Goal: Task Accomplishment & Management: Use online tool/utility

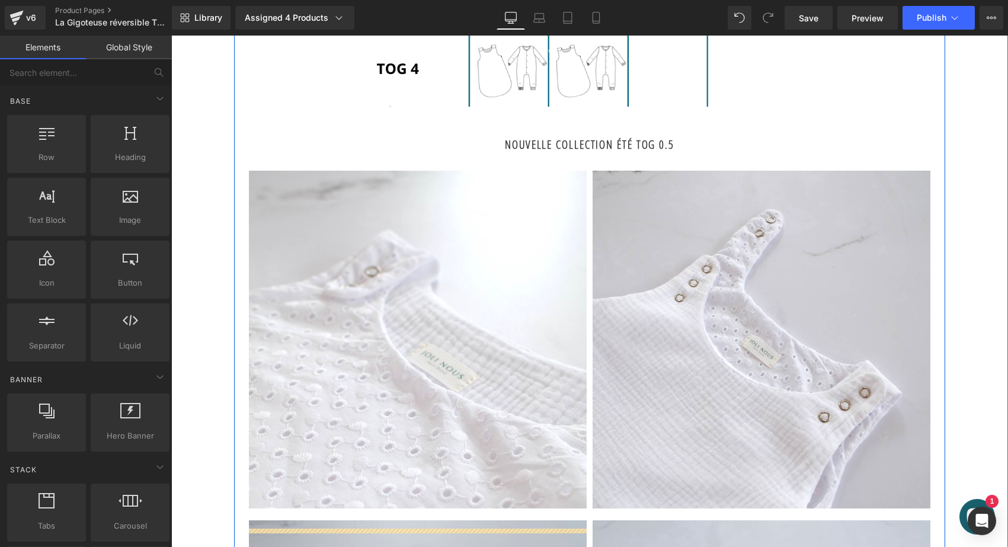
scroll to position [1331, 0]
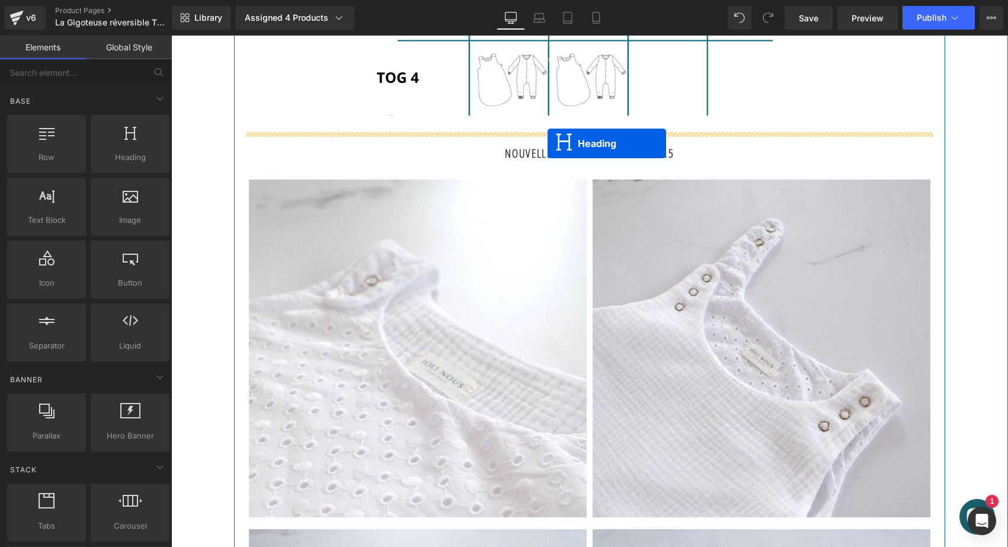
drag, startPoint x: 559, startPoint y: 165, endPoint x: 548, endPoint y: 143, distance: 24.1
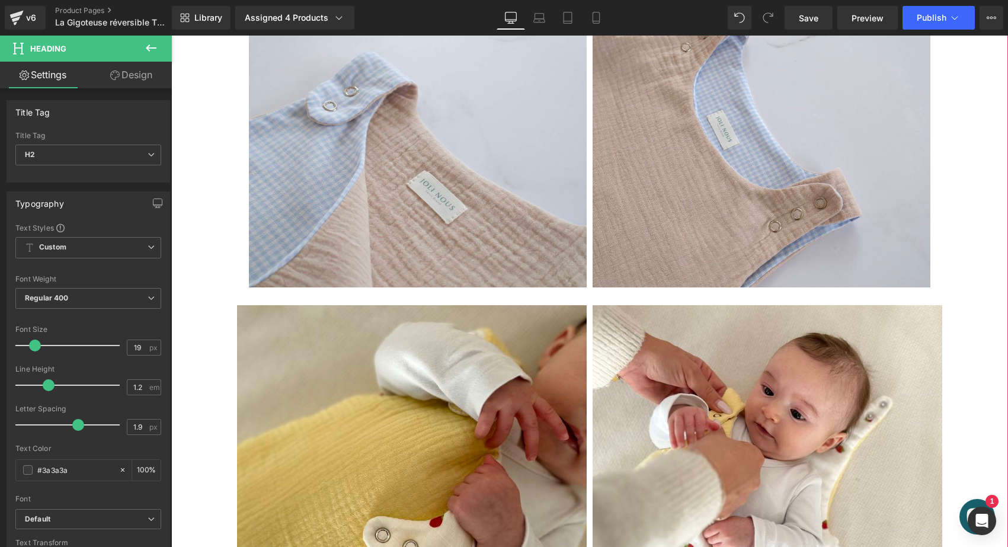
scroll to position [1945, 0]
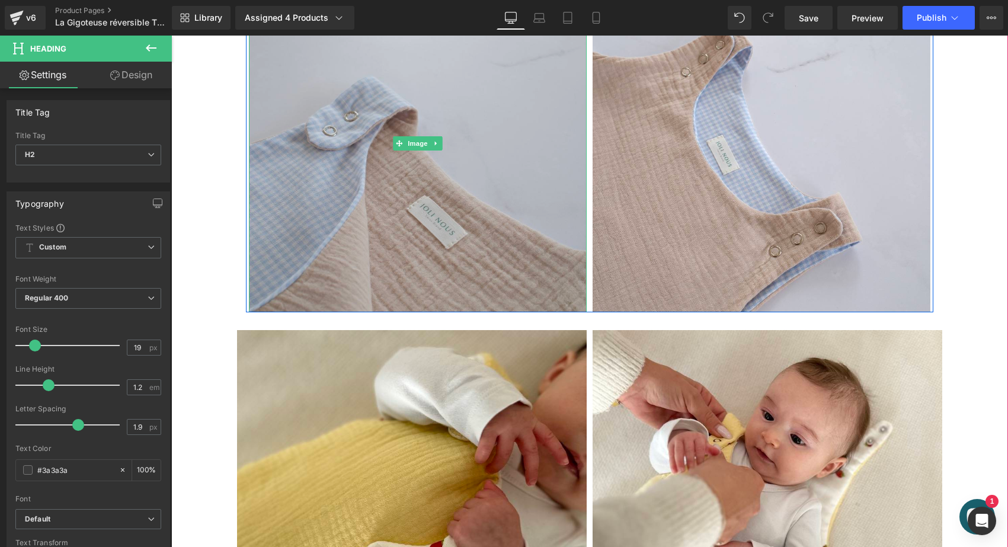
click at [259, 292] on img at bounding box center [418, 144] width 338 height 338
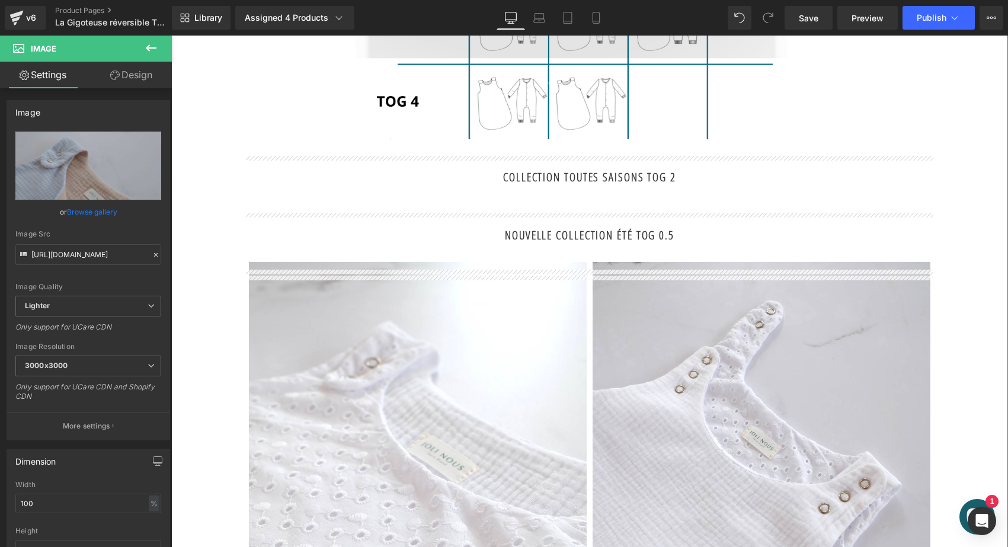
scroll to position [1206, 0]
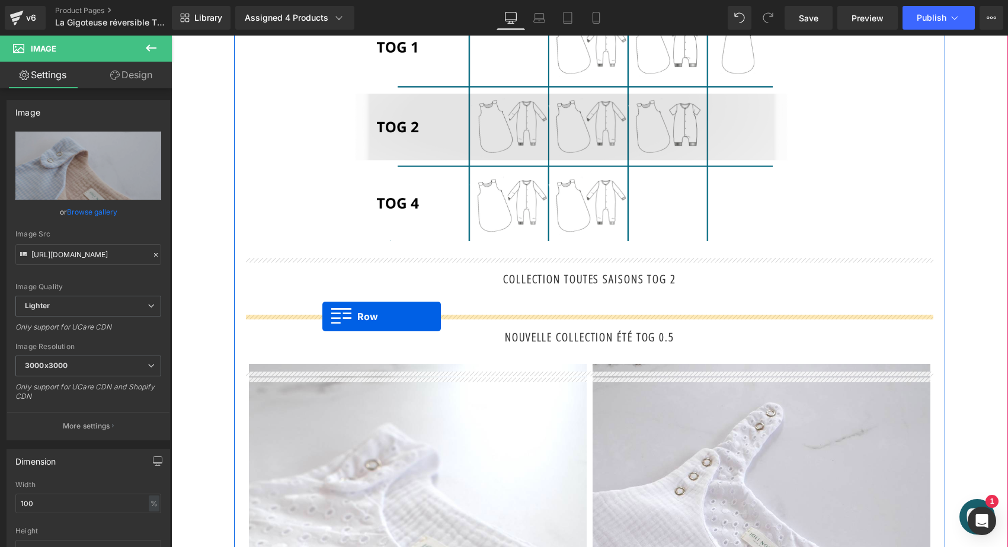
drag, startPoint x: 239, startPoint y: 349, endPoint x: 322, endPoint y: 317, distance: 89.5
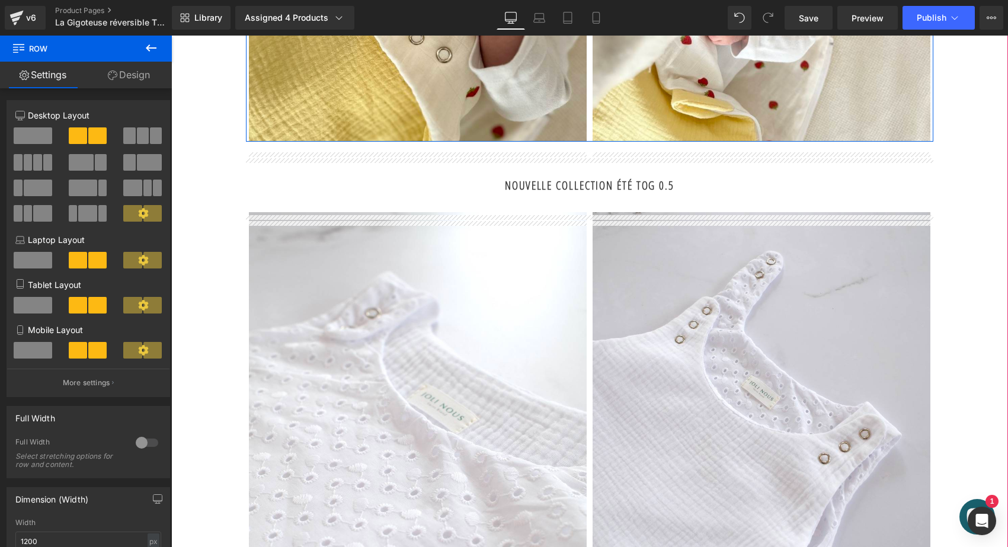
scroll to position [1679, 0]
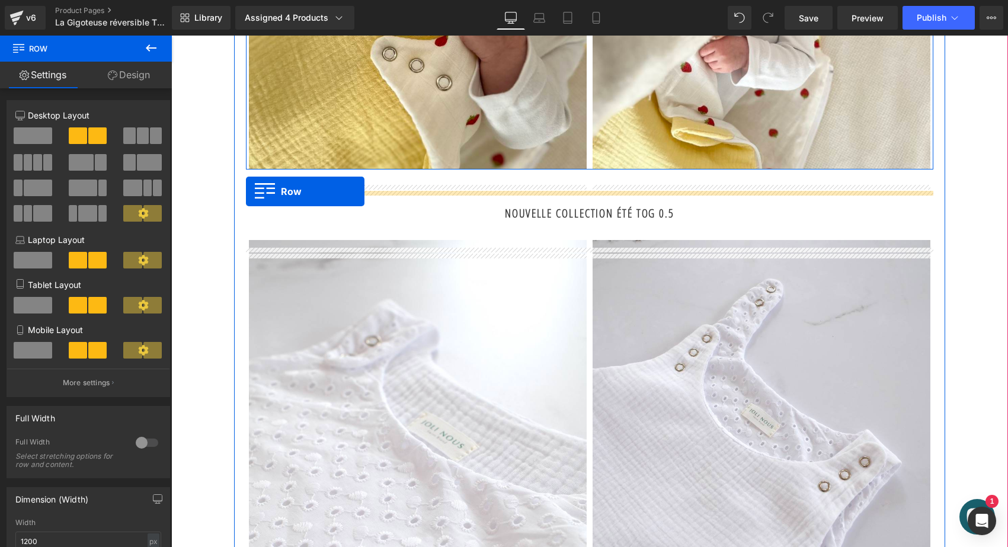
drag, startPoint x: 236, startPoint y: 395, endPoint x: 246, endPoint y: 191, distance: 204.2
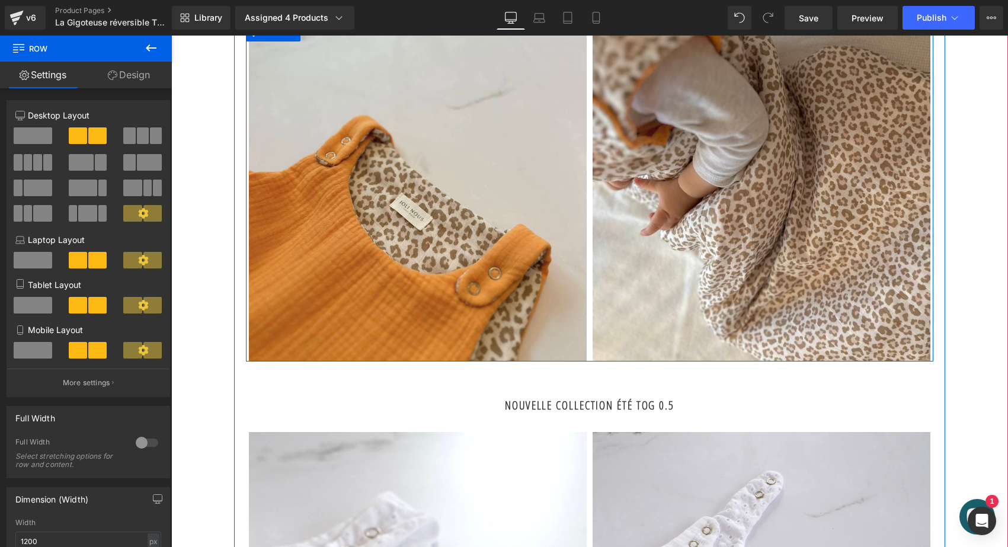
scroll to position [1832, 0]
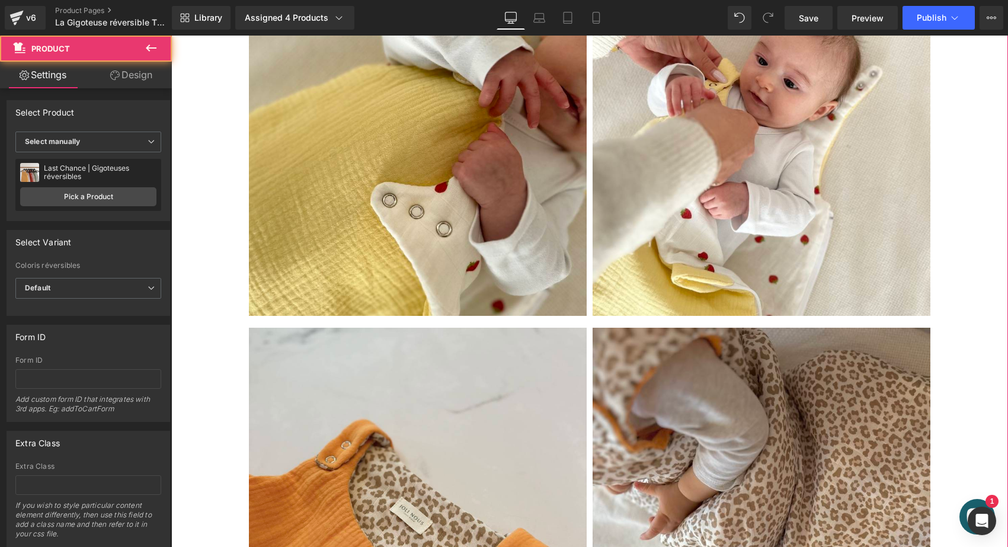
scroll to position [1378, 0]
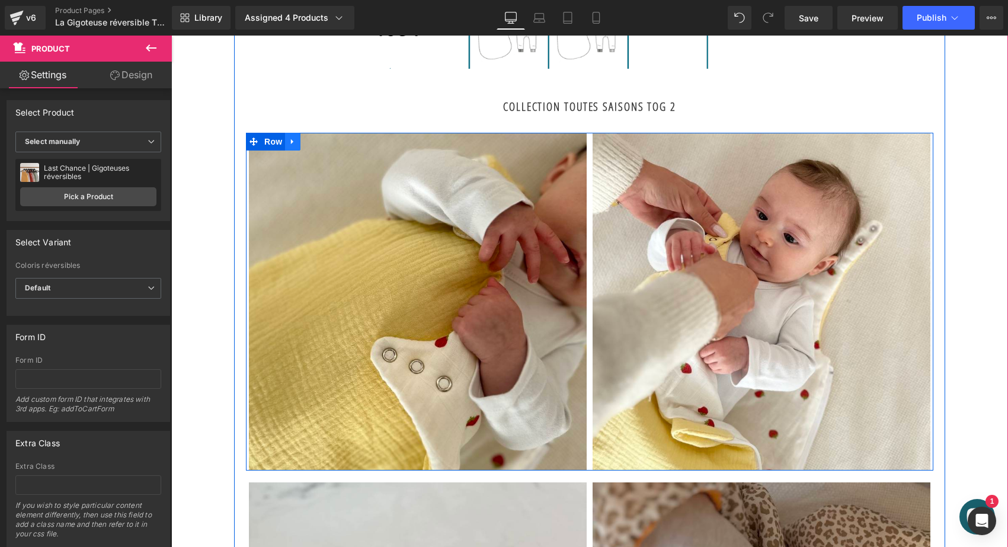
click at [292, 146] on icon at bounding box center [293, 142] width 8 height 9
click at [304, 146] on icon at bounding box center [308, 142] width 8 height 8
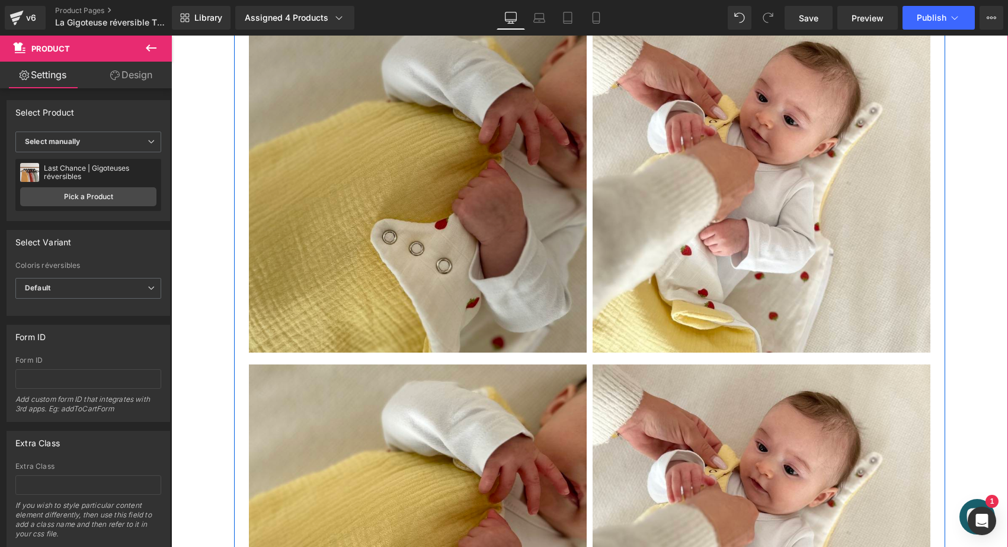
scroll to position [1434, 0]
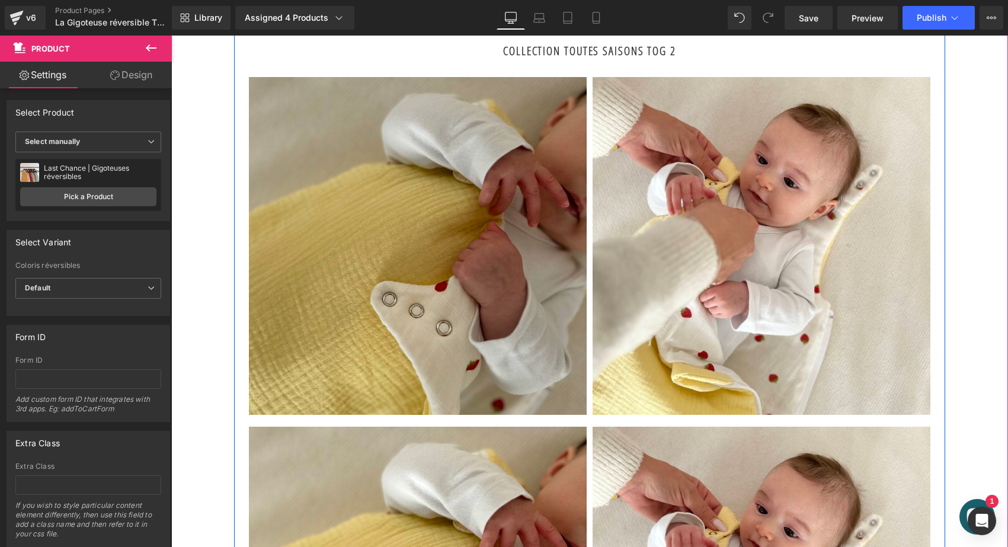
click at [385, 267] on img at bounding box center [418, 246] width 338 height 338
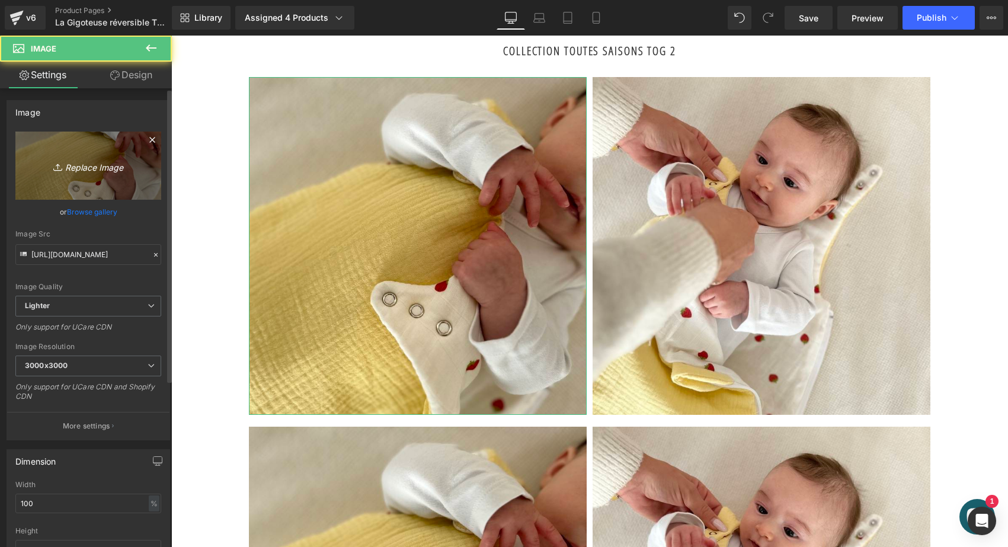
click at [104, 170] on icon "Replace Image" at bounding box center [88, 165] width 95 height 15
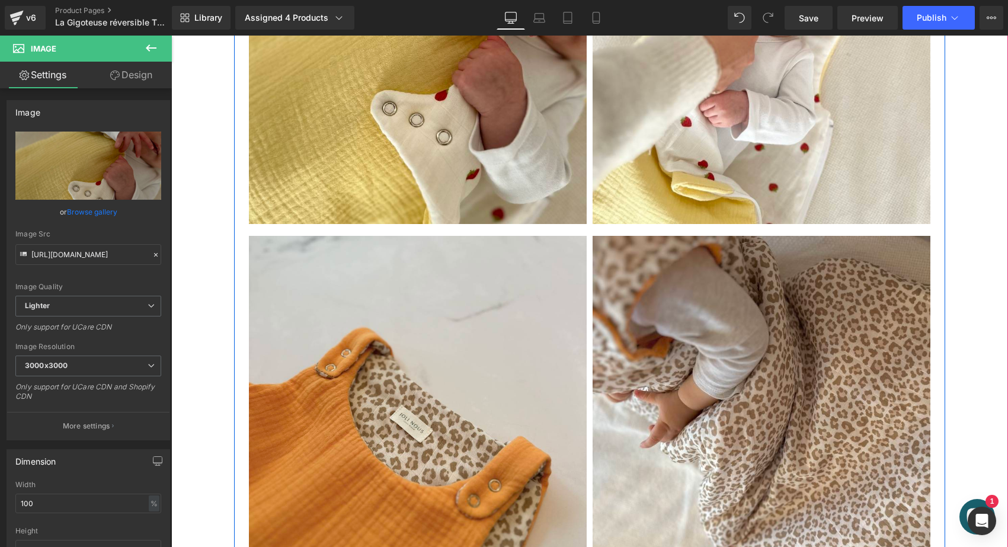
scroll to position [1975, 0]
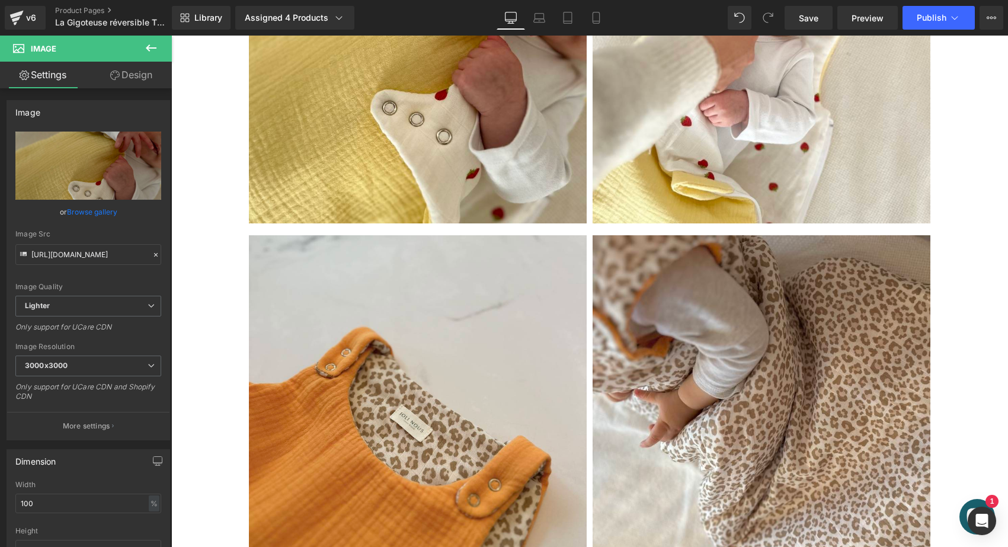
click at [152, 49] on icon at bounding box center [151, 47] width 11 height 7
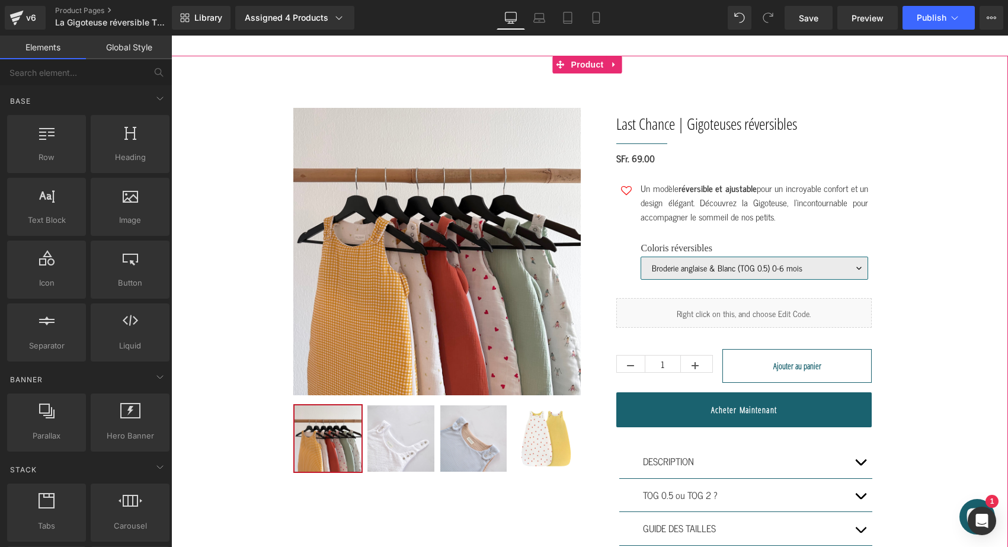
scroll to position [58, 0]
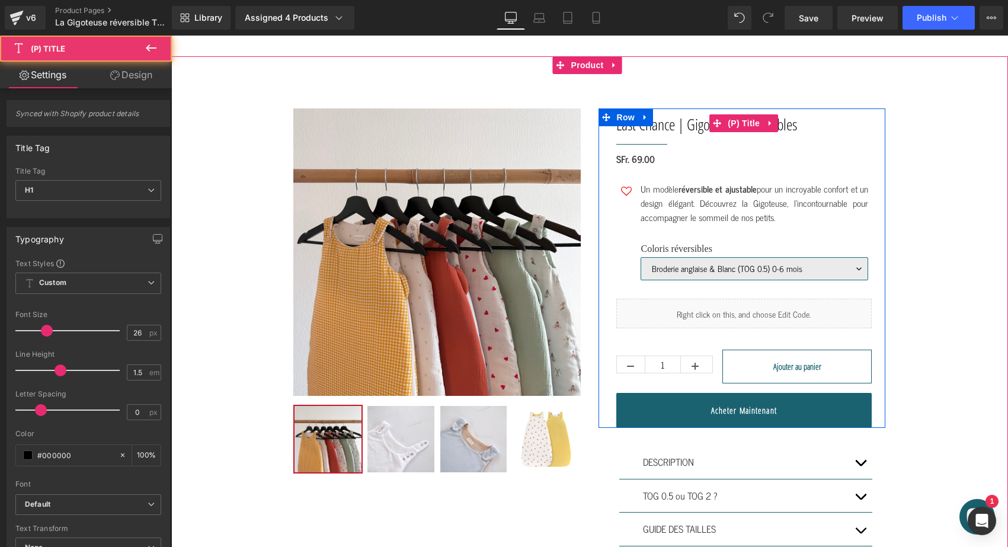
click at [678, 120] on link "Last Chance | Gigoteuses réversibles" at bounding box center [707, 124] width 181 height 23
click at [745, 131] on span "(P) Title" at bounding box center [744, 123] width 38 height 18
click at [737, 128] on span "(P) Title" at bounding box center [744, 123] width 38 height 18
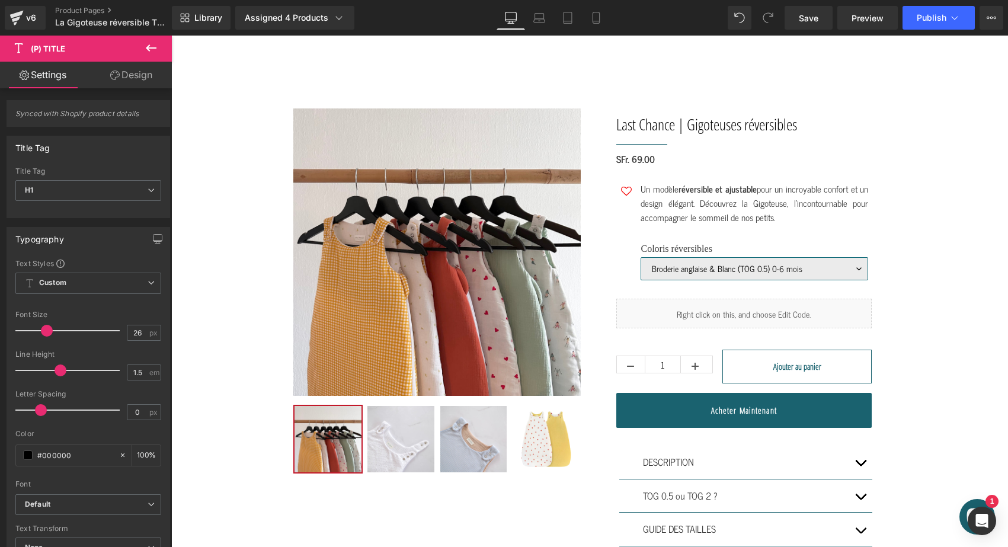
click at [145, 41] on icon at bounding box center [151, 48] width 14 height 14
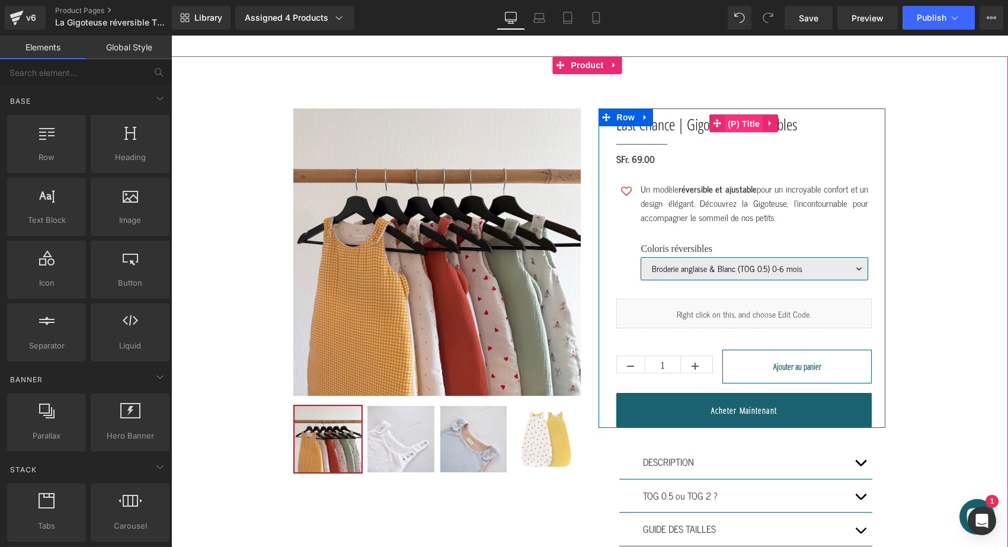
click at [743, 133] on span "(P) Title" at bounding box center [744, 124] width 38 height 18
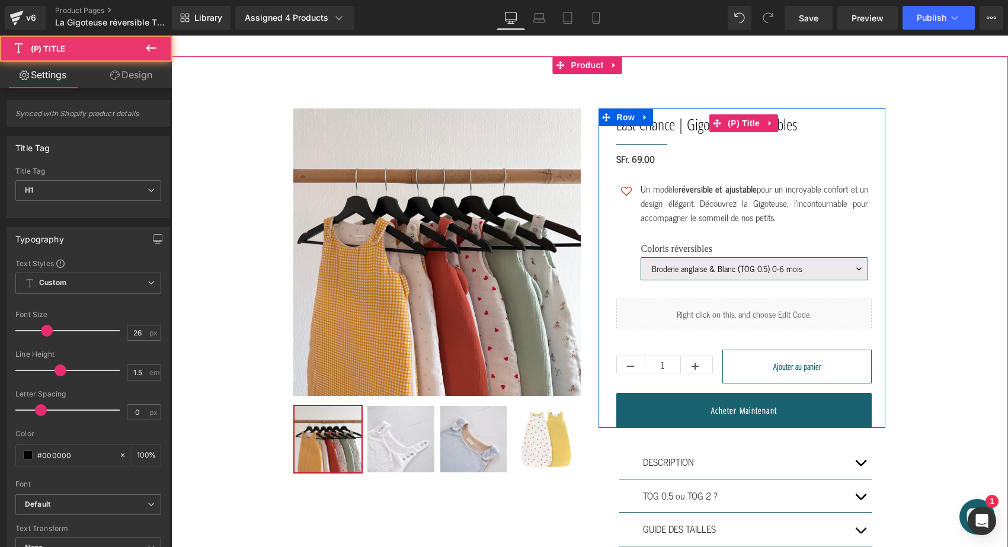
click at [643, 136] on link "Last Chance | Gigoteuses réversibles" at bounding box center [707, 124] width 181 height 23
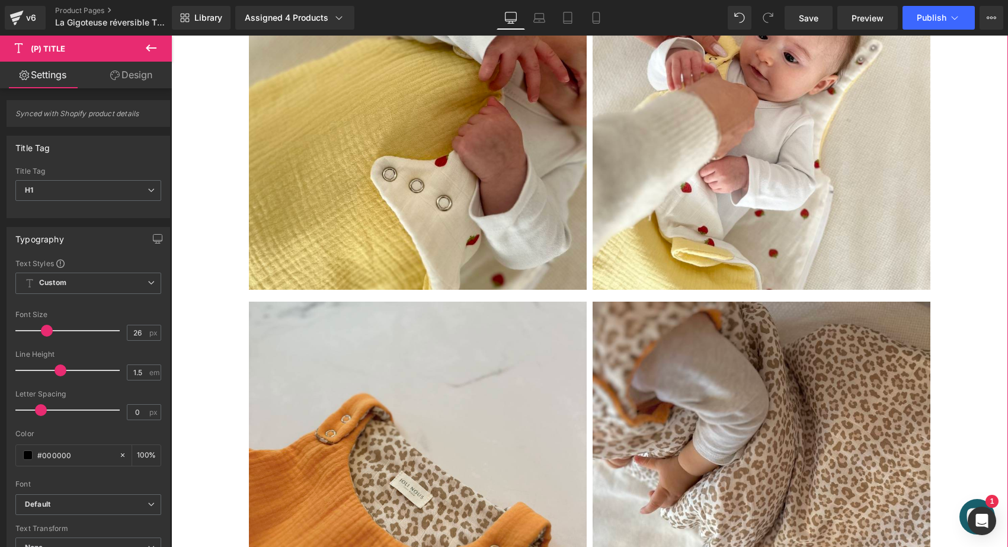
scroll to position [1909, 0]
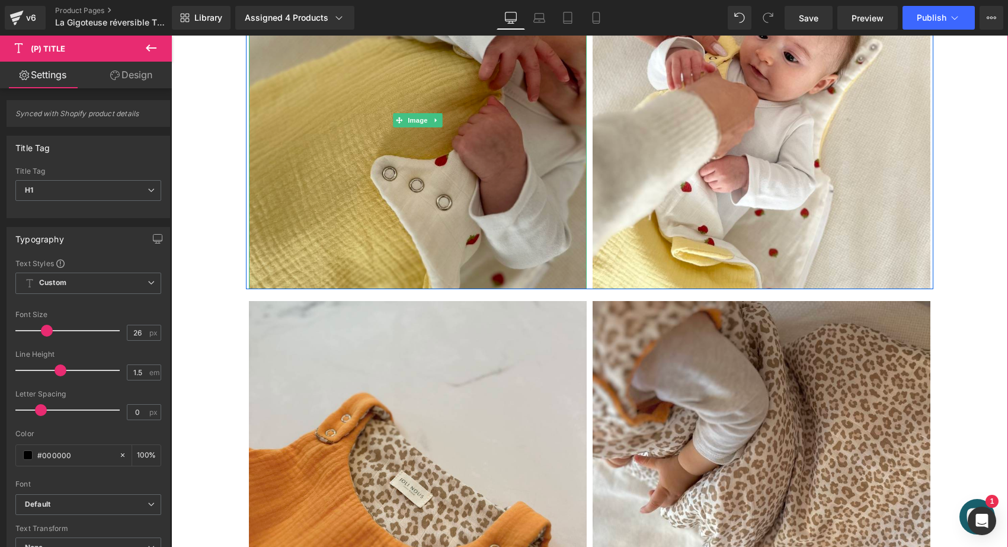
click at [308, 187] on img at bounding box center [418, 120] width 338 height 338
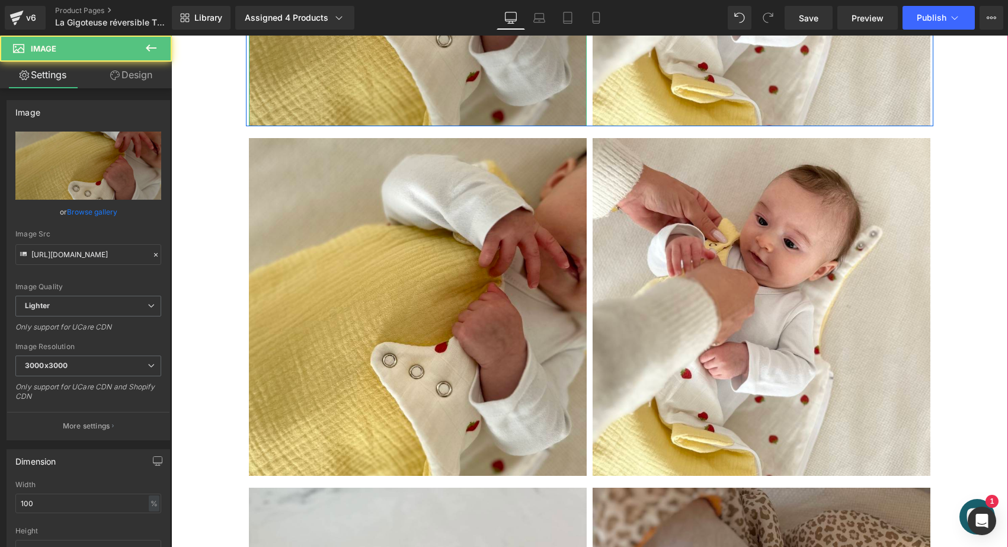
scroll to position [1579, 0]
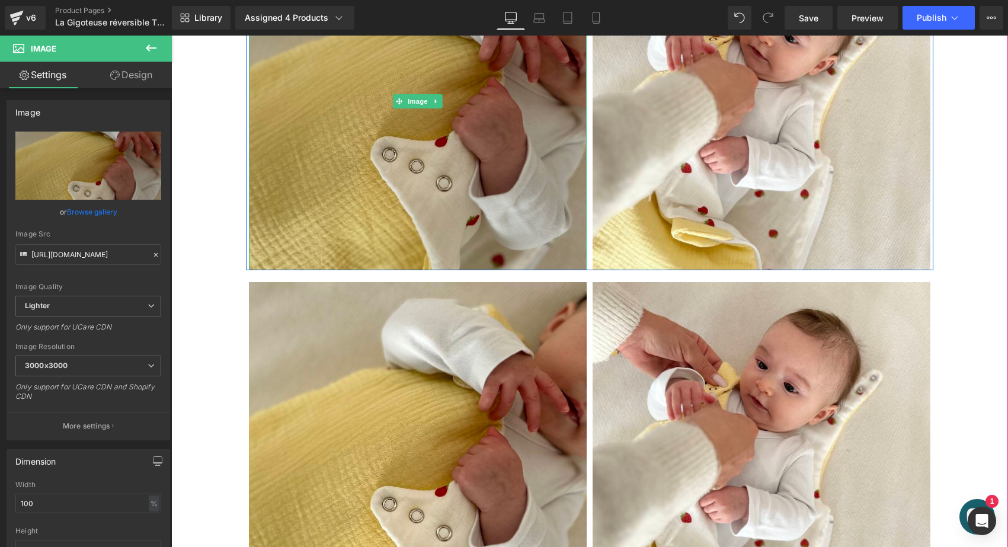
click at [319, 122] on img at bounding box center [418, 101] width 338 height 338
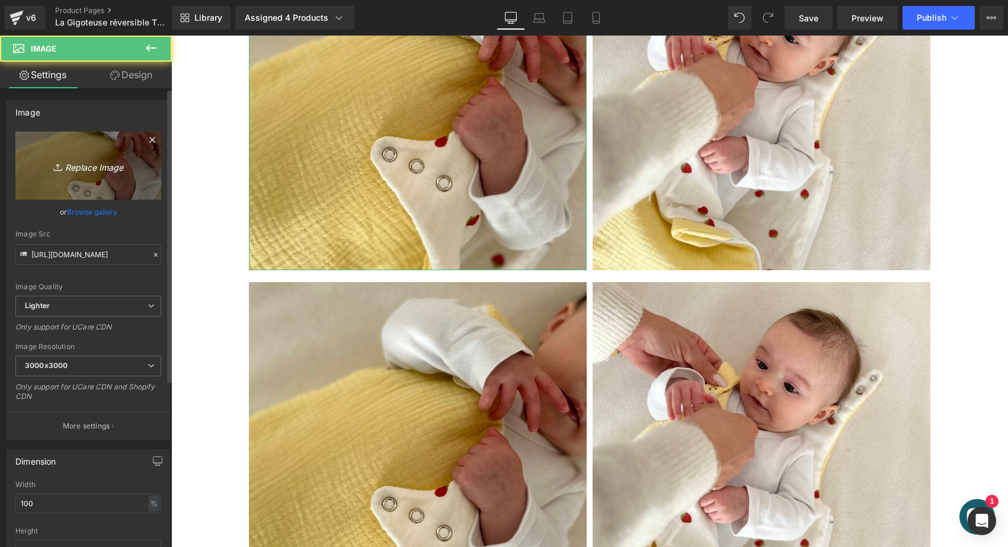
click at [105, 150] on link "Replace Image" at bounding box center [88, 166] width 146 height 68
type input "C:\fakepath\gigoteuse-réversible-tog2-pois-bleu-uni-blanc-oeko-tex-gots-coton-…"
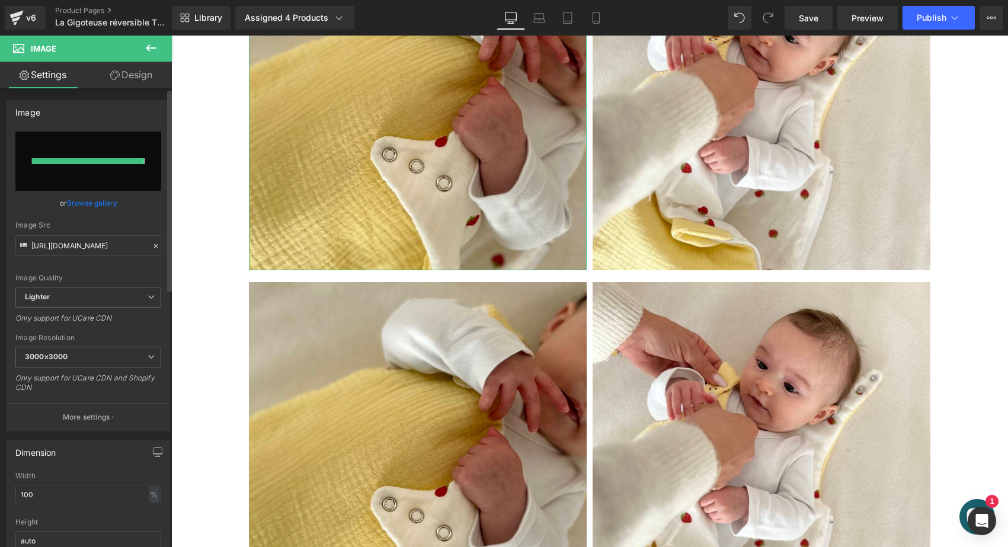
type input "https://ucarecdn.com/9389e4e2-b2ba-4fe9-bd24-619db6a2e3ce/-/format/auto/-/previ…"
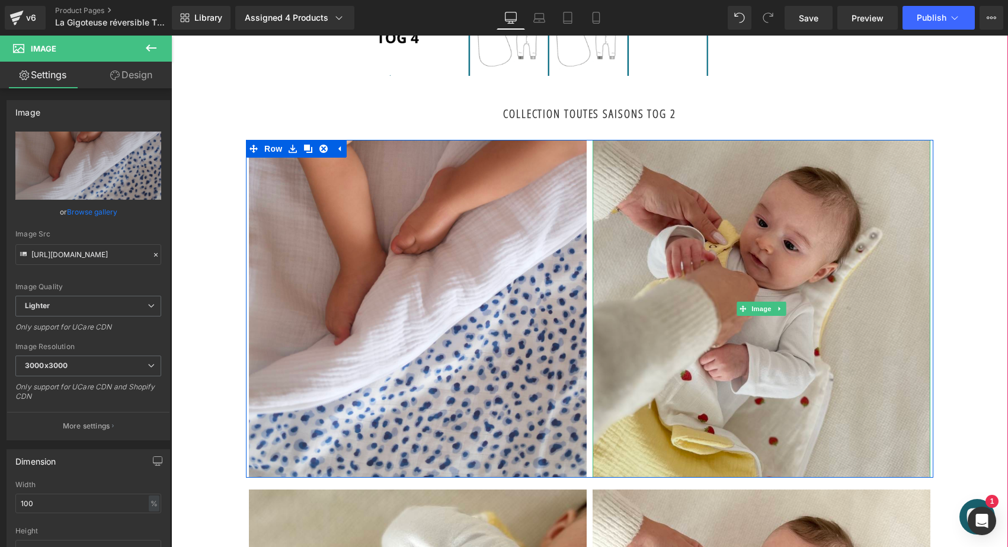
scroll to position [1357, 0]
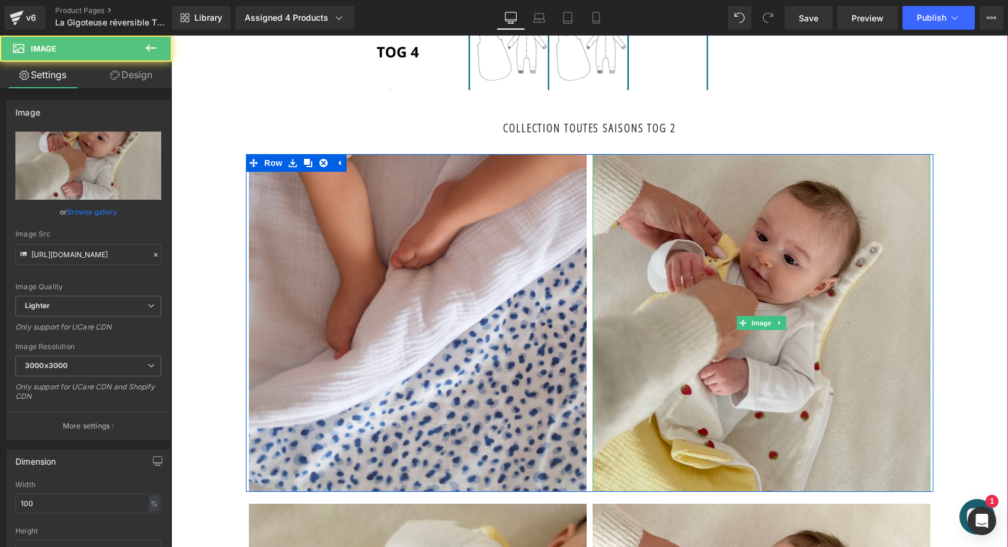
click at [737, 292] on img at bounding box center [762, 323] width 338 height 338
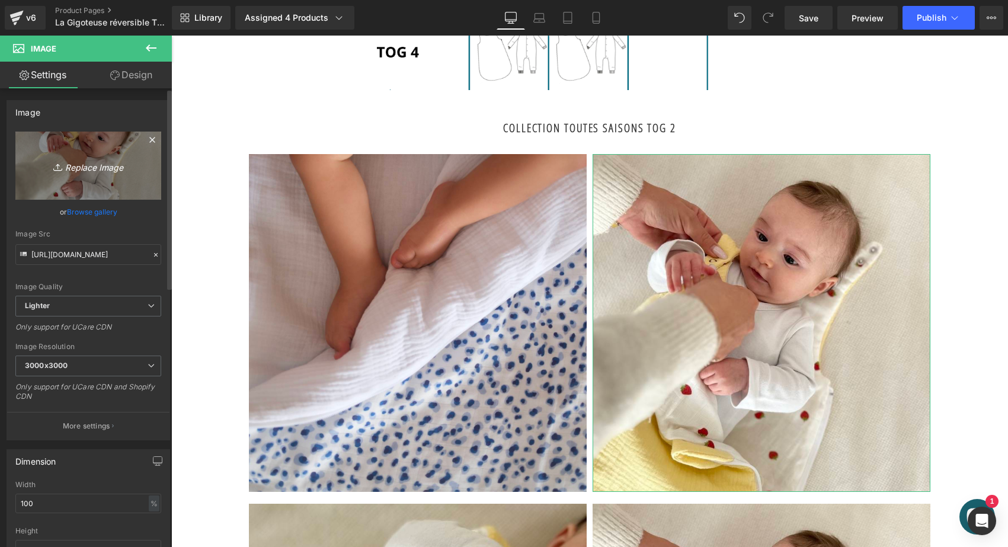
click at [119, 162] on icon "Replace Image" at bounding box center [88, 165] width 95 height 15
type input "C:\fakepath\gigoteuse-réversible-tog2-pois-bleu-uni-blanc-oeko-tex-gots-coton-…"
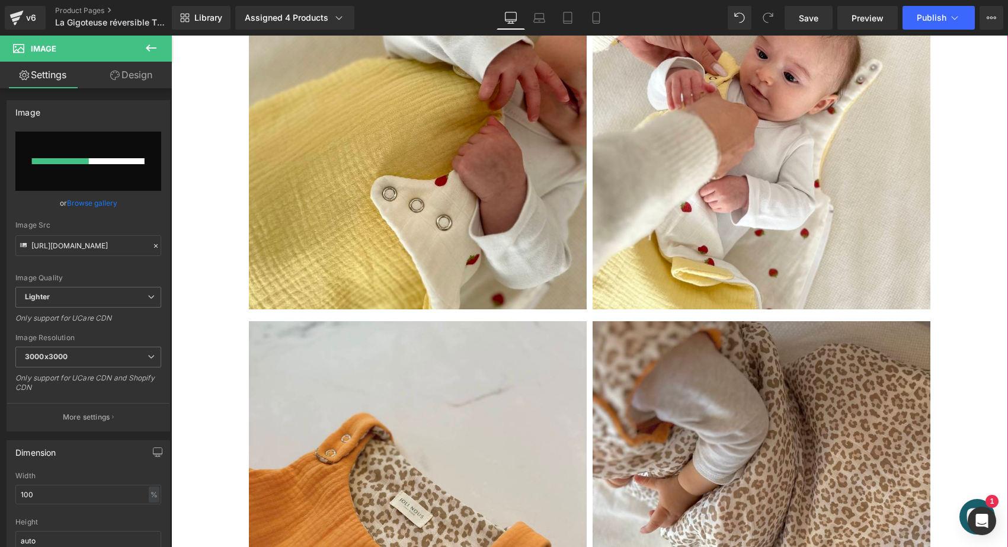
scroll to position [1891, 0]
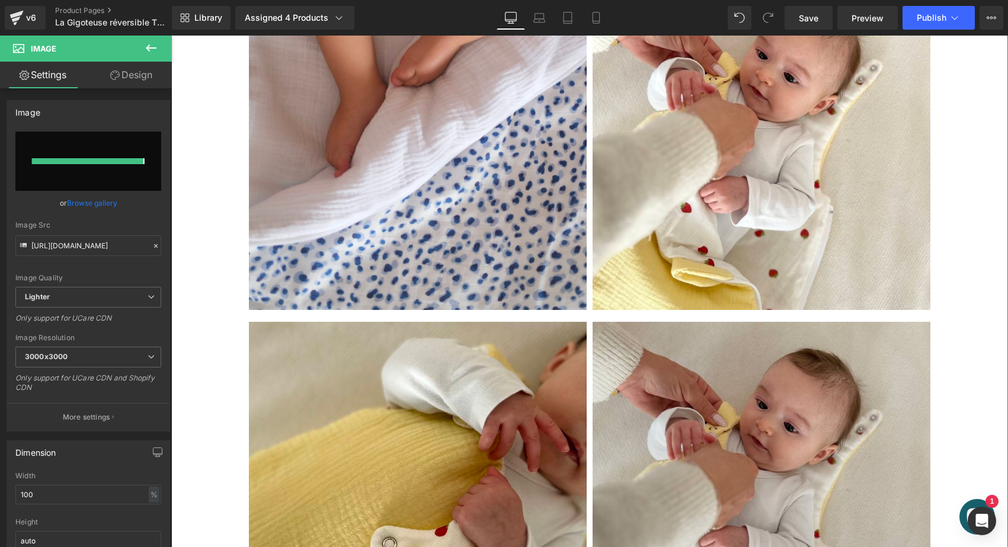
type input "https://ucarecdn.com/089b5ed7-c23e-4aff-a98c-f1531f5b6dec/-/format/auto/-/previ…"
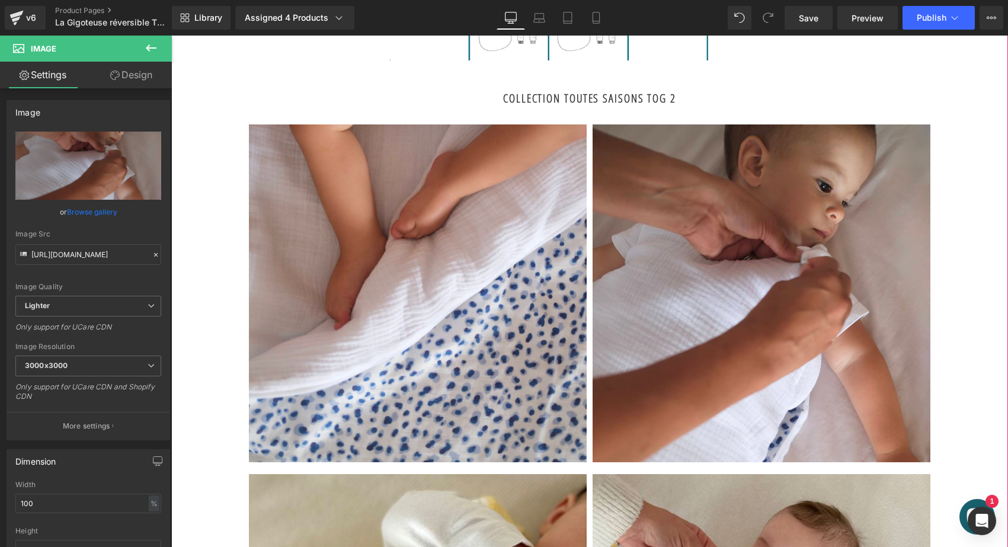
scroll to position [1385, 0]
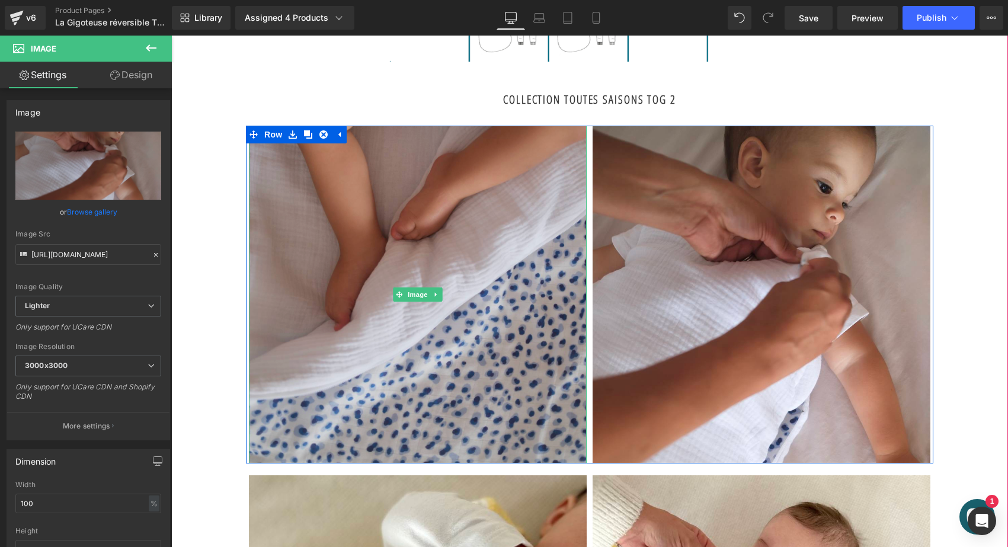
click at [461, 231] on img at bounding box center [418, 295] width 338 height 338
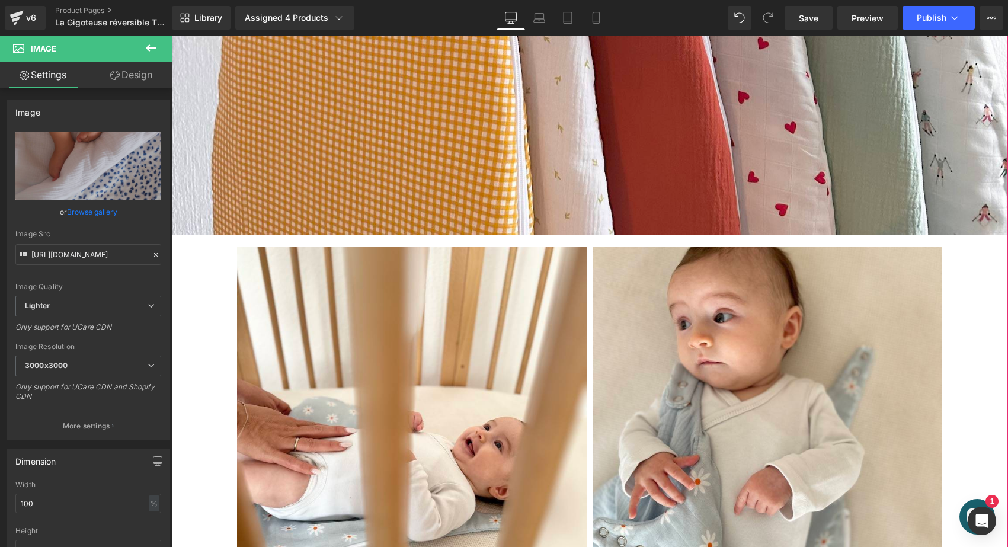
scroll to position [3834, 0]
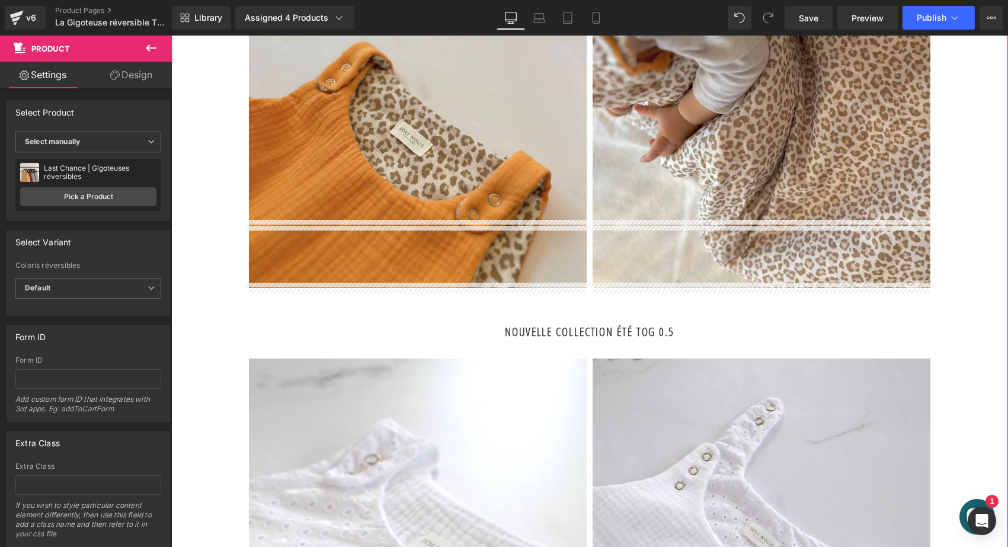
scroll to position [2356, 0]
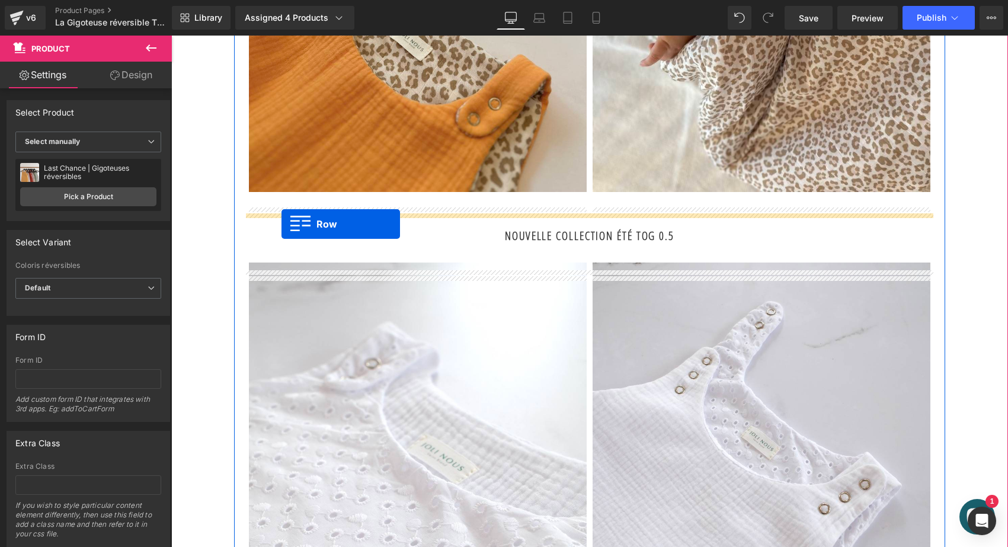
drag, startPoint x: 238, startPoint y: 359, endPoint x: 282, endPoint y: 224, distance: 141.4
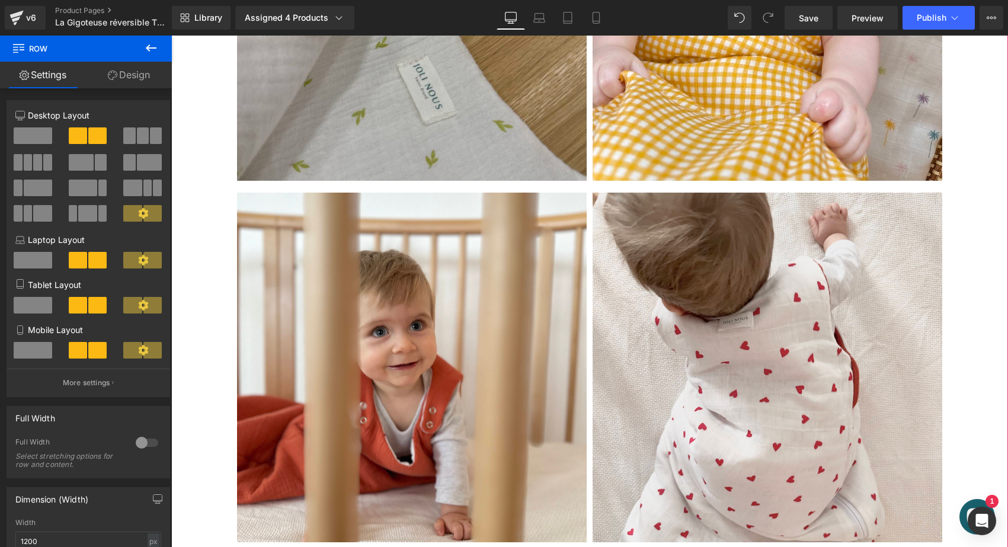
scroll to position [4575, 0]
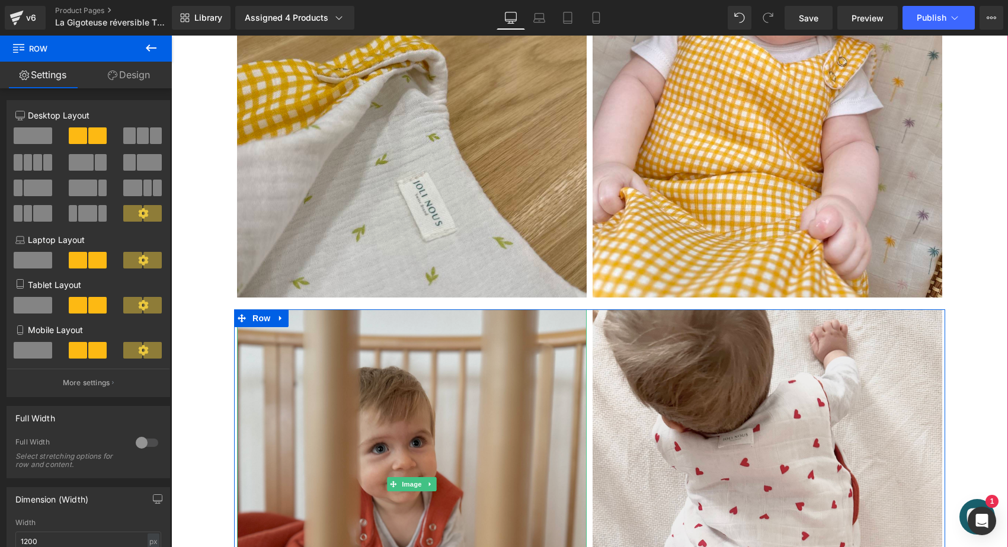
click at [256, 352] on img at bounding box center [412, 484] width 350 height 350
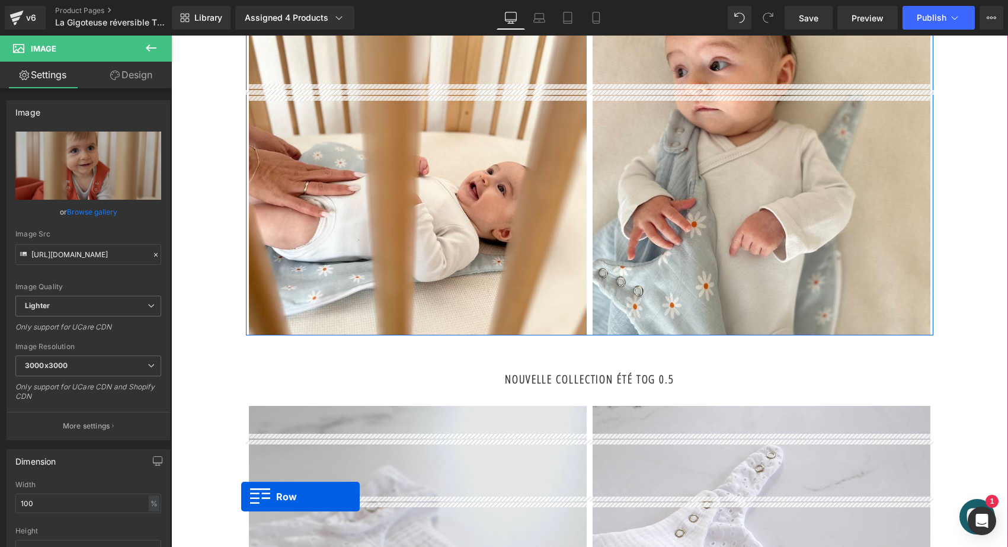
scroll to position [2634, 0]
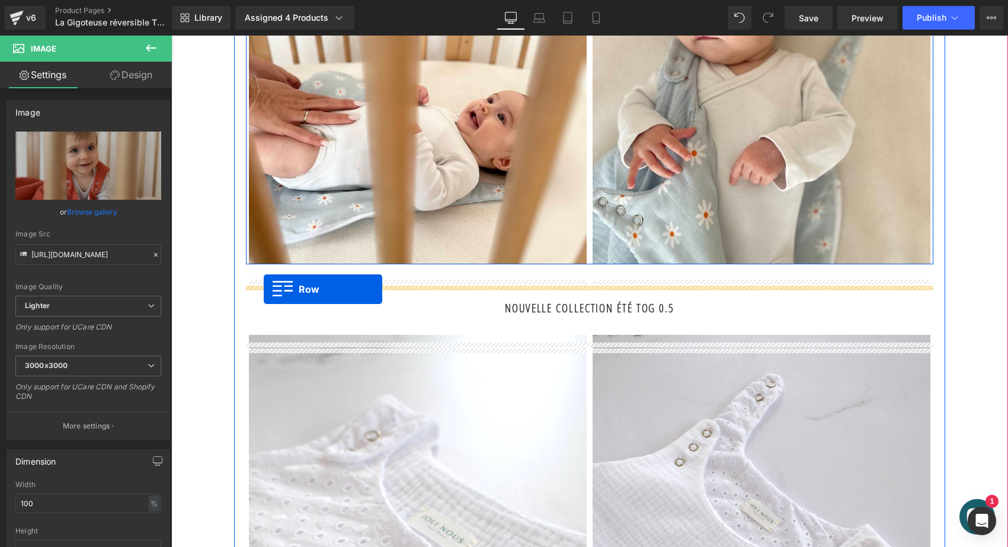
drag, startPoint x: 240, startPoint y: 328, endPoint x: 264, endPoint y: 289, distance: 45.2
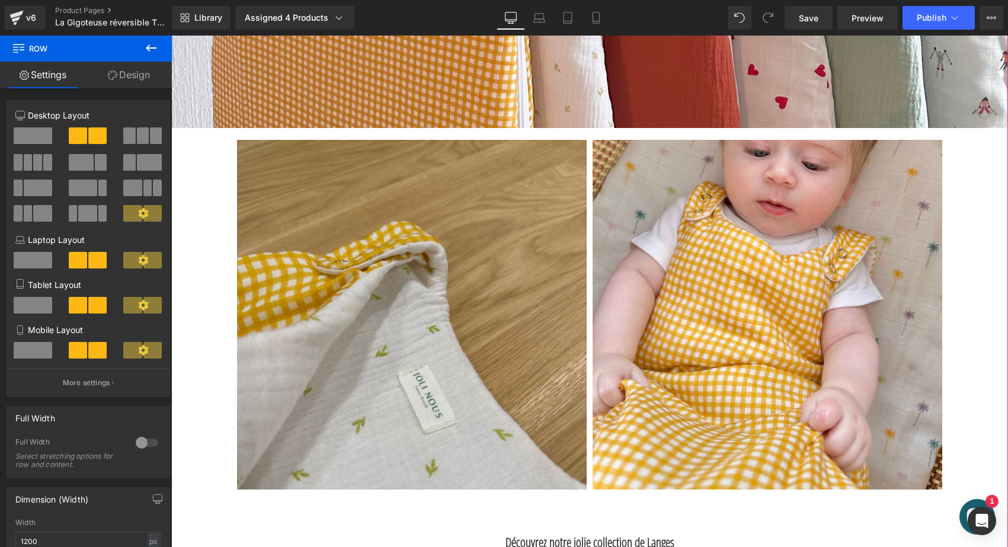
scroll to position [4750, 0]
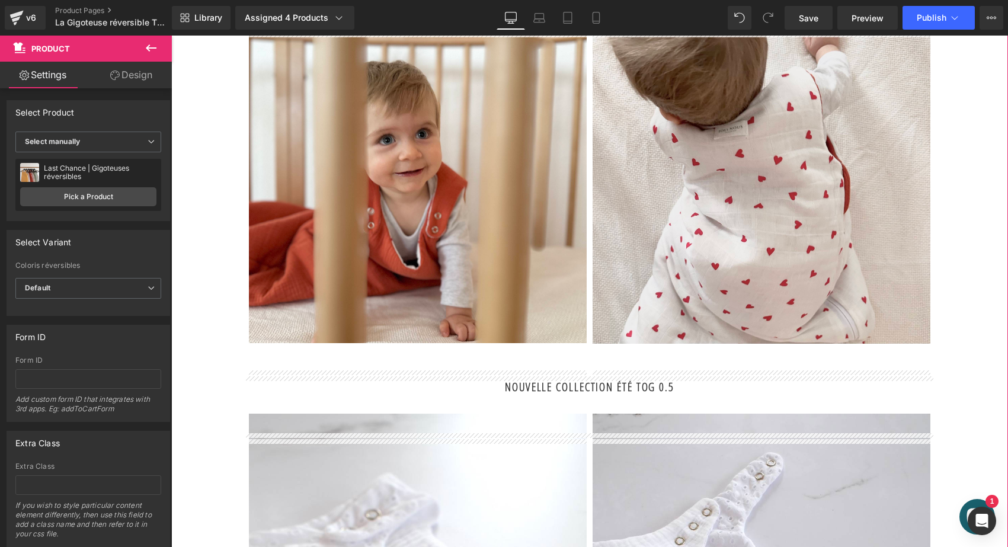
scroll to position [2981, 0]
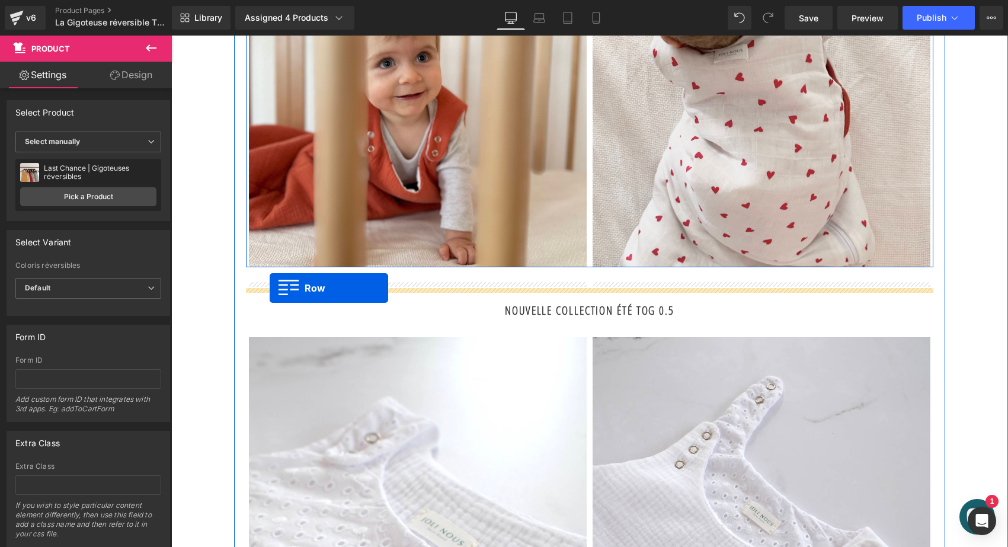
drag, startPoint x: 239, startPoint y: 140, endPoint x: 270, endPoint y: 288, distance: 151.3
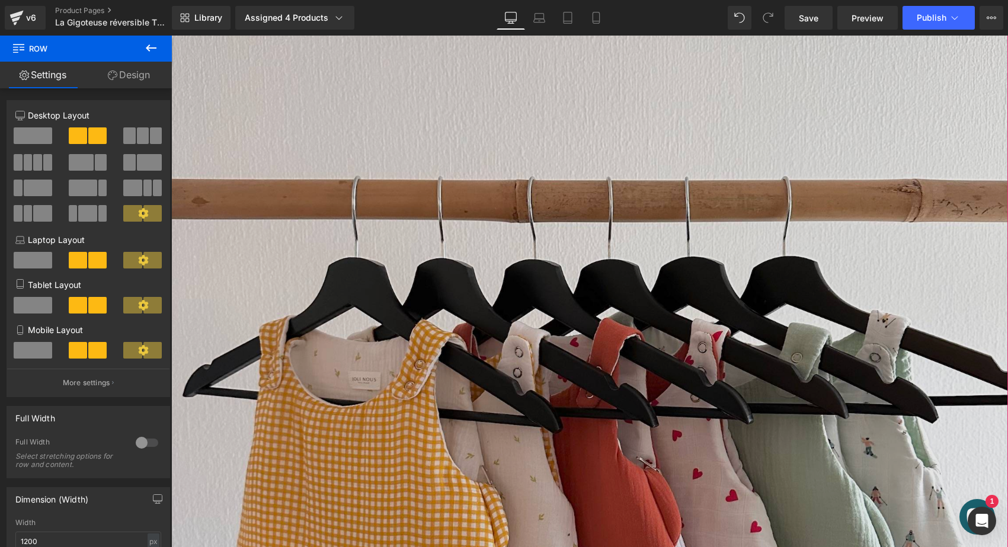
scroll to position [4310, 0]
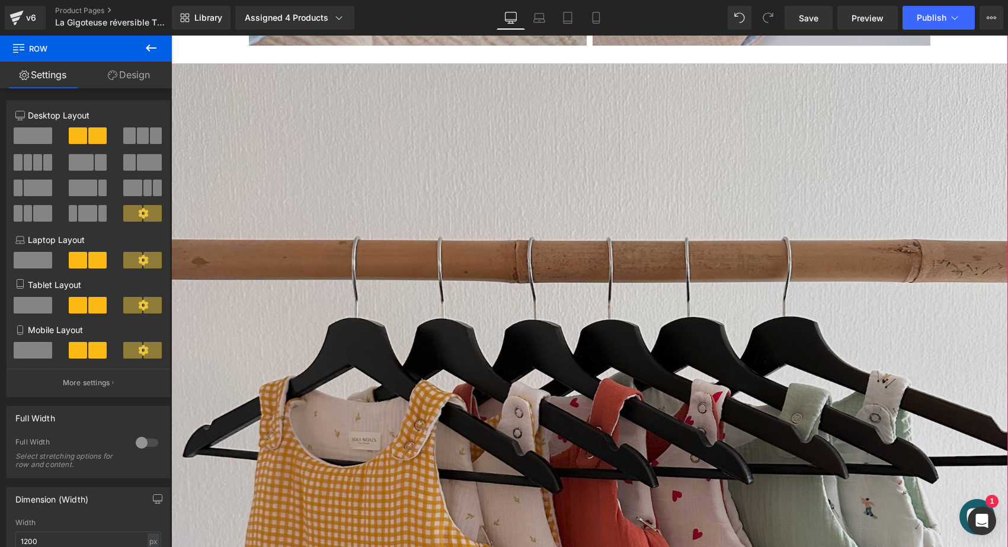
click at [327, 143] on img at bounding box center [589, 481] width 837 height 837
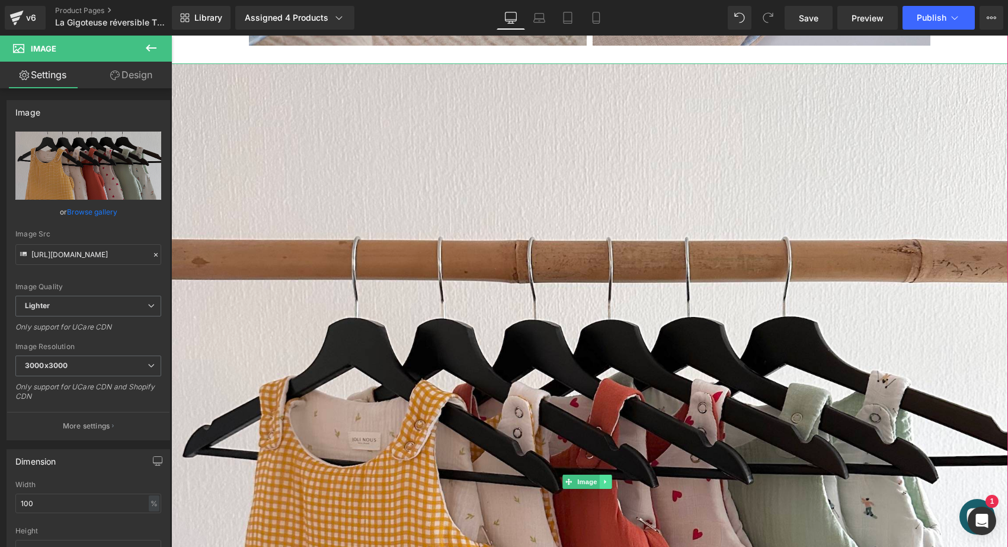
click at [608, 486] on icon at bounding box center [606, 481] width 7 height 7
click at [612, 485] on icon at bounding box center [612, 481] width 7 height 7
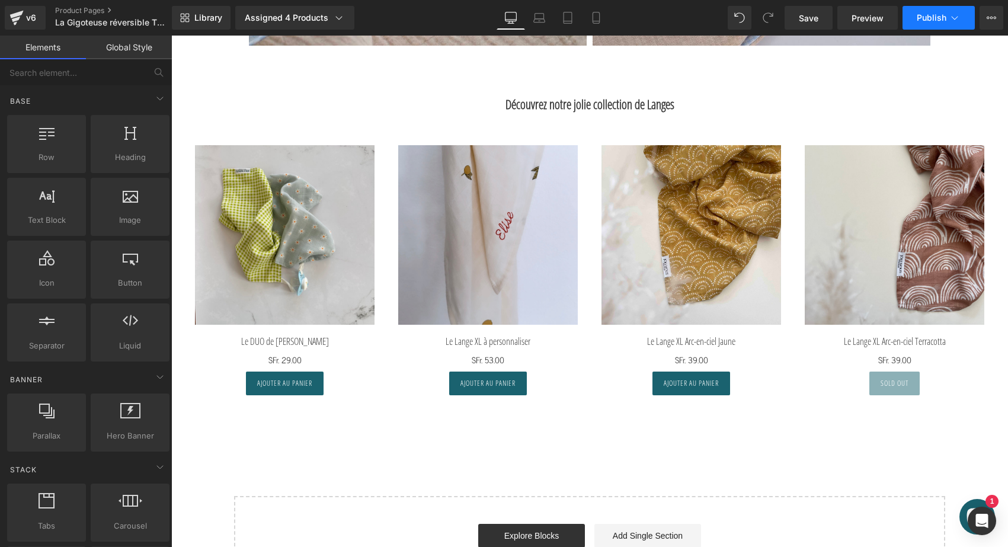
click at [922, 15] on span "Publish" at bounding box center [932, 17] width 30 height 9
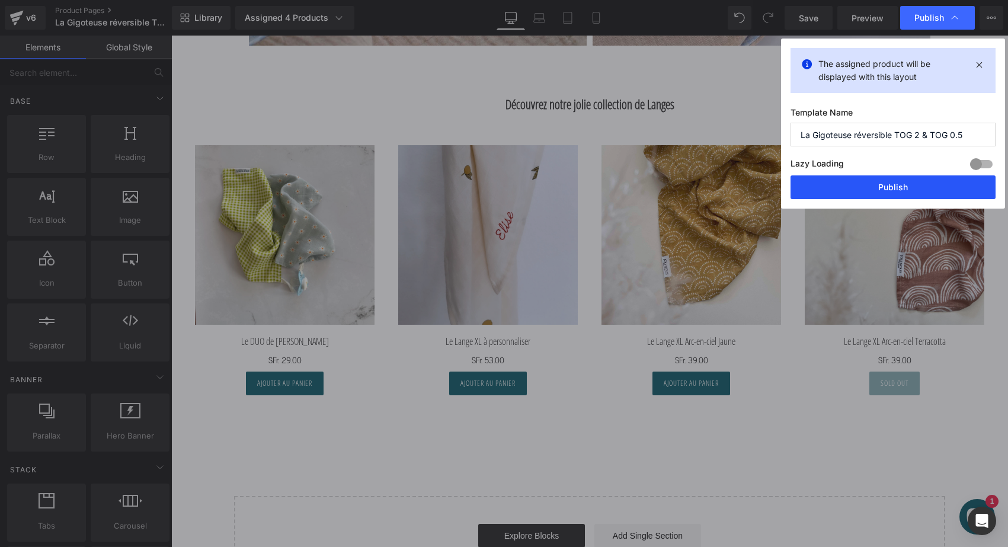
click at [873, 186] on button "Publish" at bounding box center [893, 187] width 205 height 24
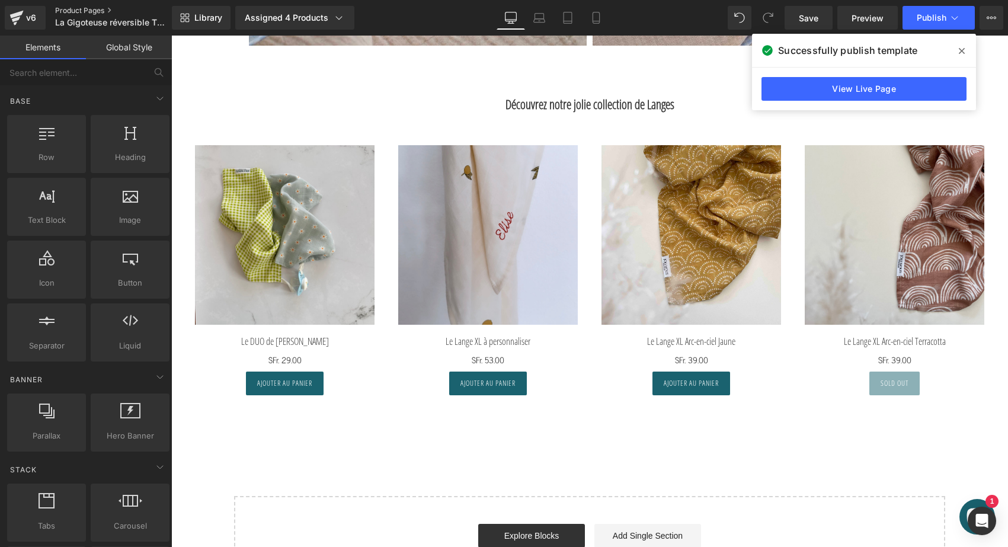
click at [103, 9] on link "Product Pages" at bounding box center [123, 10] width 136 height 9
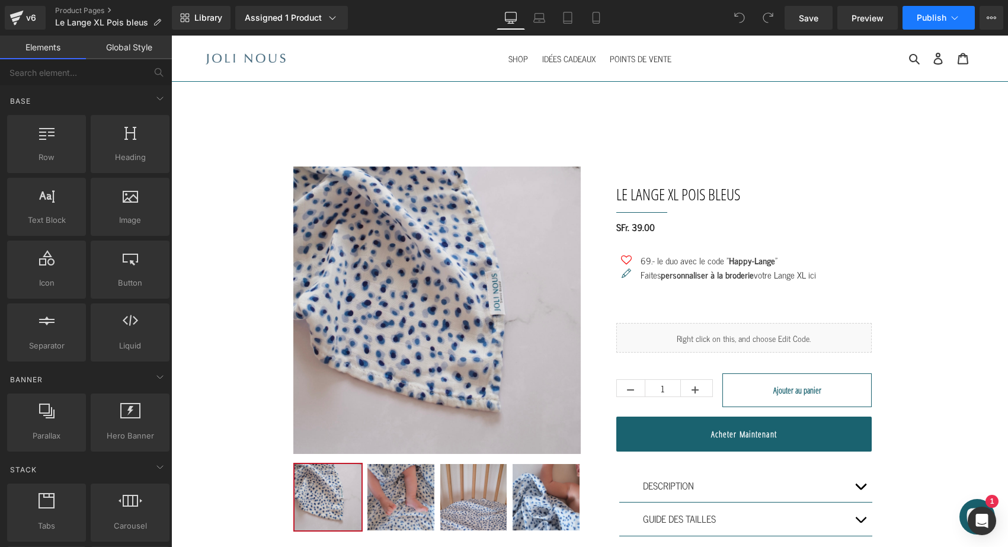
click at [925, 20] on span "Publish" at bounding box center [932, 17] width 30 height 9
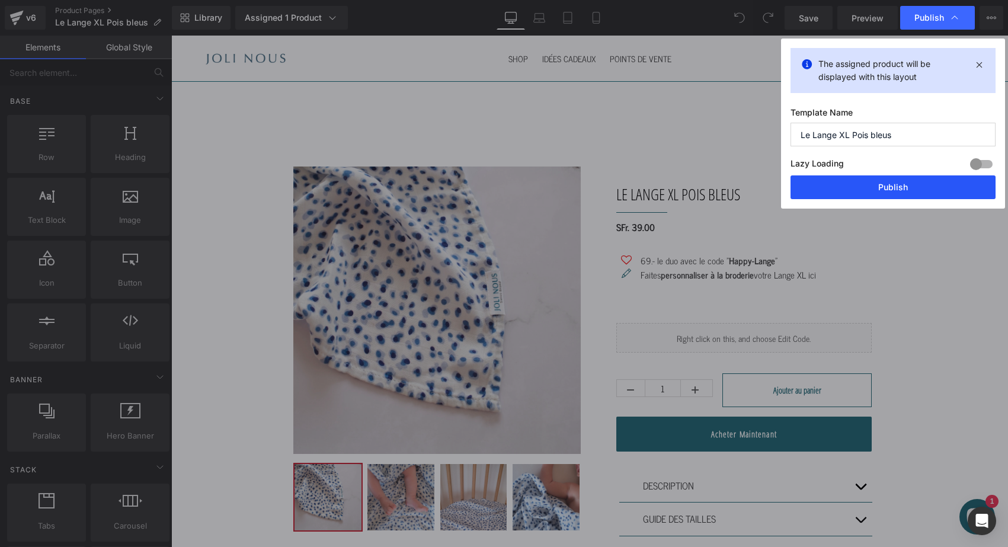
click at [868, 185] on button "Publish" at bounding box center [893, 187] width 205 height 24
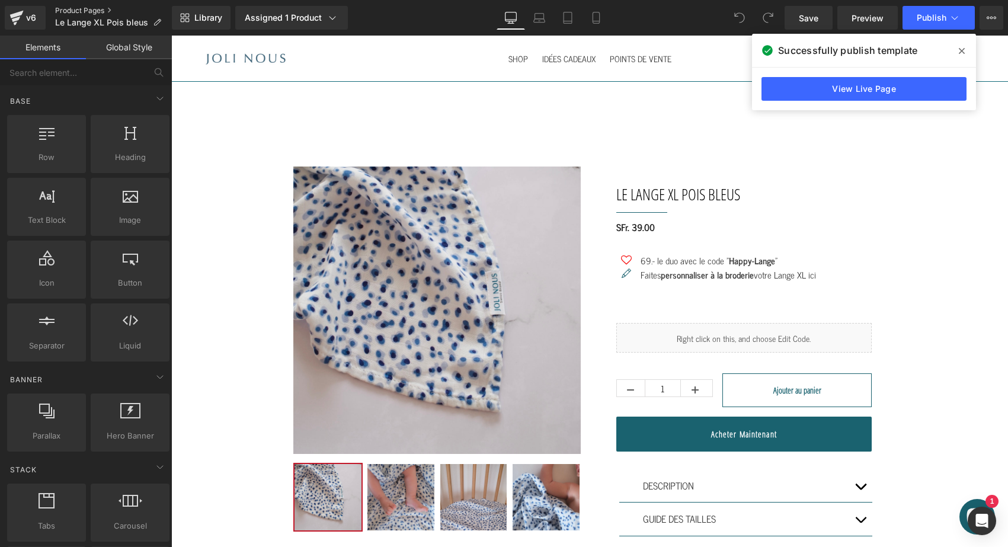
click at [82, 12] on link "Product Pages" at bounding box center [113, 10] width 117 height 9
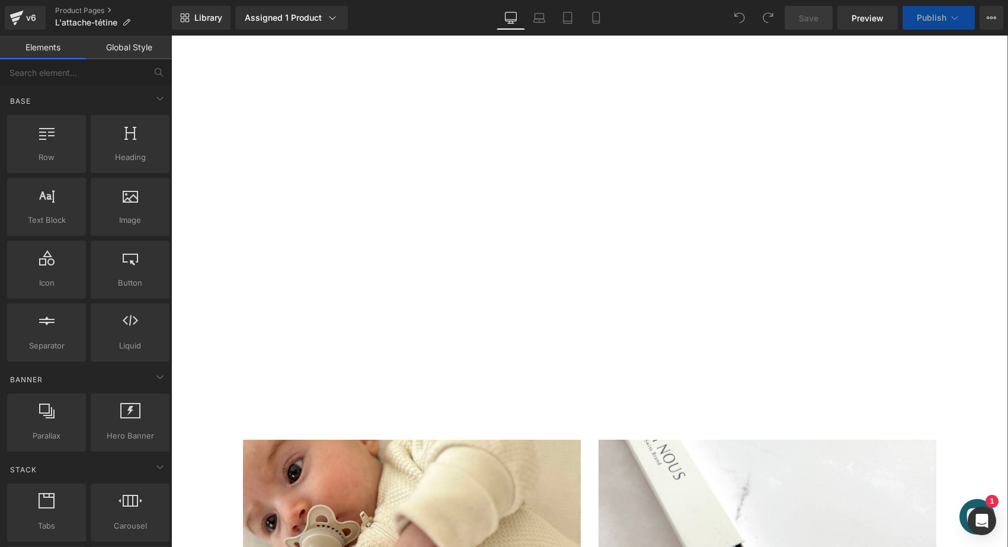
scroll to position [846, 0]
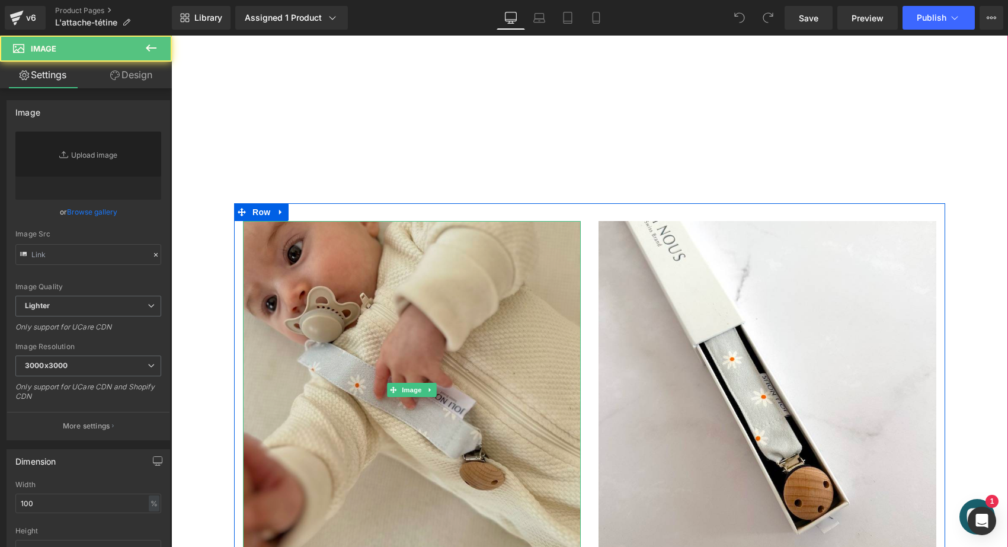
type input "[URL][DOMAIN_NAME]"
click at [449, 293] on img at bounding box center [412, 390] width 338 height 338
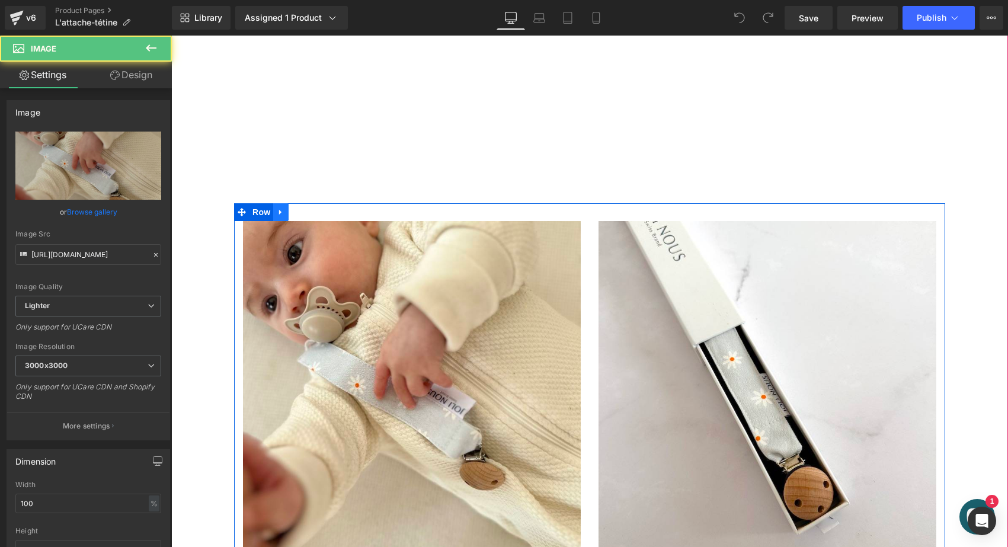
click at [282, 209] on icon at bounding box center [281, 212] width 8 height 9
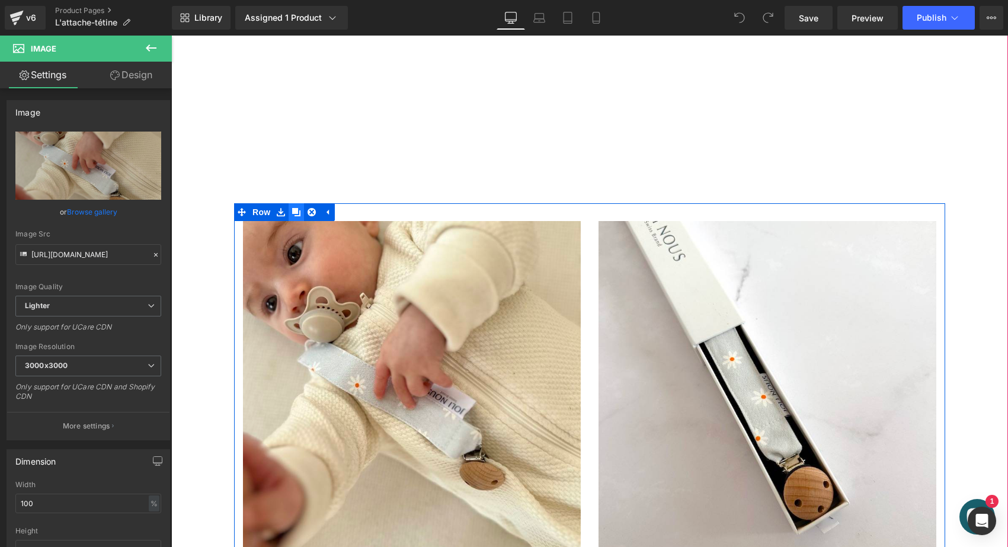
click at [296, 209] on icon at bounding box center [296, 212] width 8 height 8
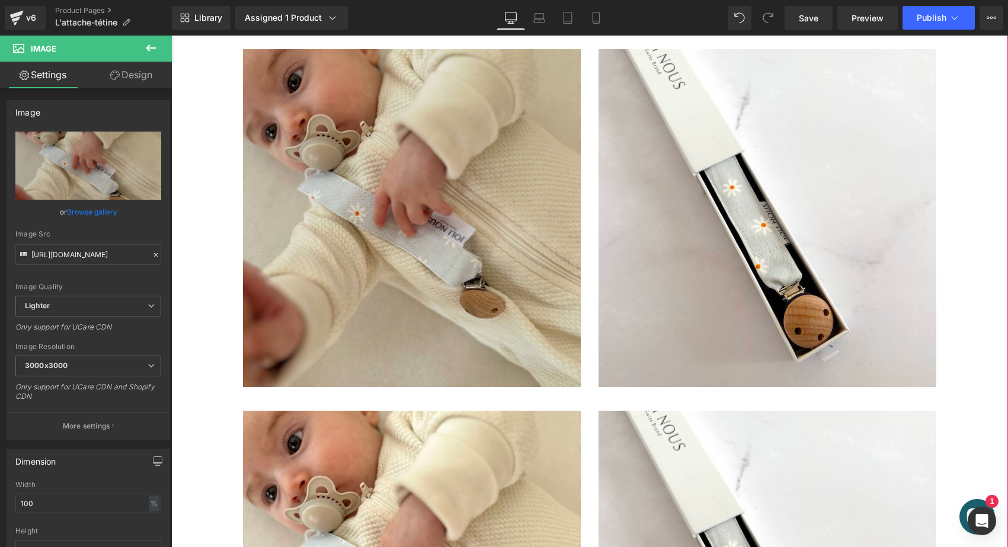
scroll to position [922, 0]
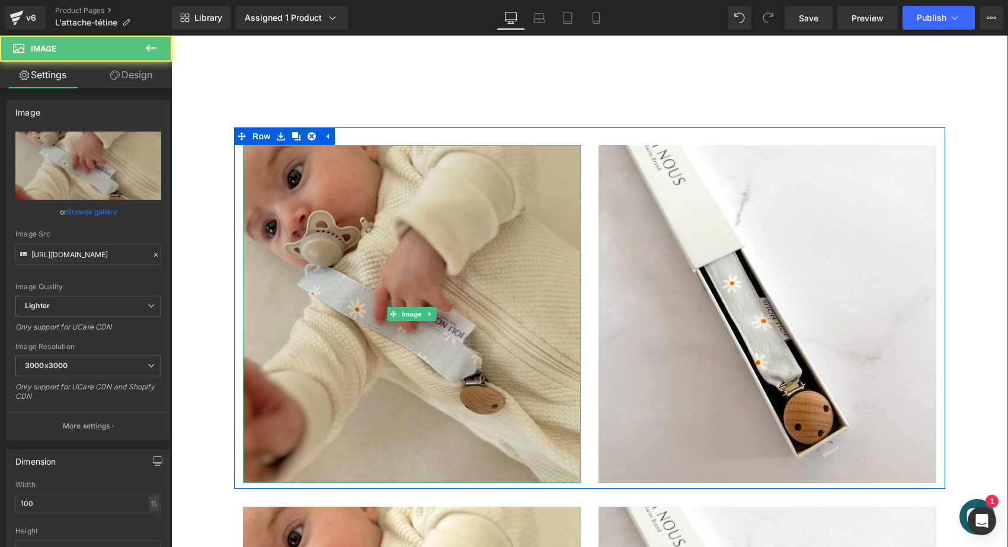
click at [397, 277] on img at bounding box center [412, 314] width 338 height 338
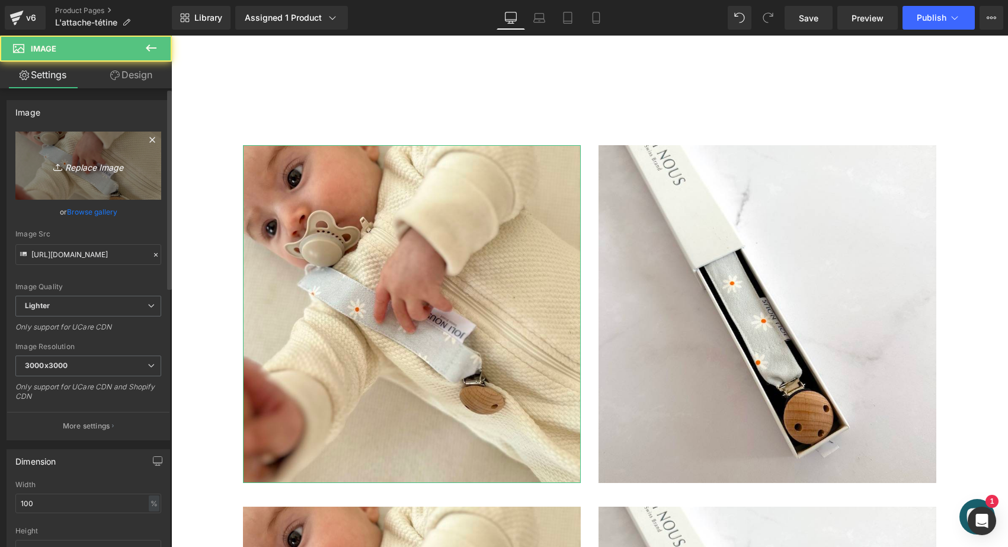
click at [120, 158] on link "Replace Image" at bounding box center [88, 166] width 146 height 68
type input "C:\fakepath\attache-tétine-pois-bleus-joli-nous-doux-fabriqué-[GEOGRAPHIC_DAT…"
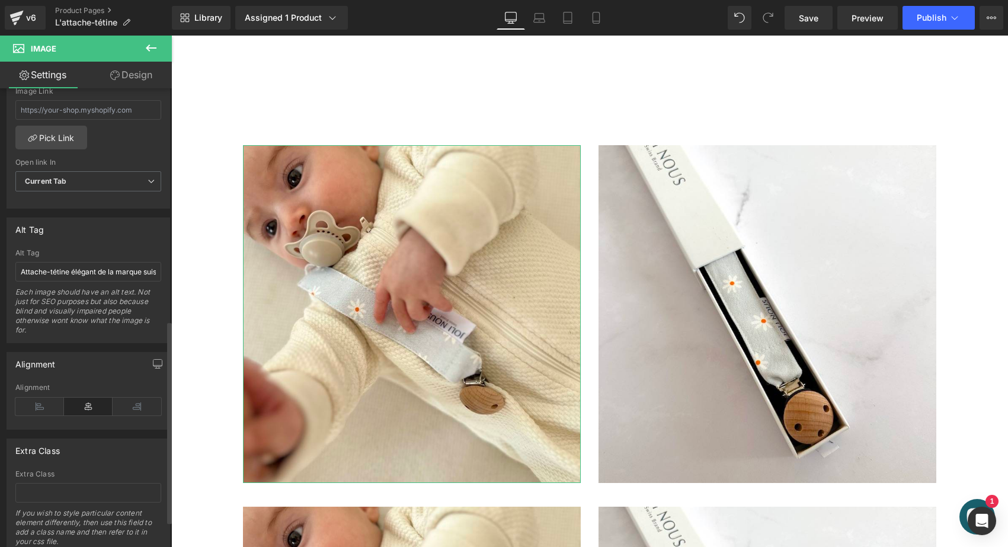
type input "[URL][DOMAIN_NAME]"
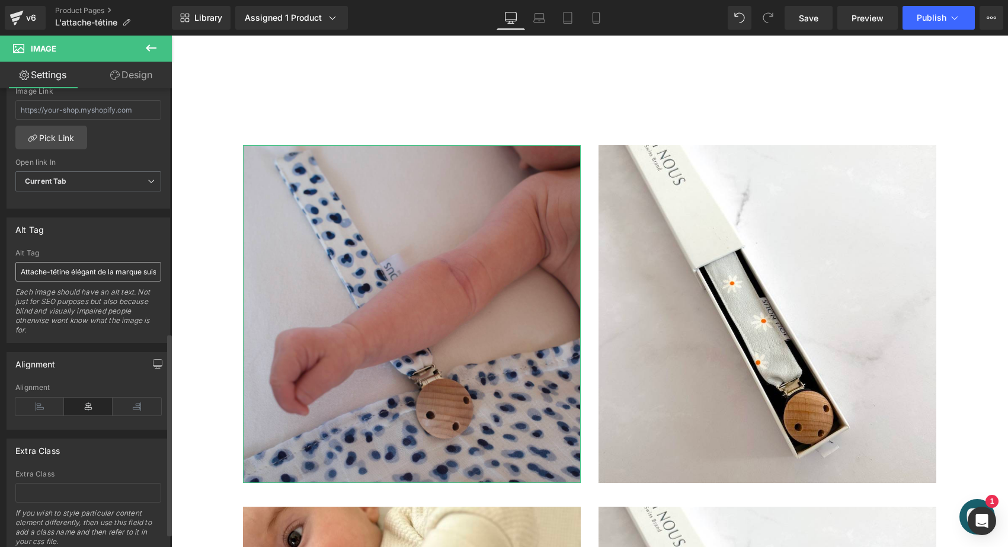
scroll to position [554, 0]
click at [70, 268] on input "Attache-tétine élégant de la marque suisse 'Joli Nous', un accessoire premium p…" at bounding box center [88, 271] width 146 height 20
type input "Attache-tétine pois bleu blanc élégant de la marque suisse 'Joli Nous', un acce…"
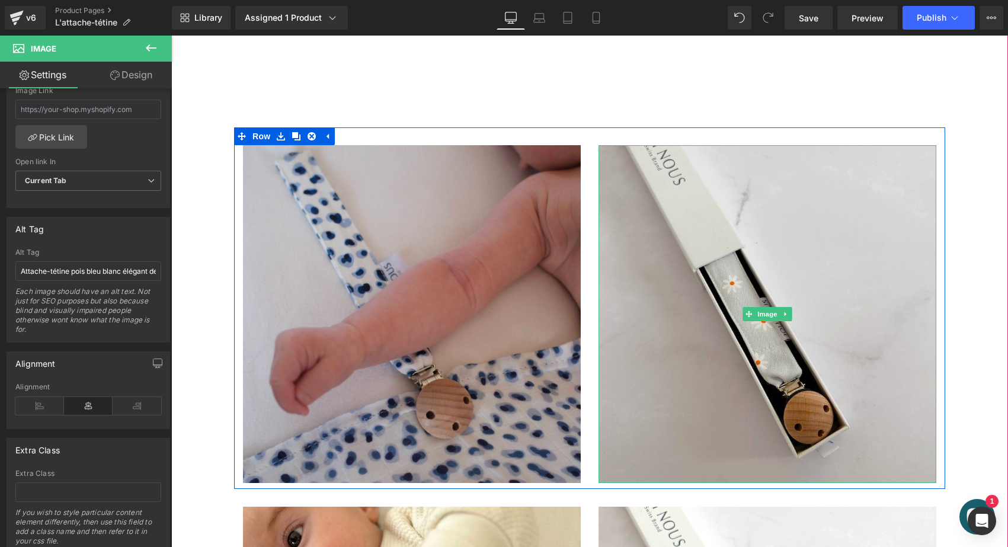
click at [626, 257] on img at bounding box center [768, 314] width 338 height 338
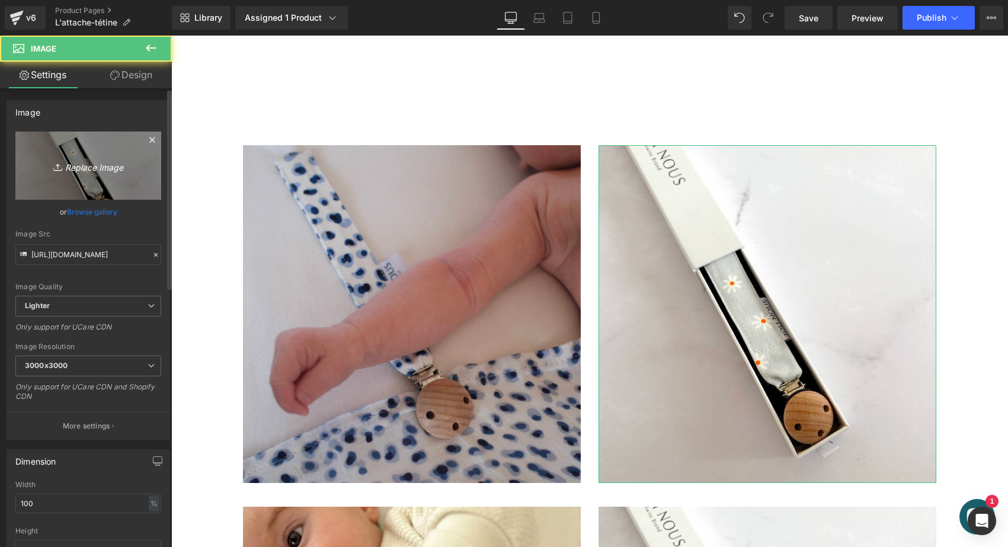
click at [84, 162] on icon "Replace Image" at bounding box center [88, 165] width 95 height 15
type input "C:\fakepath\attache-tétine-pois-bleus-joli-nous-doux-fabriqué-[GEOGRAPHIC_DAT…"
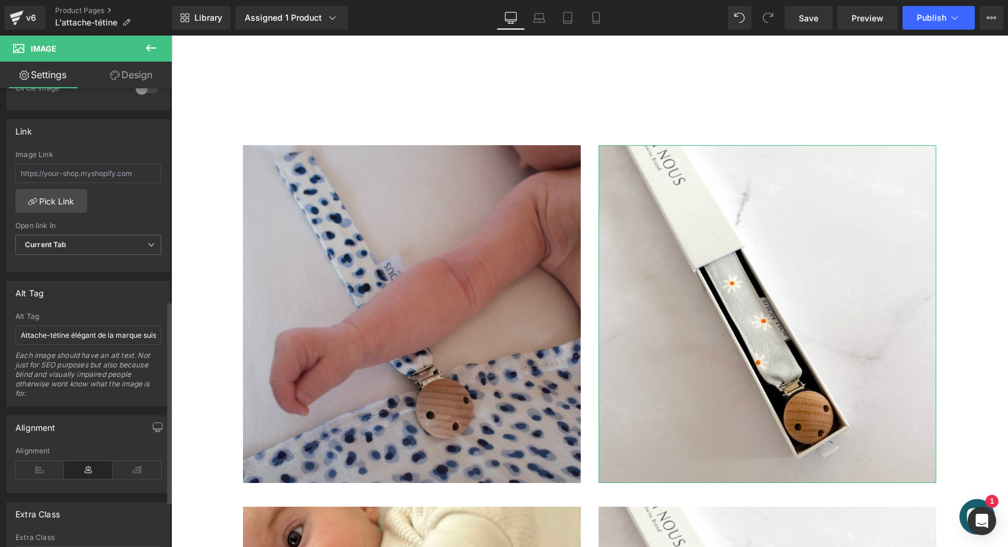
scroll to position [482, 0]
click at [72, 330] on input "Attache-tétine élégant de la marque suisse 'Joli Nous', un accessoire premium p…" at bounding box center [88, 334] width 146 height 20
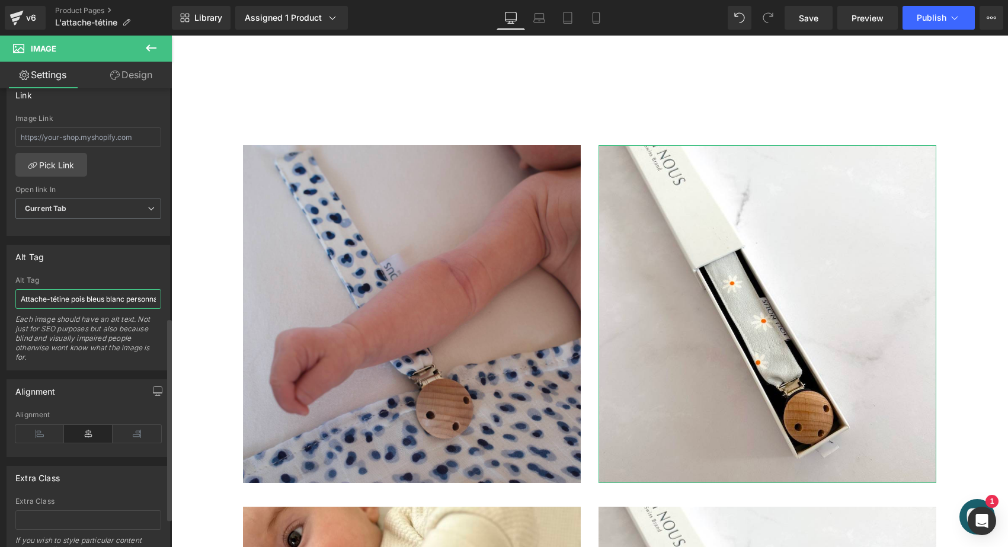
scroll to position [515, 0]
type input "Attache-tétine pois bleus blanc personnalisables broderie élégant de la marque …"
click at [98, 134] on input "text" at bounding box center [88, 140] width 146 height 20
click at [59, 171] on link "Pick Link" at bounding box center [51, 167] width 72 height 24
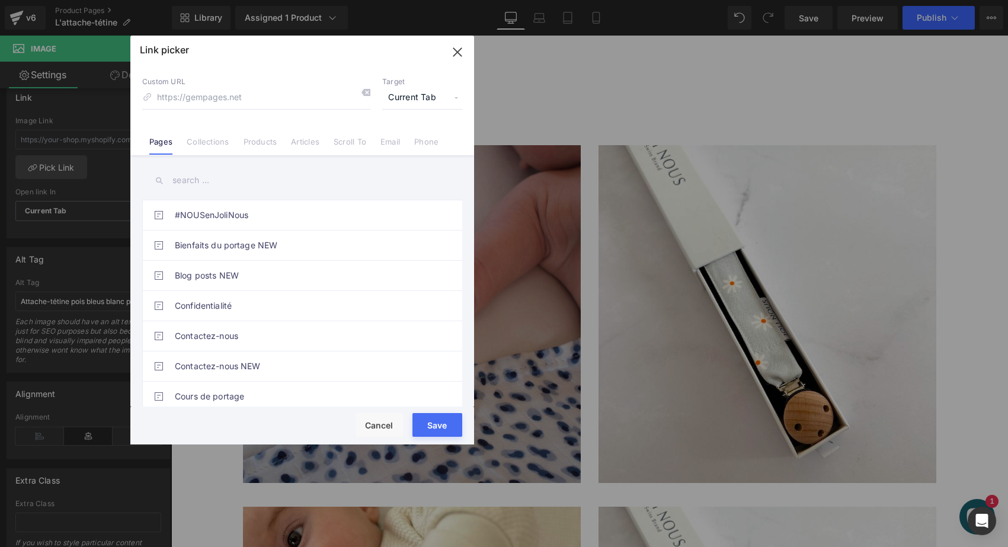
click at [188, 185] on input "text" at bounding box center [302, 180] width 320 height 27
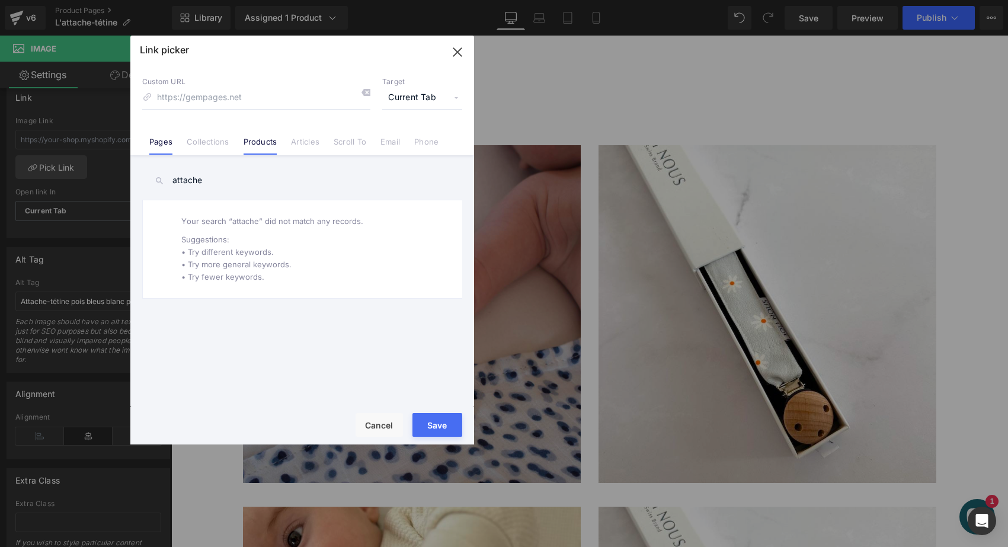
type input "attache"
click at [266, 142] on link "Products" at bounding box center [261, 146] width 34 height 18
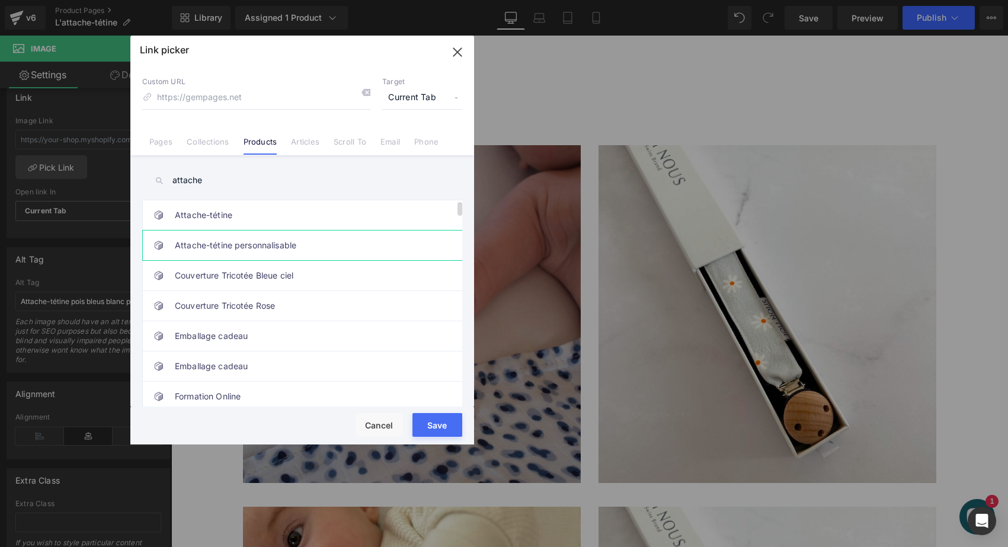
click at [223, 242] on link "Attache-tétine personnalisable" at bounding box center [305, 246] width 261 height 30
type input "/products/attache-tetine-leopard-personnalisee"
click at [434, 423] on button "Save" at bounding box center [438, 425] width 50 height 24
type input "/products/attache-tetine-leopard-personnalisee"
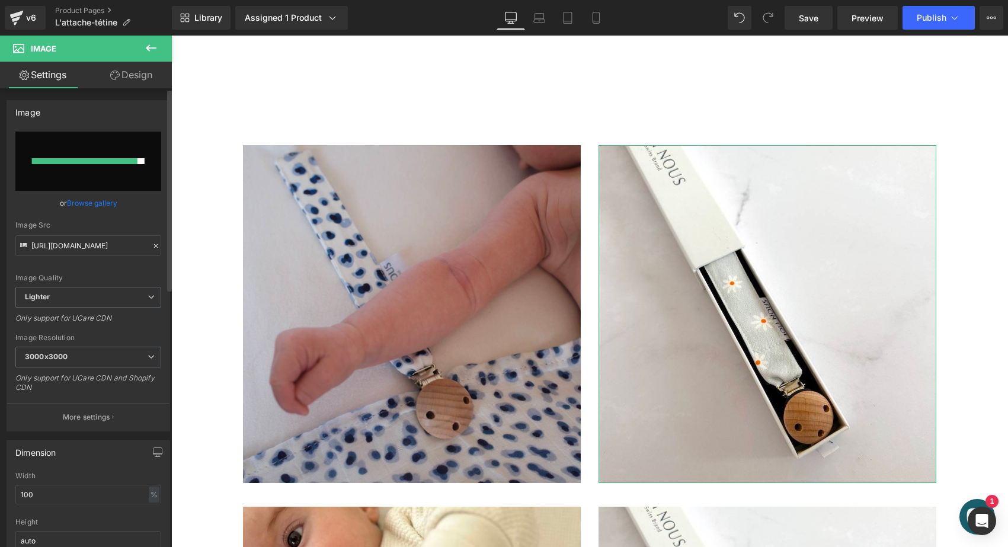
scroll to position [-1, 0]
click at [108, 173] on input "file" at bounding box center [88, 161] width 146 height 59
type input "C:\fakepath\attache-tétine-pois-bleus-joli-nous-doux-fabriqué-portugal-excell…"
type input "https://ucarecdn.com/75a5e14c-df8f-4a64-9c36-10451414f8c2/-/format/auto/-/previ…"
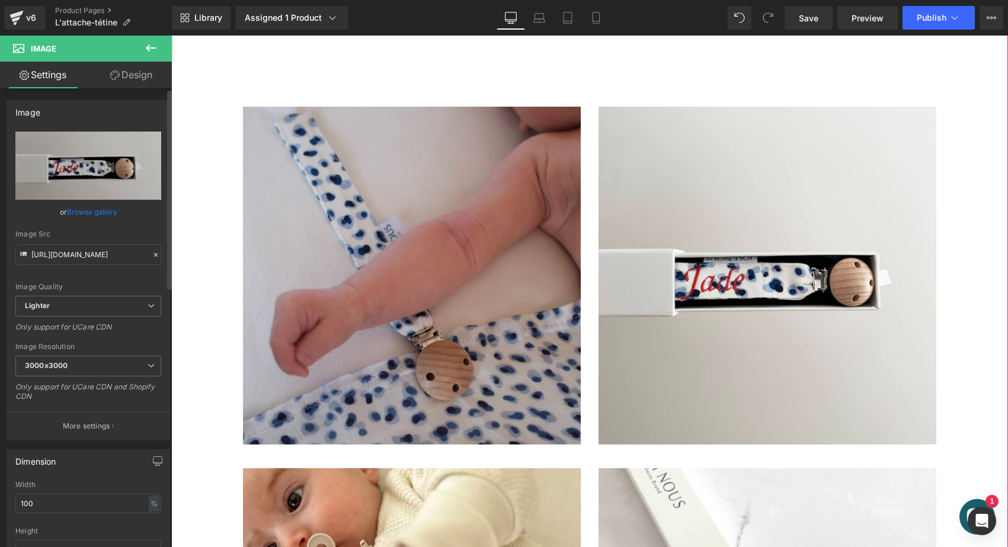
scroll to position [940, 0]
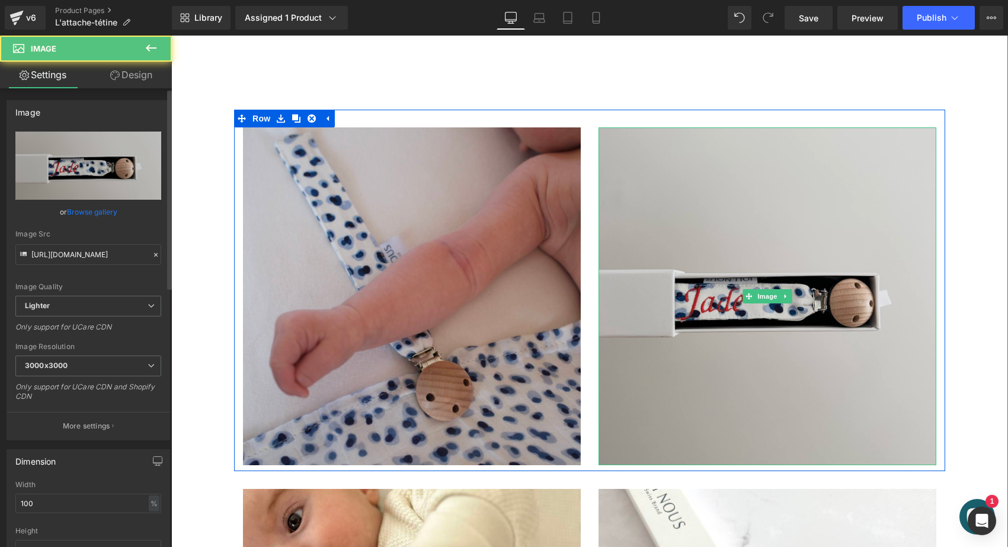
click at [640, 190] on img at bounding box center [768, 296] width 338 height 338
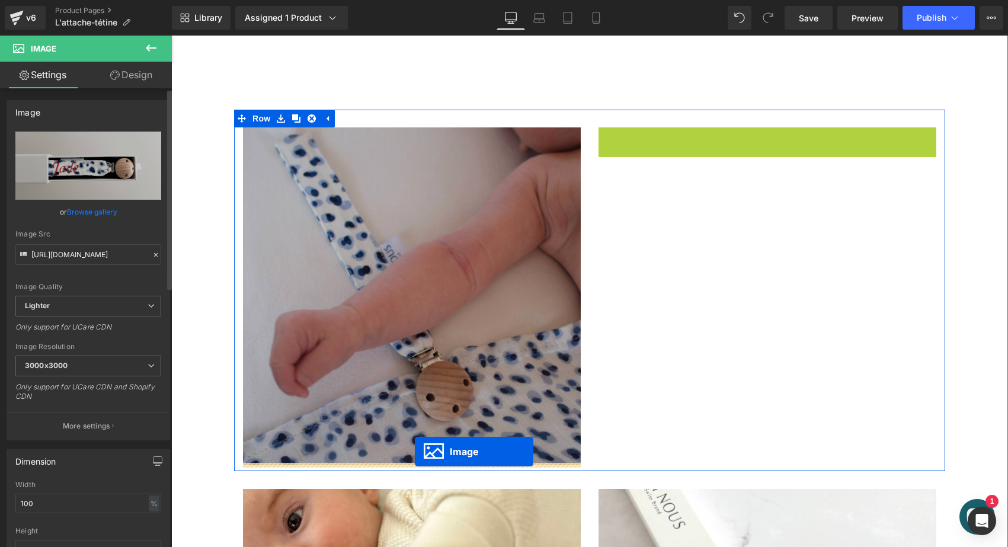
drag, startPoint x: 742, startPoint y: 293, endPoint x: 415, endPoint y: 452, distance: 364.0
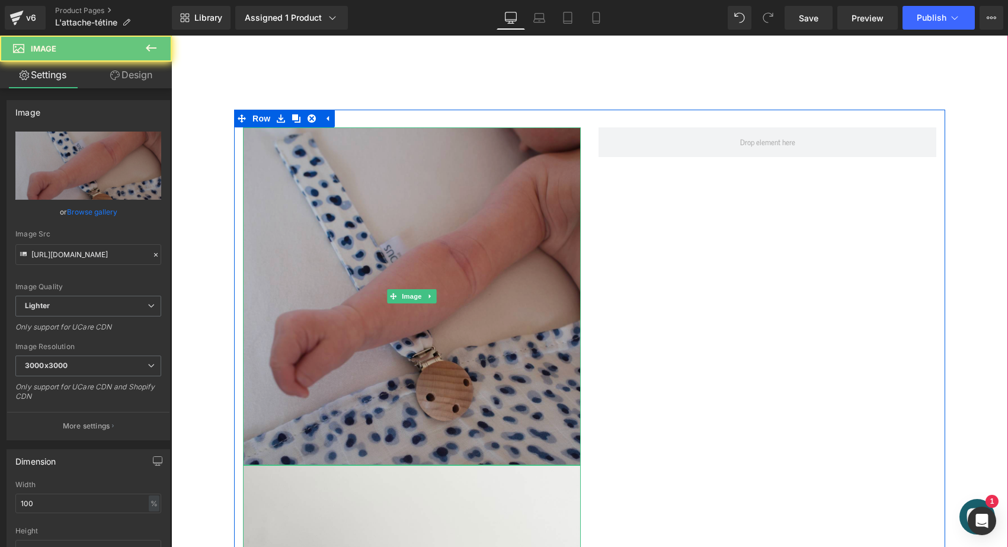
click at [377, 245] on img at bounding box center [412, 296] width 338 height 338
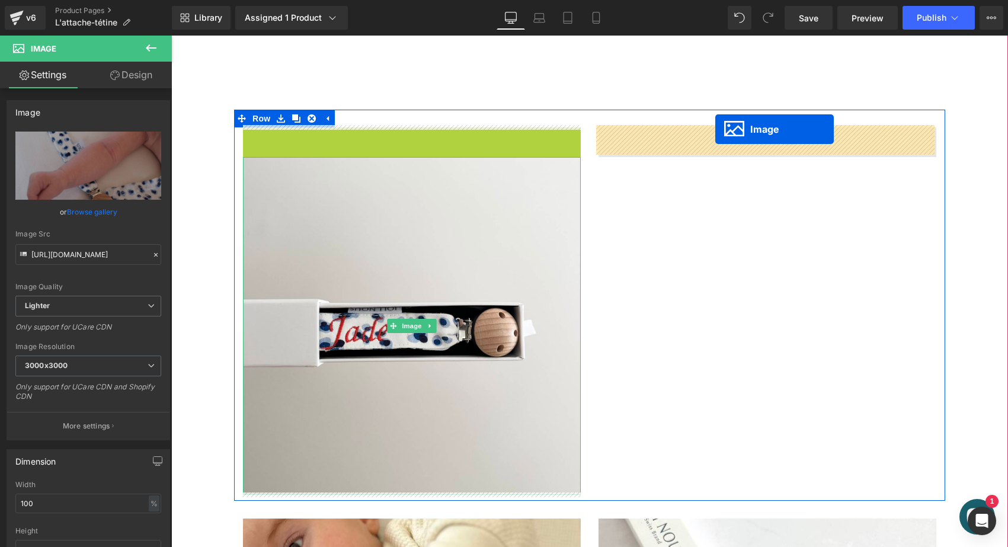
drag, startPoint x: 388, startPoint y: 293, endPoint x: 716, endPoint y: 129, distance: 365.9
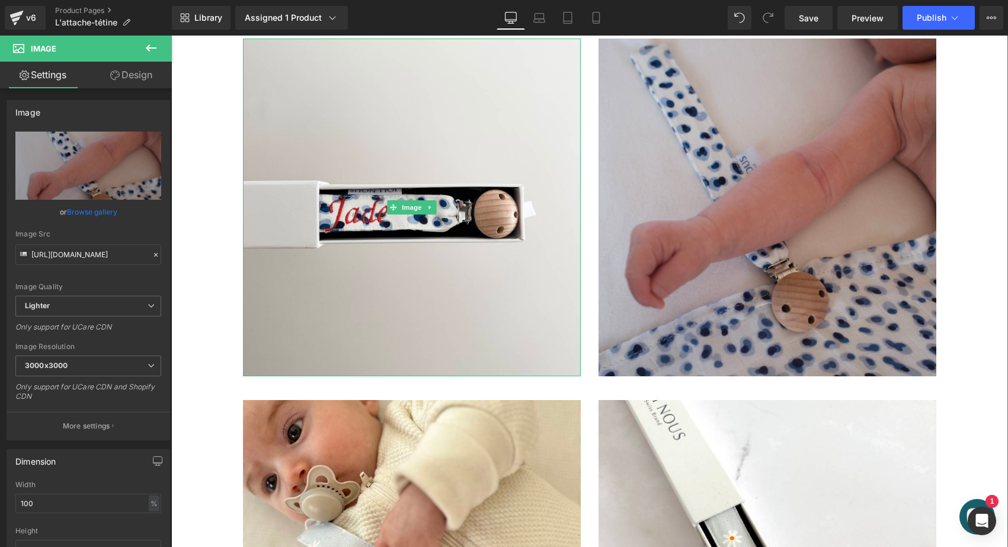
scroll to position [895, 0]
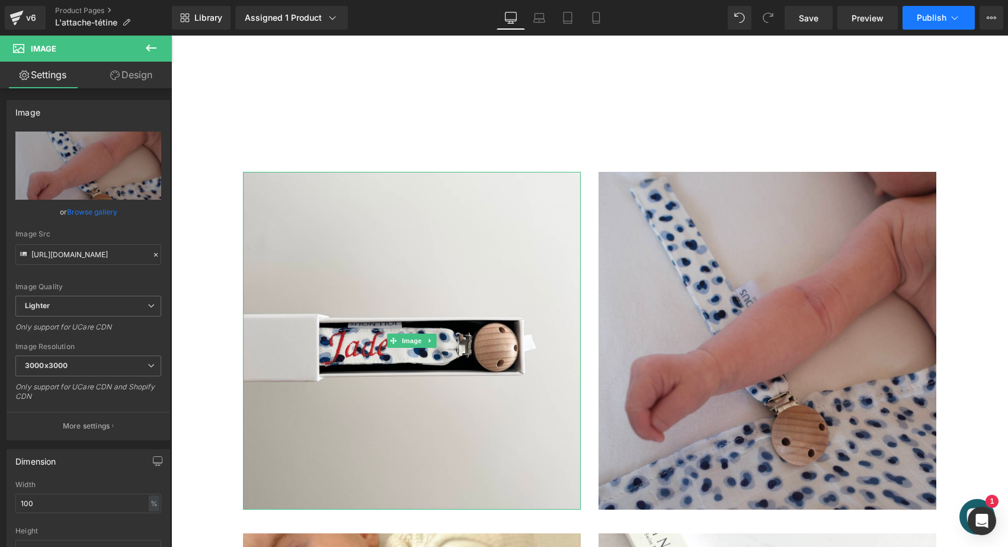
click at [913, 17] on button "Publish" at bounding box center [939, 18] width 72 height 24
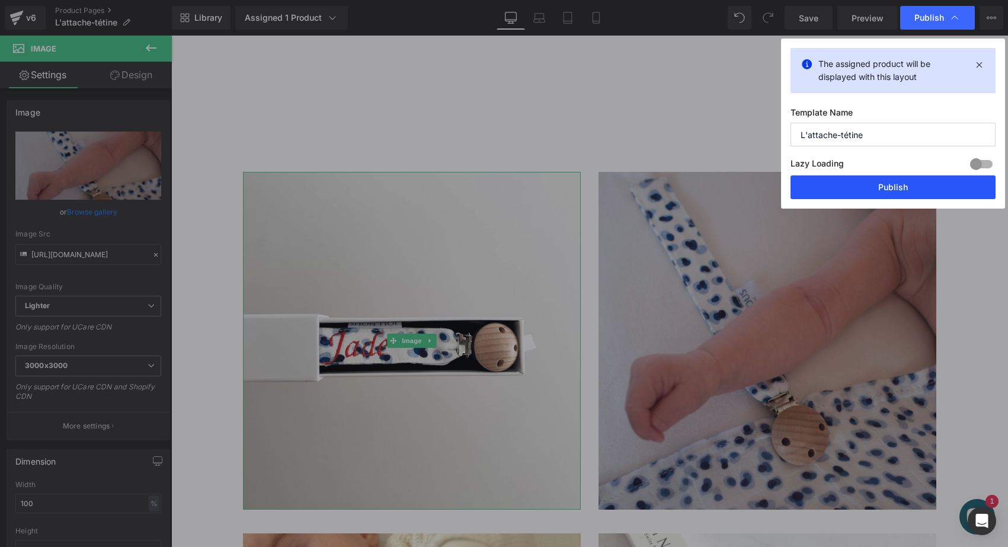
click at [822, 188] on button "Publish" at bounding box center [893, 187] width 205 height 24
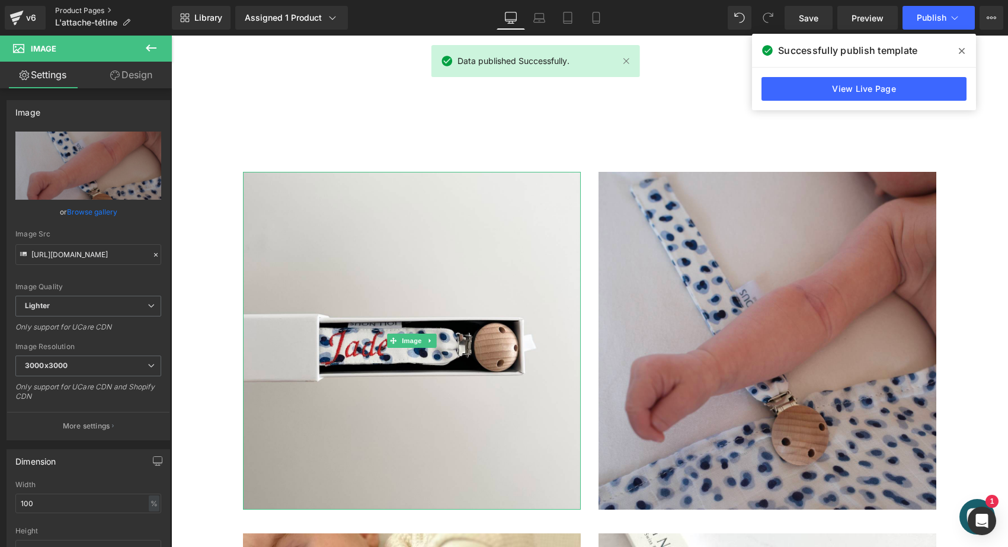
click at [85, 10] on link "Product Pages" at bounding box center [113, 10] width 117 height 9
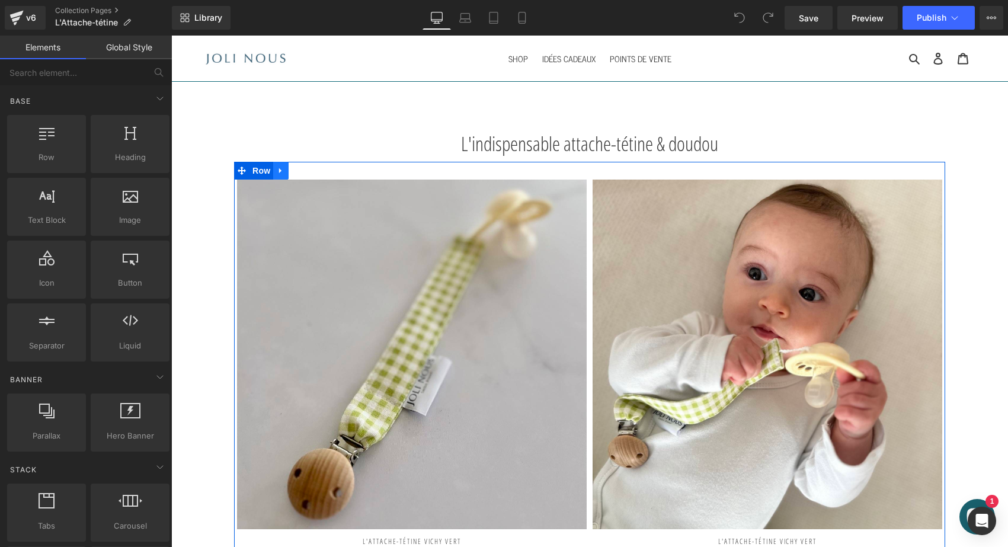
click at [280, 171] on icon at bounding box center [281, 170] width 8 height 9
click at [293, 170] on icon at bounding box center [296, 171] width 8 height 8
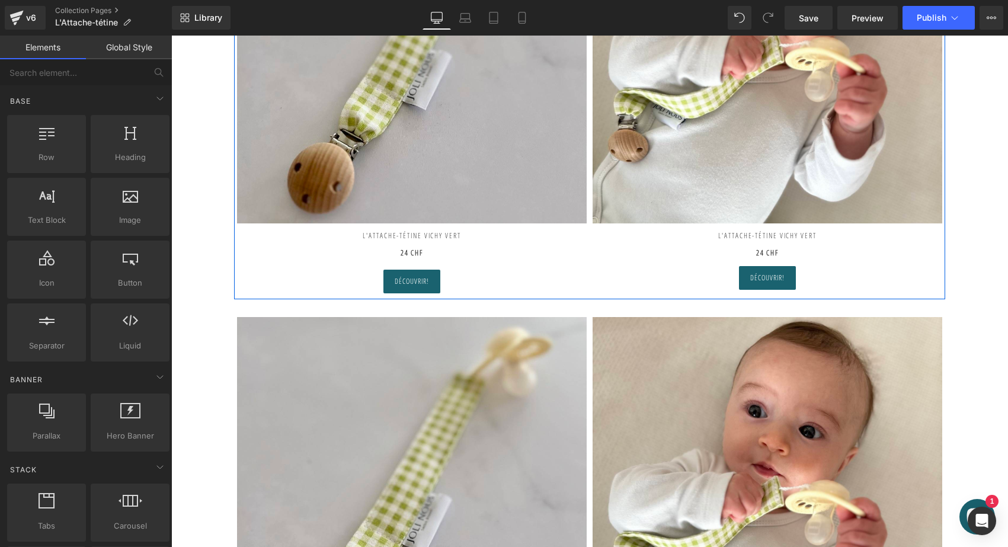
scroll to position [142, 0]
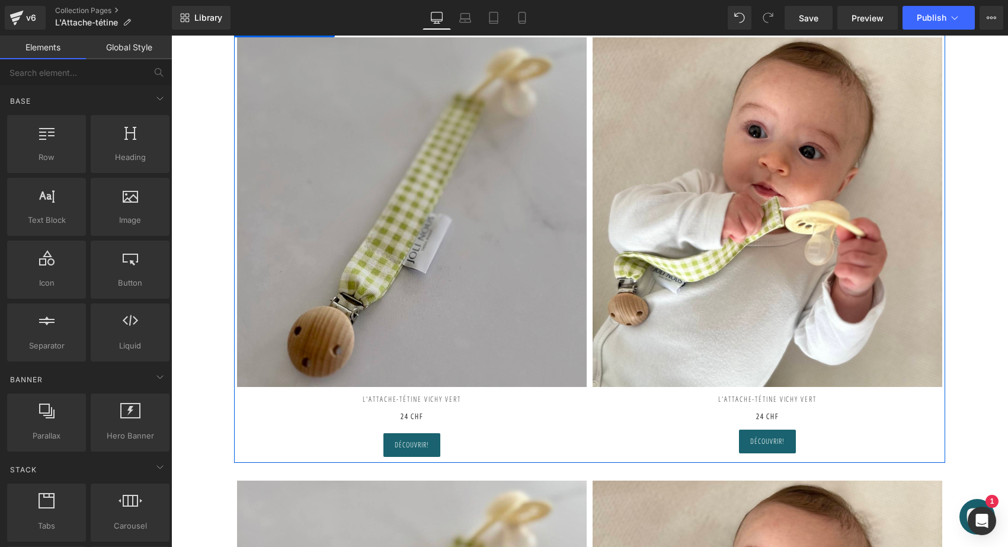
click at [362, 175] on img at bounding box center [412, 212] width 350 height 350
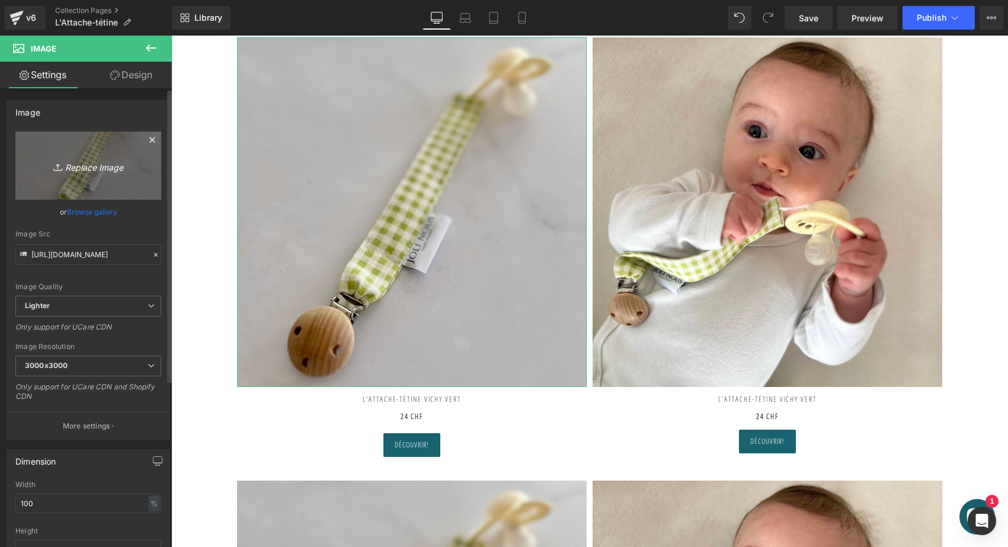
scroll to position [0, 0]
click at [107, 163] on icon "Replace Image" at bounding box center [88, 165] width 95 height 15
type input "C:\fakepath\attache-tétine-pois-bleus-joli-nous-doux-fabriqué-portugal-excell…"
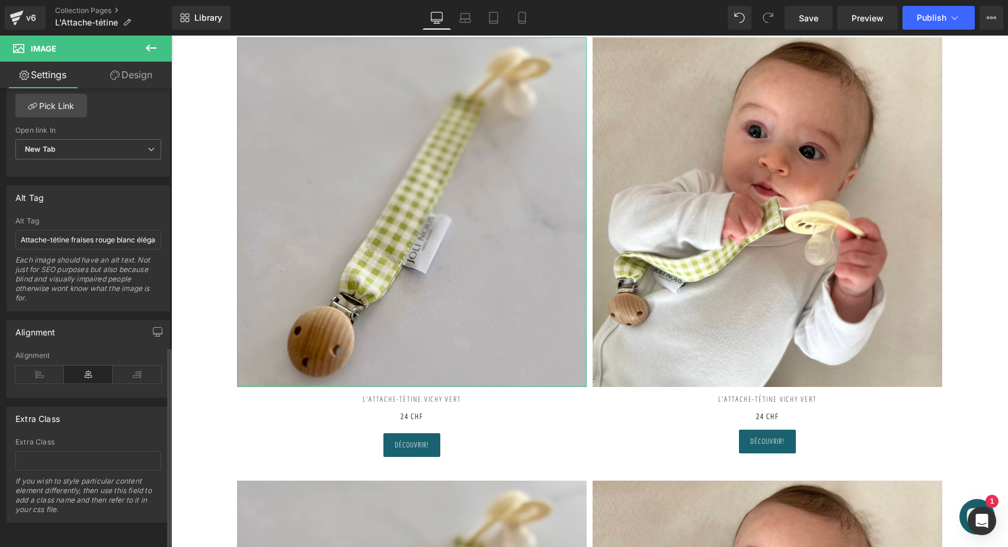
scroll to position [585, 0]
drag, startPoint x: 72, startPoint y: 229, endPoint x: 114, endPoint y: 228, distance: 42.1
click at [114, 230] on input "Attache-tétine fraises rouge blanc élégant de la marque suisse 'Joli Nous', un …" at bounding box center [88, 240] width 146 height 20
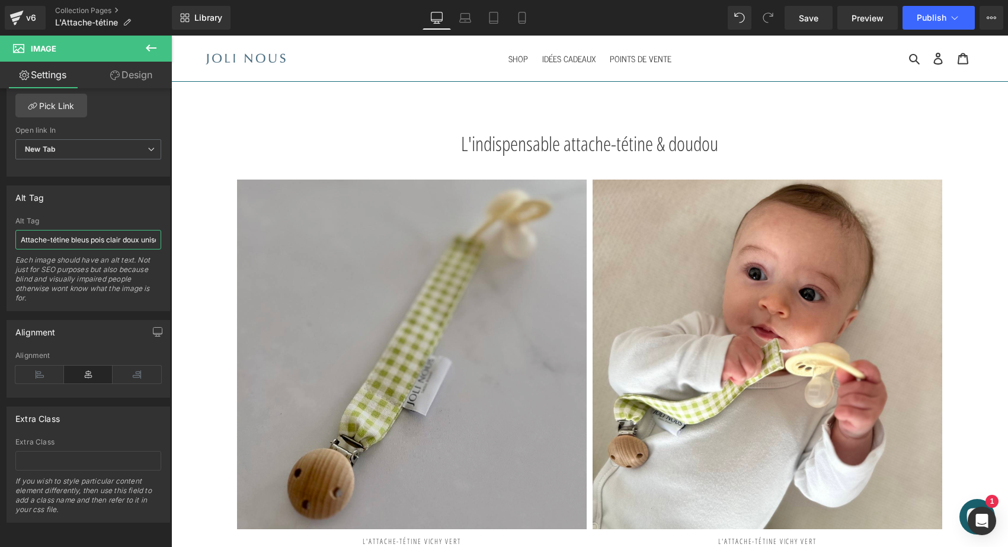
scroll to position [0, 0]
type input "Attache-tétine bleus pois clair doux unisexe blanc élégant de la marque suisse …"
click at [353, 258] on img at bounding box center [412, 355] width 350 height 350
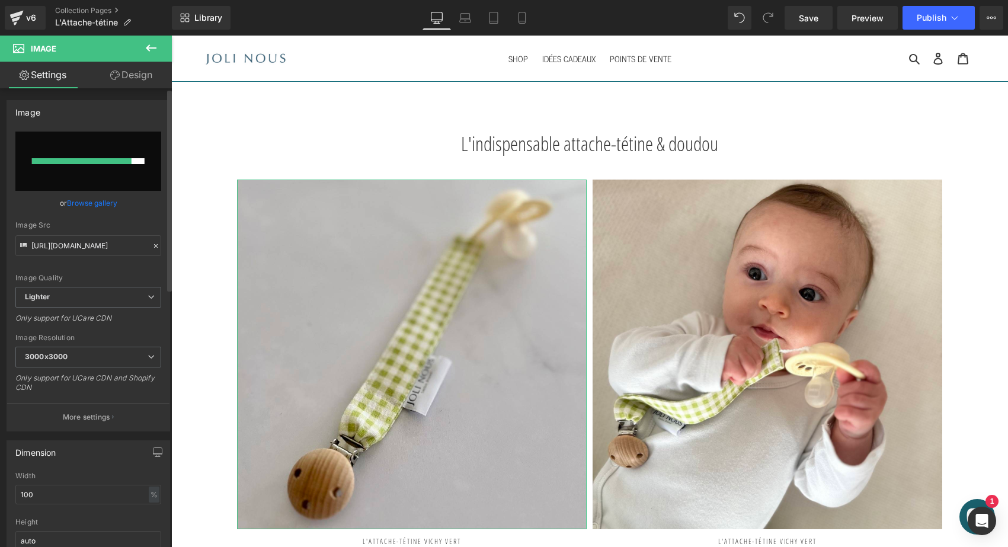
click at [94, 175] on input "file" at bounding box center [88, 161] width 146 height 59
type input "C:\fakepath\attache-tétine-pois-bleus-joli-nous-doux-fabriqué-portugal-excell…"
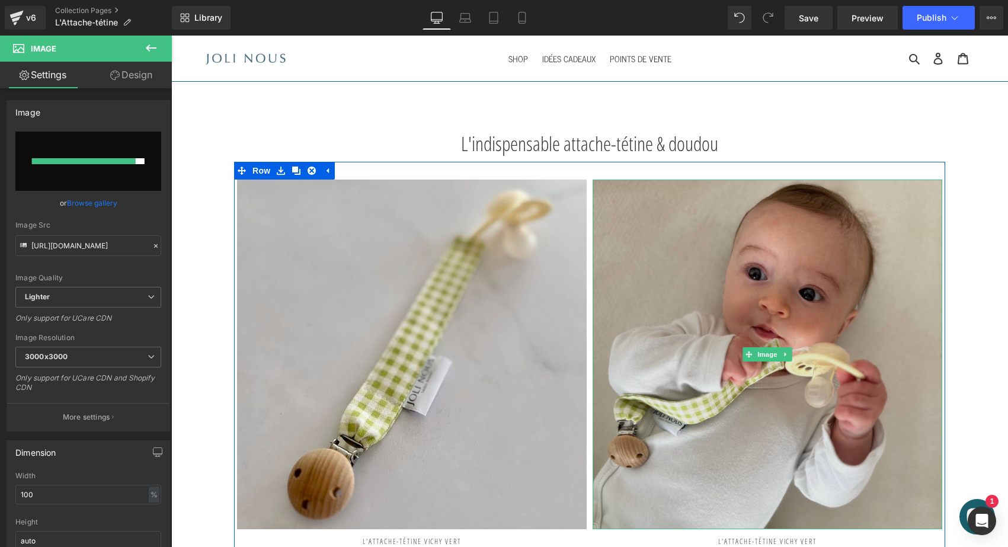
click at [670, 294] on img at bounding box center [768, 355] width 350 height 350
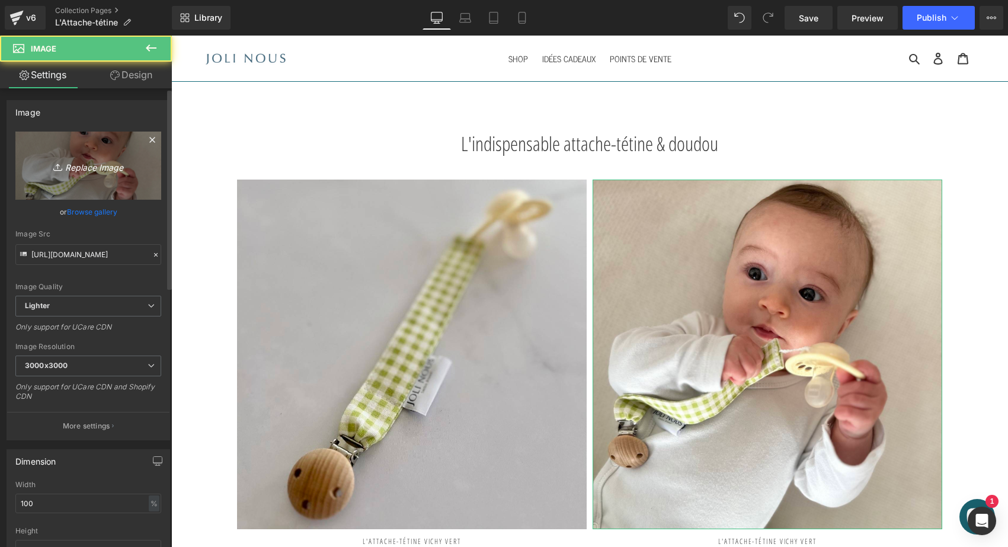
click at [59, 158] on link "Replace Image" at bounding box center [88, 166] width 146 height 68
type input "C:\fakepath\attache-tétine-pois-bleus-joli-nous-doux-fabriqué-portugal-excell…"
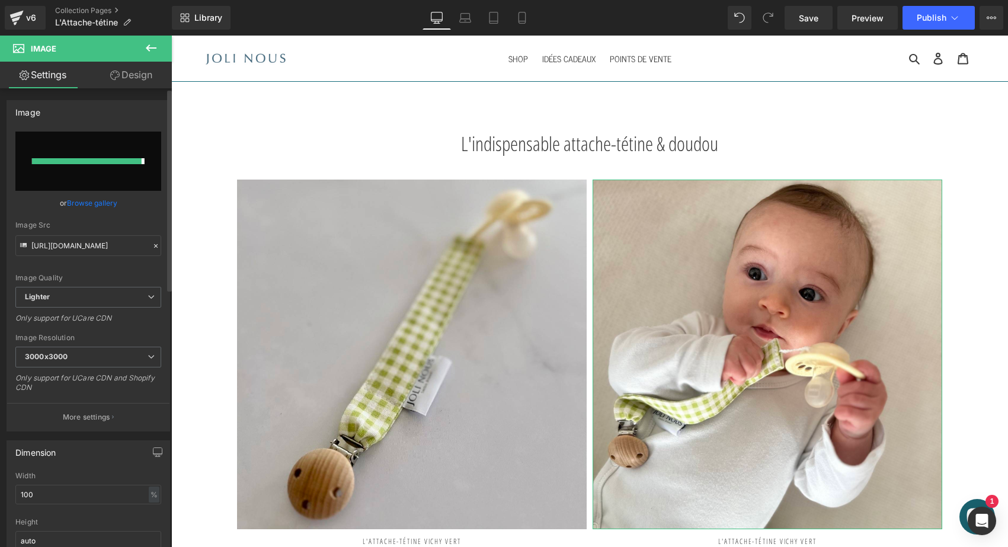
type input "https://ucarecdn.com/390cbd39-6139-4b8c-8246-7e52d9996119/-/format/auto/-/previ…"
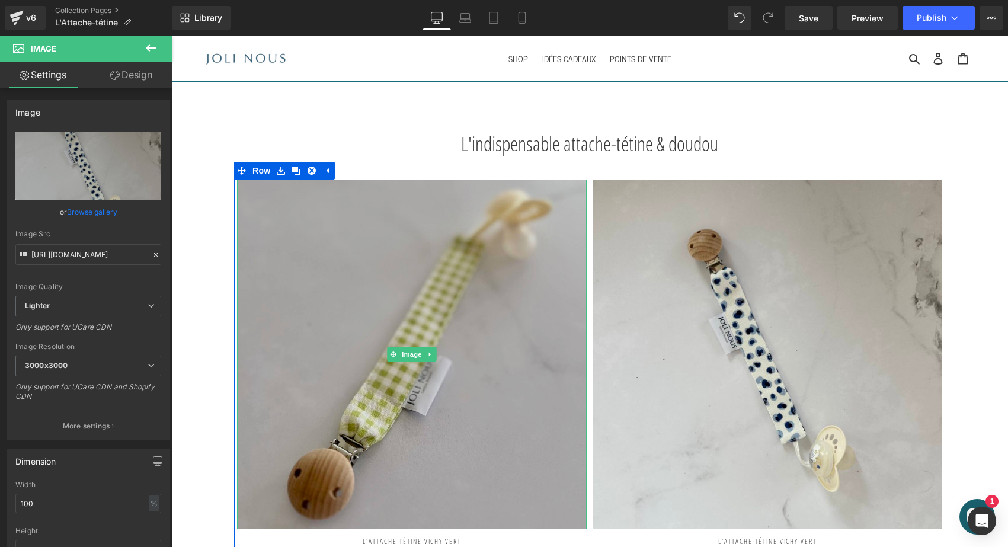
click at [429, 379] on img at bounding box center [412, 355] width 350 height 350
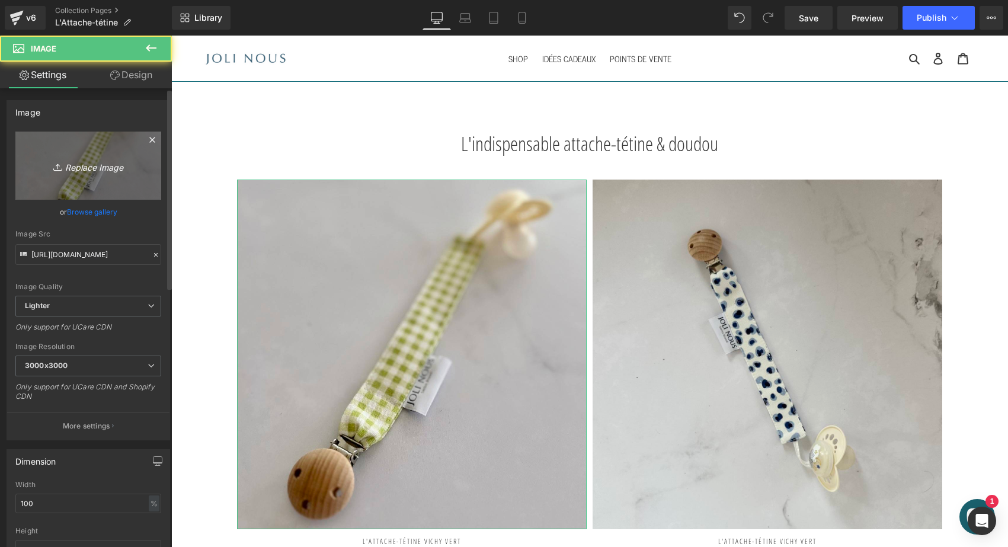
click at [107, 179] on link "Replace Image" at bounding box center [88, 166] width 146 height 68
type input "C:\fakepath\attache-tétine-pois-bleus-joli-nous-doux-fabriqué-[GEOGRAPHIC_DAT…"
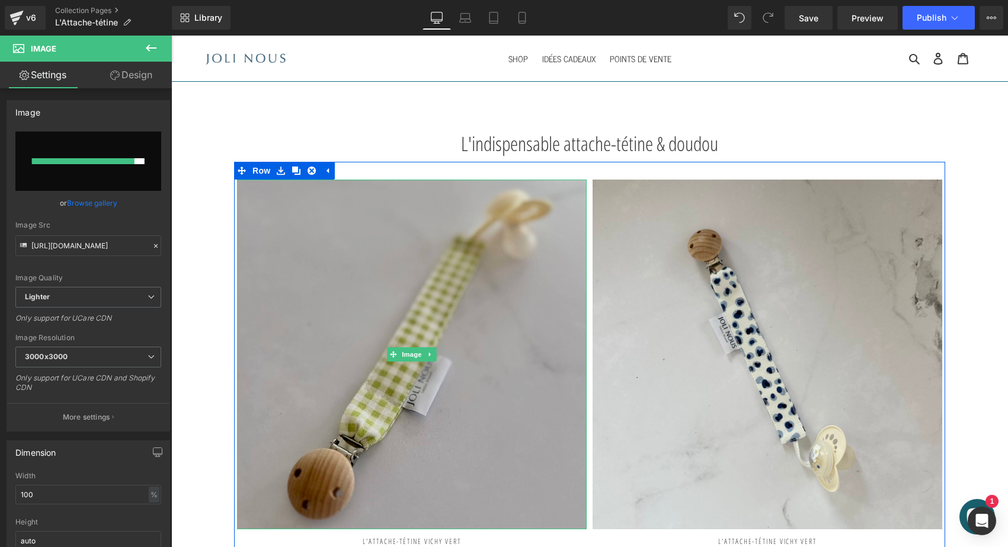
click at [310, 324] on img at bounding box center [412, 355] width 350 height 350
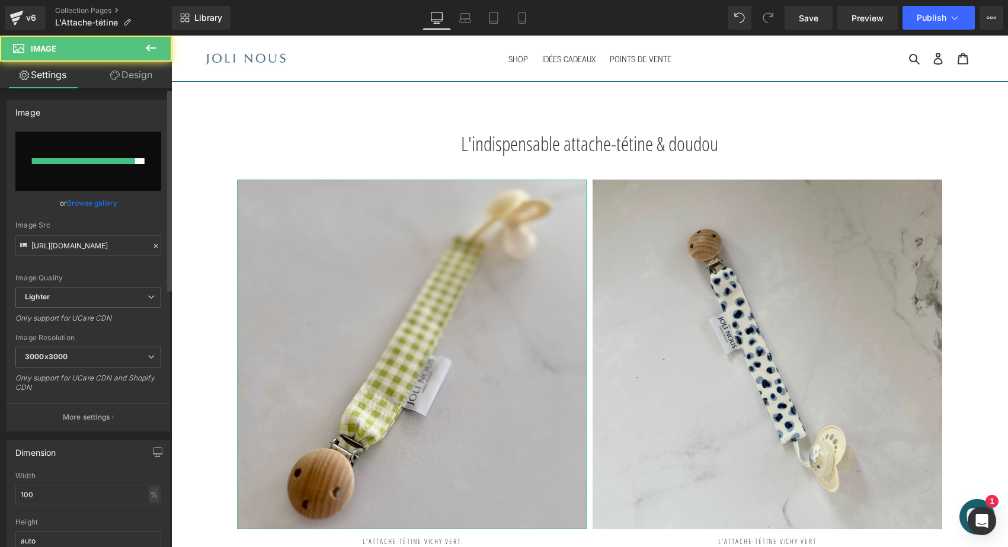
click at [98, 150] on input "file" at bounding box center [88, 161] width 146 height 59
type input "C:\fakepath\attache-tétine-pois-bleus-joli-nous-doux-fabriqué-portugal-excell…"
type input "https://ucarecdn.com/ab3ddf84-4e9d-4f83-98ff-35b8c1ae4da5/-/format/auto/-/previ…"
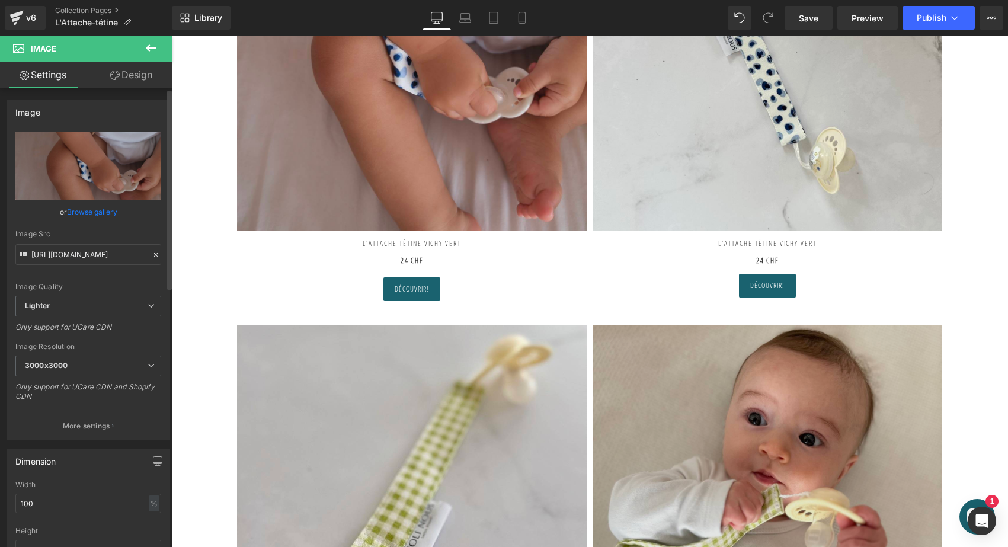
scroll to position [159, 0]
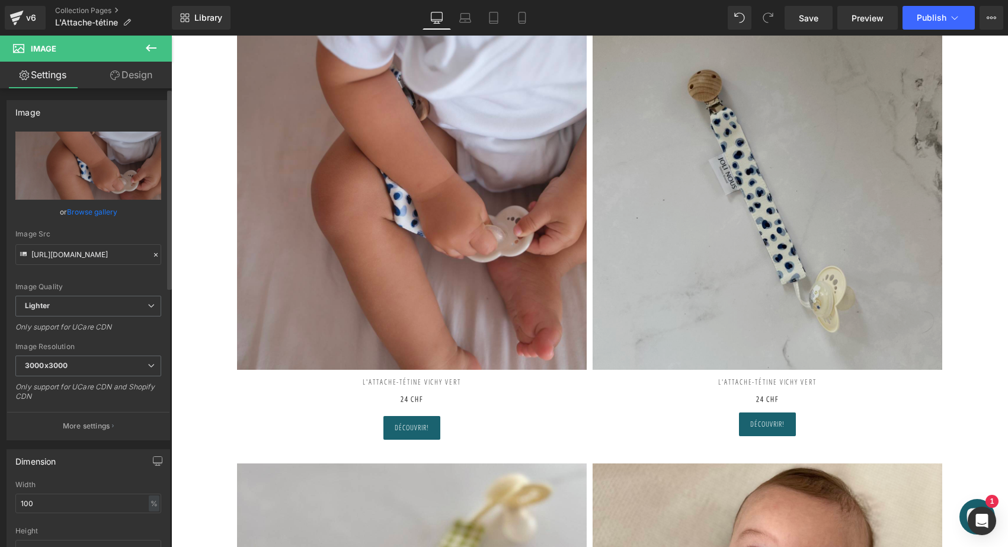
click at [771, 178] on img at bounding box center [768, 195] width 350 height 350
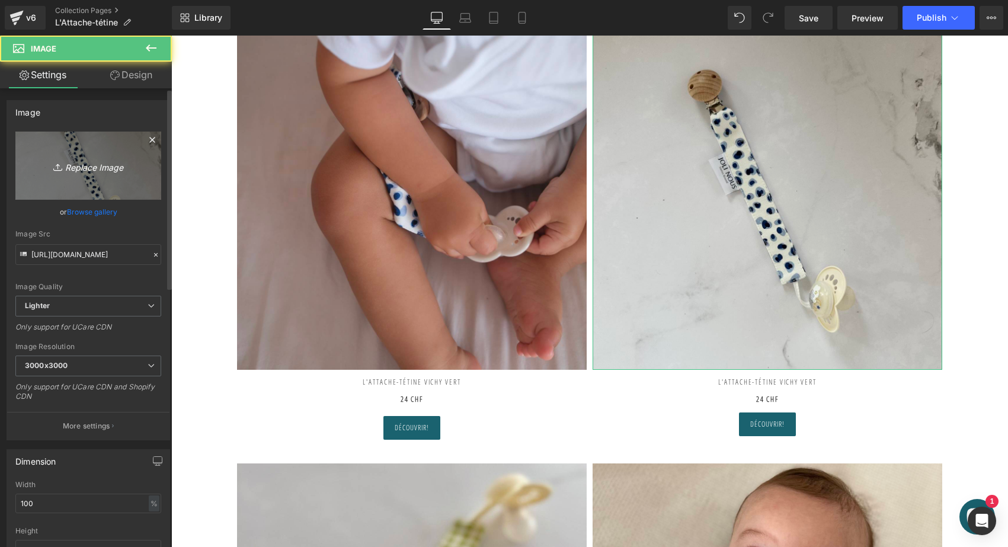
click at [77, 174] on link "Replace Image" at bounding box center [88, 166] width 146 height 68
type input "C:\fakepath\attache-tétine-pois-bleus-joli-nous-doux-fabriqué-[GEOGRAPHIC_DAT…"
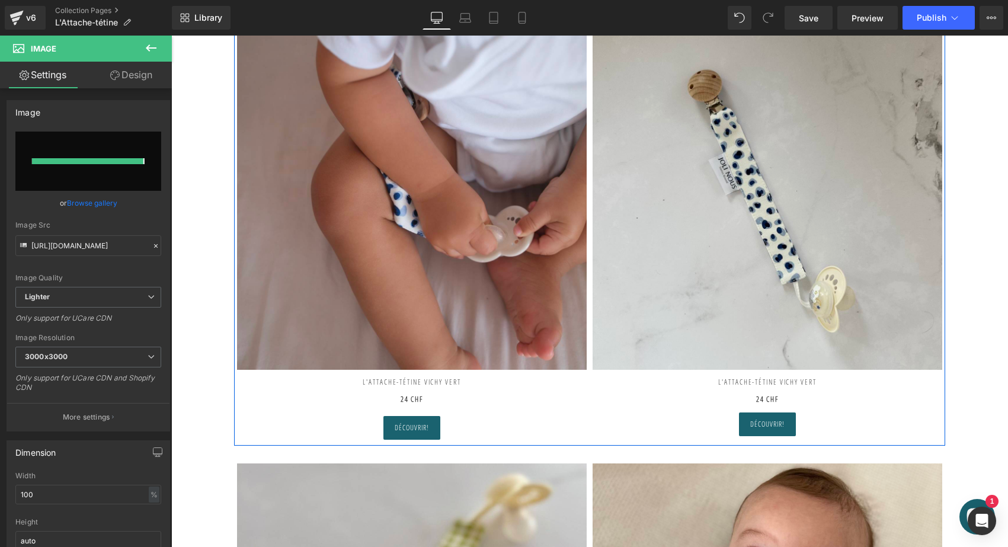
type input "https://ucarecdn.com/f85f6c12-3d08-476a-b725-2491ed21a01e/-/format/auto/-/previ…"
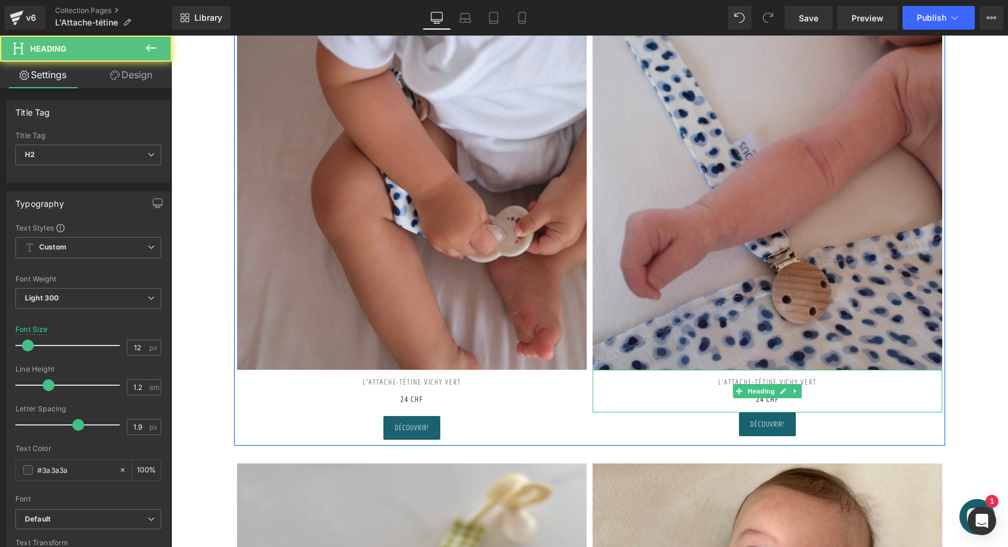
click at [810, 381] on span "L'ATTACHE-TÉTINE VICHY VERT" at bounding box center [767, 382] width 98 height 10
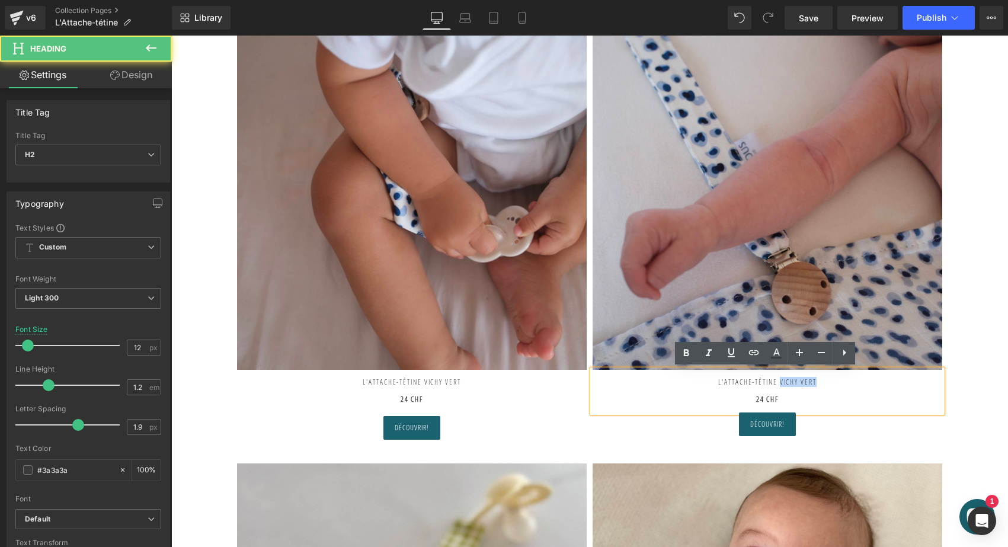
drag, startPoint x: 784, startPoint y: 382, endPoint x: 879, endPoint y: 382, distance: 94.8
click at [879, 382] on h2 "L'ATTACHE-TÉTINE VICHY VERT" at bounding box center [768, 382] width 350 height 8
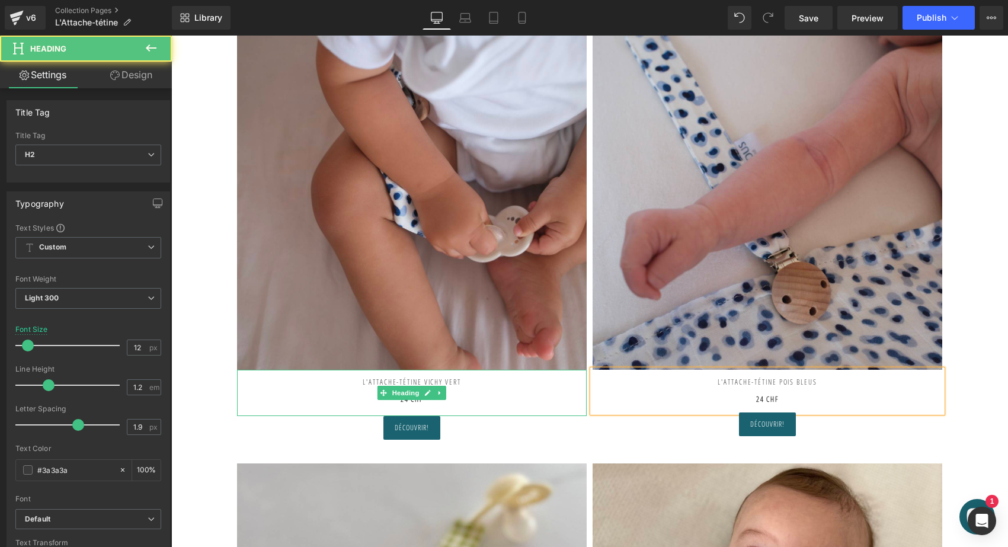
click at [459, 382] on h2 "L'ATTACHE-TÉTINE VICHY VERT" at bounding box center [412, 378] width 350 height 17
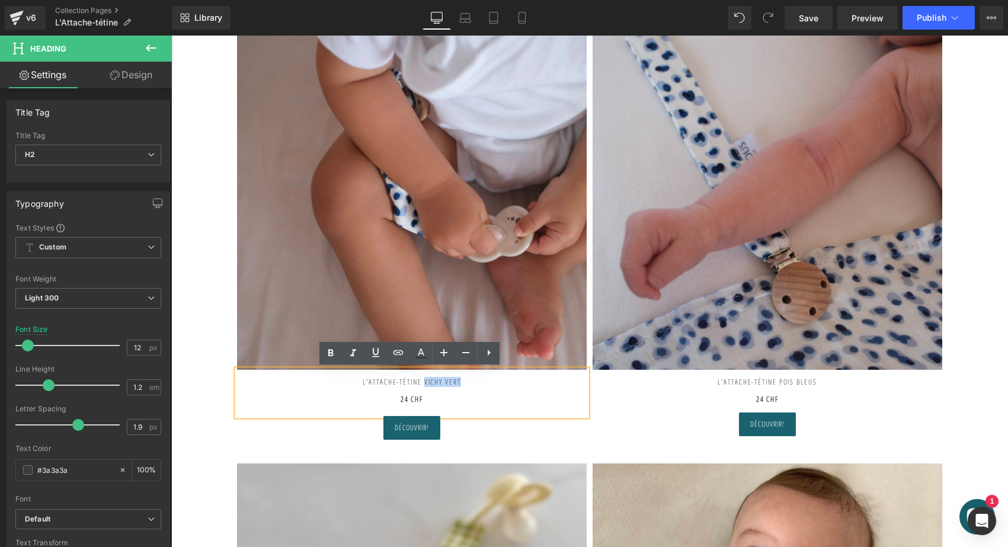
drag, startPoint x: 256, startPoint y: 346, endPoint x: 318, endPoint y: 344, distance: 61.7
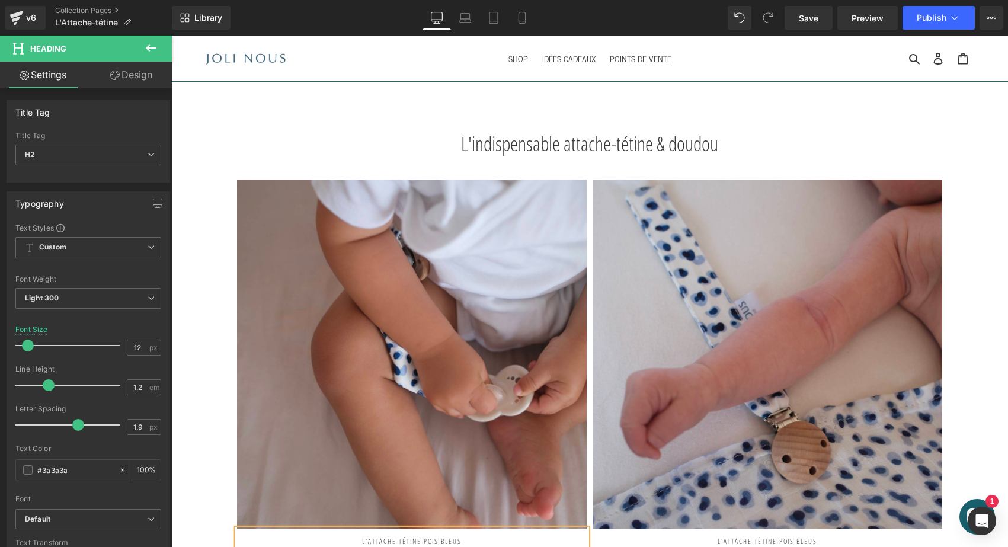
scroll to position [0, 0]
click at [923, 18] on span "Publish" at bounding box center [932, 17] width 30 height 9
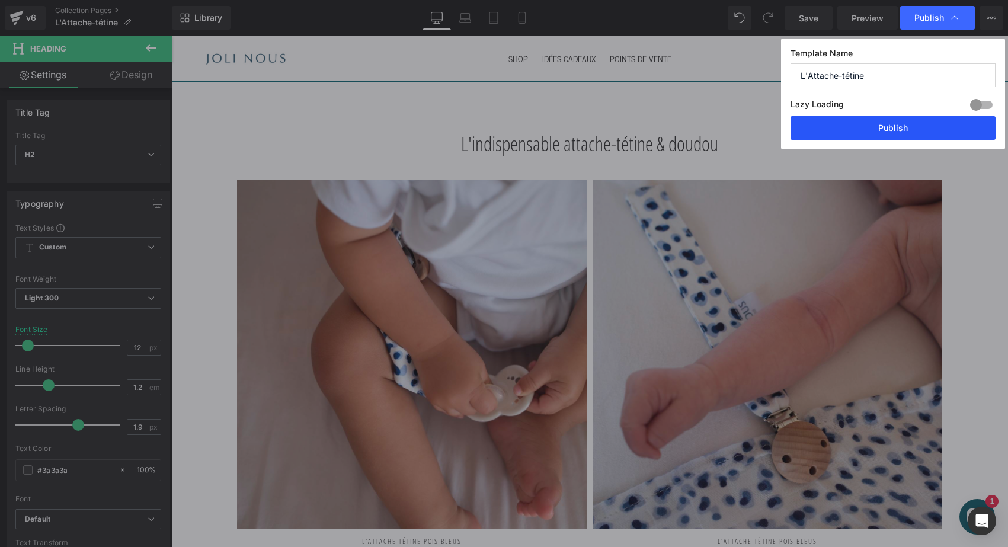
click at [874, 132] on button "Publish" at bounding box center [893, 128] width 205 height 24
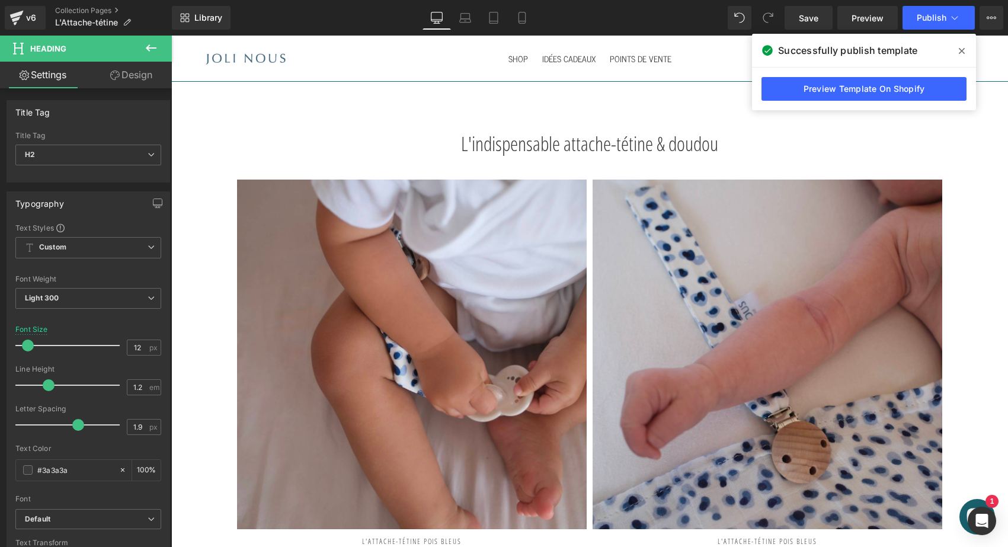
click at [965, 52] on span at bounding box center [962, 50] width 19 height 19
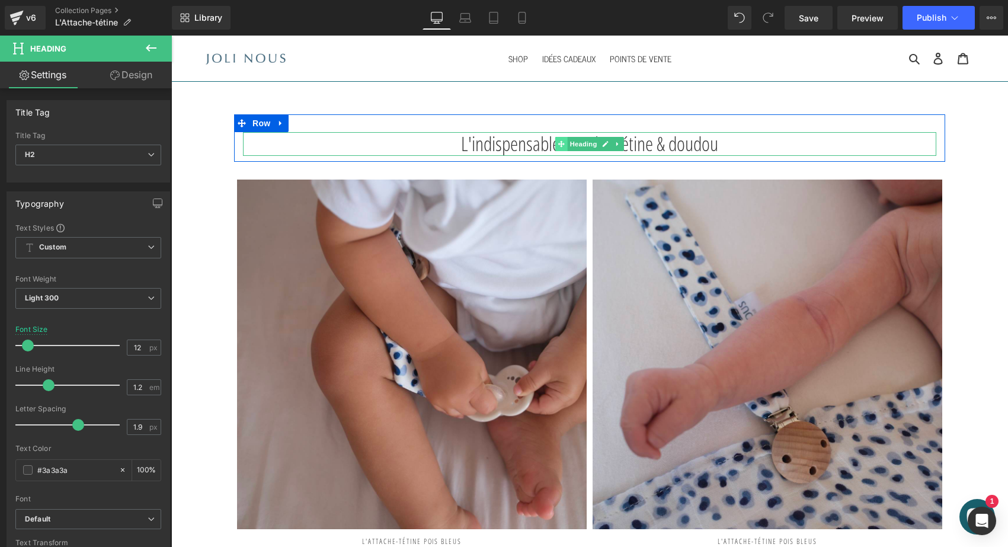
click at [564, 144] on span at bounding box center [561, 144] width 12 height 14
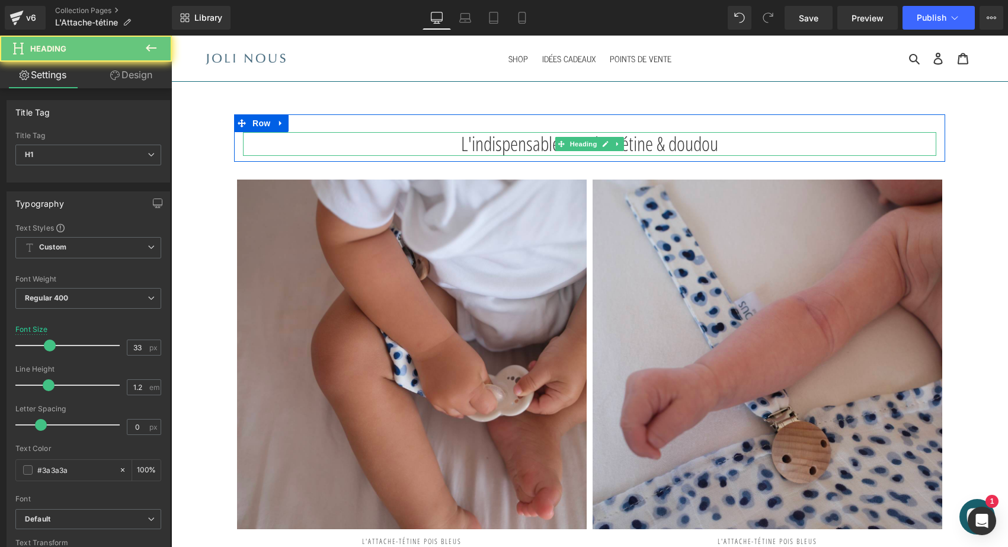
click at [537, 144] on h1 "L'indispensable attache-tétine & doudou" at bounding box center [590, 144] width 694 height 24
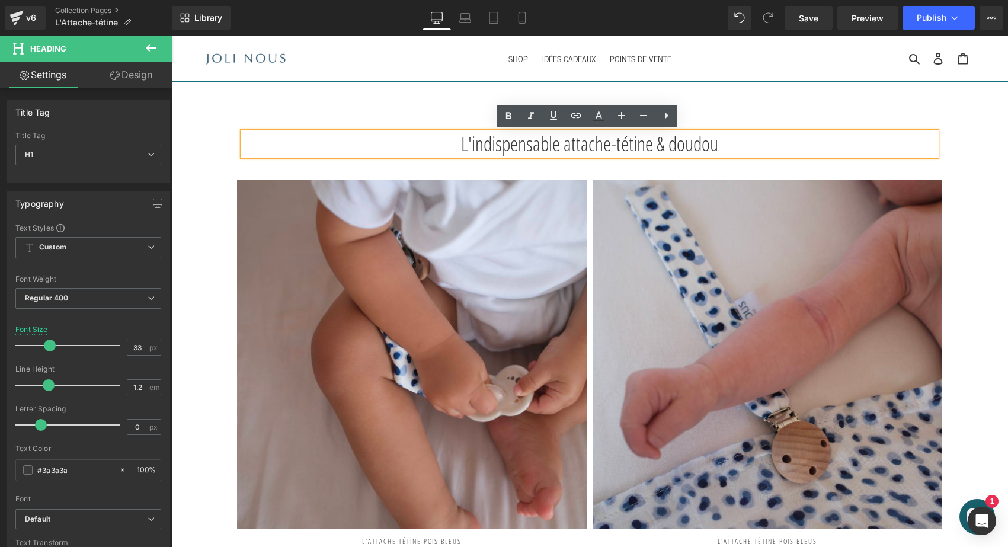
click at [558, 142] on h1 "L'indispensable attache-tétine & doudou" at bounding box center [590, 144] width 694 height 24
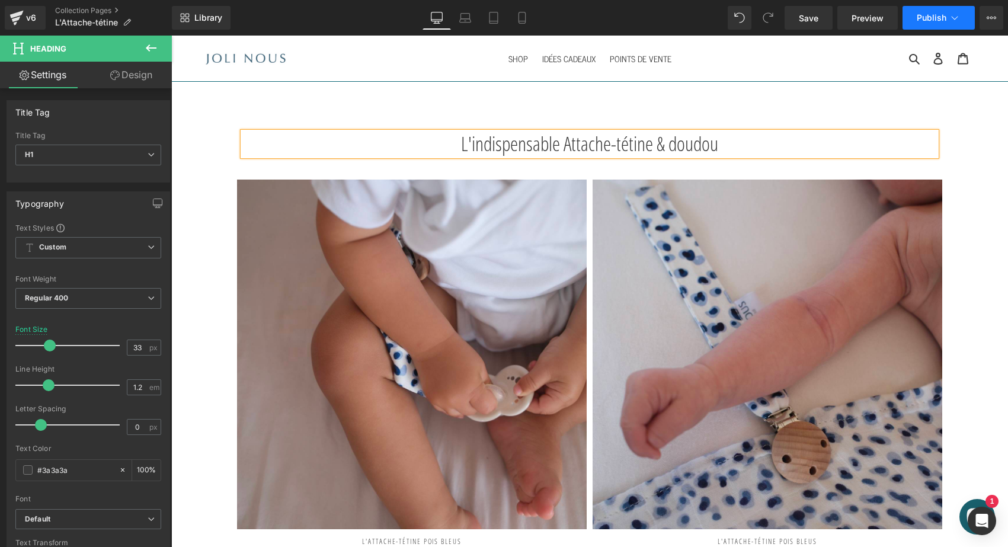
click at [923, 22] on span "Publish" at bounding box center [932, 17] width 30 height 9
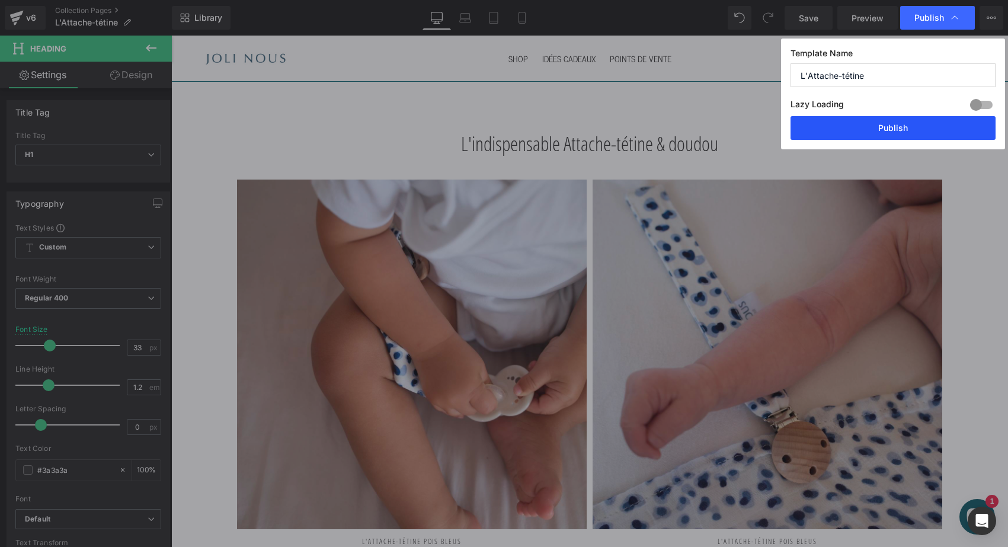
click at [861, 126] on button "Publish" at bounding box center [893, 128] width 205 height 24
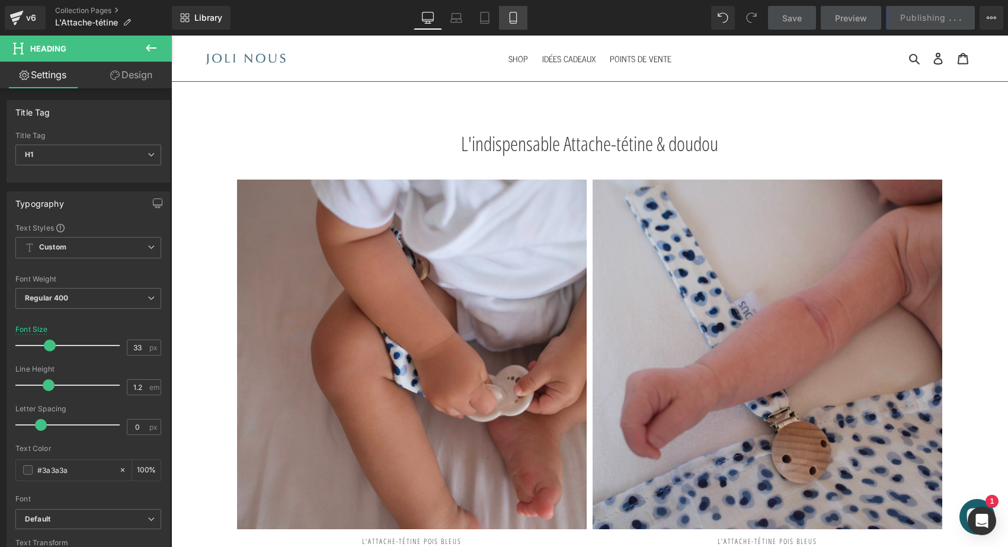
click at [511, 17] on icon at bounding box center [513, 18] width 12 height 12
type input "23"
type input "100"
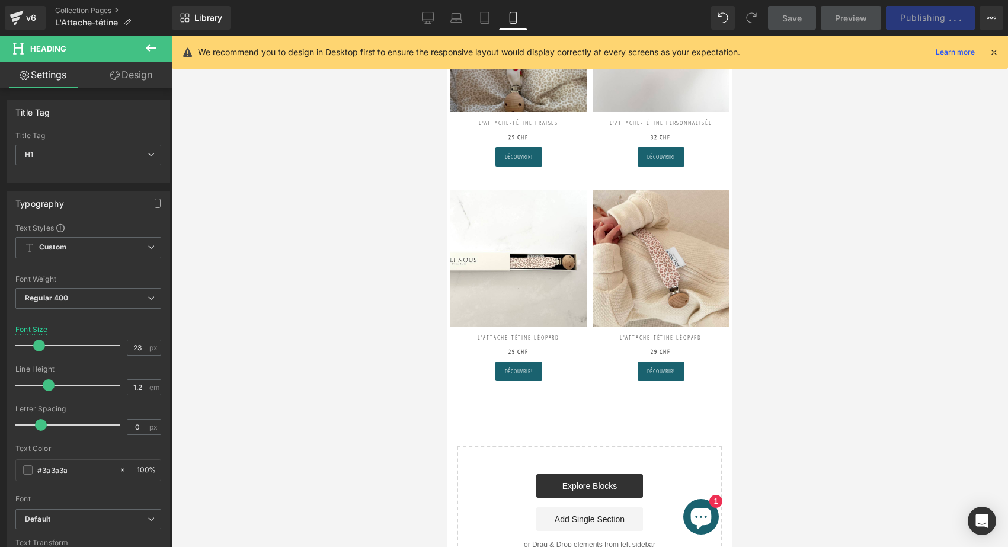
scroll to position [1030, 0]
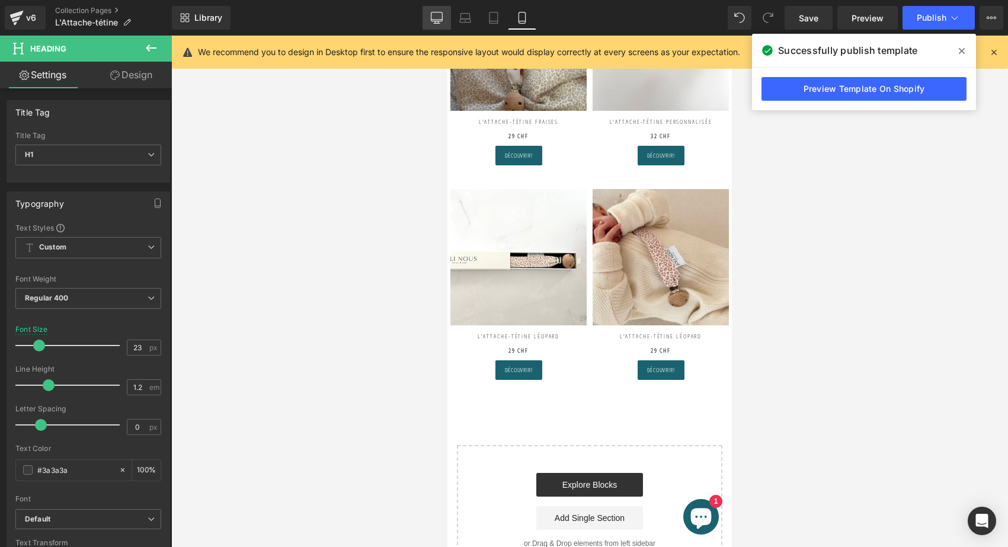
click at [440, 18] on icon at bounding box center [437, 18] width 12 height 12
type input "33"
type input "100"
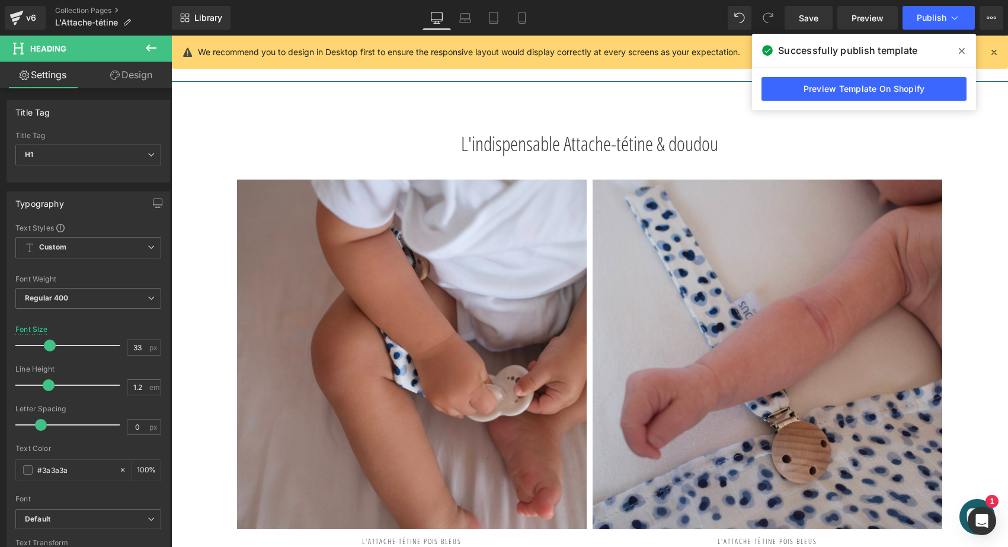
click at [963, 50] on icon at bounding box center [962, 51] width 6 height 6
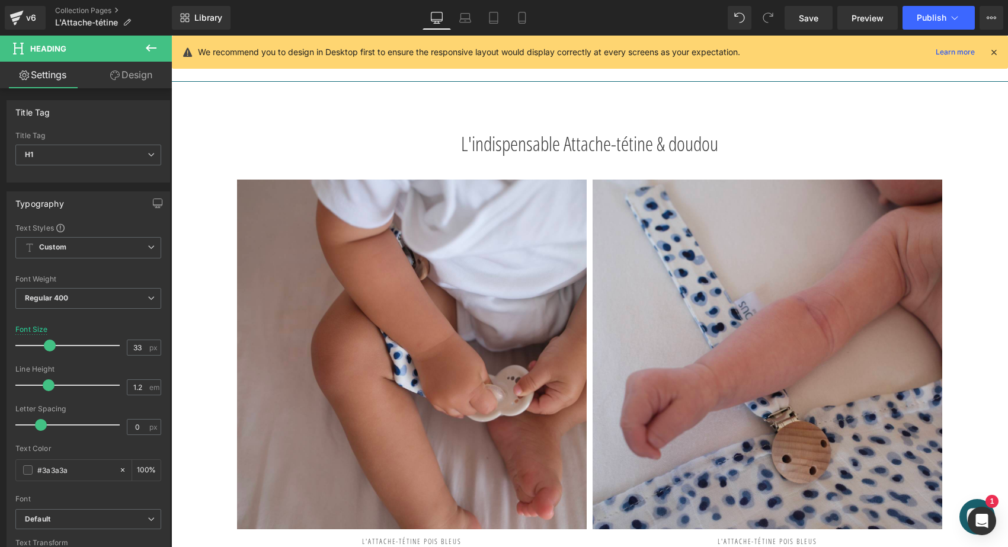
click at [995, 53] on icon at bounding box center [994, 52] width 11 height 11
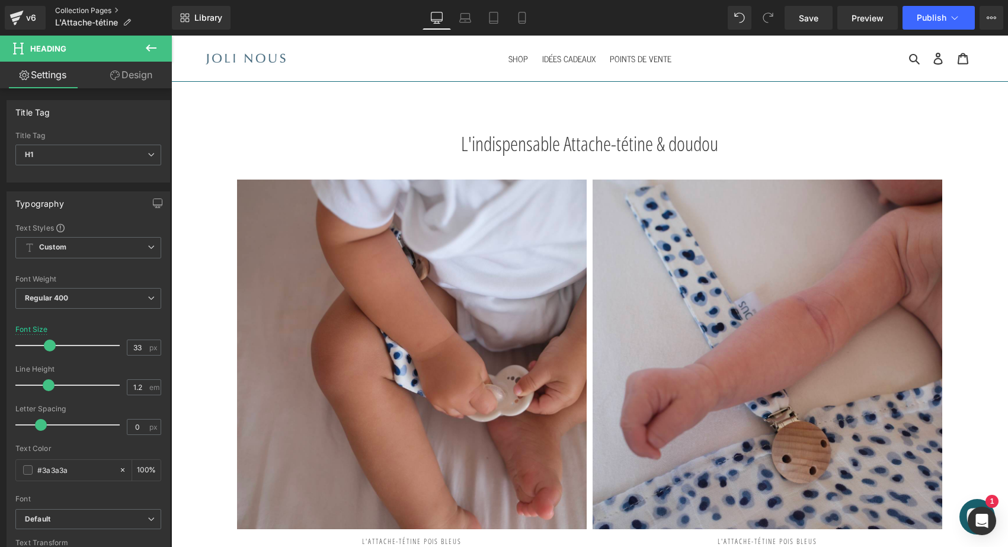
click at [62, 11] on link "Collection Pages" at bounding box center [113, 10] width 117 height 9
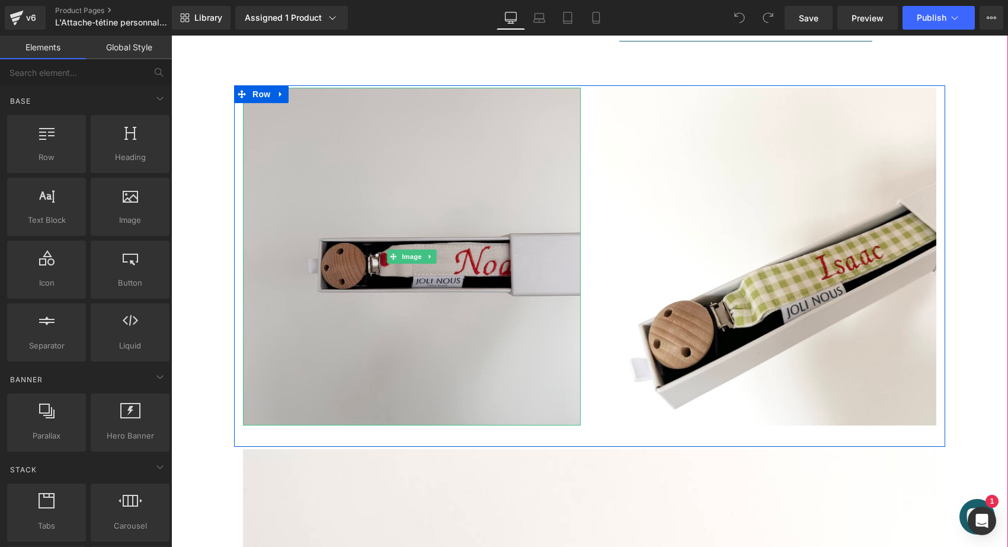
scroll to position [893, 0]
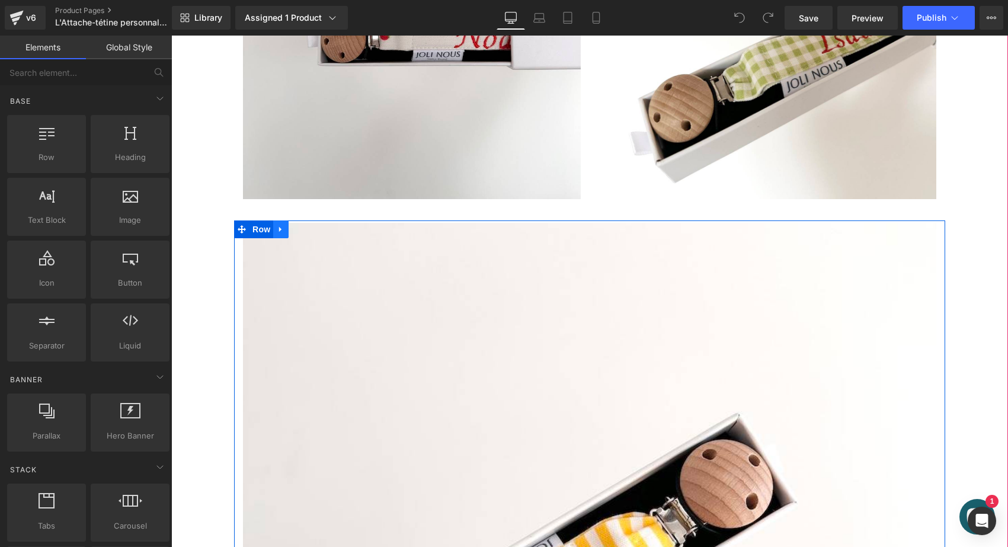
click at [280, 226] on icon at bounding box center [281, 229] width 8 height 9
click at [292, 226] on icon at bounding box center [296, 229] width 8 height 8
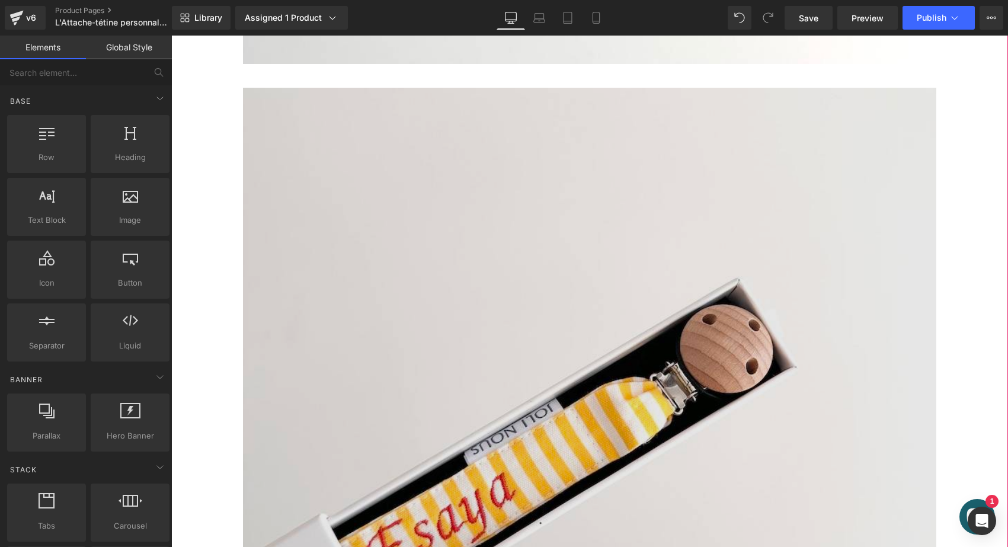
scroll to position [1289, 0]
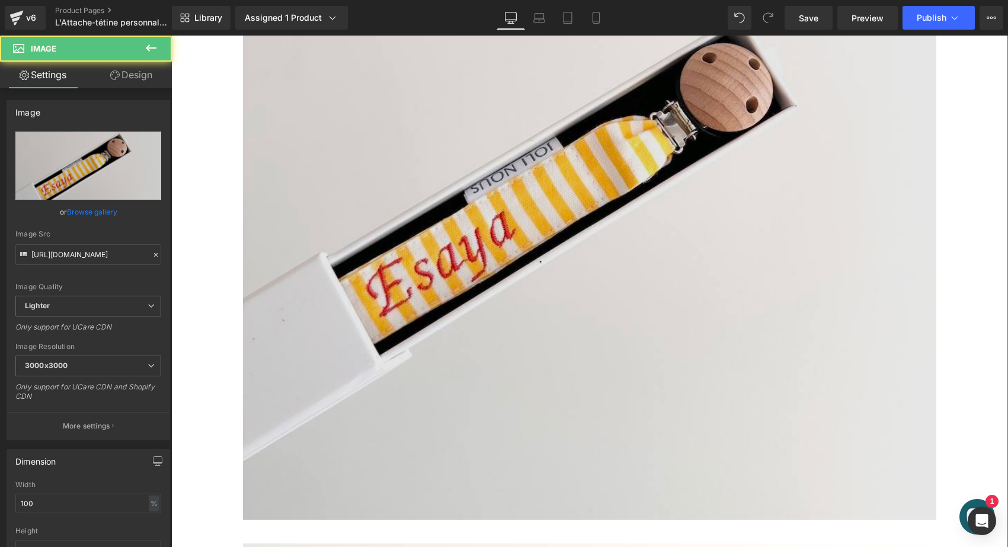
click at [462, 265] on img at bounding box center [590, 173] width 694 height 694
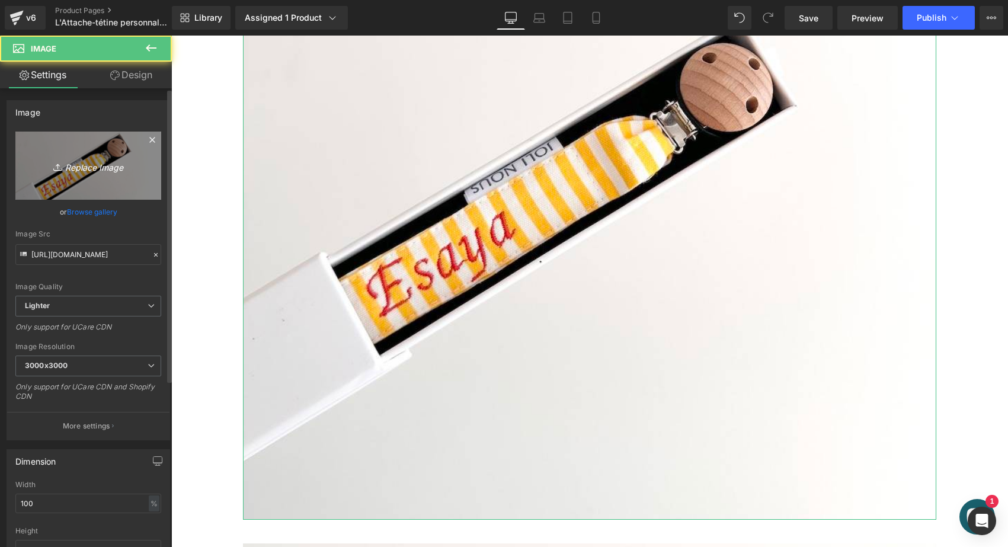
click at [149, 177] on link "Replace Image" at bounding box center [88, 166] width 146 height 68
type input "C:\fakepath\attache-tétine-pois-bleus-joli-nous-doux-fabriqué-[GEOGRAPHIC_DAT…"
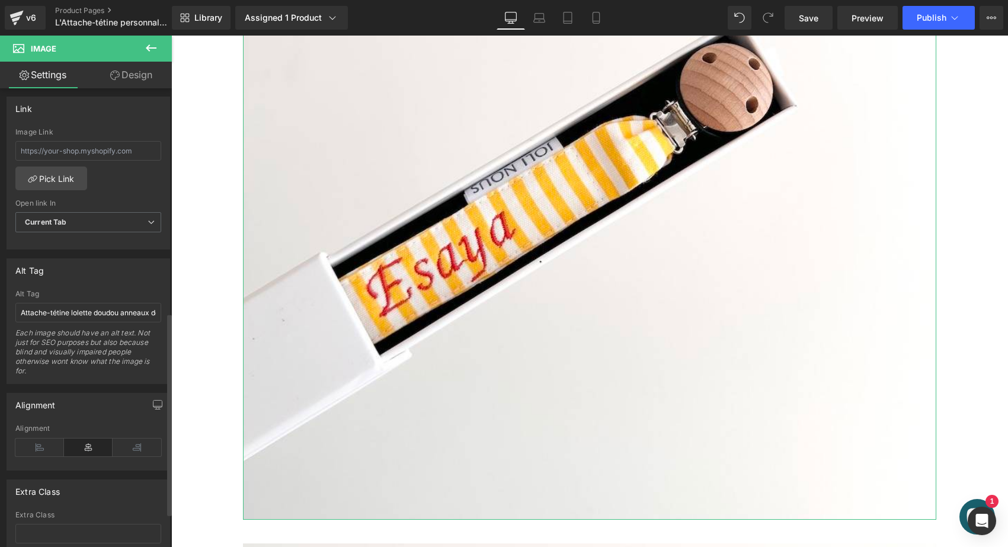
scroll to position [508, 0]
click at [120, 306] on input "Attache-tétine lolette doudou anneaux dentitions marque suisse Joli Nous, un ac…" at bounding box center [88, 308] width 146 height 20
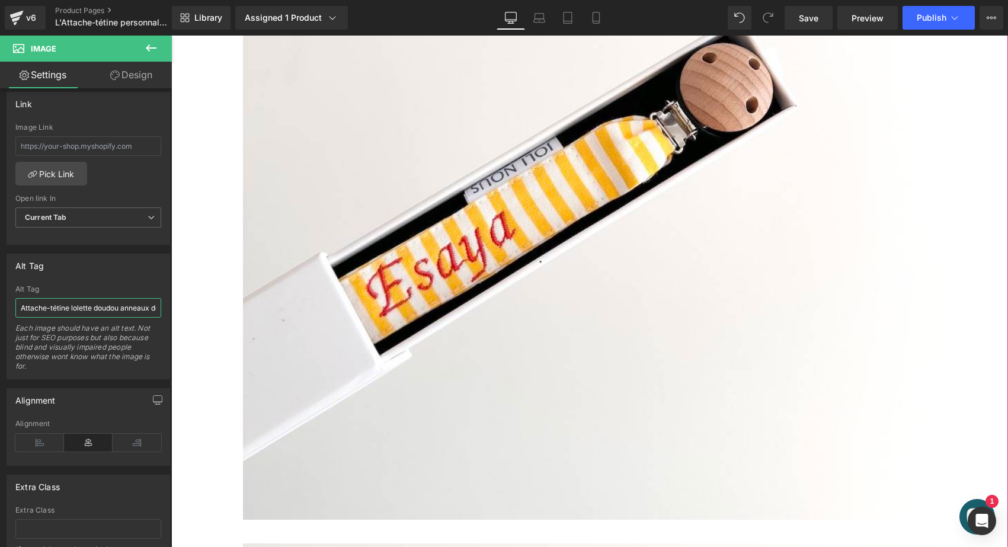
drag, startPoint x: 292, startPoint y: 342, endPoint x: 224, endPoint y: 308, distance: 75.8
click at [154, 309] on input "Attache-tétine lolette doudou anneaux dentitions marque suisse Joli Nous, un ac…" at bounding box center [88, 308] width 146 height 20
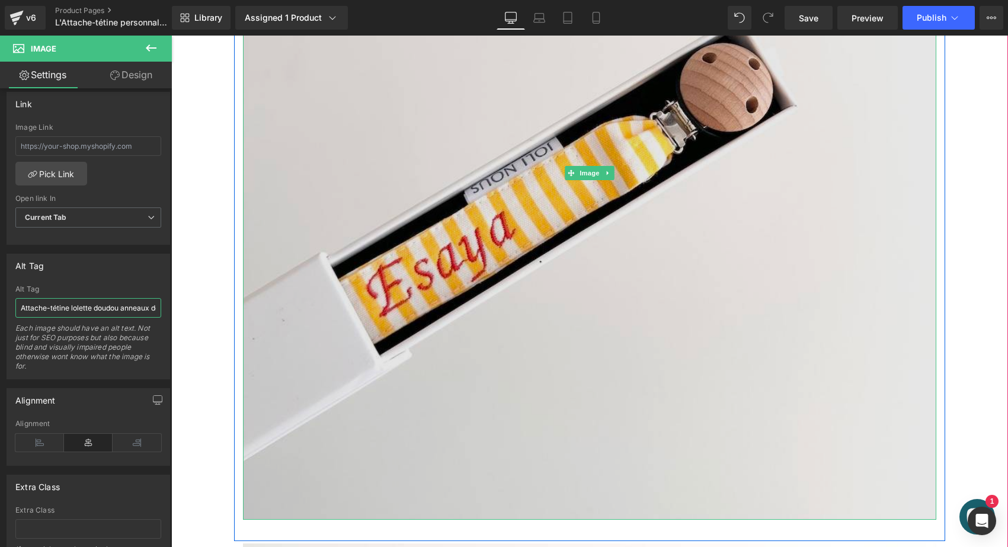
type input "Attache-tétine lolette doudou anneaux dentitions marque suisse Joli Nous, un ac…"
click at [420, 309] on img at bounding box center [590, 173] width 694 height 694
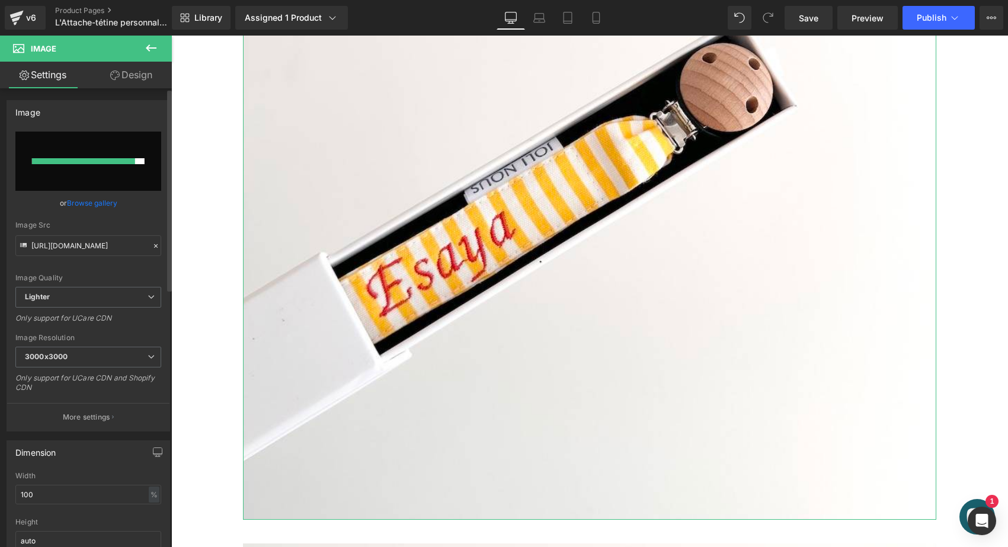
scroll to position [0, 0]
click at [114, 179] on input "file" at bounding box center [88, 161] width 146 height 59
type input "C:\fakepath\attache-tétine-pois-bleus-joli-nous-doux-fabriqué-portugal-excell…"
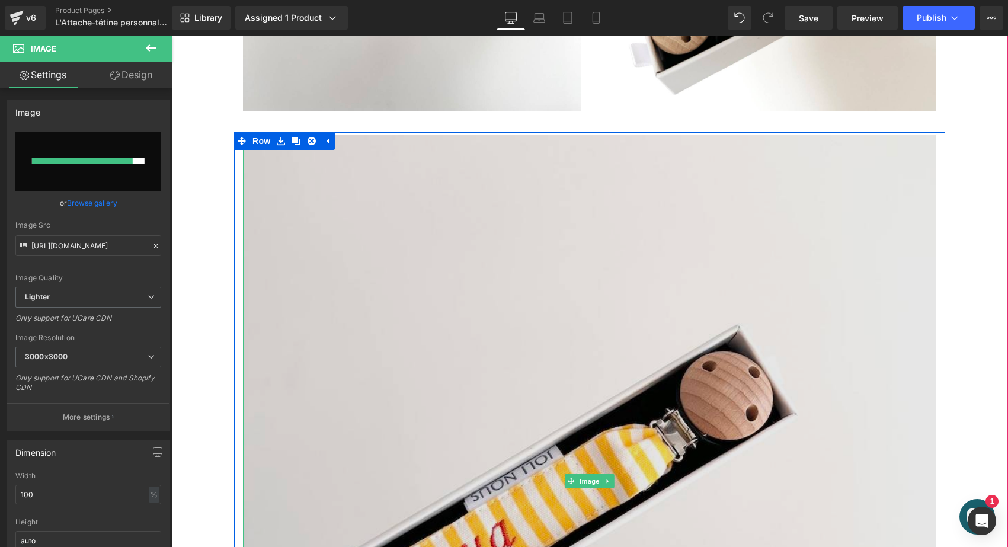
scroll to position [986, 0]
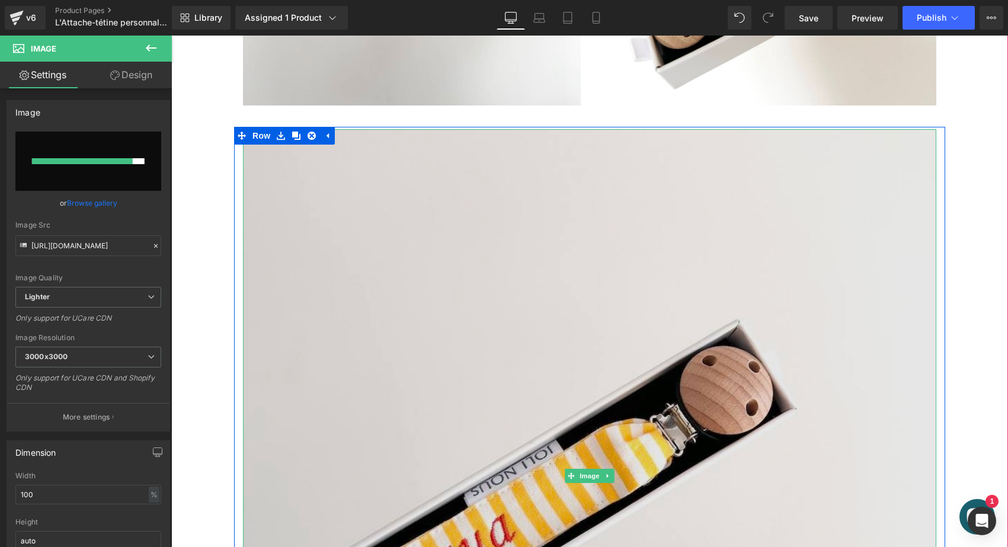
click at [442, 298] on img at bounding box center [590, 476] width 694 height 694
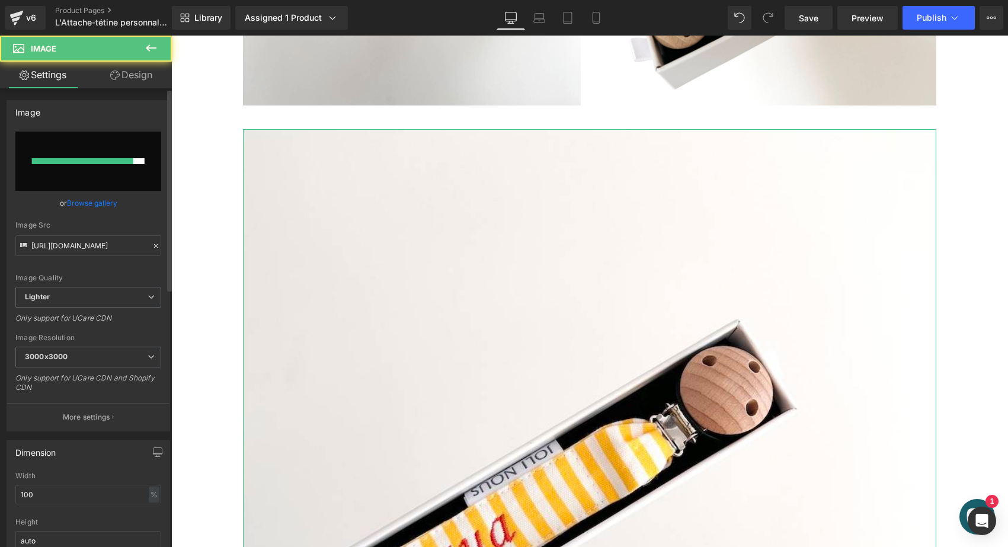
click at [88, 182] on input "file" at bounding box center [88, 161] width 146 height 59
type input "C:\fakepath\attache-tétine-pois-bleus-joli-nous-doux-fabriqué-portugal-excell…"
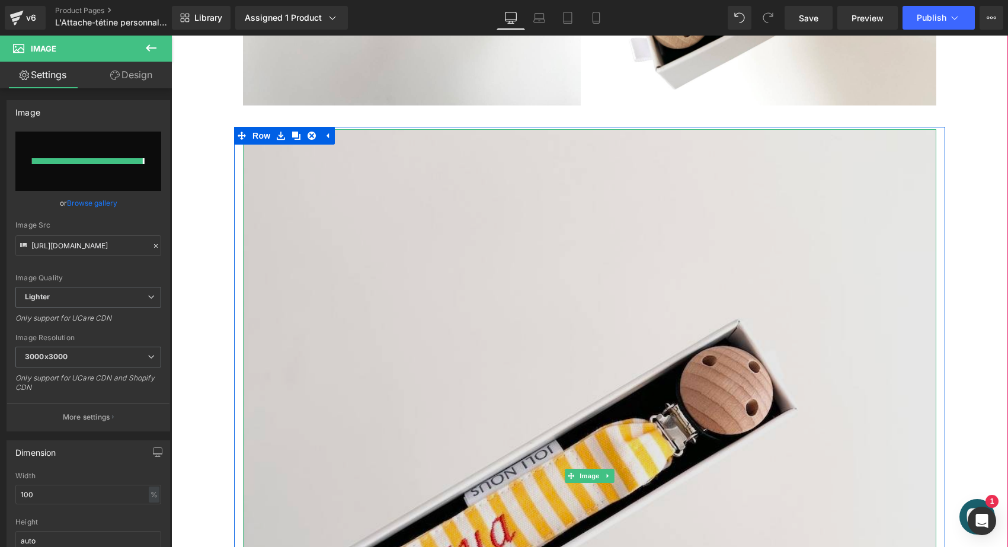
type input "https://ucarecdn.com/9f139d92-8cfc-4826-8d06-8604e940e086/-/format/auto/-/previ…"
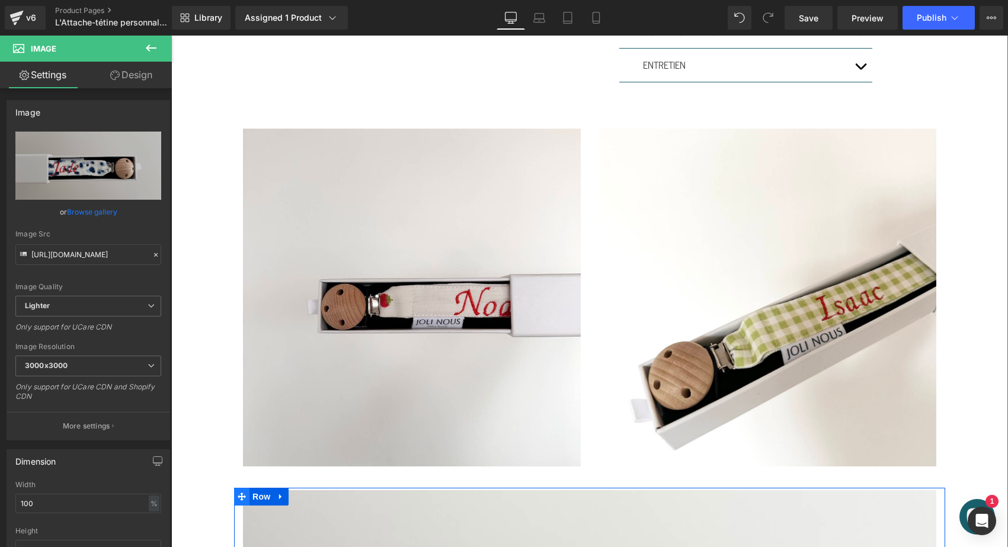
scroll to position [612, 0]
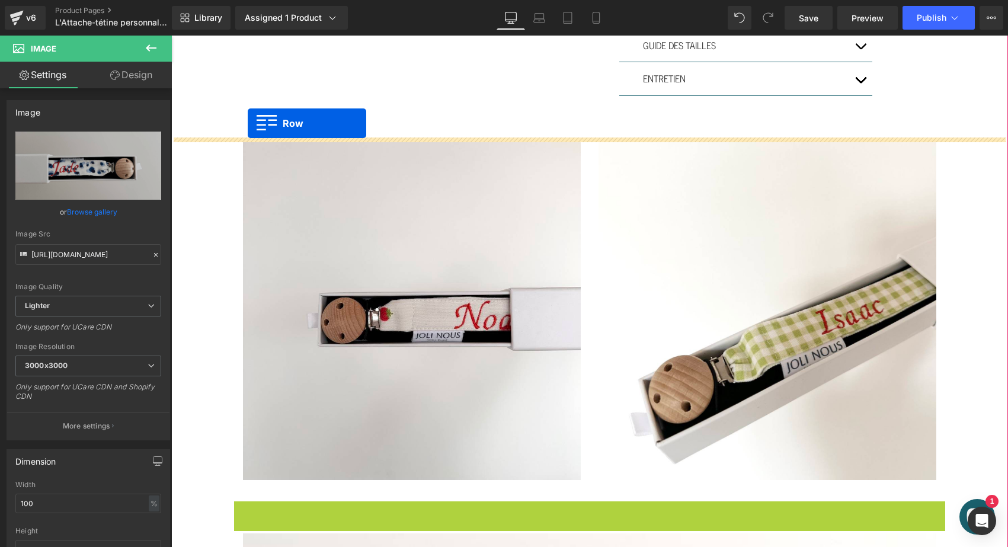
drag, startPoint x: 238, startPoint y: 137, endPoint x: 248, endPoint y: 123, distance: 16.6
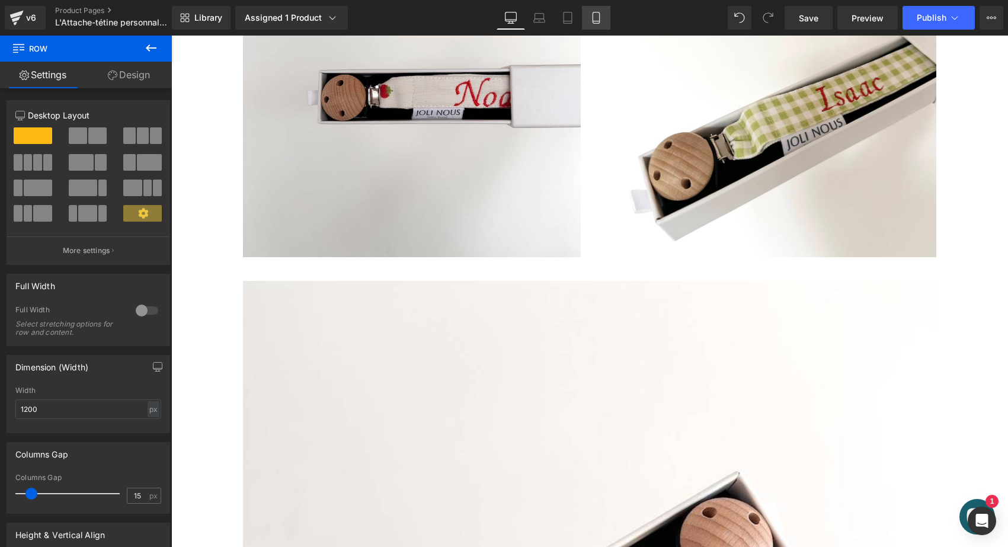
click at [587, 12] on link "Mobile" at bounding box center [596, 18] width 28 height 24
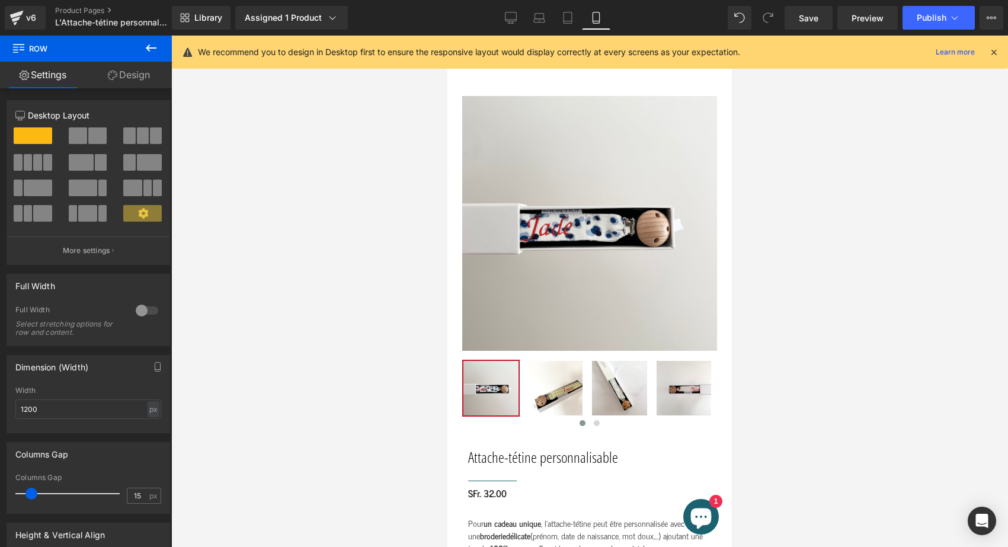
scroll to position [0, 0]
click at [928, 19] on span "Publish" at bounding box center [932, 17] width 30 height 9
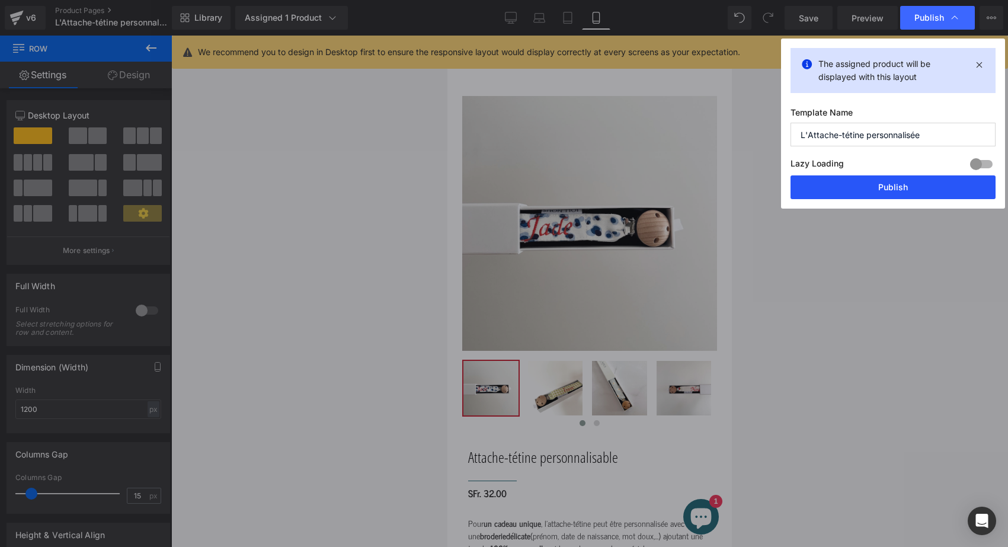
click at [885, 189] on button "Publish" at bounding box center [893, 187] width 205 height 24
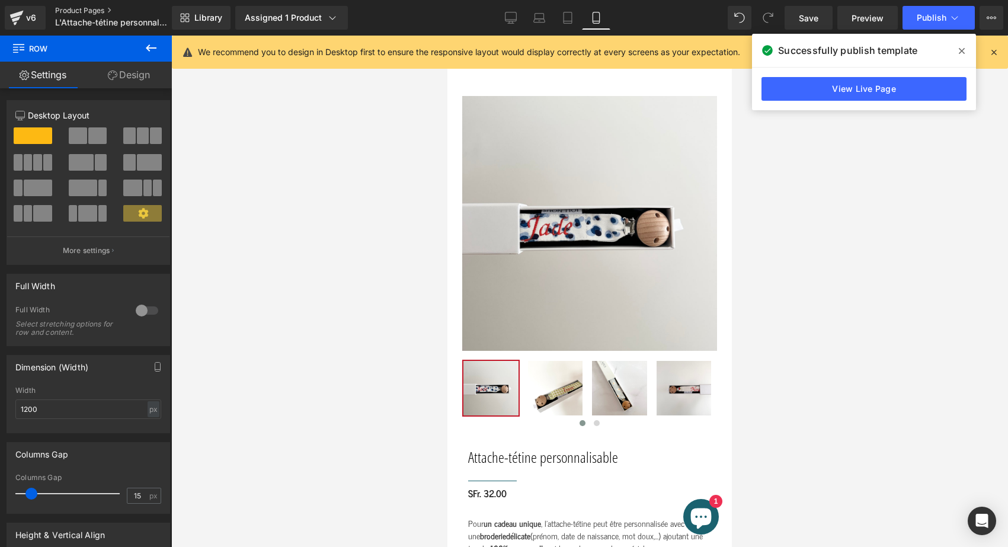
click at [82, 8] on link "Product Pages" at bounding box center [123, 10] width 136 height 9
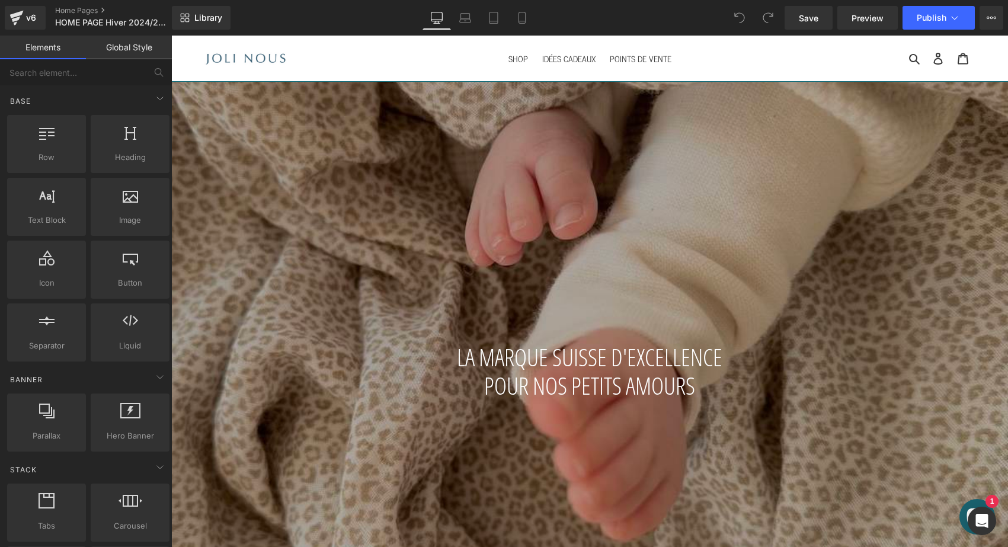
click at [305, 342] on div at bounding box center [589, 347] width 837 height 548
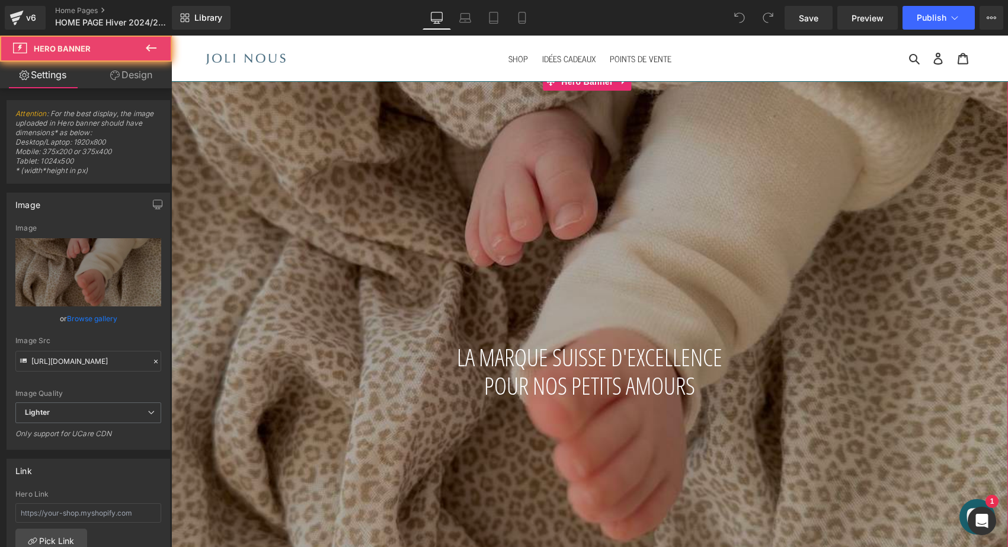
click at [279, 288] on div at bounding box center [589, 347] width 837 height 548
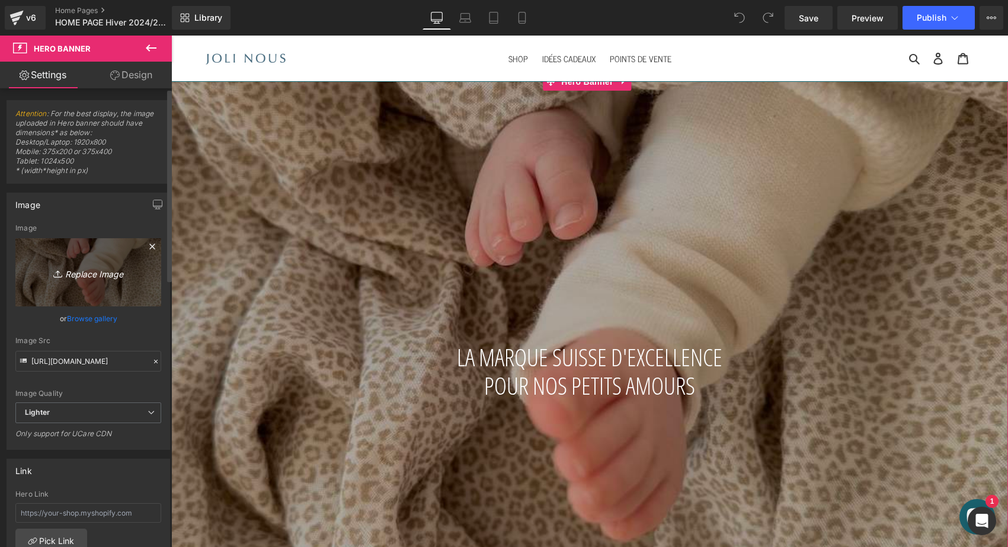
click at [99, 271] on icon "Replace Image" at bounding box center [88, 272] width 95 height 15
type input "C:\fakepath\DSCF7783.jpg"
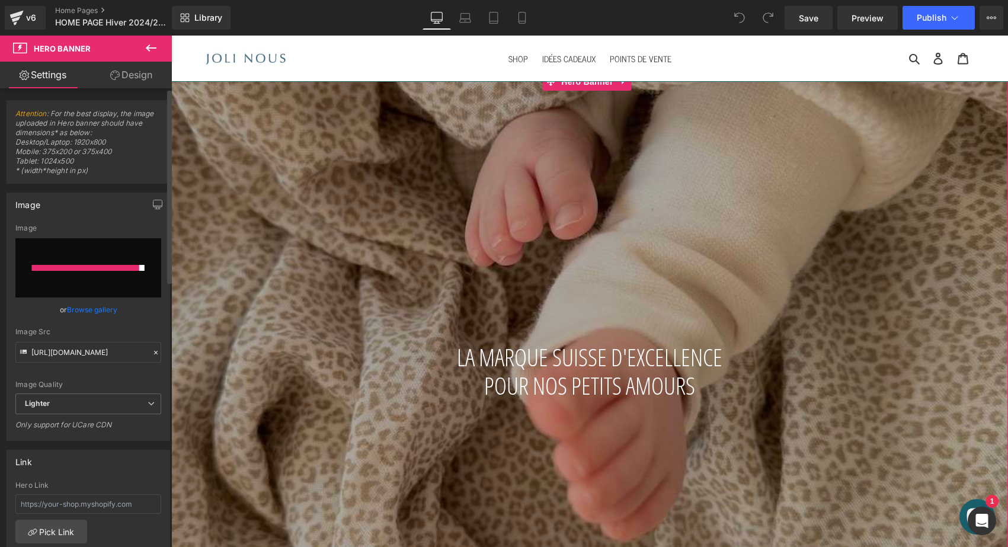
click at [109, 252] on input "file" at bounding box center [88, 267] width 146 height 59
type input "C:\fakepath\DSCF7783.jpg"
type input "https://ucarecdn.com/8b7a11cc-8543-4633-afdf-23efd29c2f2a/-/format/auto/-/previ…"
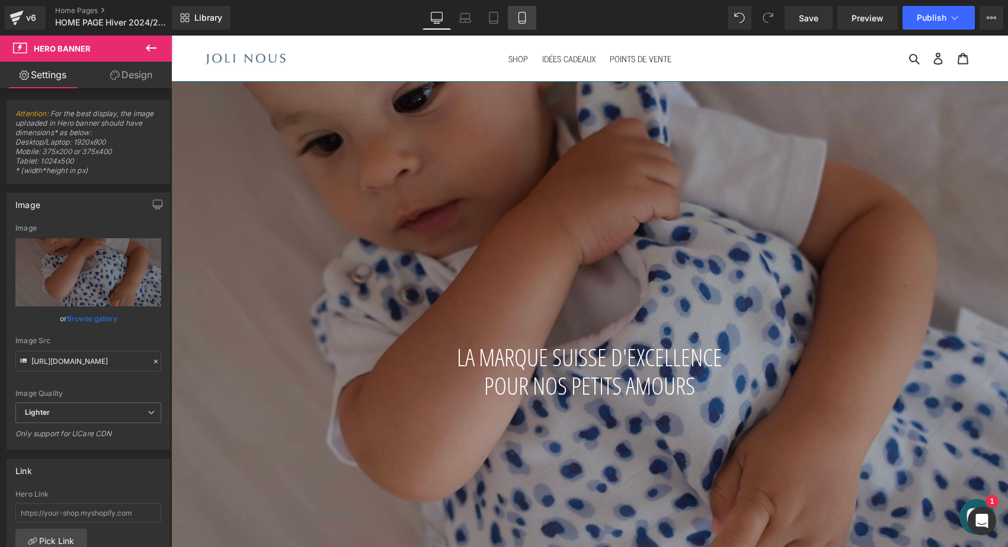
click at [516, 23] on link "Mobile" at bounding box center [522, 18] width 28 height 24
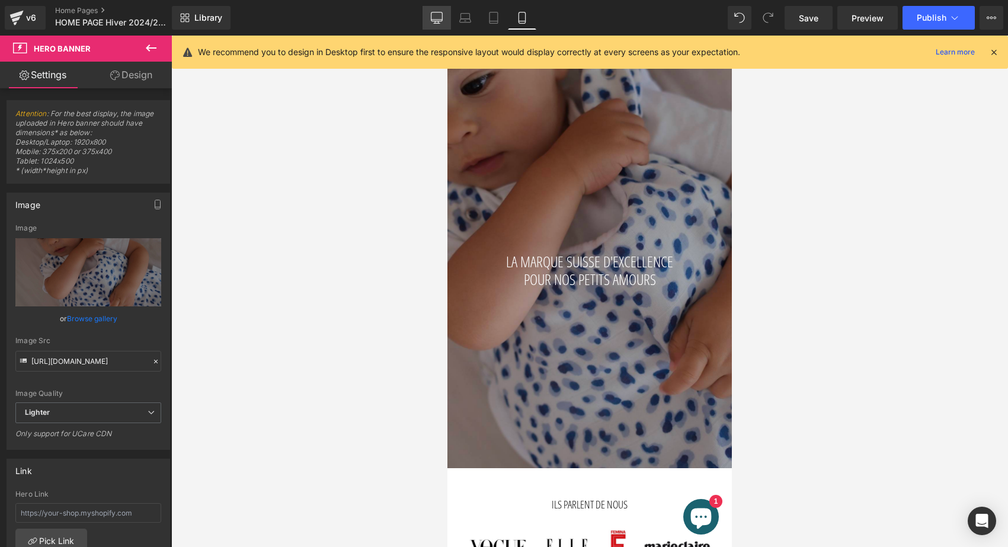
click at [440, 17] on icon at bounding box center [437, 18] width 12 height 12
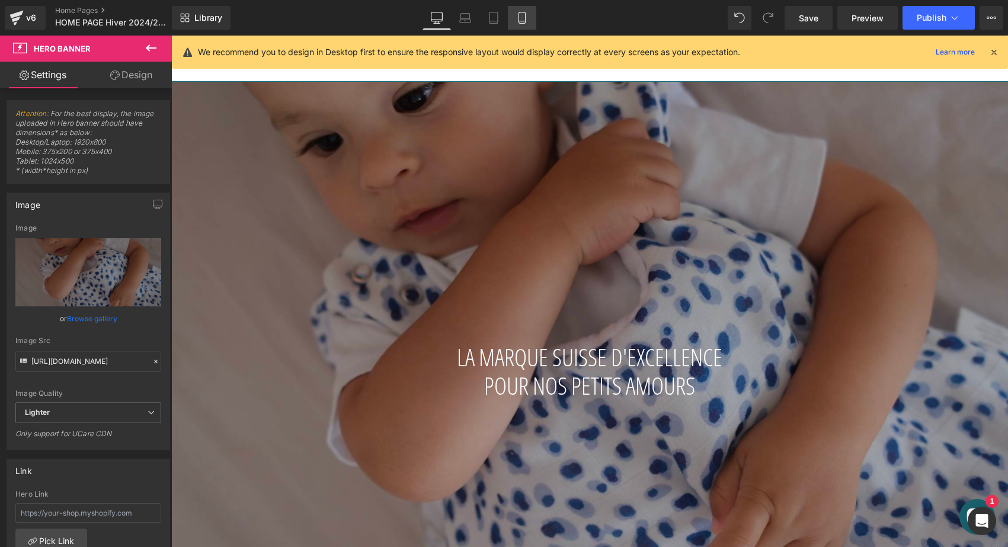
click at [523, 17] on icon at bounding box center [522, 18] width 12 height 12
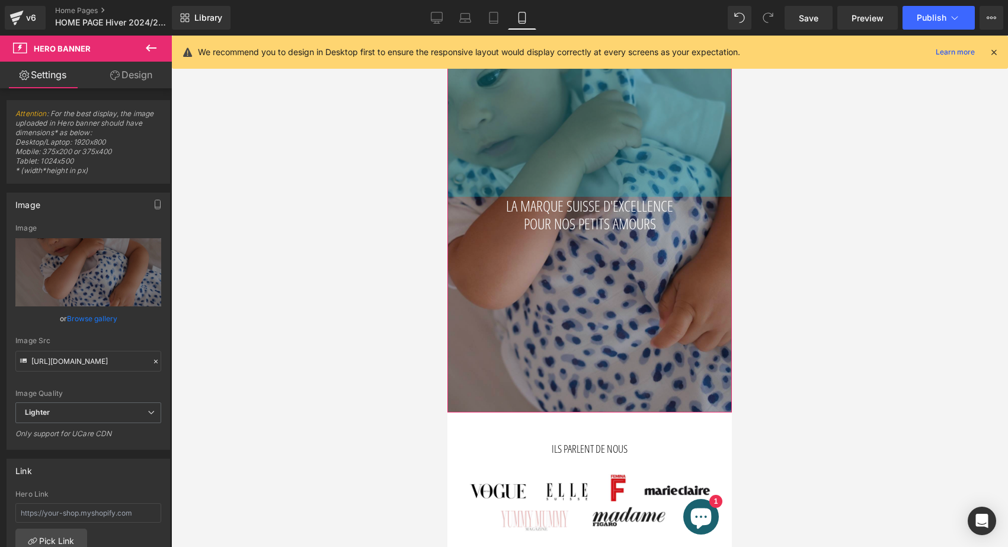
drag, startPoint x: 548, startPoint y: 102, endPoint x: 561, endPoint y: 46, distance: 57.1
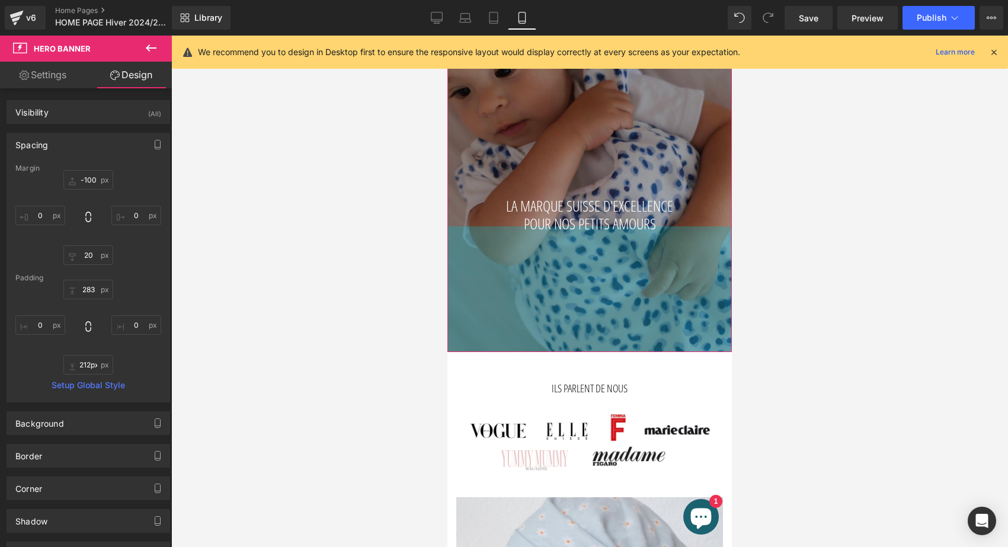
type input "213px"
drag, startPoint x: 542, startPoint y: 267, endPoint x: 551, endPoint y: 207, distance: 60.6
click at [551, 207] on div "LA MARQUE SUISSE D'EXCELLENCE POUR NOS PETITS AMOURS Heading Hero Banner 283px …" at bounding box center [590, 190] width 285 height 323
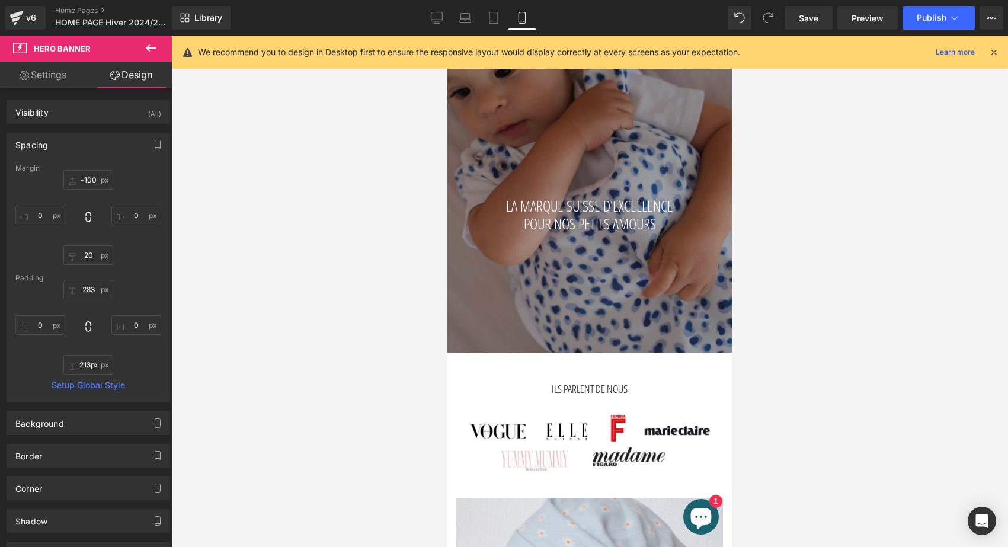
click at [993, 51] on icon at bounding box center [994, 52] width 11 height 11
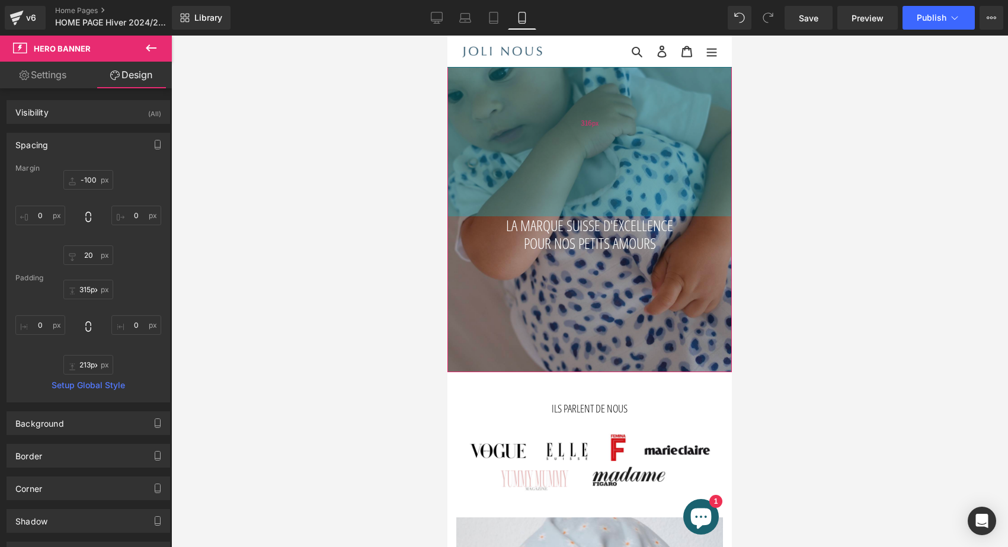
type input "316px"
drag, startPoint x: 640, startPoint y: 148, endPoint x: 640, endPoint y: 168, distance: 19.6
click at [640, 168] on div "316px" at bounding box center [590, 122] width 285 height 187
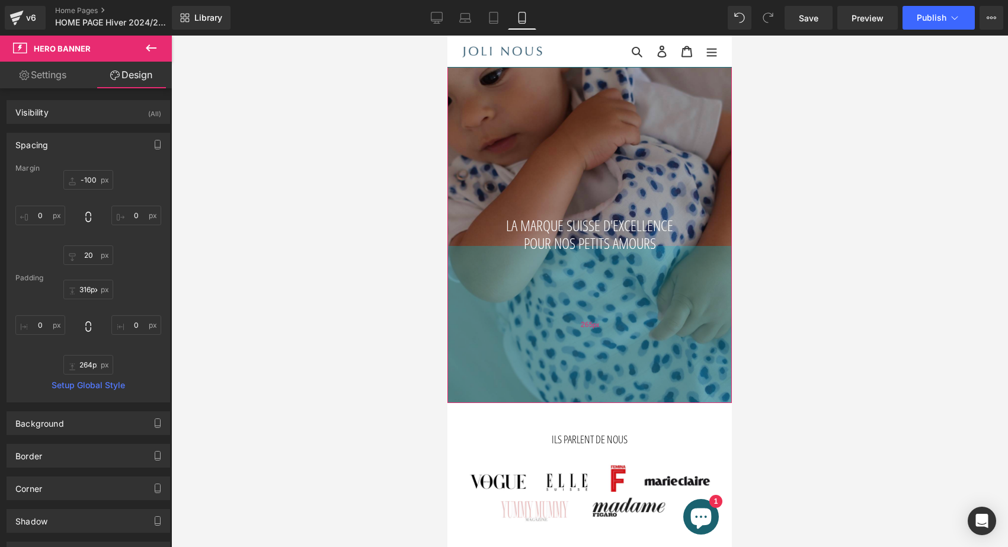
type input "263px"
drag, startPoint x: 615, startPoint y: 330, endPoint x: 611, endPoint y: 360, distance: 29.9
click at [611, 360] on div "263px" at bounding box center [590, 324] width 285 height 156
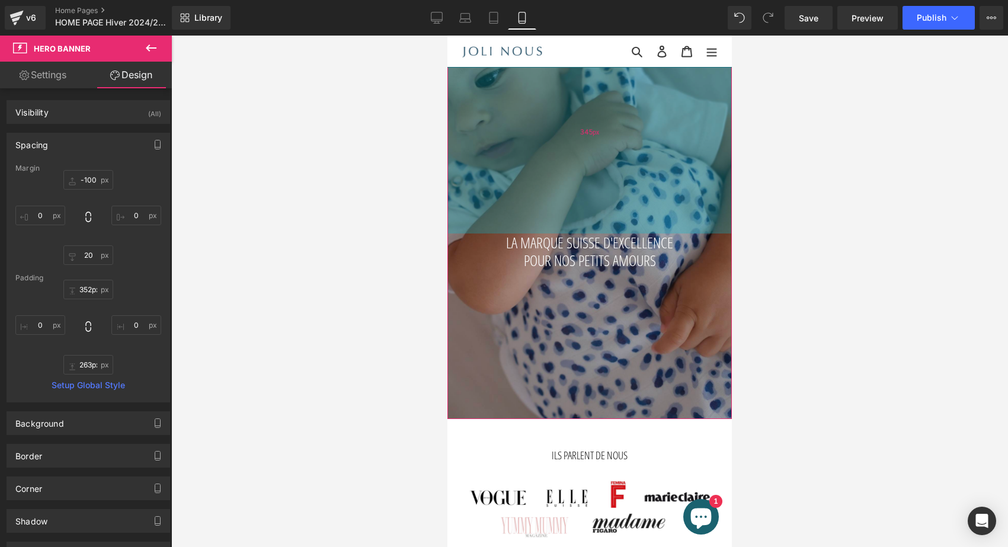
type input "353px"
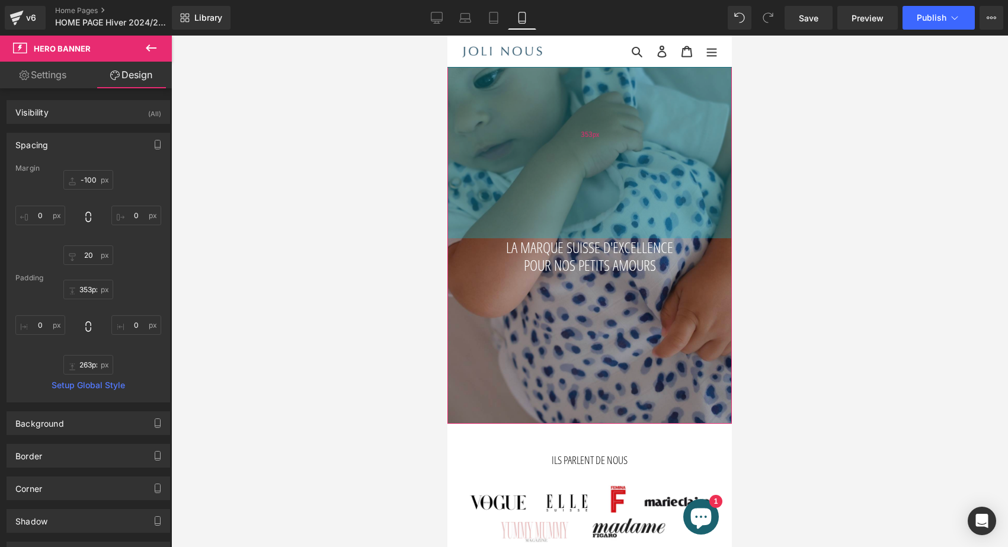
drag, startPoint x: 638, startPoint y: 199, endPoint x: 636, endPoint y: 221, distance: 22.0
click at [636, 221] on div "353px" at bounding box center [590, 133] width 285 height 209
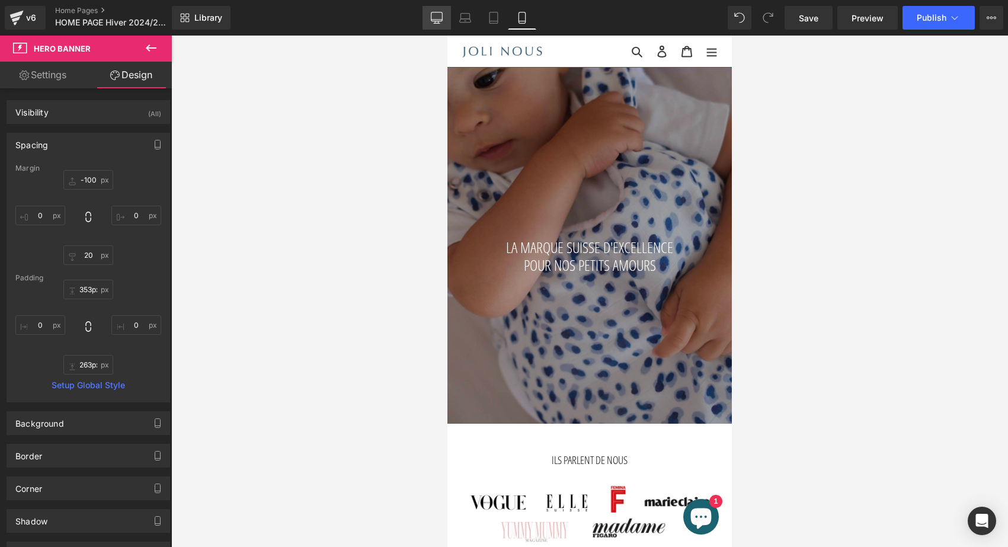
click at [441, 13] on icon at bounding box center [437, 18] width 12 height 12
type input "-70"
type input "0"
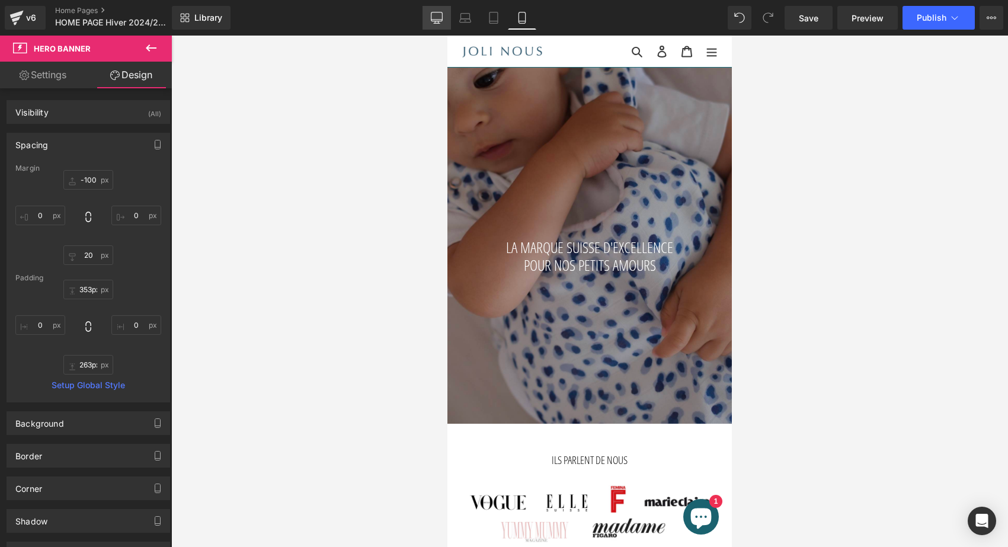
type input "456"
type input "0"
type input "403"
type input "0"
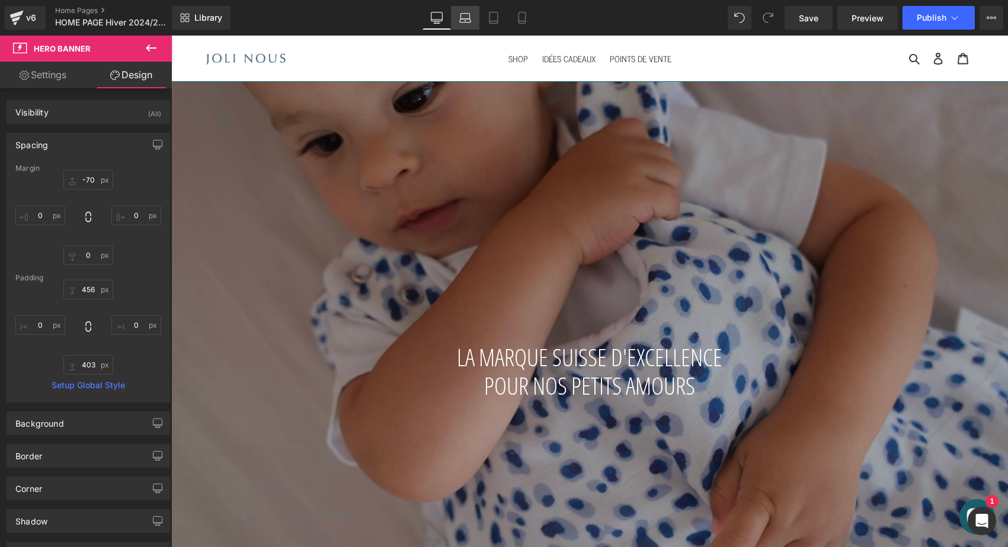
click at [478, 11] on link "Laptop" at bounding box center [465, 18] width 28 height 24
type input "-60"
type input "0"
type input "30"
type input "0"
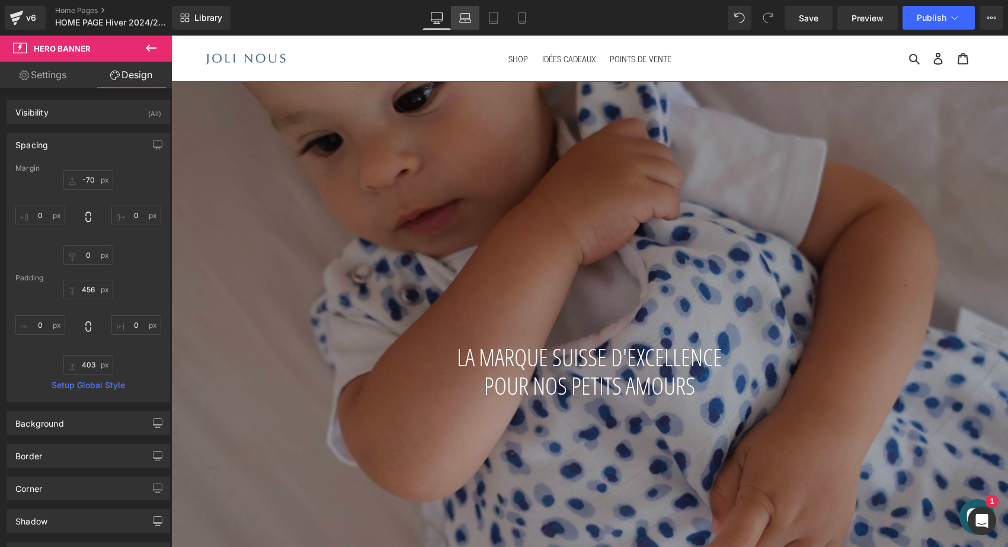
type input "537"
type input "0"
type input "348"
type input "0"
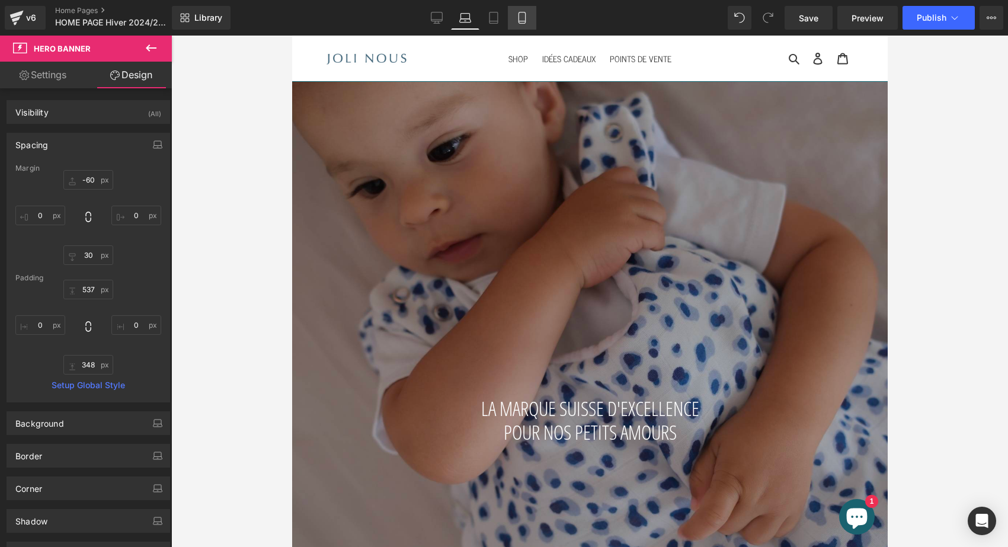
click at [519, 14] on icon at bounding box center [522, 17] width 7 height 11
type input "-100"
type input "0"
type input "20"
type input "0"
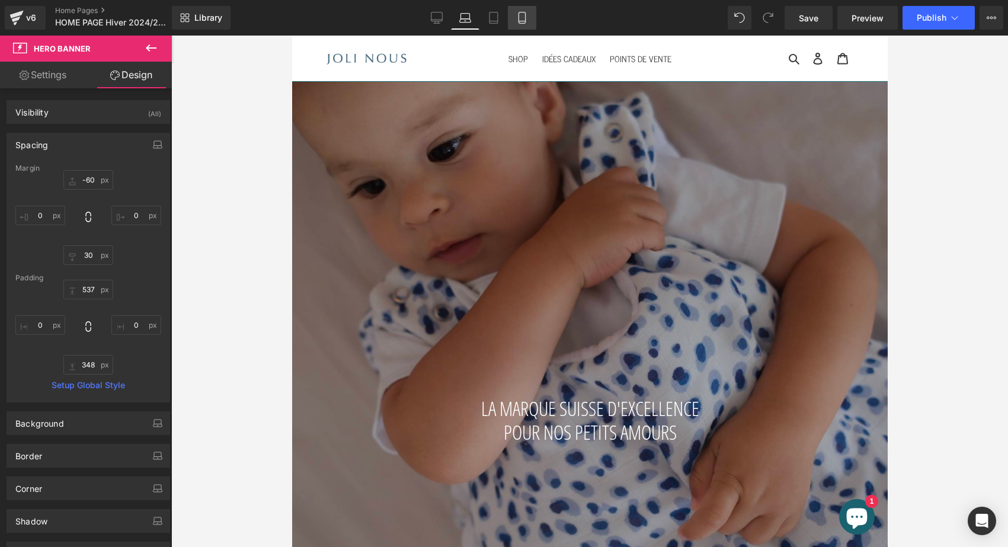
type input "353"
type input "0"
type input "263"
type input "0"
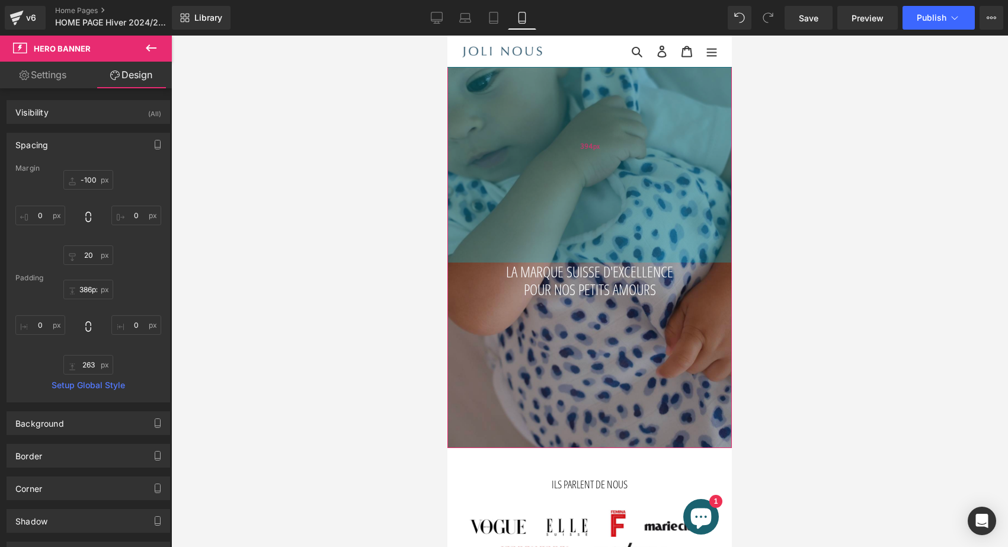
type input "385px"
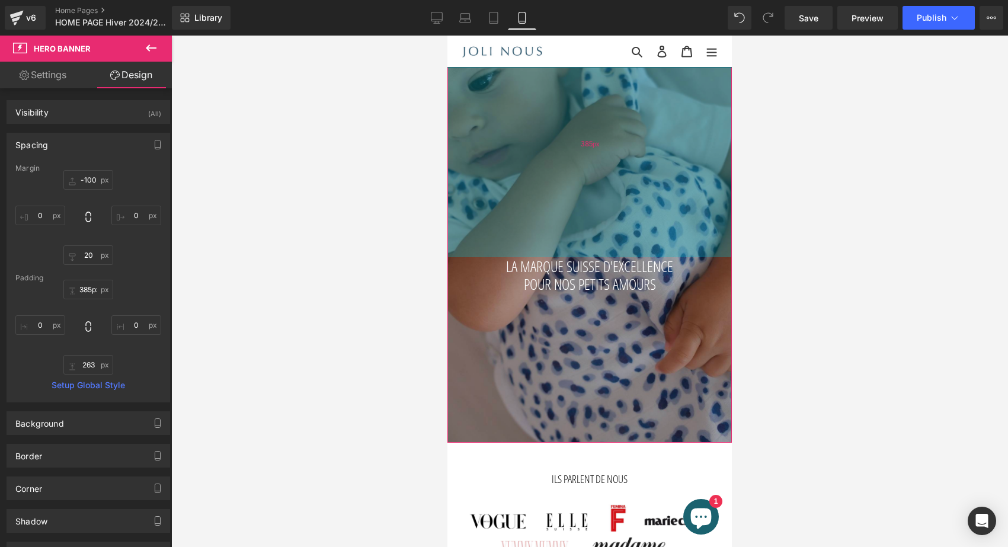
drag, startPoint x: 539, startPoint y: 164, endPoint x: 534, endPoint y: 183, distance: 19.7
click at [534, 183] on div "385px" at bounding box center [590, 143] width 285 height 228
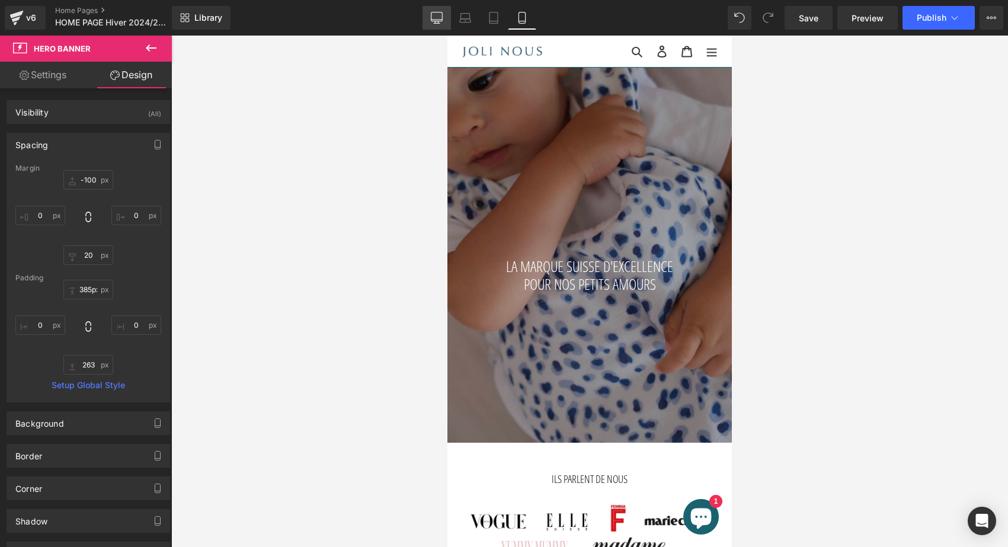
click at [434, 10] on link "Desktop" at bounding box center [437, 18] width 28 height 24
type input "-70"
type input "0"
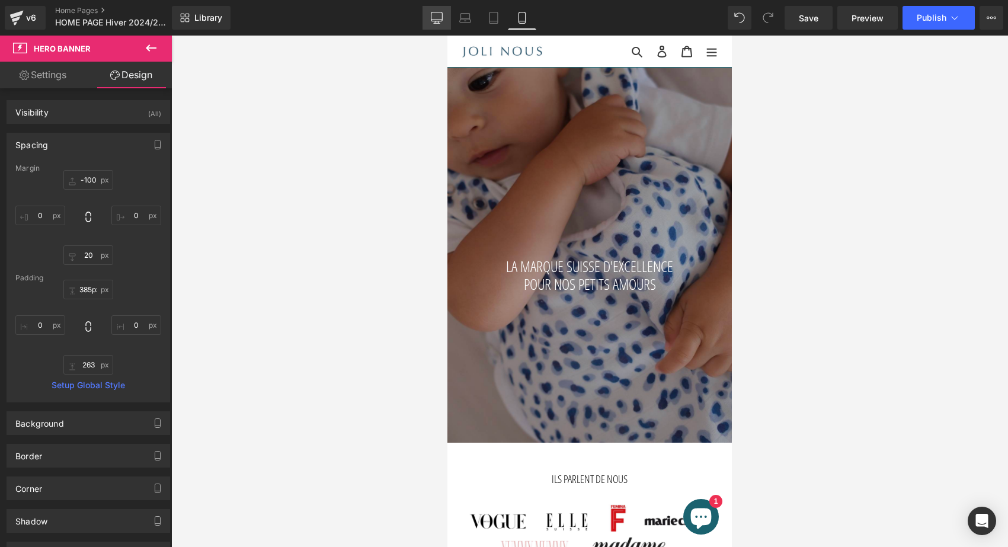
type input "456"
type input "0"
type input "403"
type input "0"
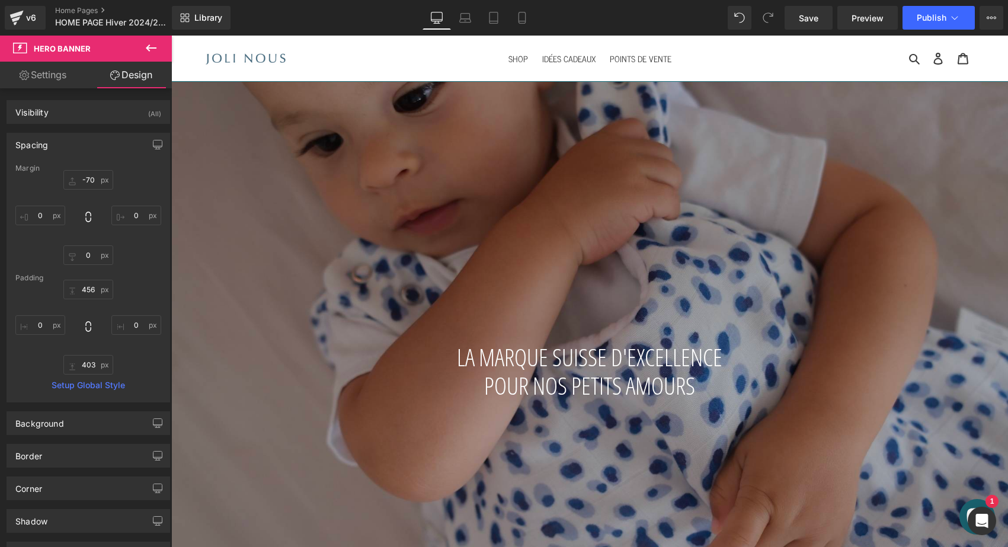
click at [153, 44] on icon at bounding box center [151, 48] width 14 height 14
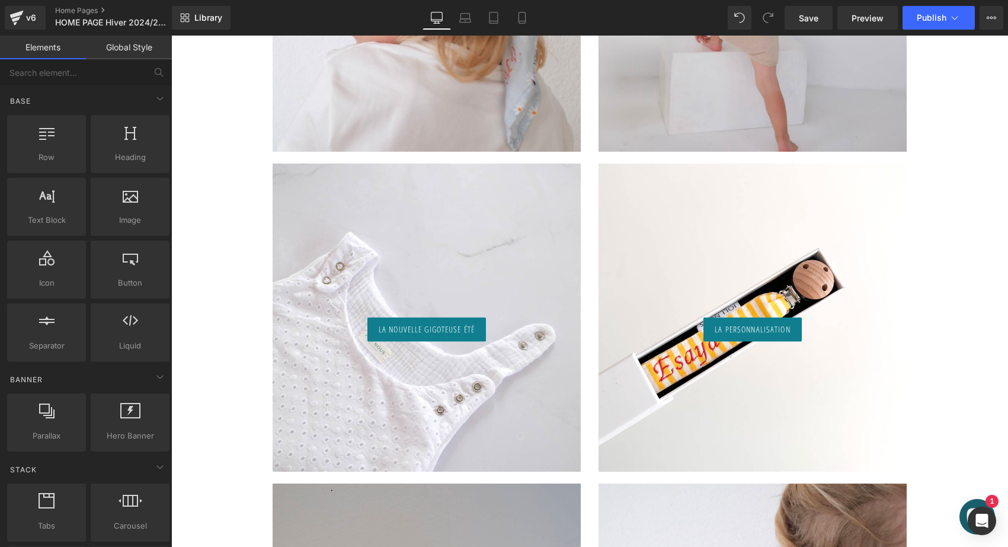
scroll to position [1040, 0]
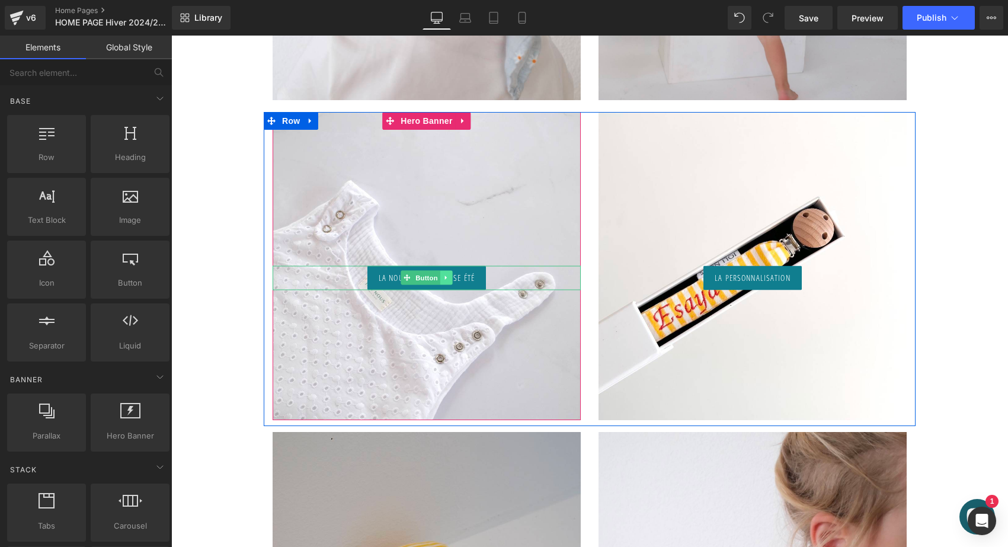
click at [443, 279] on icon at bounding box center [446, 277] width 7 height 7
click at [438, 279] on icon at bounding box center [440, 277] width 7 height 7
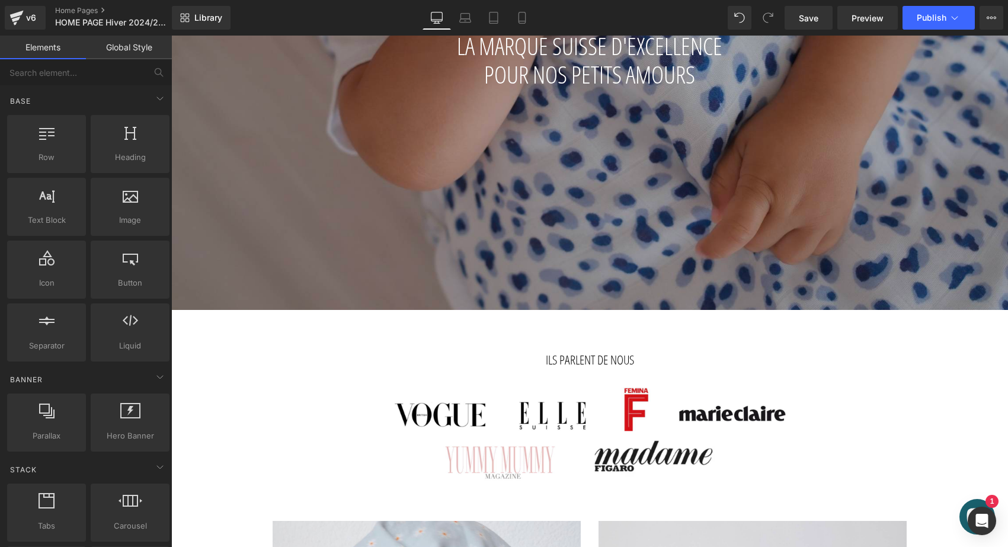
scroll to position [295, 0]
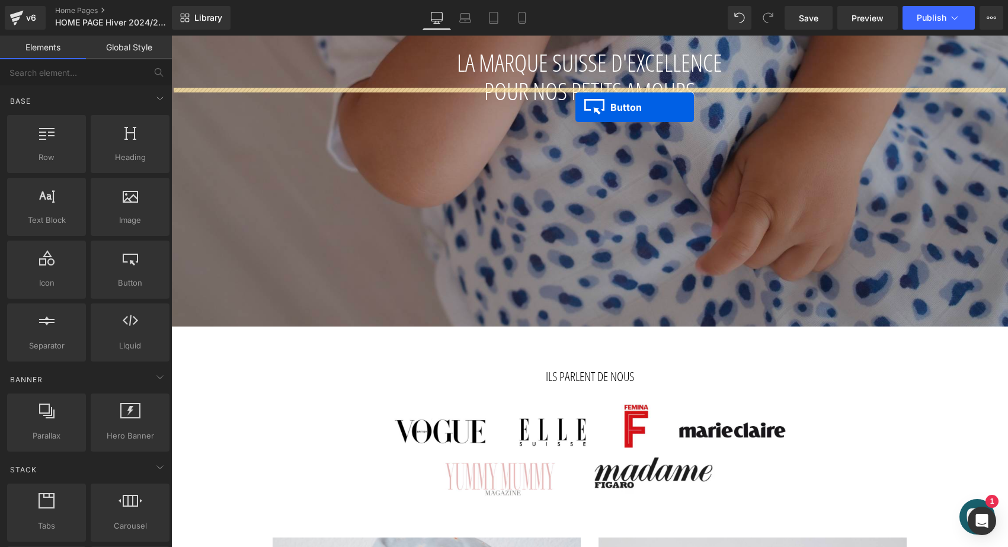
drag, startPoint x: 405, startPoint y: 302, endPoint x: 576, endPoint y: 107, distance: 259.2
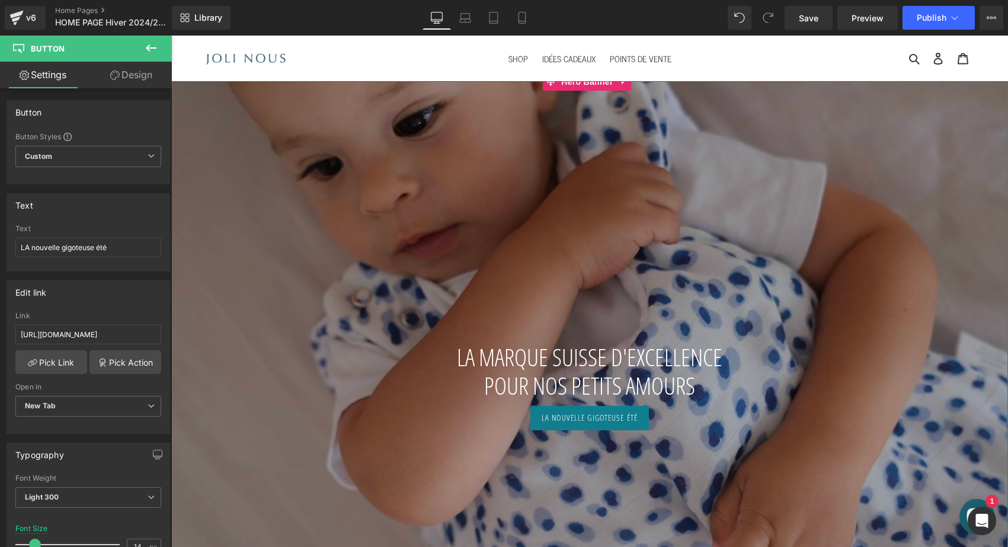
scroll to position [0, 0]
click at [547, 417] on span "LA nouvelle gigoteuse été" at bounding box center [590, 417] width 96 height 11
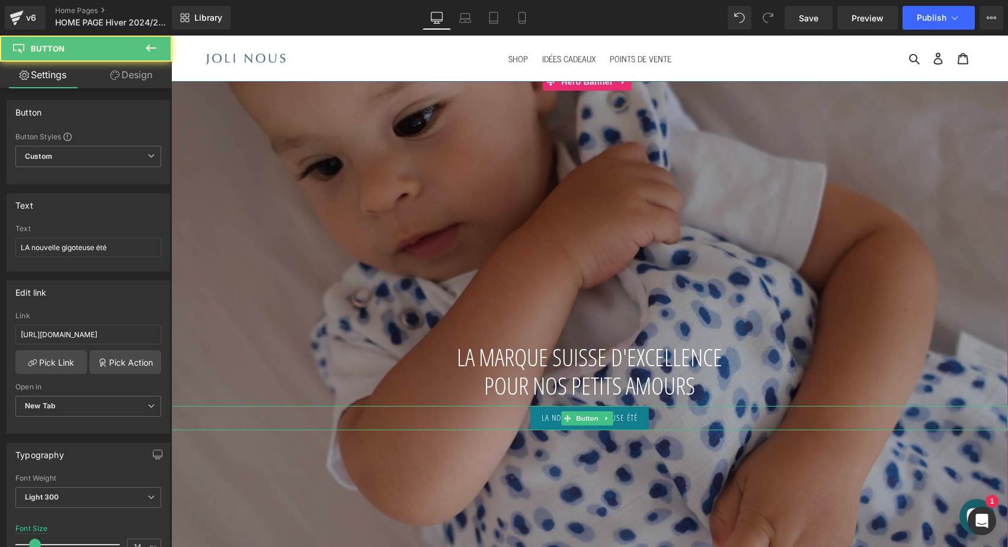
click at [547, 417] on span "LA nouvelle gigoteuse été" at bounding box center [590, 417] width 96 height 11
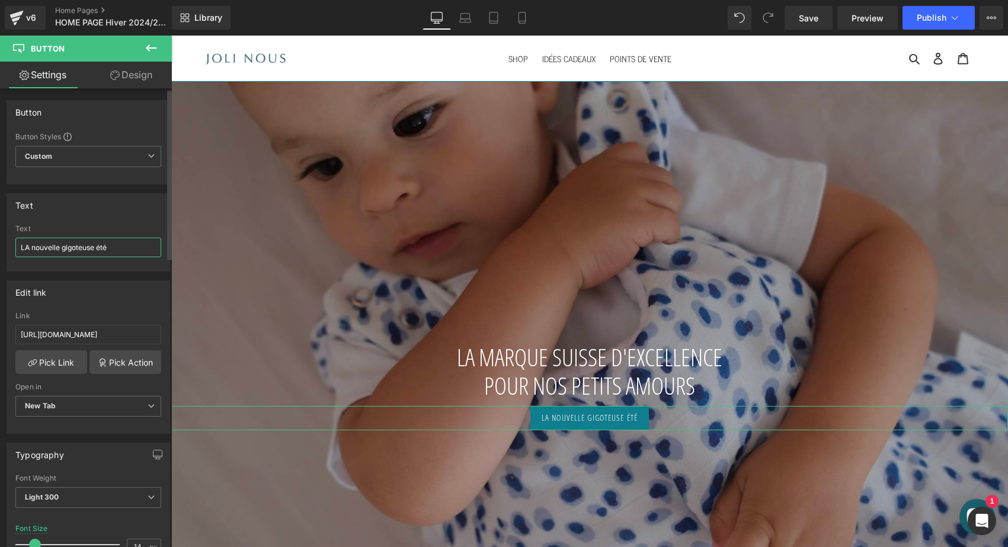
click at [93, 253] on input "LA nouvelle gigoteuse été" at bounding box center [88, 248] width 146 height 20
click at [114, 247] on input "Découvrez la nouvelle collection a pois bleus" at bounding box center [88, 248] width 146 height 20
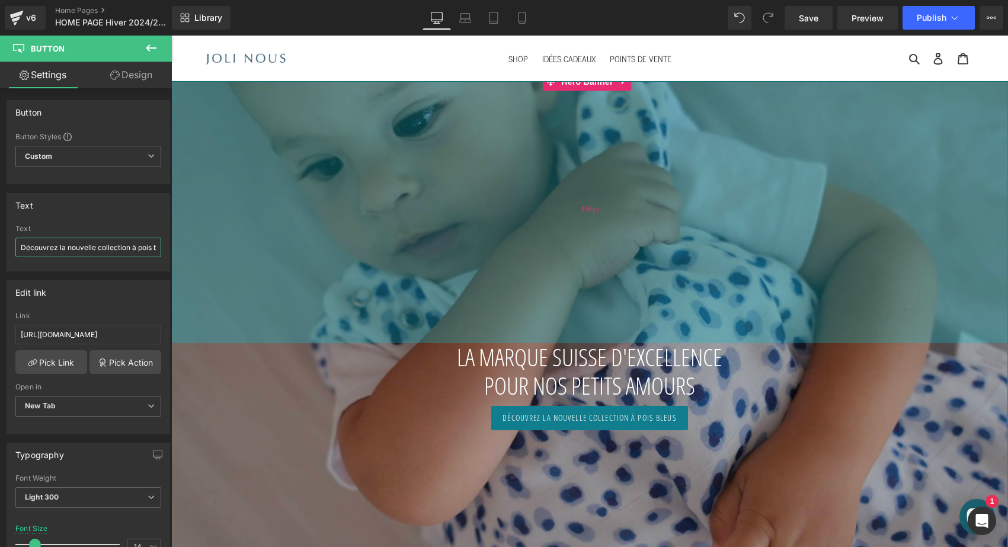
drag, startPoint x: 283, startPoint y: 284, endPoint x: 248, endPoint y: 254, distance: 46.3
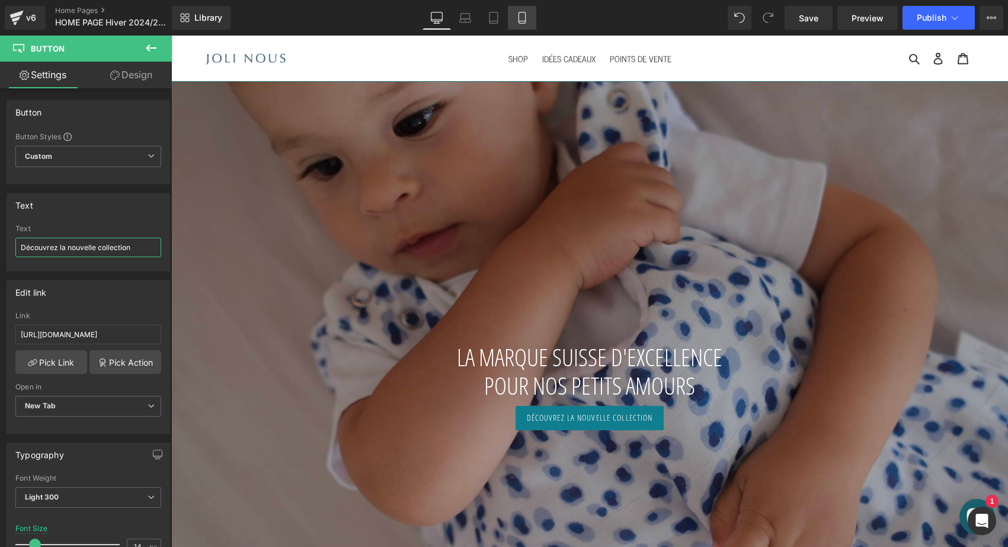
type input "Découvrez la nouvelle collection"
click at [522, 18] on icon at bounding box center [522, 18] width 12 height 12
type input "12"
type input "100"
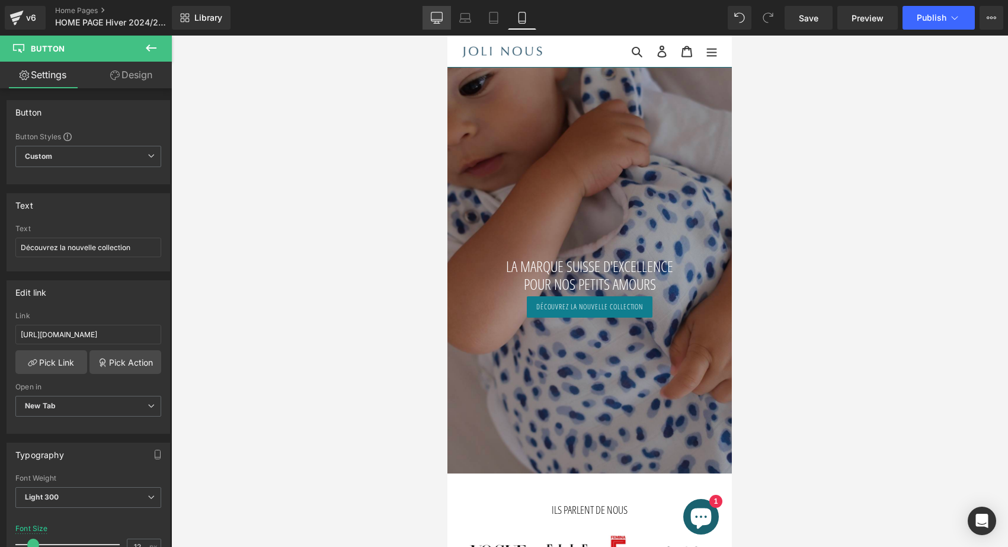
drag, startPoint x: 433, startPoint y: 21, endPoint x: 379, endPoint y: 190, distance: 177.4
click at [433, 21] on icon at bounding box center [436, 16] width 11 height 9
type input "14"
type input "100"
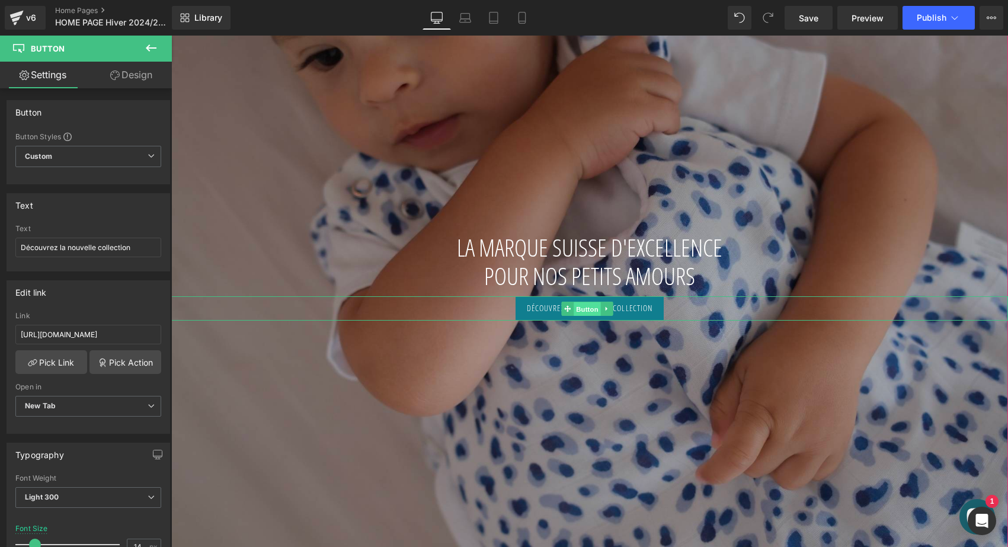
click at [578, 307] on span "Button" at bounding box center [587, 309] width 27 height 14
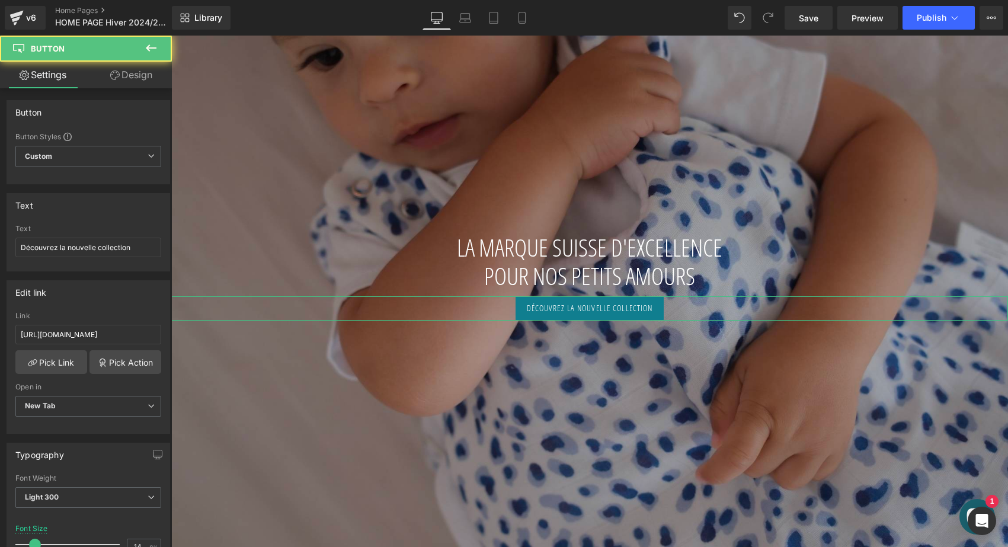
click at [116, 78] on icon at bounding box center [114, 75] width 9 height 9
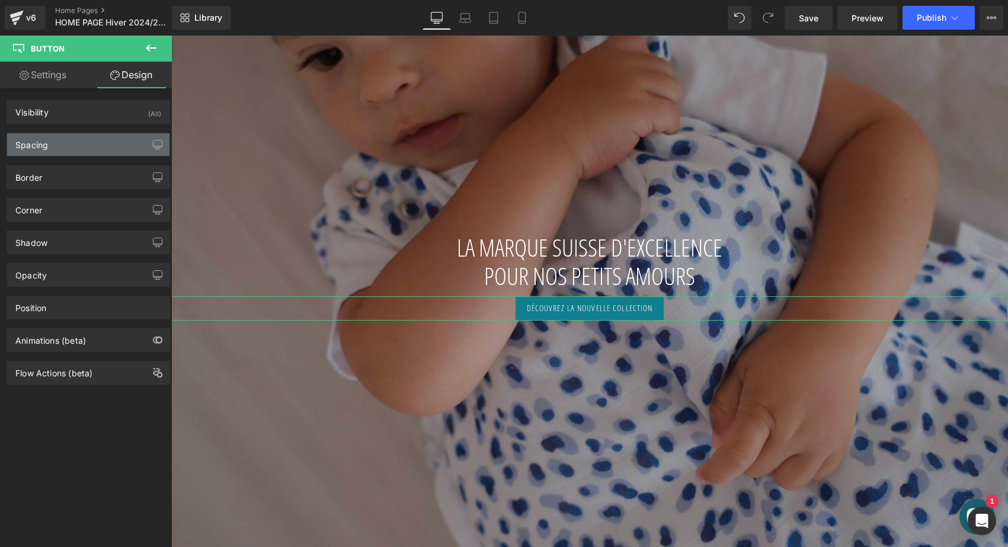
click at [55, 140] on div "Spacing" at bounding box center [88, 144] width 162 height 23
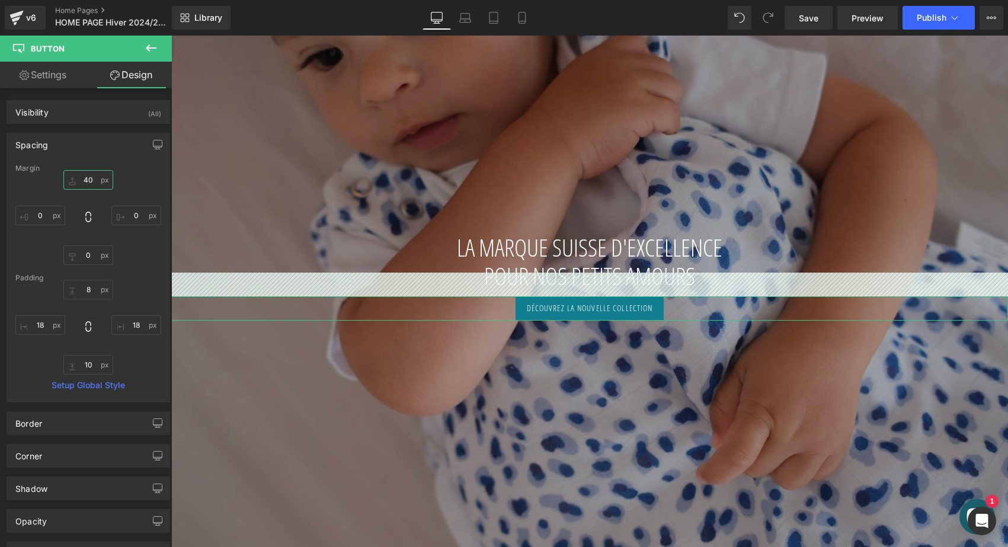
click at [88, 180] on input "40" at bounding box center [88, 180] width 50 height 20
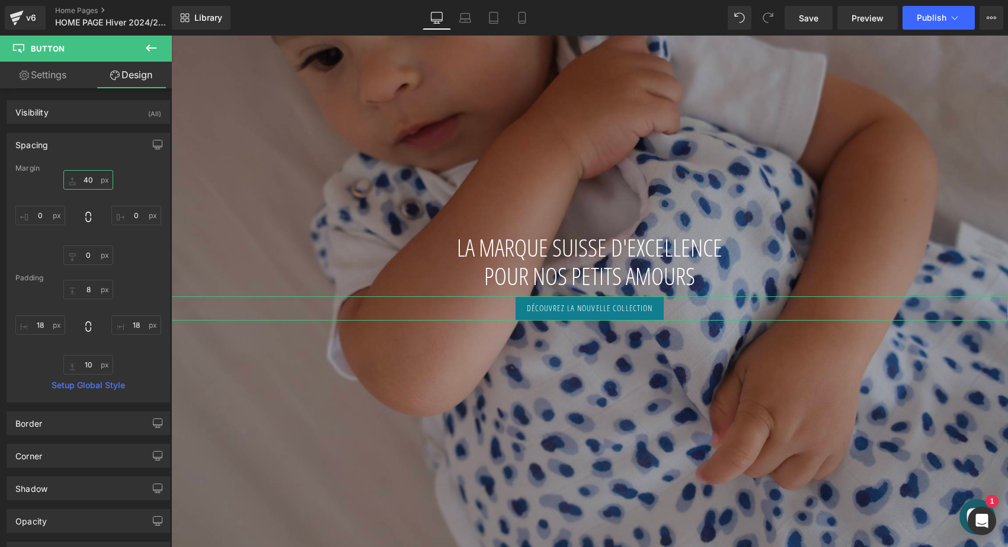
click at [88, 178] on input "40" at bounding box center [88, 180] width 50 height 20
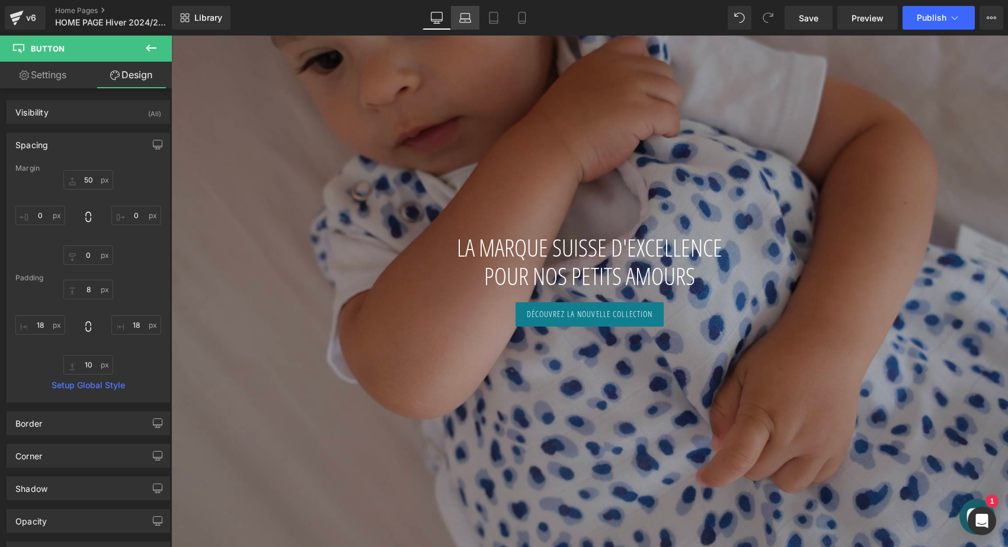
click at [462, 12] on icon at bounding box center [465, 18] width 12 height 12
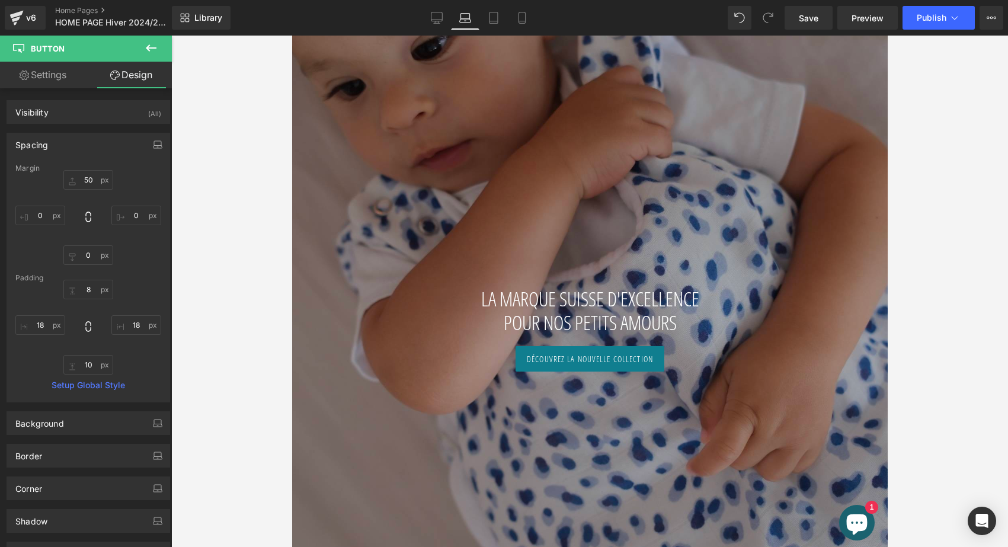
type input "50"
type input "0"
type input "10"
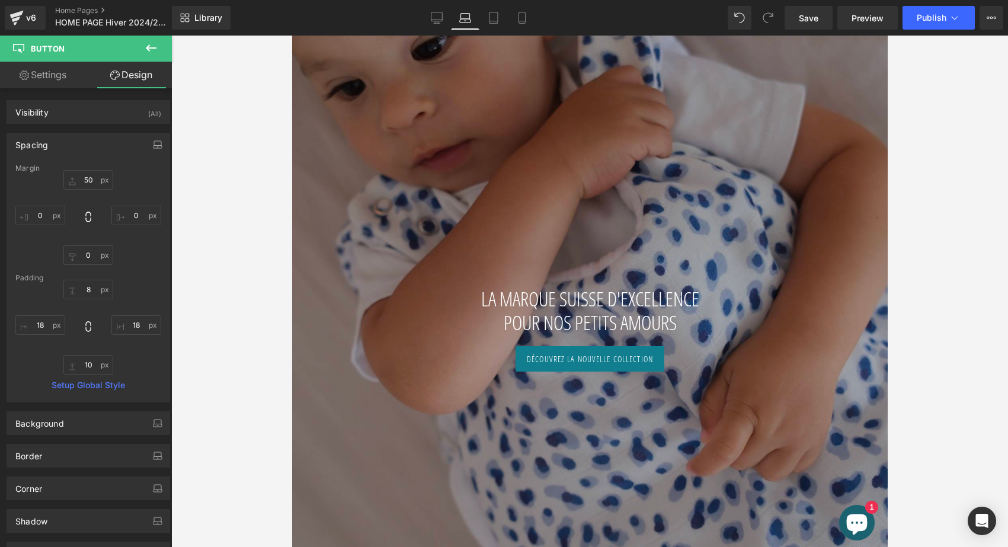
type input "18"
type input "10"
type input "18"
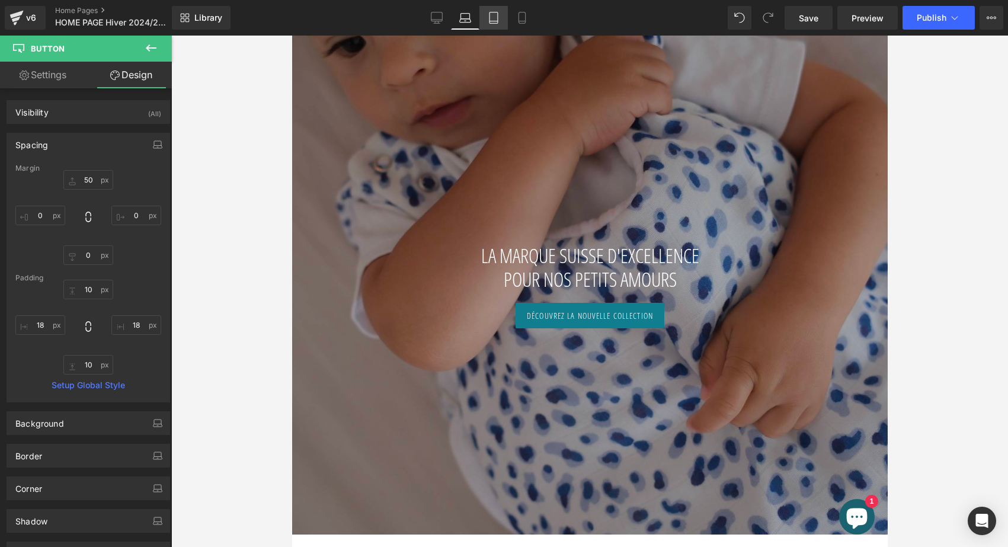
click at [505, 17] on link "Tablet" at bounding box center [494, 18] width 28 height 24
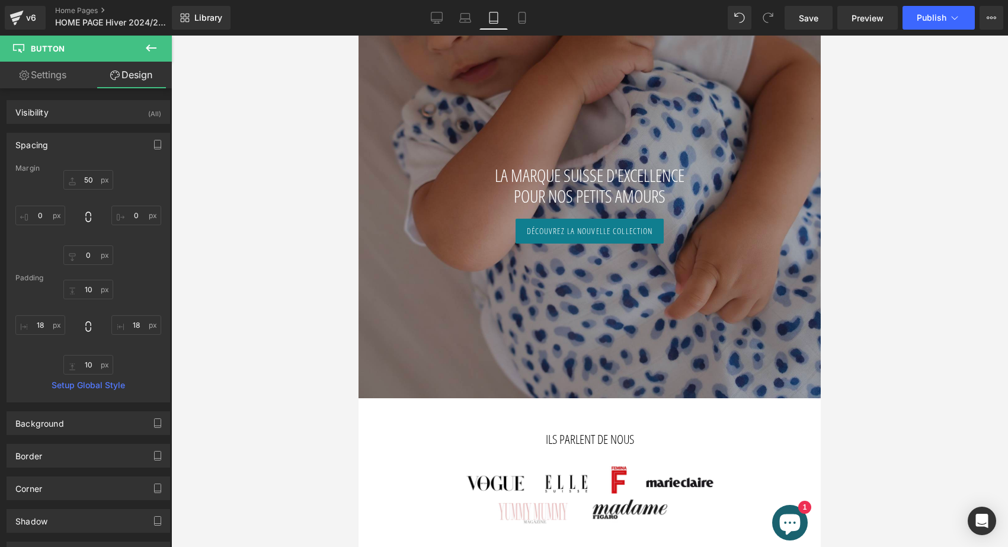
scroll to position [68, 0]
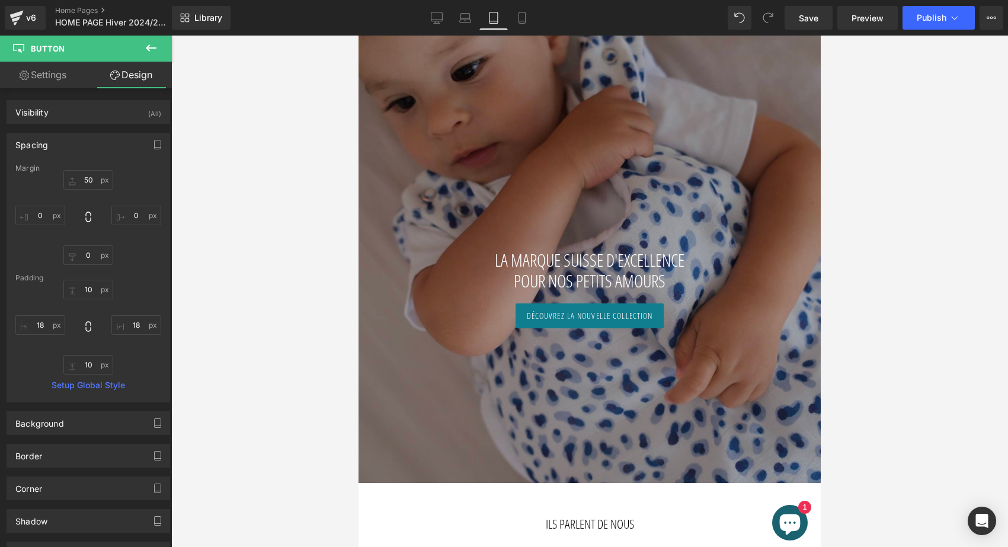
type input "50"
type input "0"
type input "9"
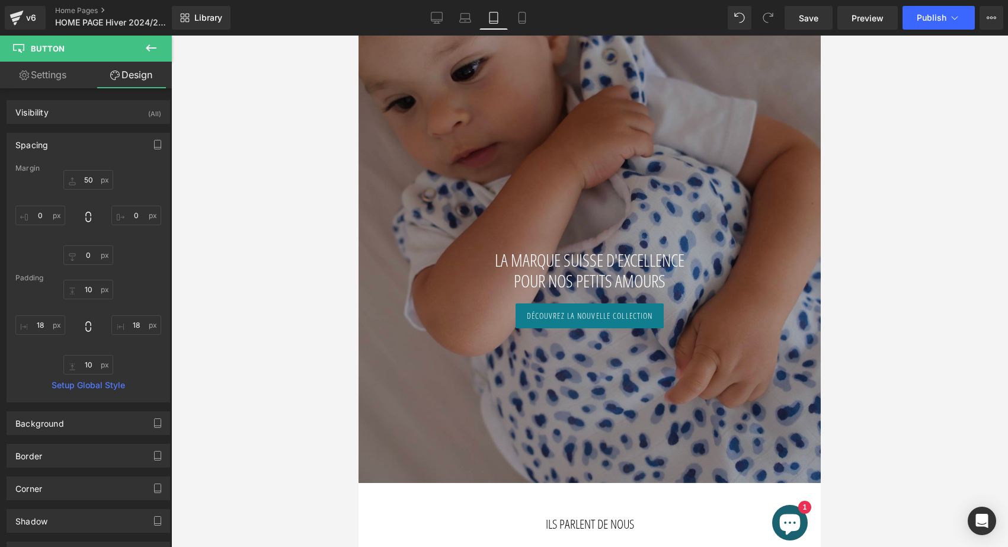
type input "18"
type input "10"
type input "18"
click at [519, 18] on icon at bounding box center [522, 18] width 12 height 12
type input "50"
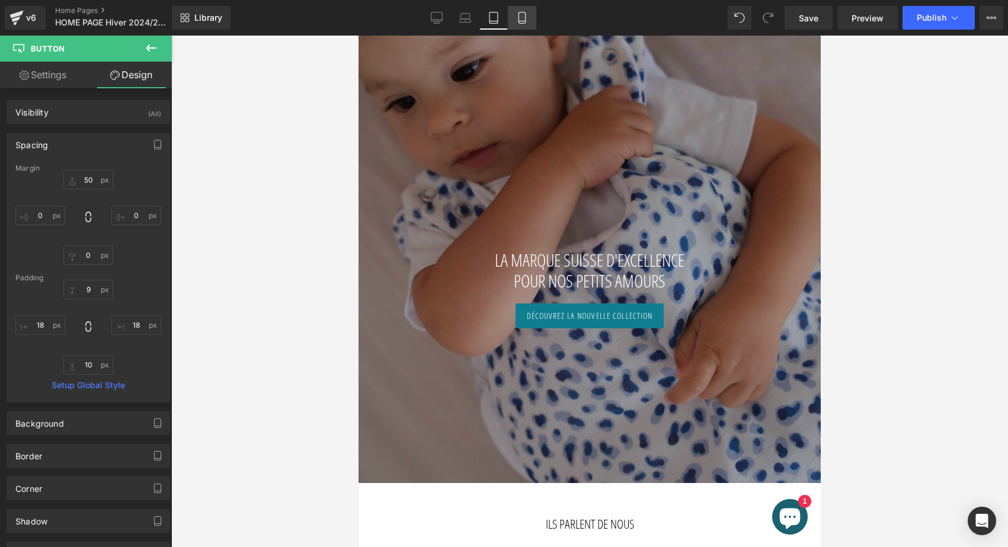
type input "0"
type input "8"
type input "15"
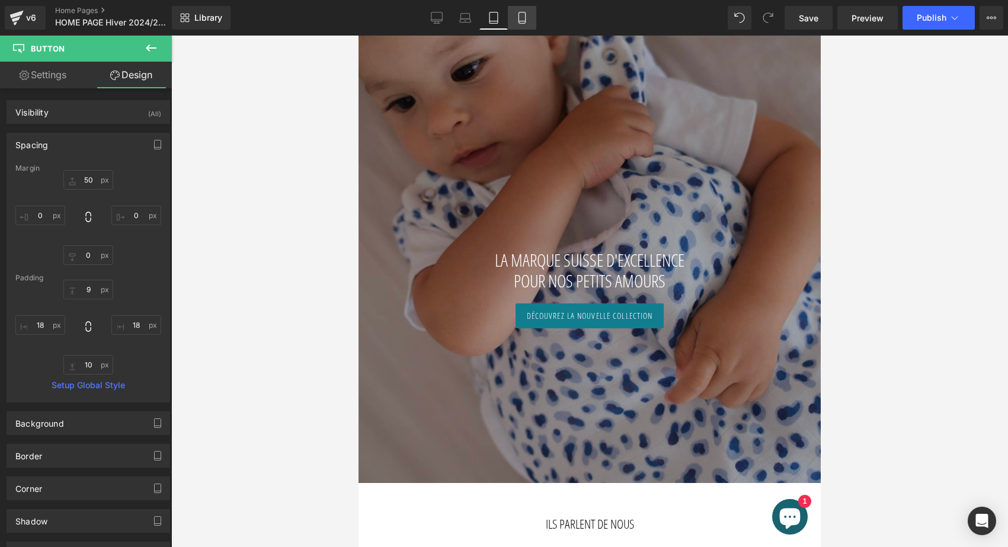
type input "8"
type input "15"
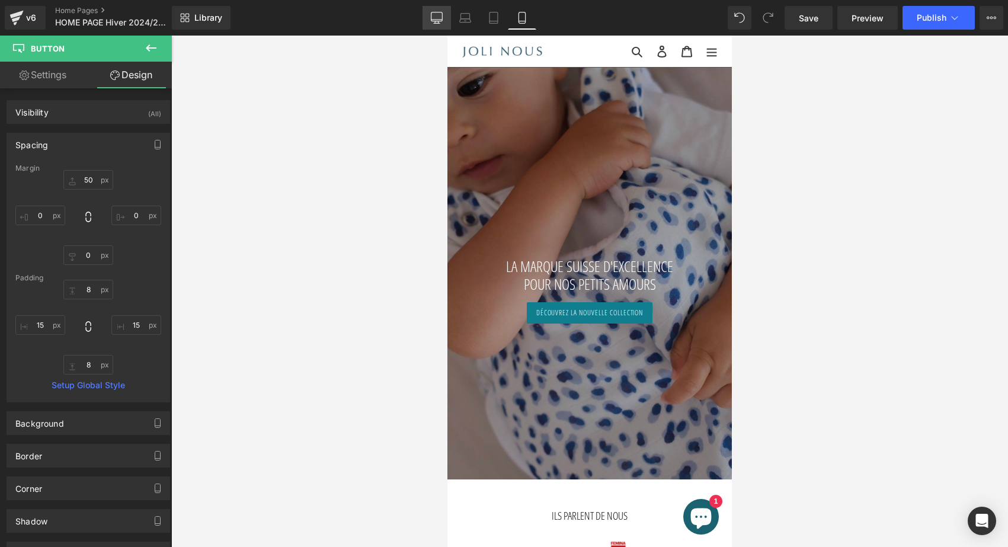
click at [447, 14] on link "Desktop" at bounding box center [437, 18] width 28 height 24
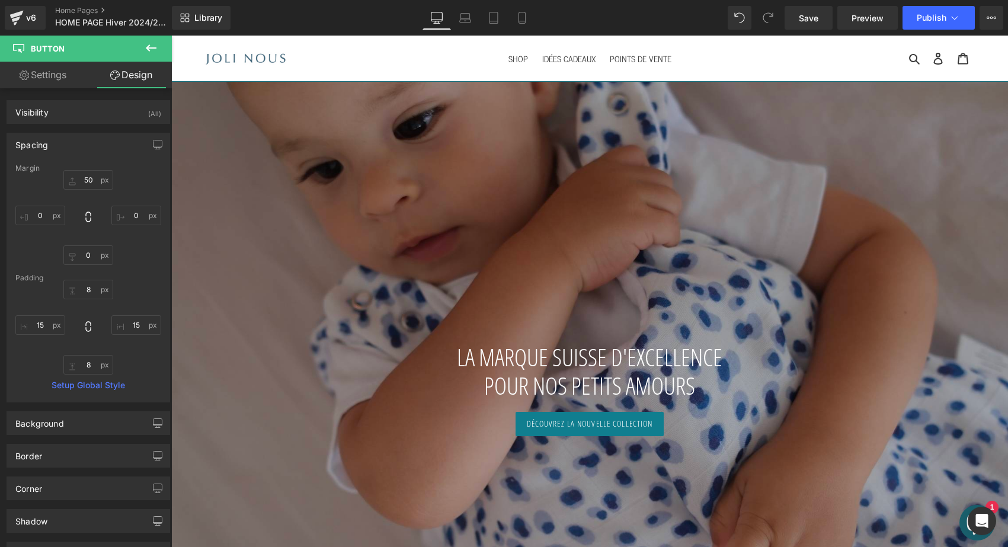
scroll to position [110, 0]
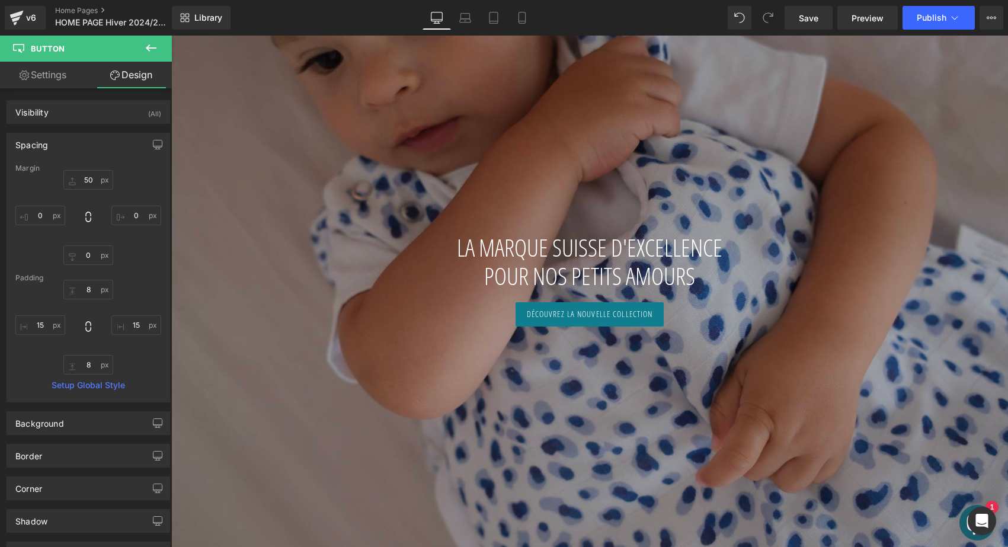
type input "50"
type input "0"
type input "8"
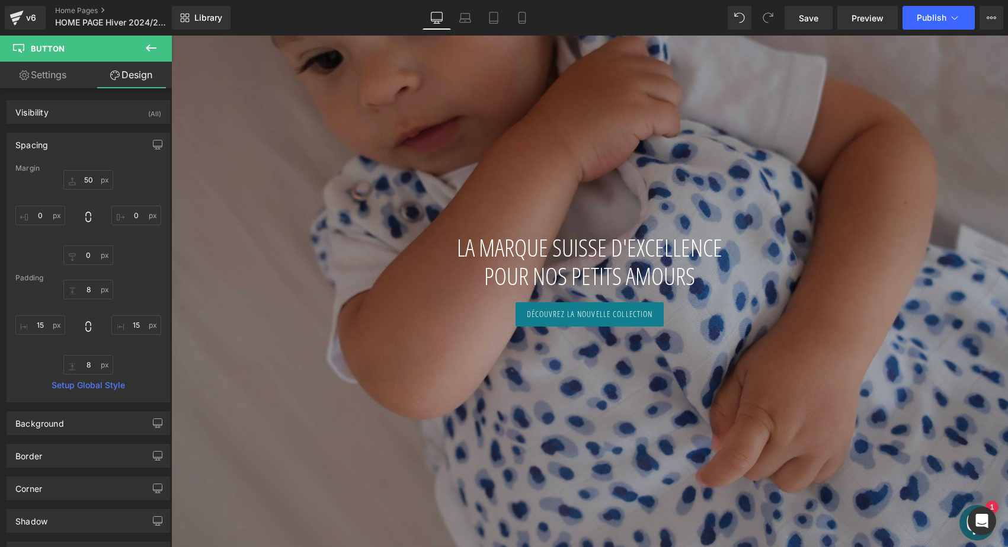
type input "18"
type input "10"
type input "18"
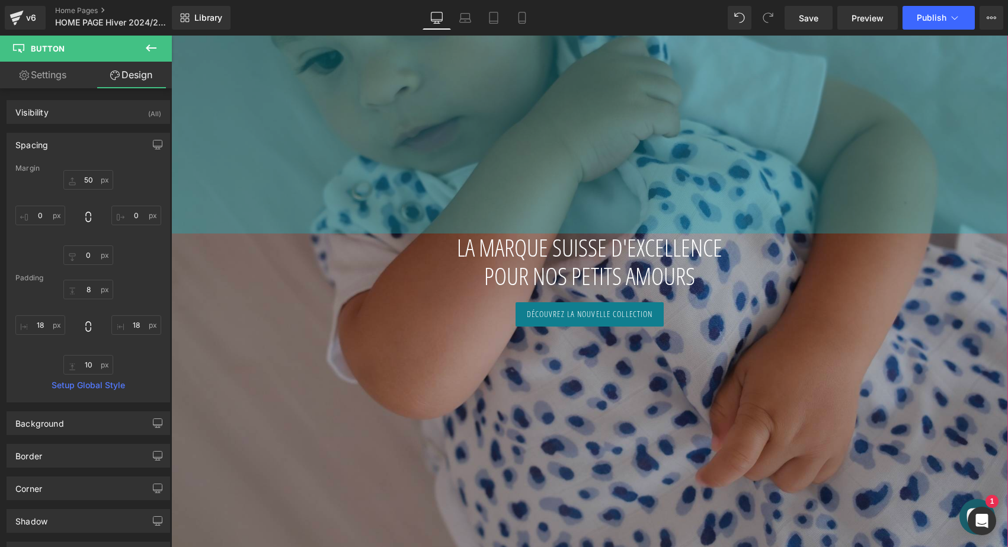
click at [935, 35] on div "Library Desktop Desktop Laptop Tablet Mobile Save Preview Publish Scheduled Vie…" at bounding box center [590, 18] width 836 height 36
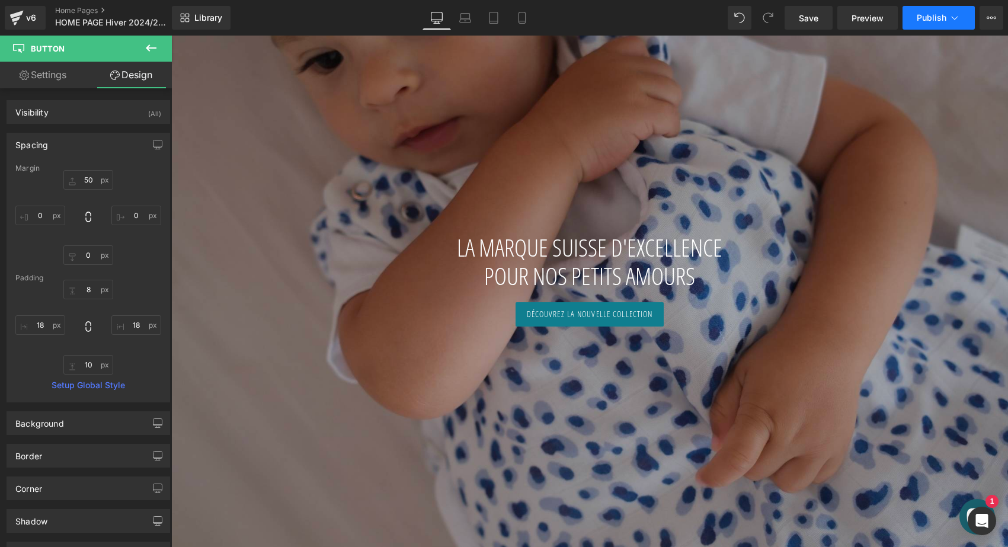
click at [925, 18] on span "Publish" at bounding box center [932, 17] width 30 height 9
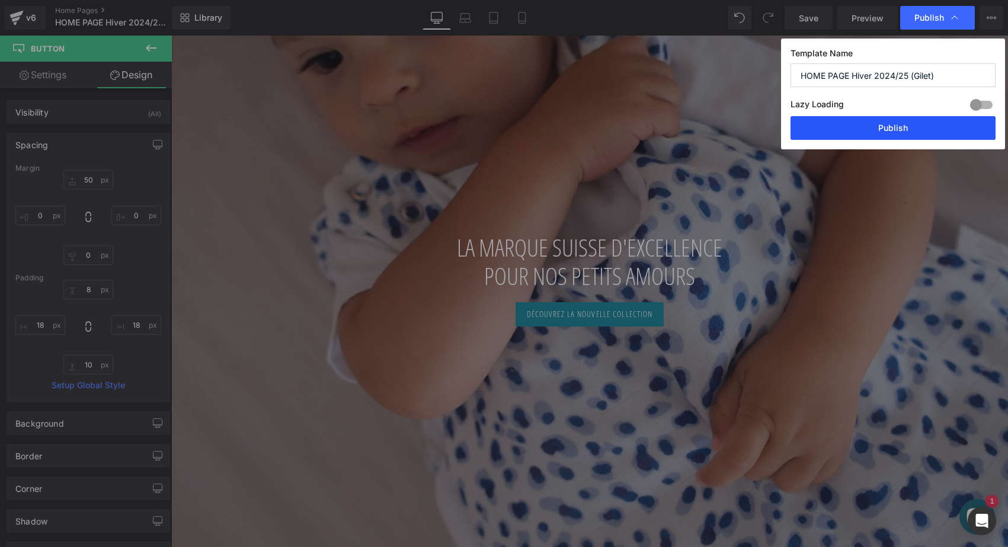
click at [896, 132] on button "Publish" at bounding box center [893, 128] width 205 height 24
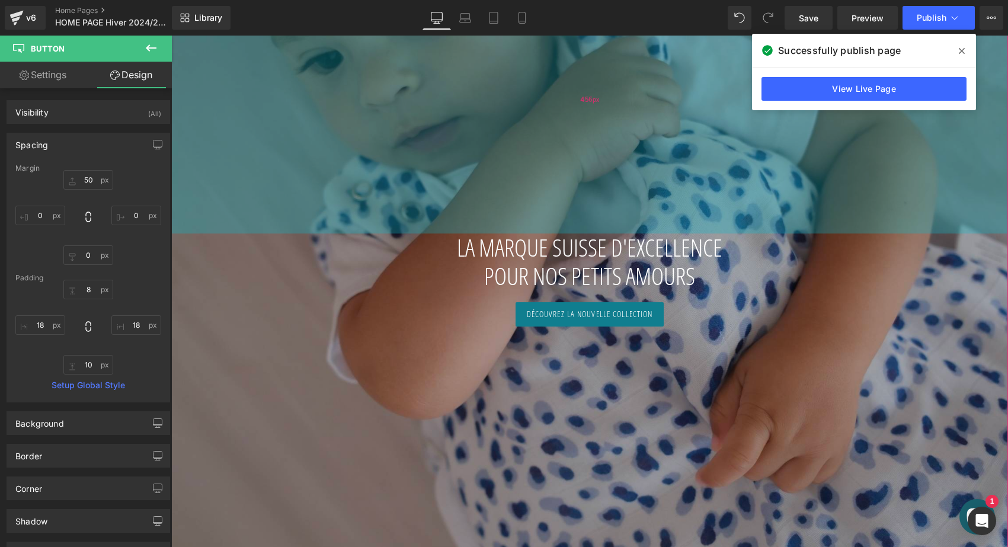
click at [432, 125] on div "456px" at bounding box center [589, 98] width 837 height 270
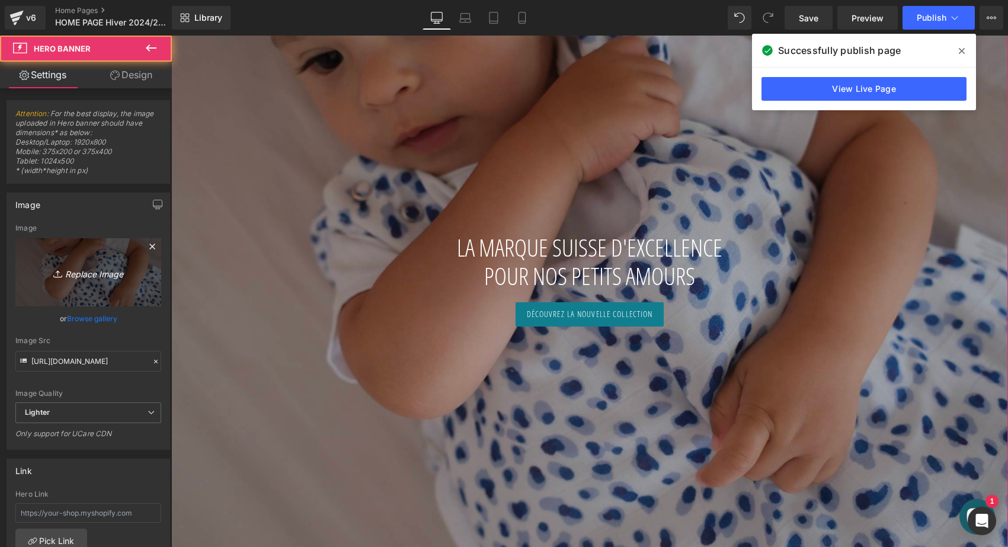
click at [126, 277] on icon "Replace Image" at bounding box center [88, 272] width 95 height 15
type input "C:\fakepath\DSCF7491.jpg"
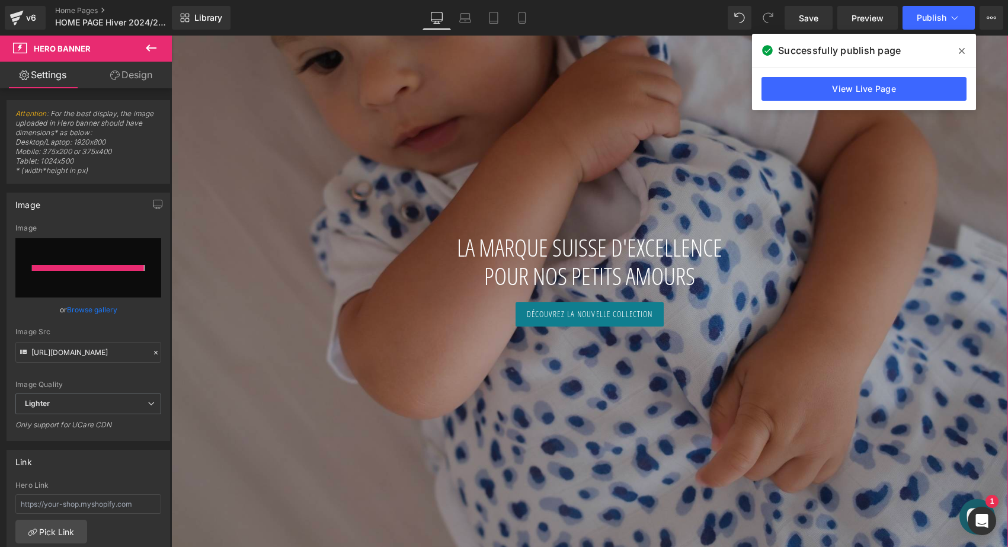
type input "https://ucarecdn.com/36b9efd9-87f9-45e0-bf9b-b536a6fdec80/-/format/auto/-/previ…"
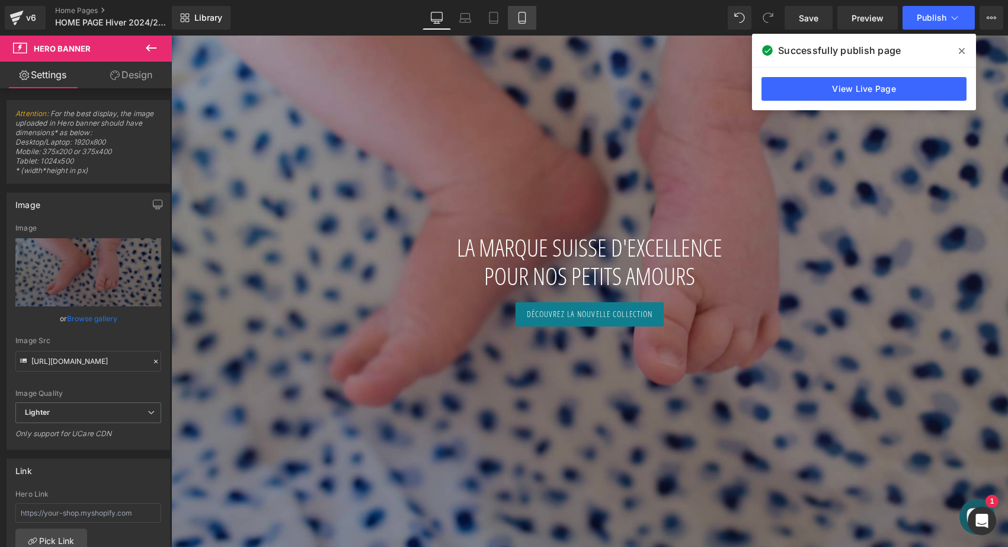
click at [522, 14] on icon at bounding box center [522, 18] width 12 height 12
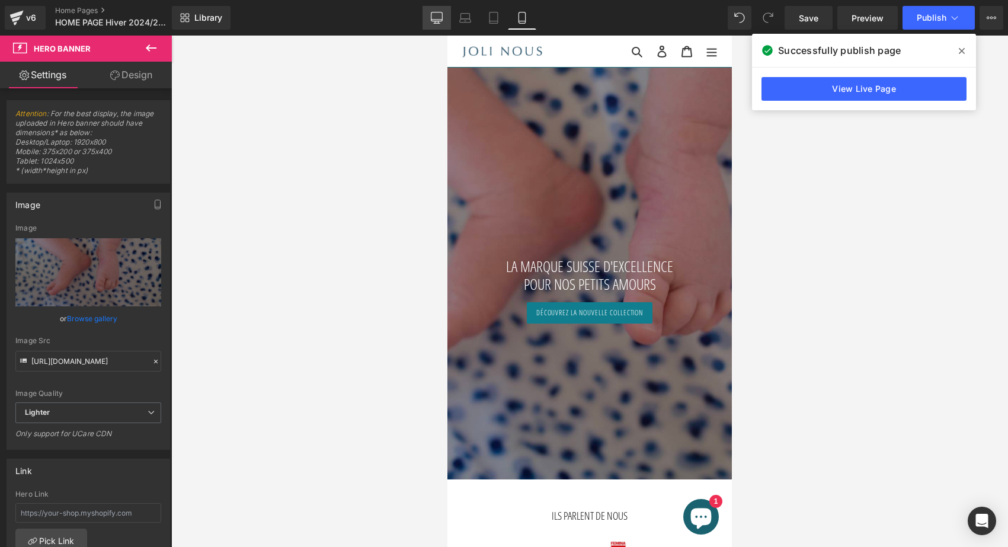
click at [436, 24] on link "Desktop" at bounding box center [437, 18] width 28 height 24
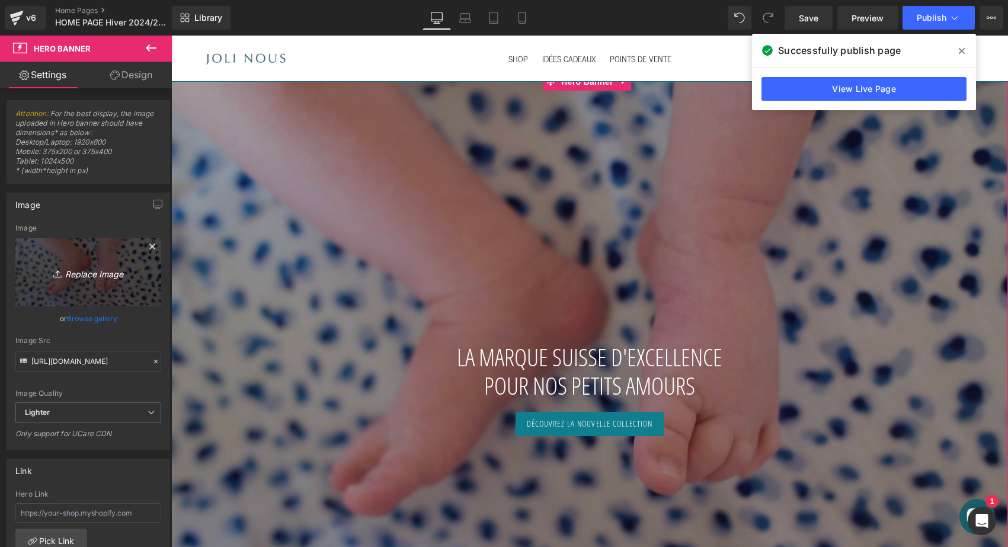
click at [129, 267] on icon "Replace Image" at bounding box center [88, 272] width 95 height 15
type input "C:\fakepath\DSCF7487.jpg"
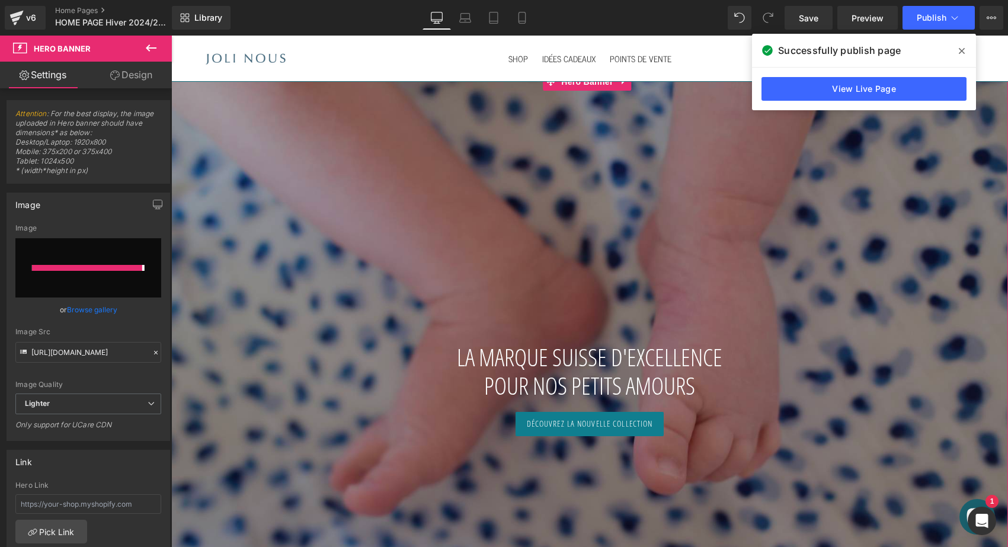
type input "https://ucarecdn.com/ecab3028-be95-4028-ada0-04065a83bcd1/-/format/auto/-/previ…"
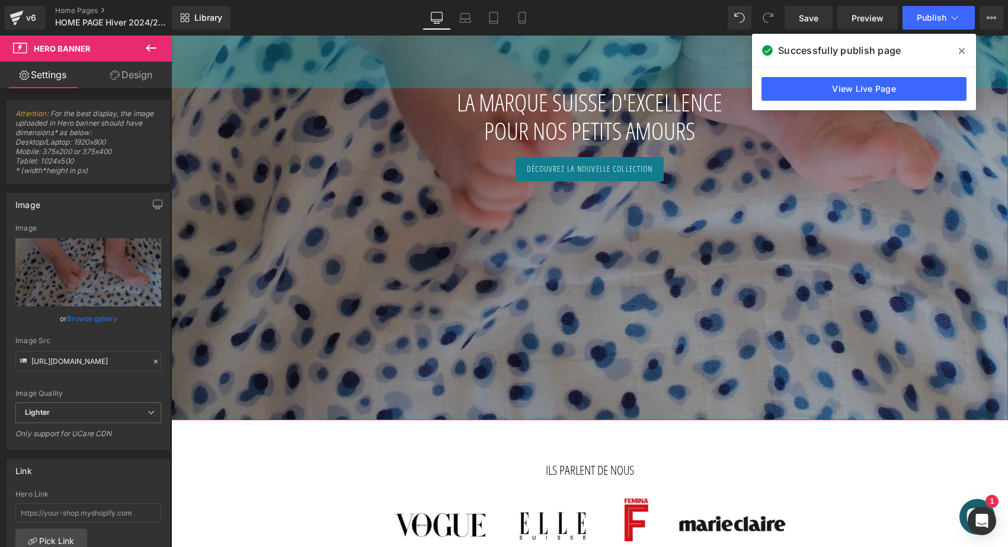
scroll to position [272, 0]
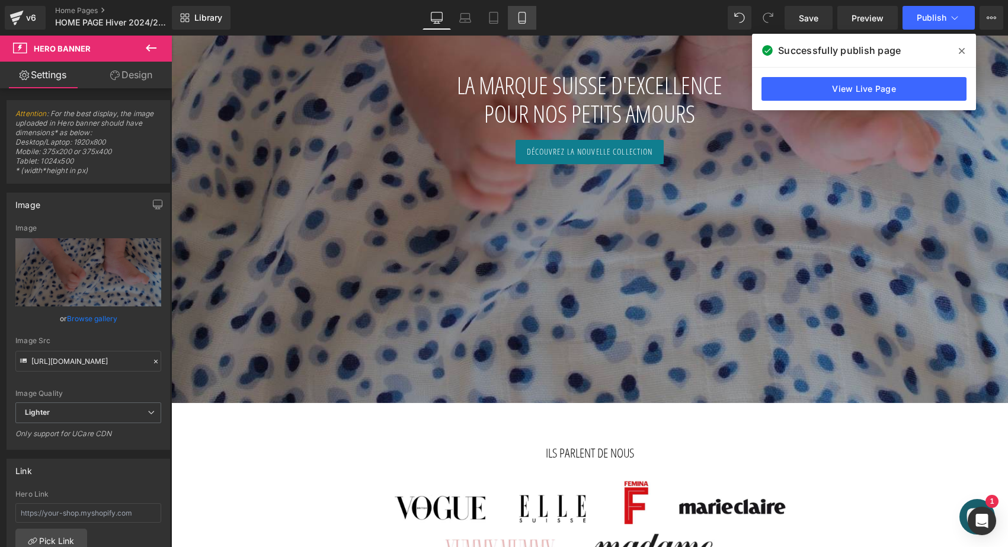
click at [525, 14] on icon at bounding box center [522, 17] width 7 height 11
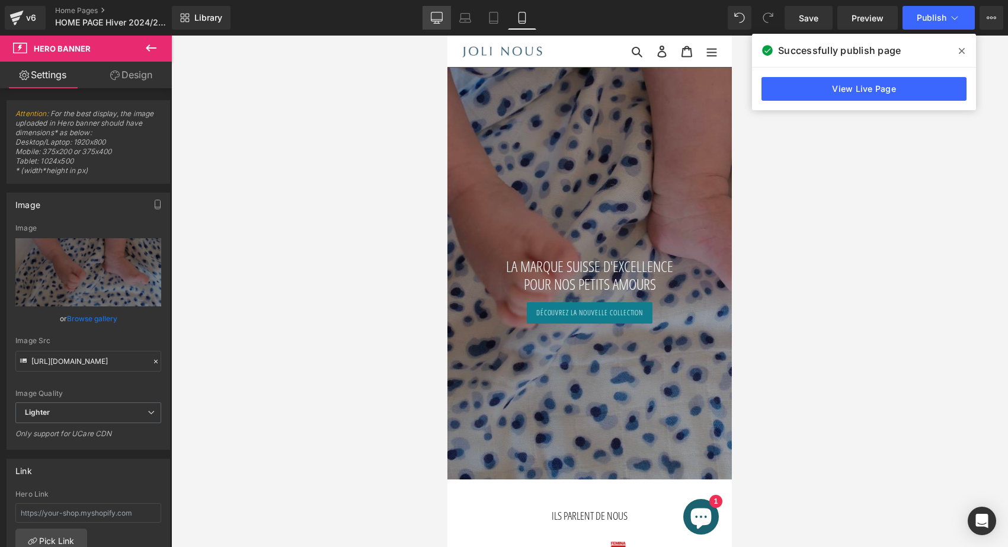
click at [434, 14] on icon at bounding box center [437, 18] width 12 height 12
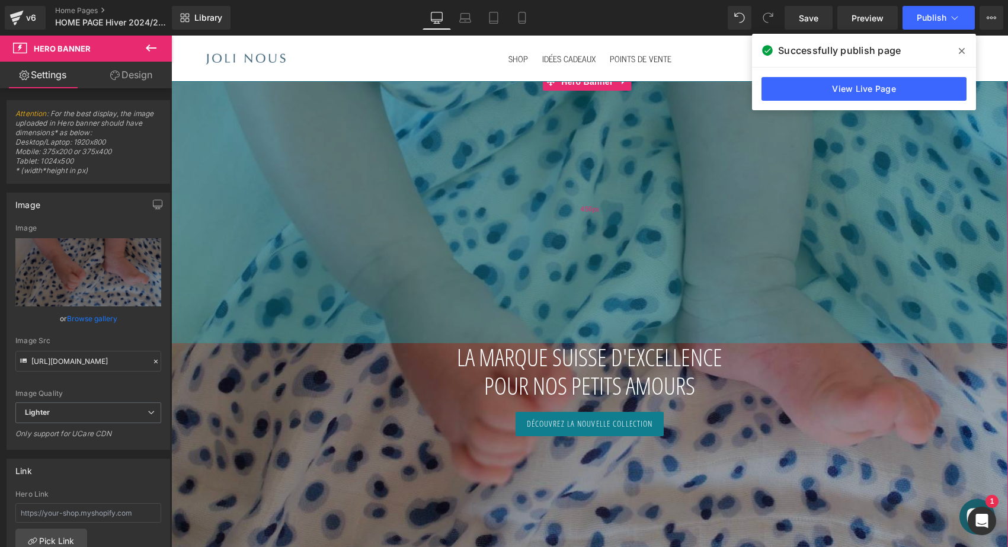
click at [552, 204] on div "456px" at bounding box center [589, 208] width 837 height 270
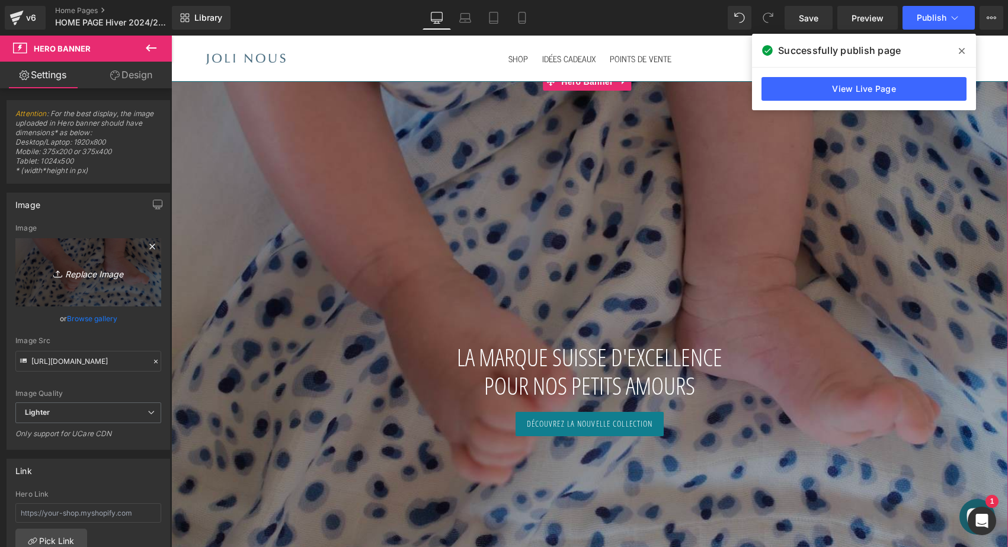
click at [117, 277] on icon "Replace Image" at bounding box center [88, 272] width 95 height 15
type input "C:\fakepath\DSCF7487 2.jpg"
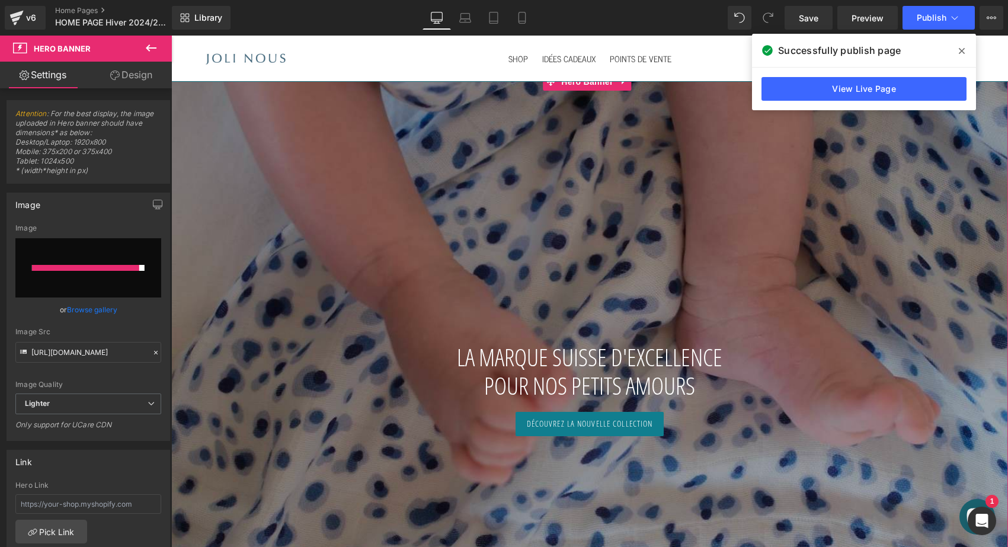
click at [116, 258] on input "file" at bounding box center [88, 267] width 146 height 59
type input "C:\fakepath\DSCF7487 2.jpg"
click at [552, 151] on div "LA MARQUE SUISSE D'EXCELLENCE POUR NOS PETITS AMOURS Heading Découvrez la nouve…" at bounding box center [589, 374] width 837 height 602
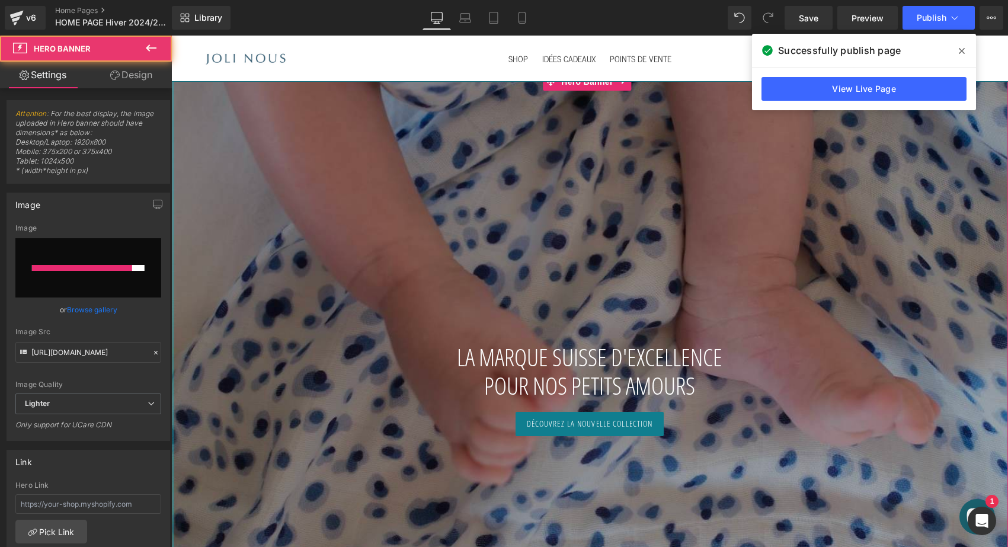
click at [139, 253] on input "file" at bounding box center [88, 267] width 146 height 59
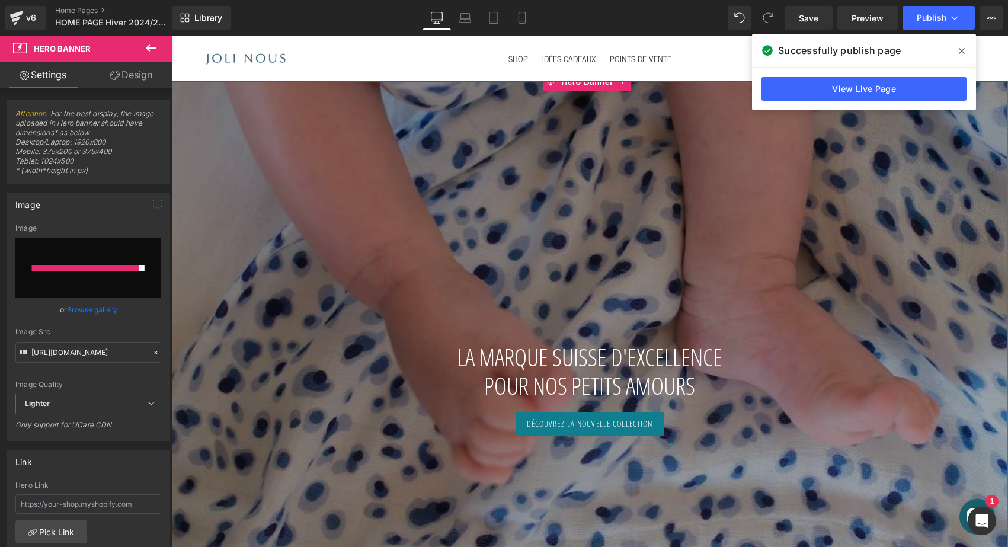
click at [131, 247] on input "file" at bounding box center [88, 267] width 146 height 59
type input "C:\fakepath\DSCF7487 2.jpg"
click at [143, 249] on input "file" at bounding box center [88, 267] width 146 height 59
type input "C:\fakepath\DSCF7487 2.jpg"
type input "https://ucarecdn.com/f8e4325a-96cb-4b04-9142-5241845188c7/-/format/auto/-/previ…"
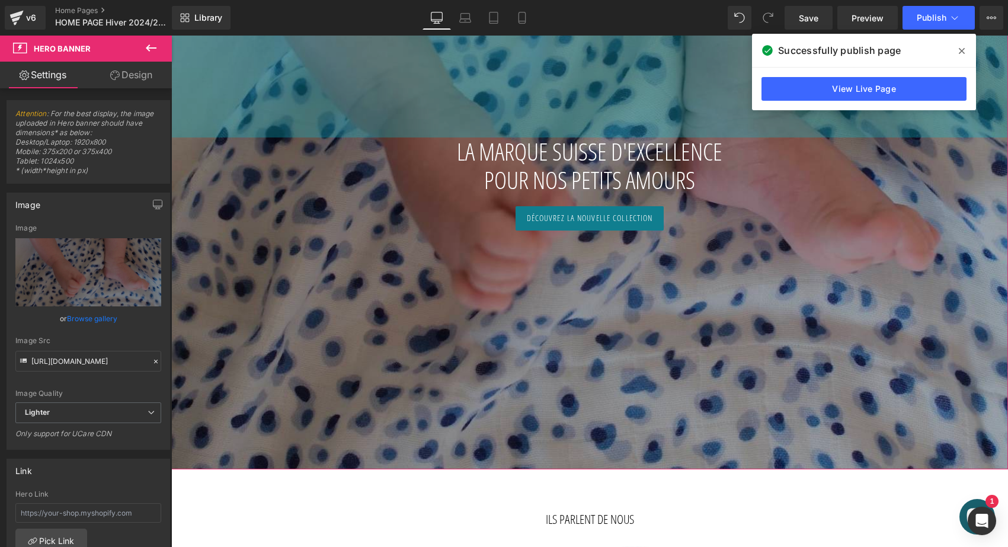
scroll to position [170, 0]
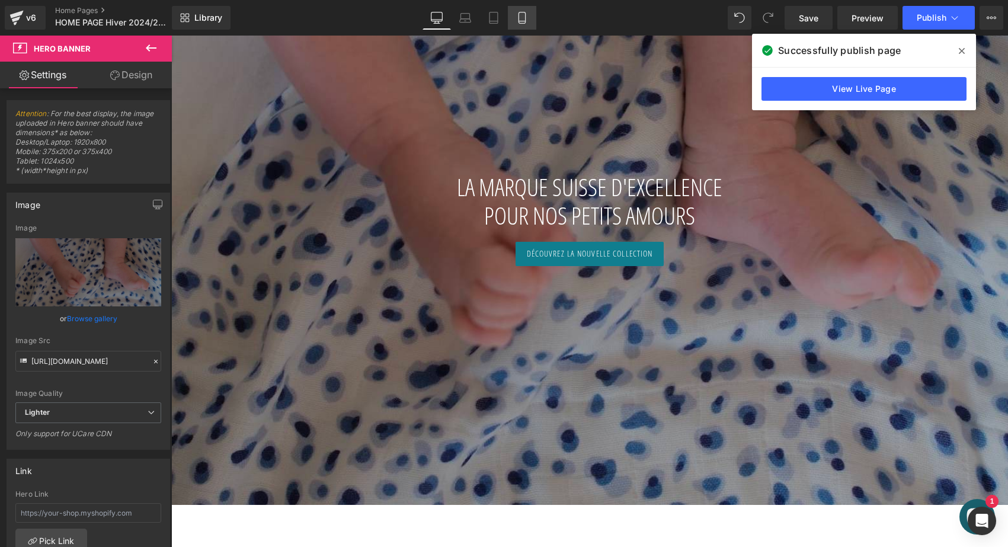
click at [516, 20] on icon at bounding box center [522, 18] width 12 height 12
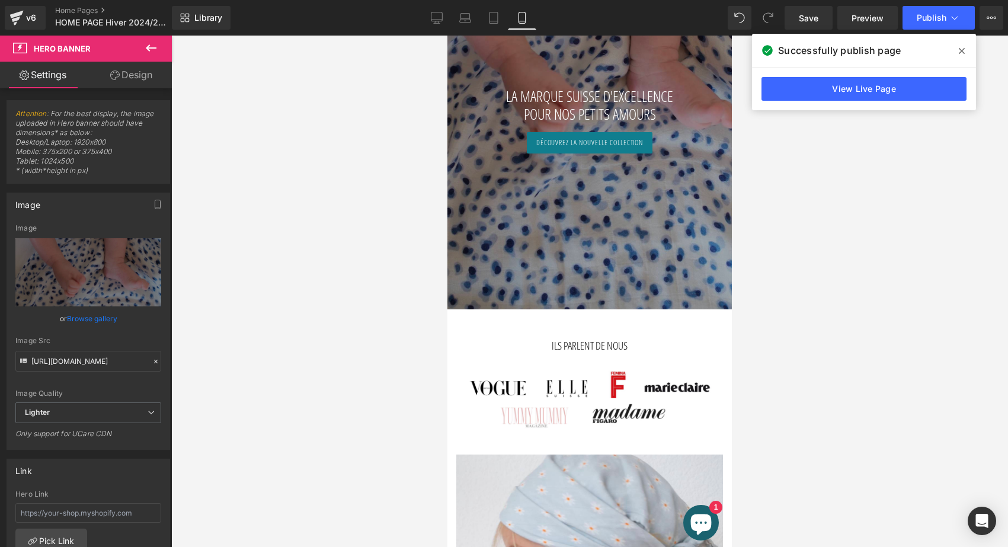
scroll to position [0, 0]
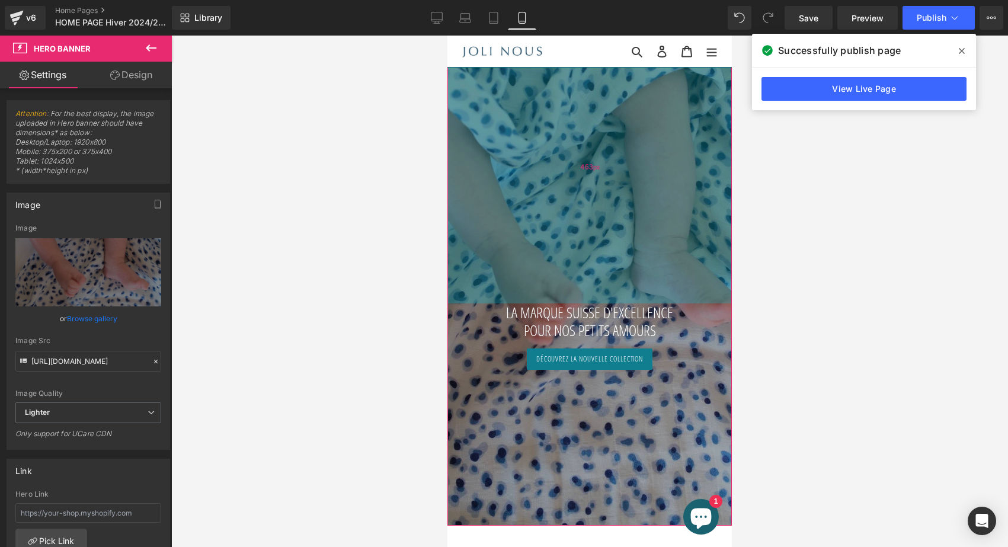
drag, startPoint x: 650, startPoint y: 203, endPoint x: 638, endPoint y: 249, distance: 47.7
click at [638, 249] on div "463px" at bounding box center [590, 166] width 285 height 274
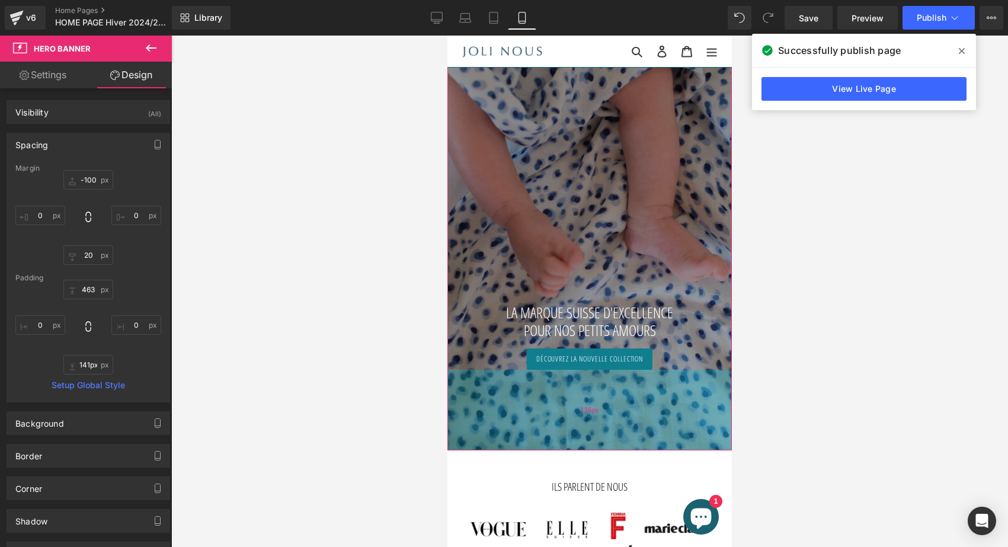
type input "142px"
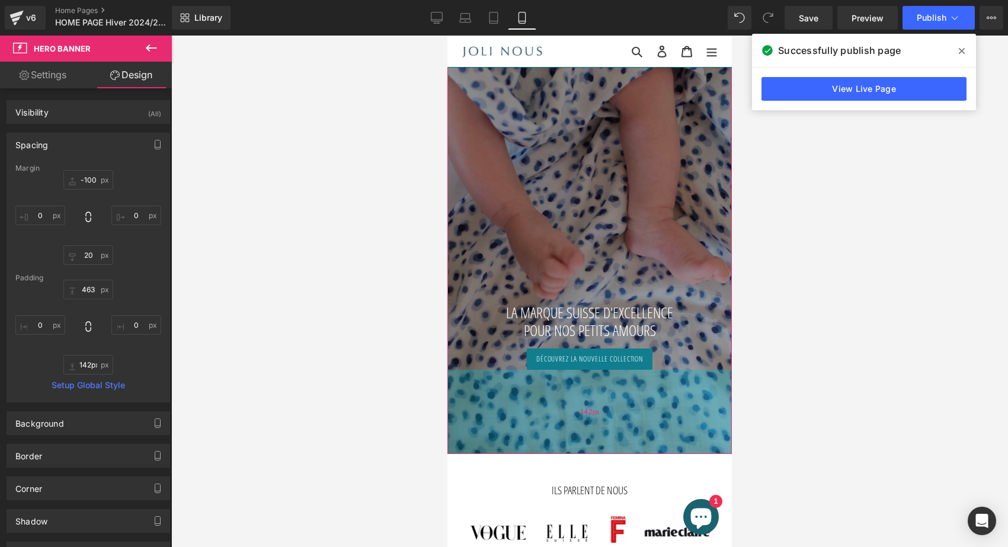
drag, startPoint x: 590, startPoint y: 488, endPoint x: 590, endPoint y: 416, distance: 71.7
click at [590, 416] on div "142px" at bounding box center [590, 412] width 285 height 84
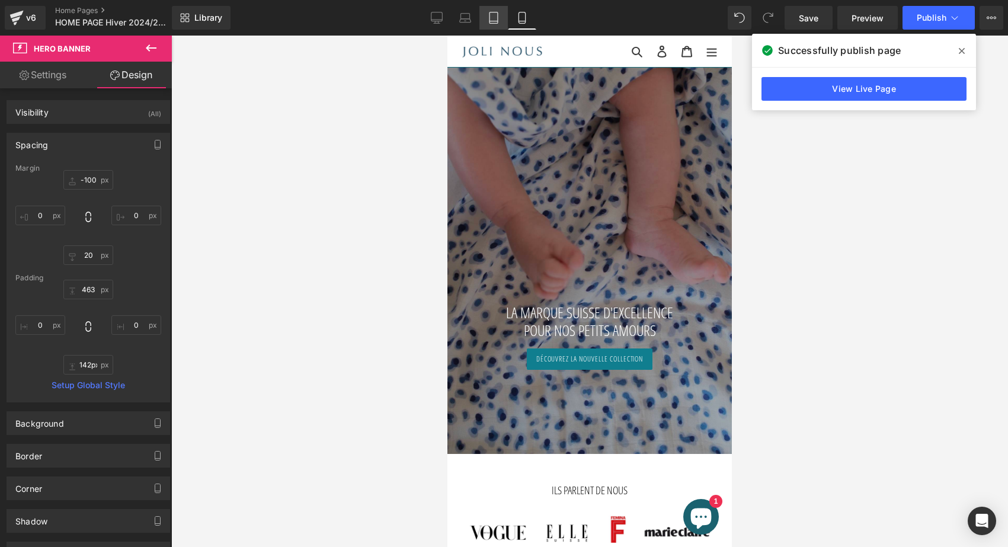
click at [492, 21] on icon at bounding box center [494, 21] width 8 height 0
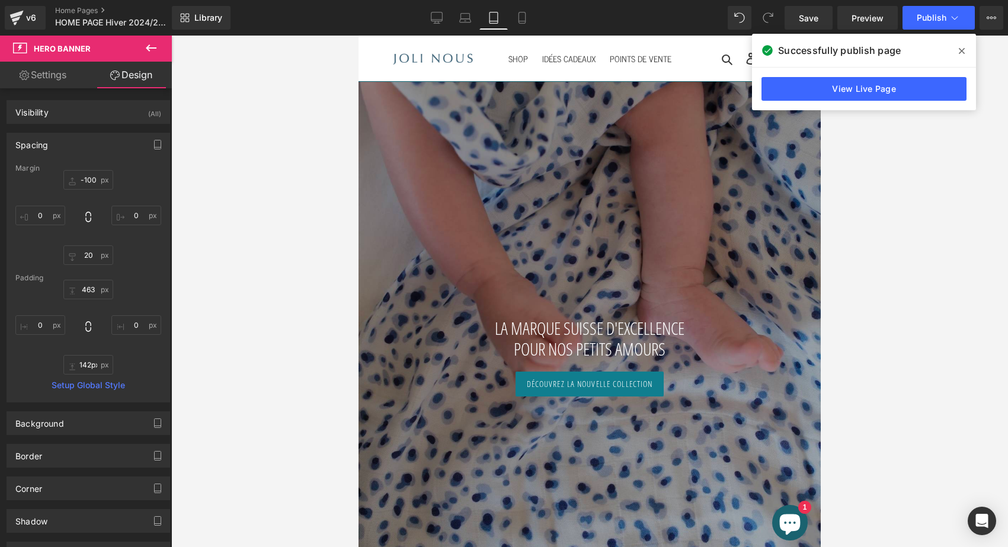
type input "-60"
type input "0"
type input "404"
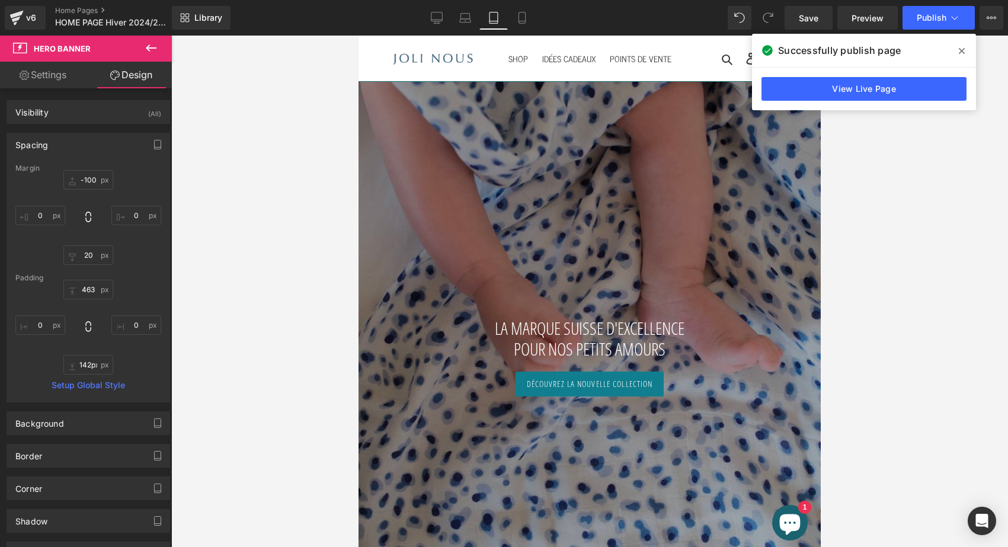
type input "0"
type input "261"
type input "0"
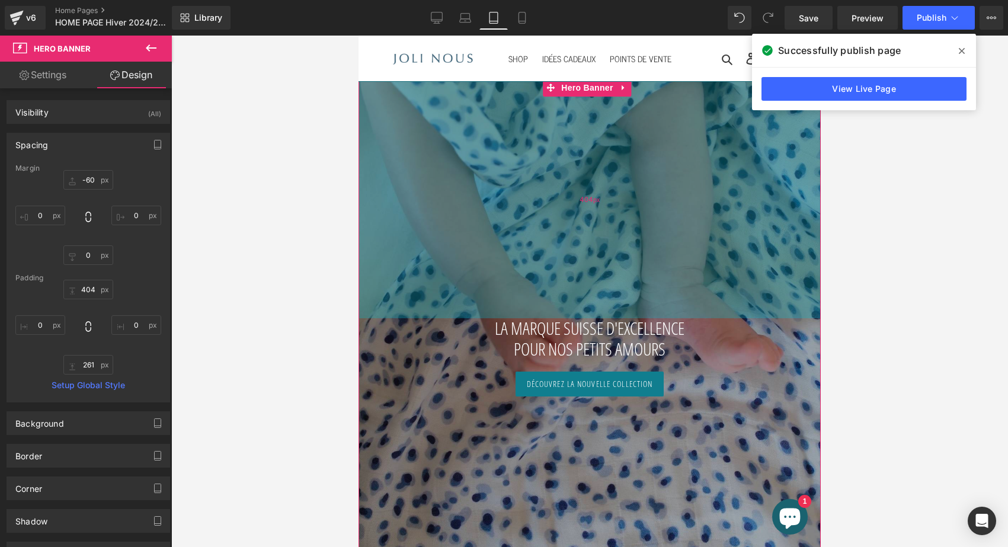
click at [576, 244] on div "404px" at bounding box center [590, 198] width 462 height 239
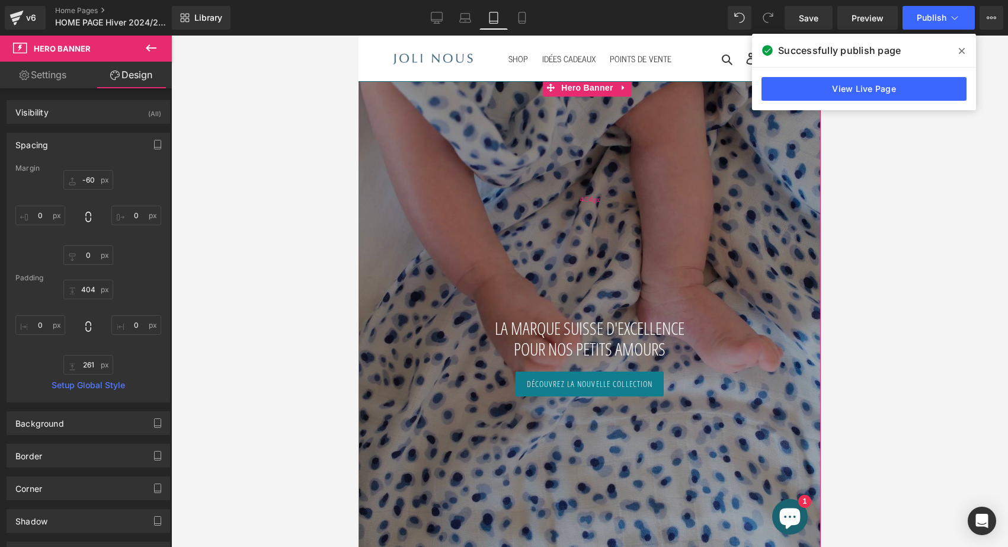
scroll to position [205, 0]
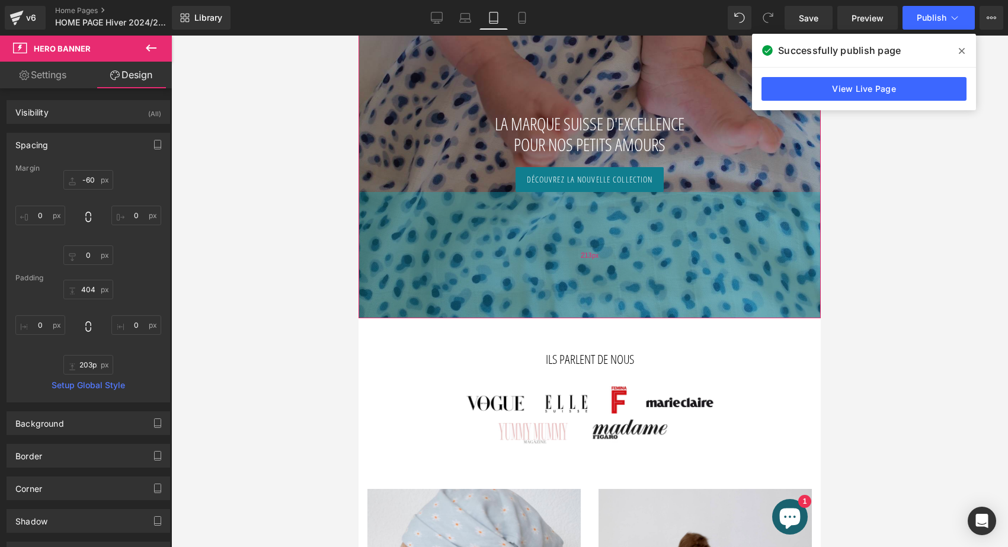
type input "202px"
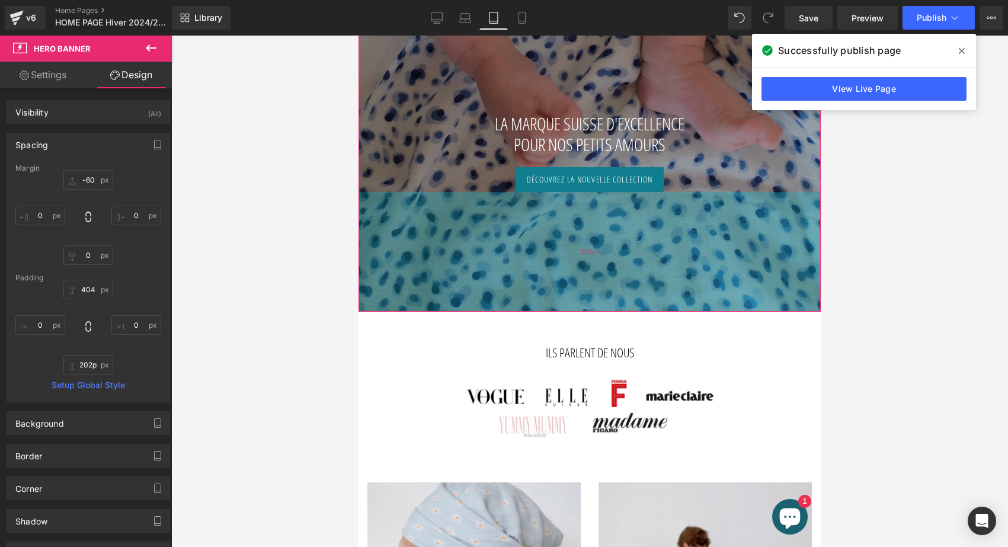
drag, startPoint x: 573, startPoint y: 325, endPoint x: 576, endPoint y: 290, distance: 35.1
click at [576, 290] on div "202px" at bounding box center [590, 252] width 462 height 120
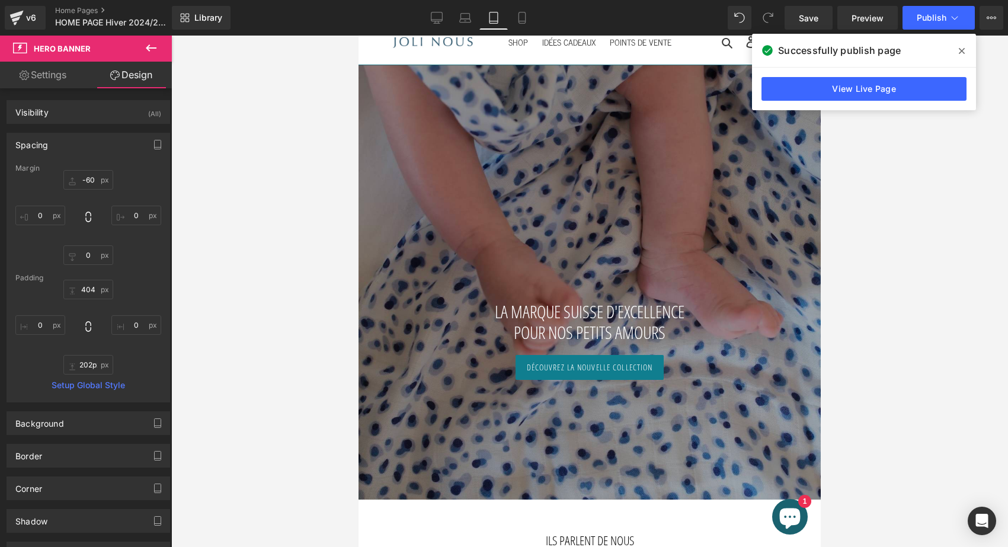
scroll to position [0, 0]
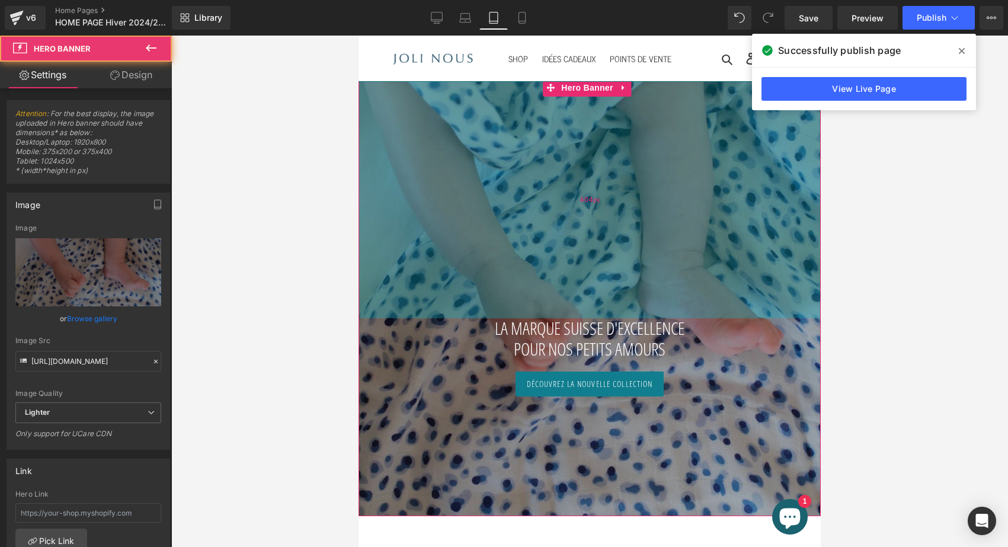
drag, startPoint x: 611, startPoint y: 177, endPoint x: 611, endPoint y: 200, distance: 23.1
click at [611, 200] on div "LA MARQUE SUISSE D'EXCELLENCE POUR NOS PETITS AMOURS Heading Découvrez la nouve…" at bounding box center [590, 297] width 462 height 437
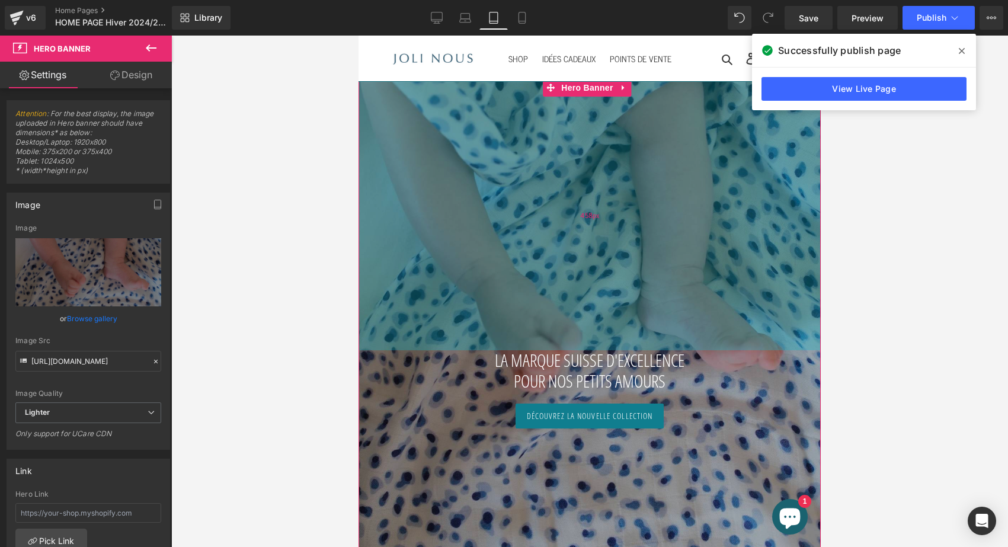
drag, startPoint x: 611, startPoint y: 200, endPoint x: 607, endPoint y: 232, distance: 32.2
click at [607, 232] on div "458px" at bounding box center [590, 215] width 462 height 272
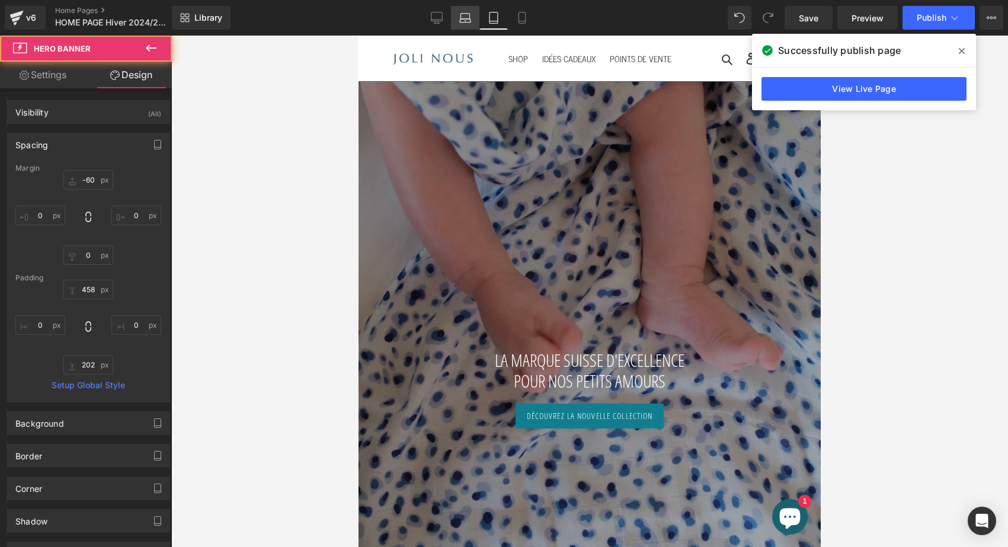
click at [462, 11] on link "Laptop" at bounding box center [465, 18] width 28 height 24
type input "-60"
type input "0"
type input "30"
type input "0"
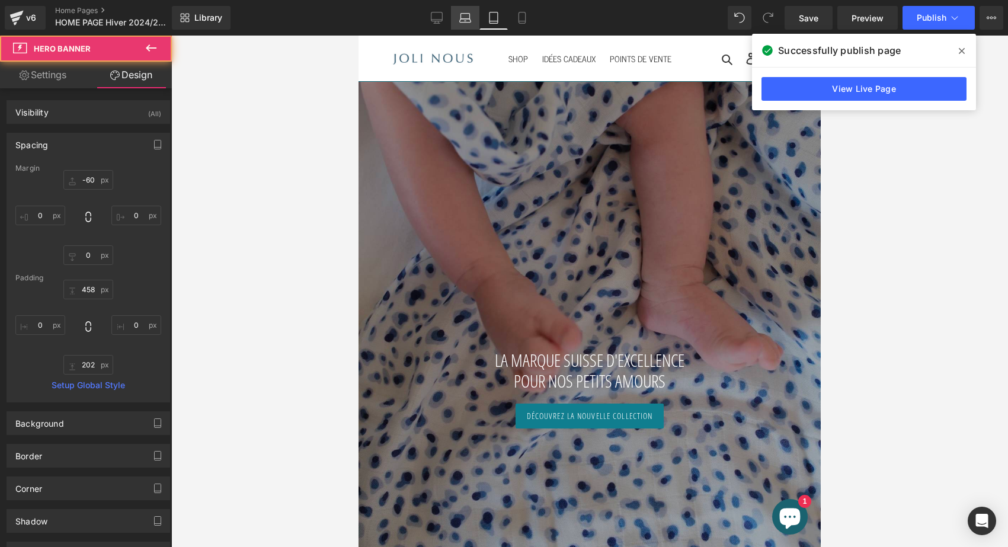
type input "537"
type input "0"
type input "348"
type input "0"
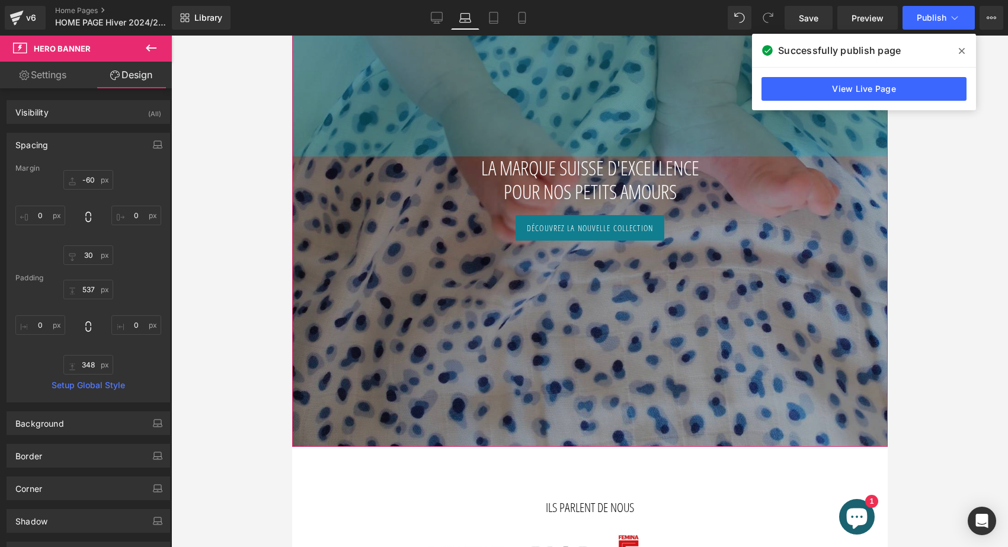
scroll to position [260, 0]
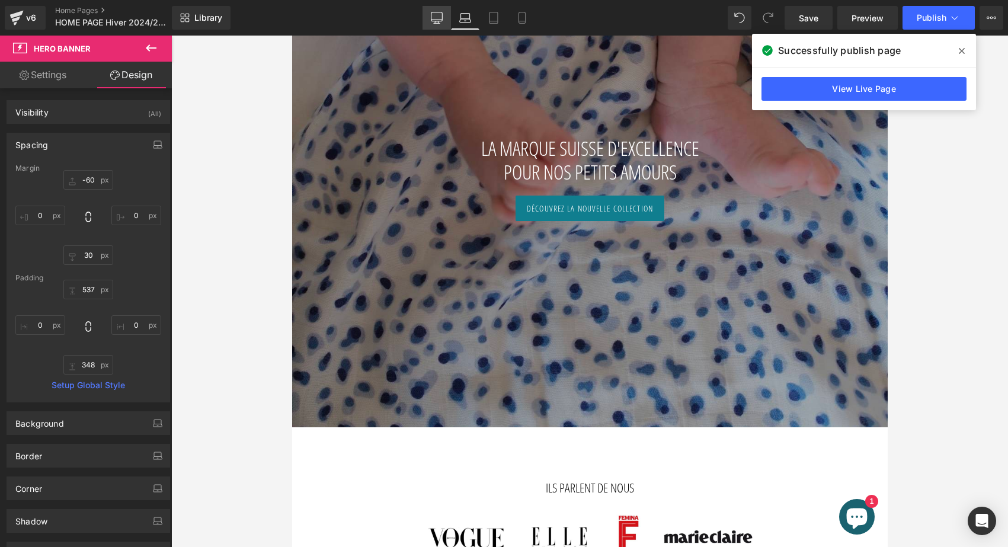
click at [436, 12] on icon at bounding box center [436, 16] width 11 height 9
type input "-70"
type input "0"
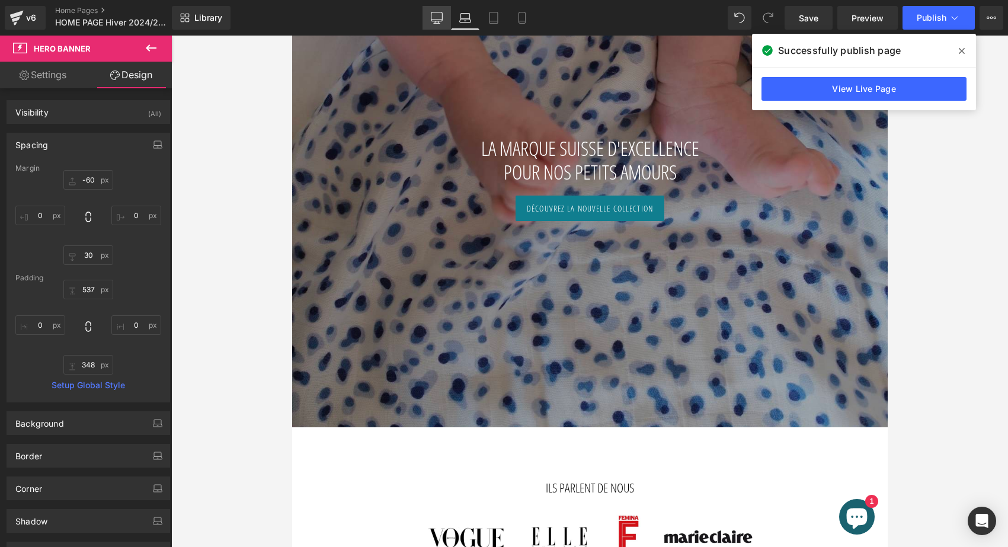
type input "456"
type input "0"
type input "403"
type input "0"
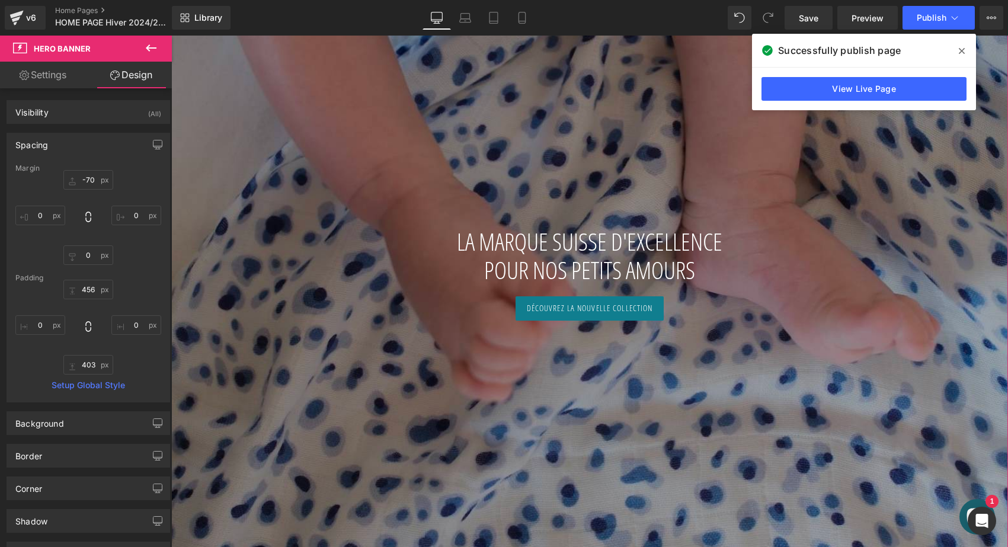
scroll to position [200, 0]
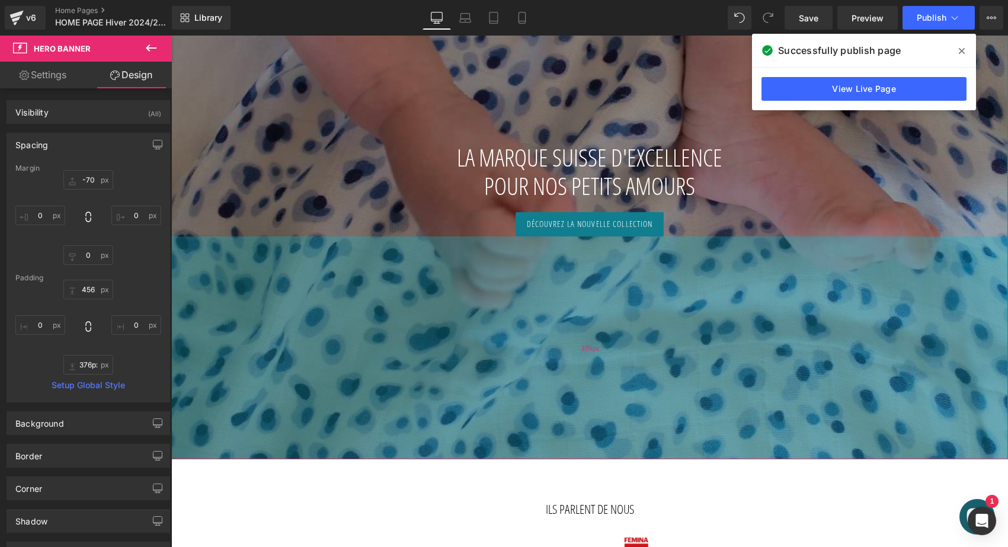
type input "377px"
drag, startPoint x: 551, startPoint y: 382, endPoint x: 554, endPoint y: 366, distance: 15.7
click at [554, 366] on div "376px" at bounding box center [589, 348] width 837 height 223
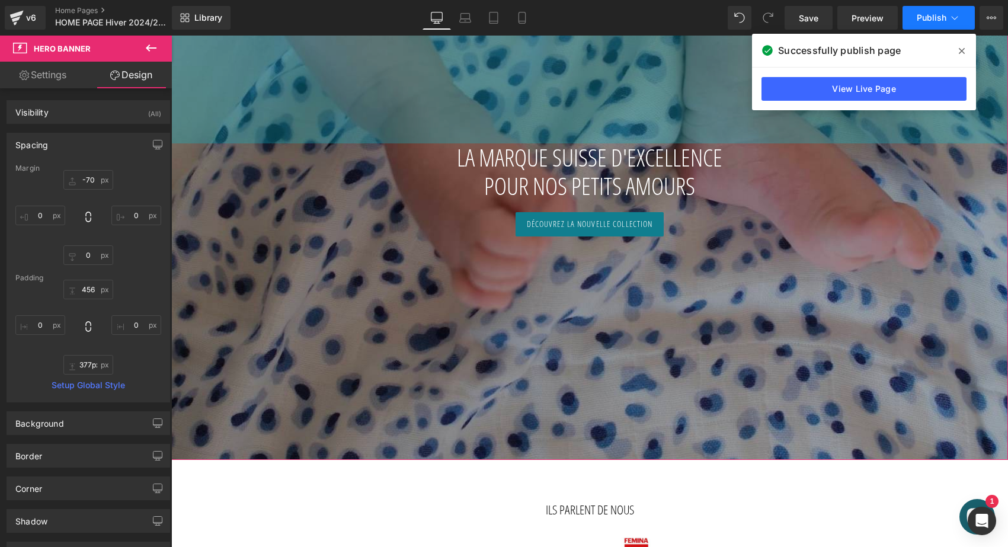
click at [944, 13] on span "Publish" at bounding box center [932, 17] width 30 height 9
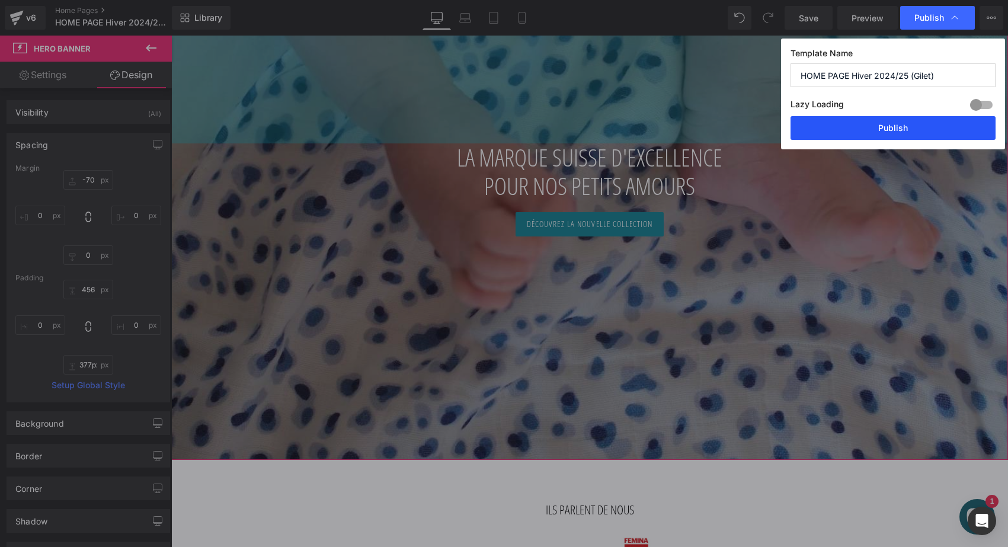
click at [892, 130] on button "Publish" at bounding box center [893, 128] width 205 height 24
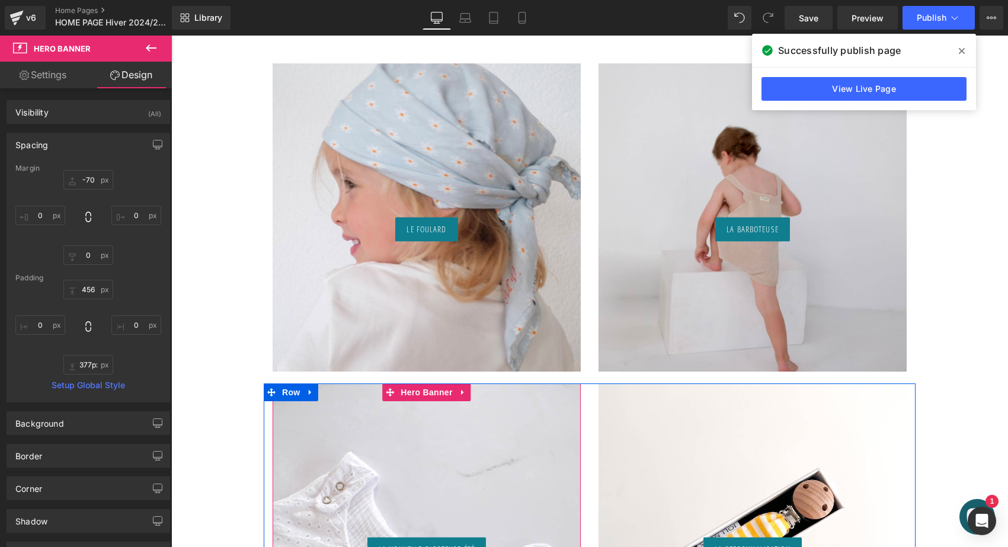
scroll to position [808, 0]
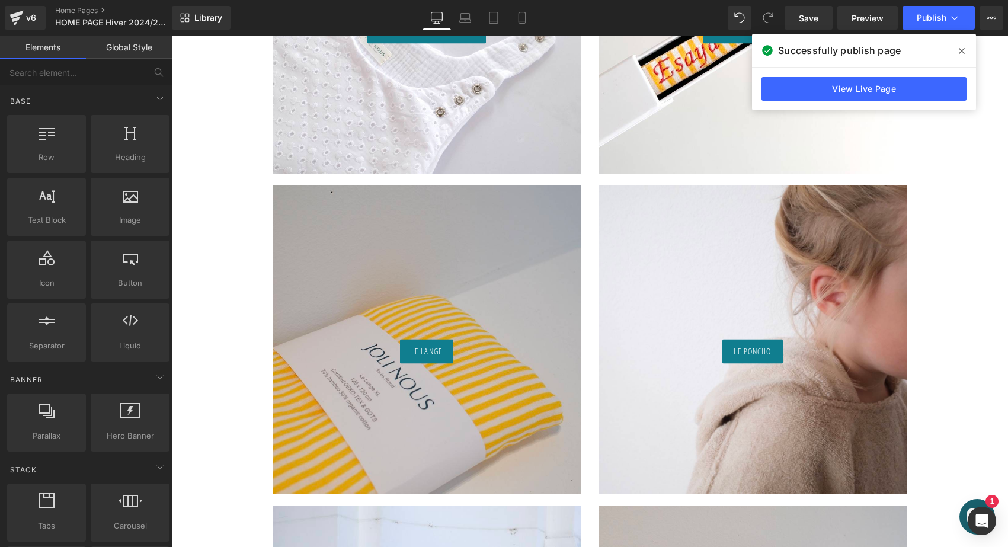
scroll to position [1334, 0]
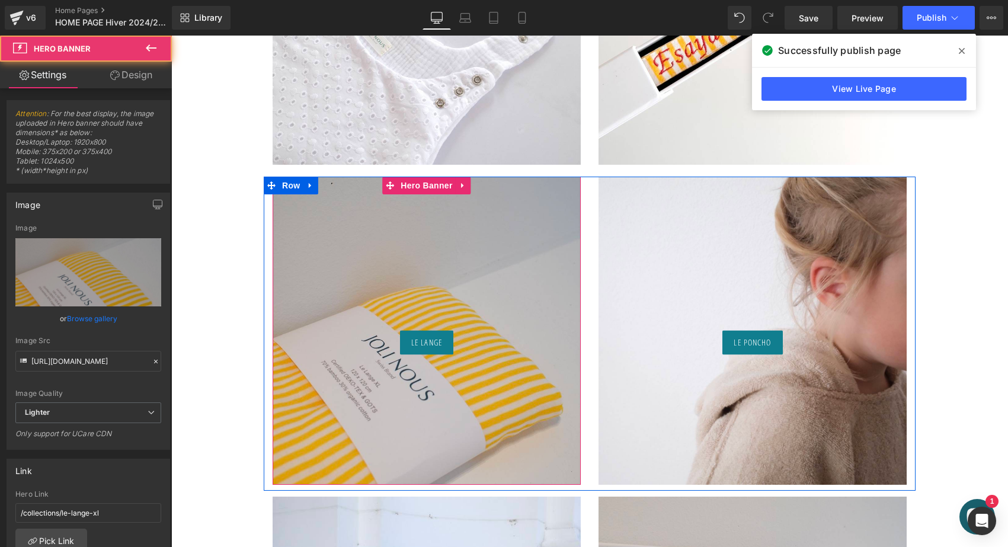
click at [360, 233] on div "Le Lange Button" at bounding box center [427, 331] width 308 height 308
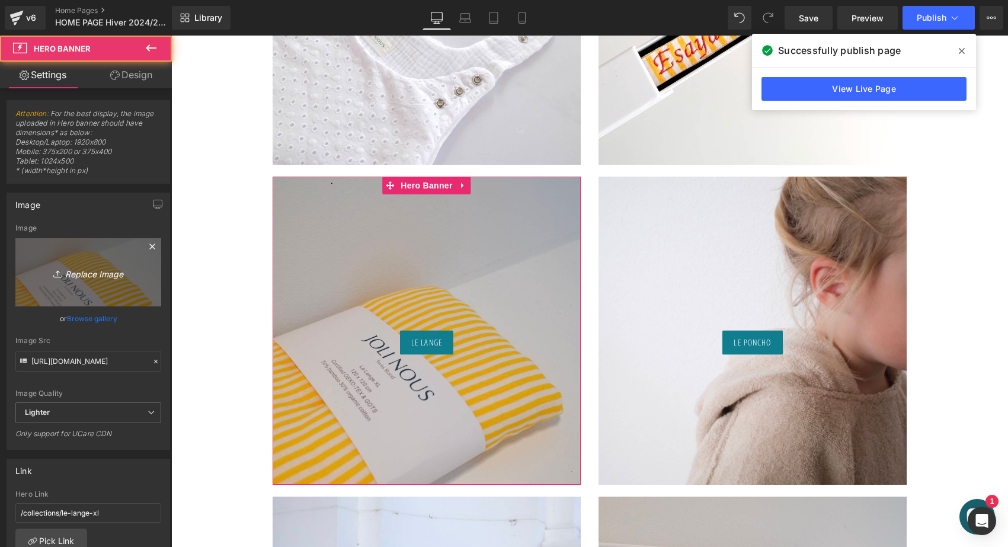
click at [104, 270] on icon "Replace Image" at bounding box center [88, 272] width 95 height 15
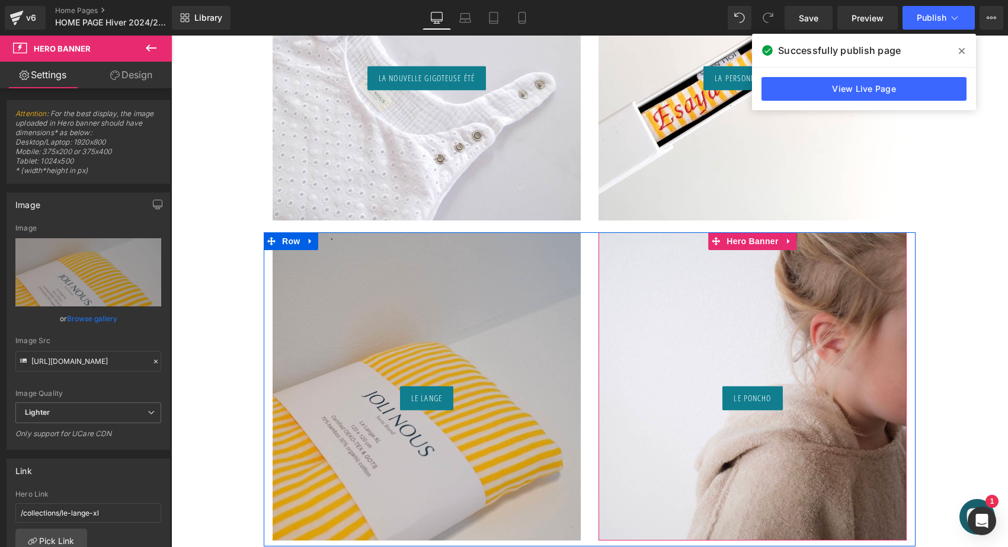
scroll to position [1158, 0]
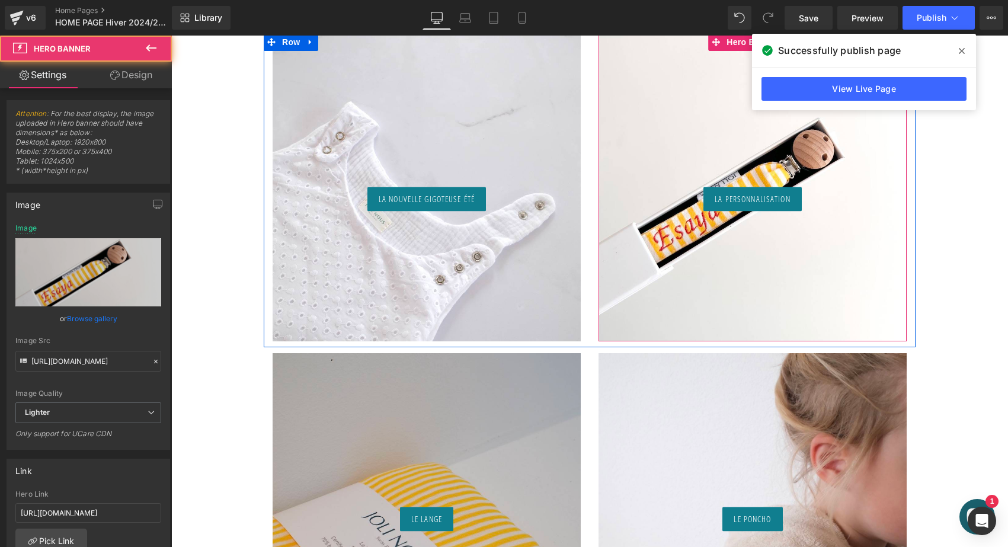
click at [714, 266] on div "La personnalisation Button" at bounding box center [753, 187] width 308 height 308
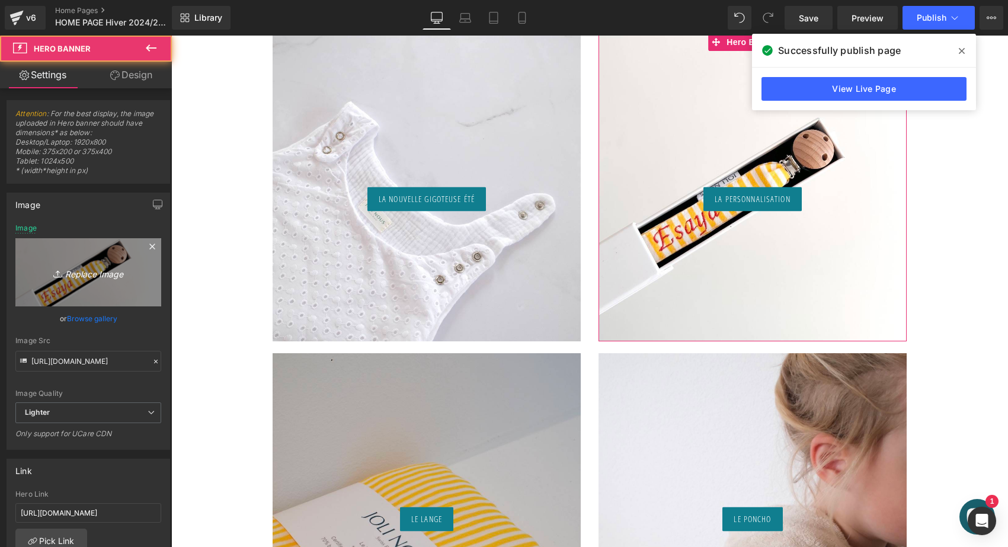
click at [123, 282] on link "Replace Image" at bounding box center [88, 272] width 146 height 68
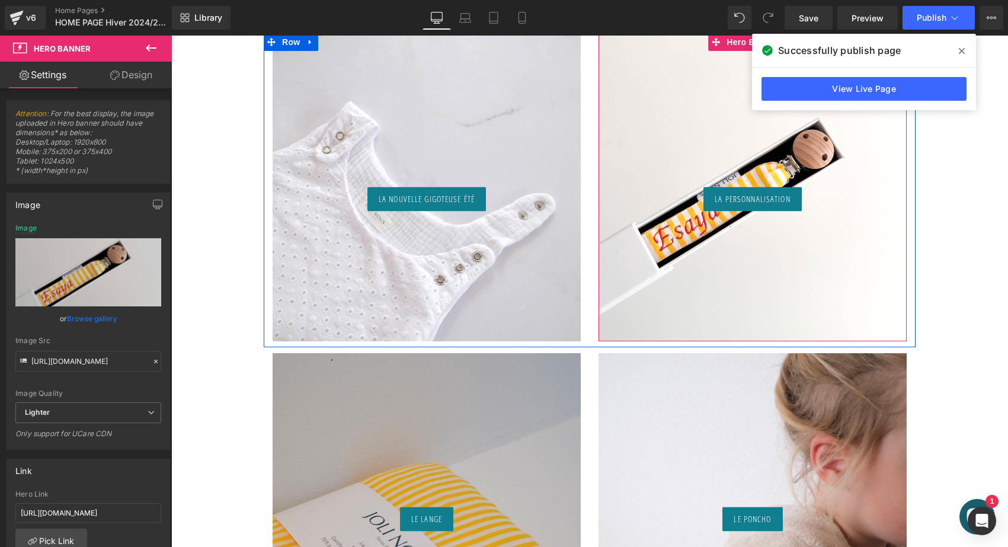
click at [755, 260] on div "La personnalisation Button" at bounding box center [753, 187] width 308 height 308
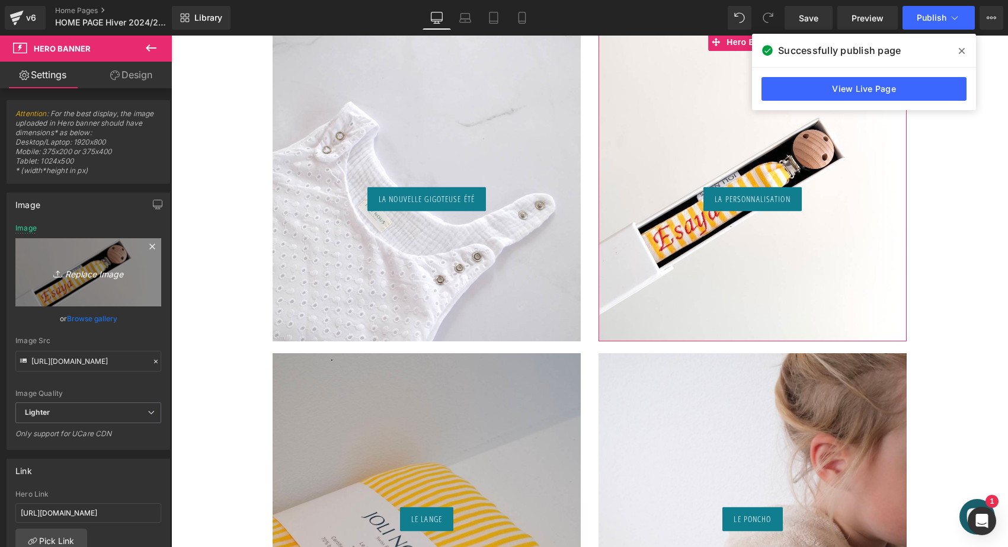
click at [106, 271] on icon "Replace Image" at bounding box center [88, 272] width 95 height 15
type input "C:\fakepath\attache-tétine-pois-bleus-joli-nous-doux-fabriqué-portugal-excell…"
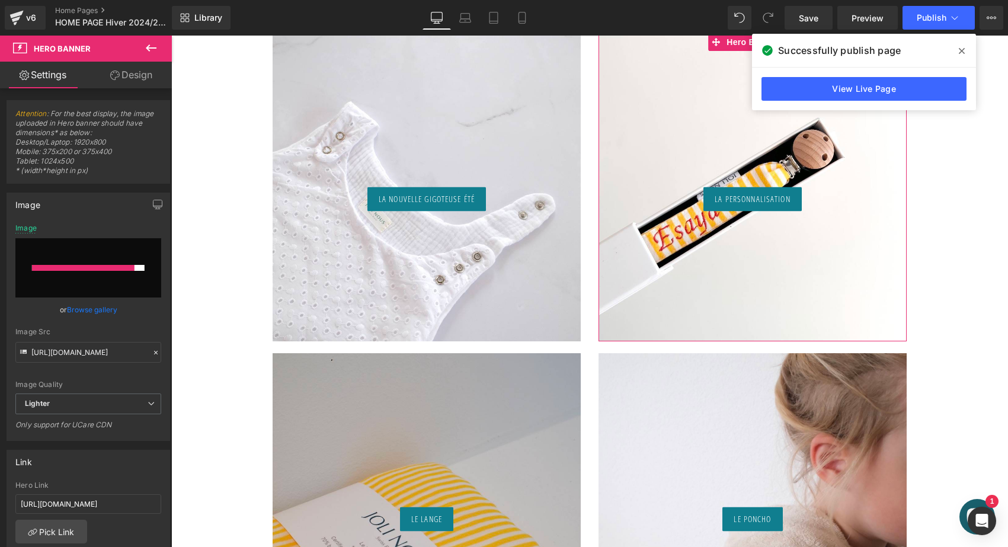
click at [109, 276] on input "file" at bounding box center [88, 267] width 146 height 59
type input "C:\fakepath\attache-tétine-pois-bleus-joli-nous-doux-fabriqué-portugal-excell…"
type input "https://ucarecdn.com/2e02c991-5cdb-4cd6-b758-4e62fae8b20c/-/format/auto/-/previ…"
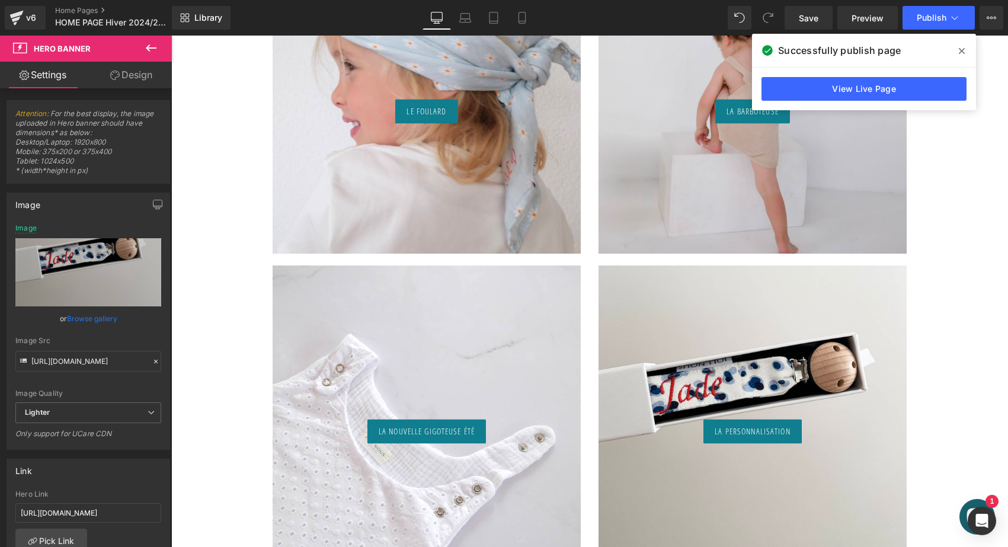
scroll to position [985, 0]
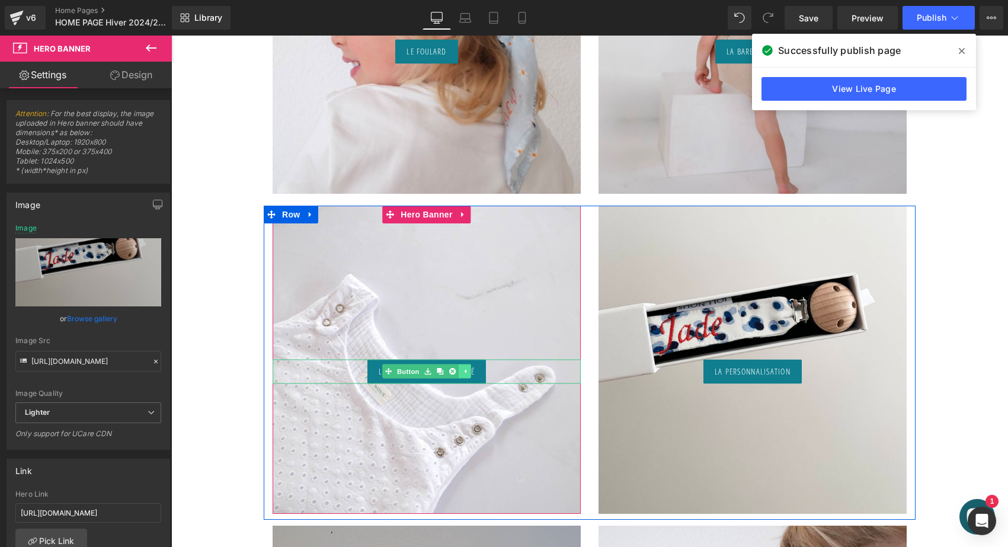
click at [462, 374] on icon at bounding box center [465, 371] width 7 height 7
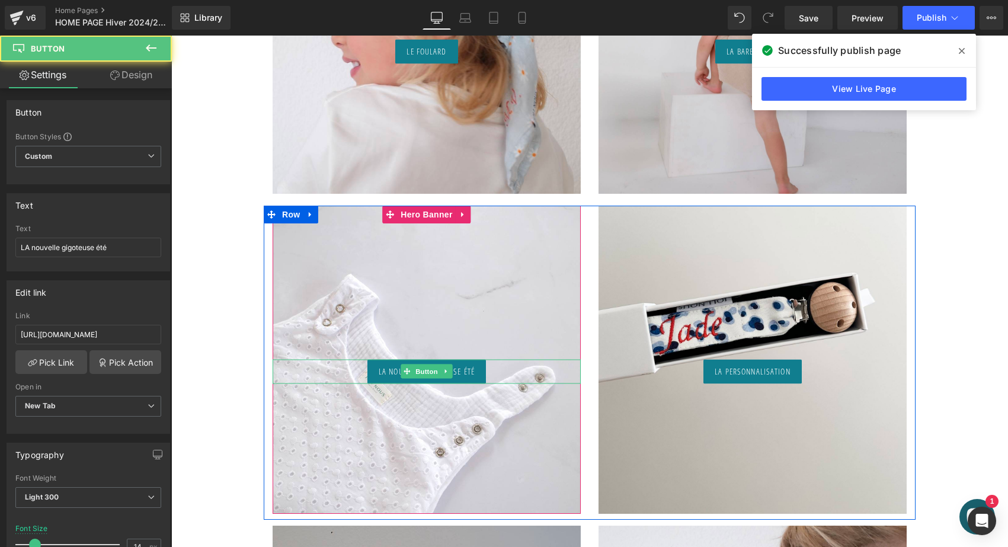
click at [379, 372] on span "LA nouvelle gigoteuse été" at bounding box center [427, 370] width 96 height 11
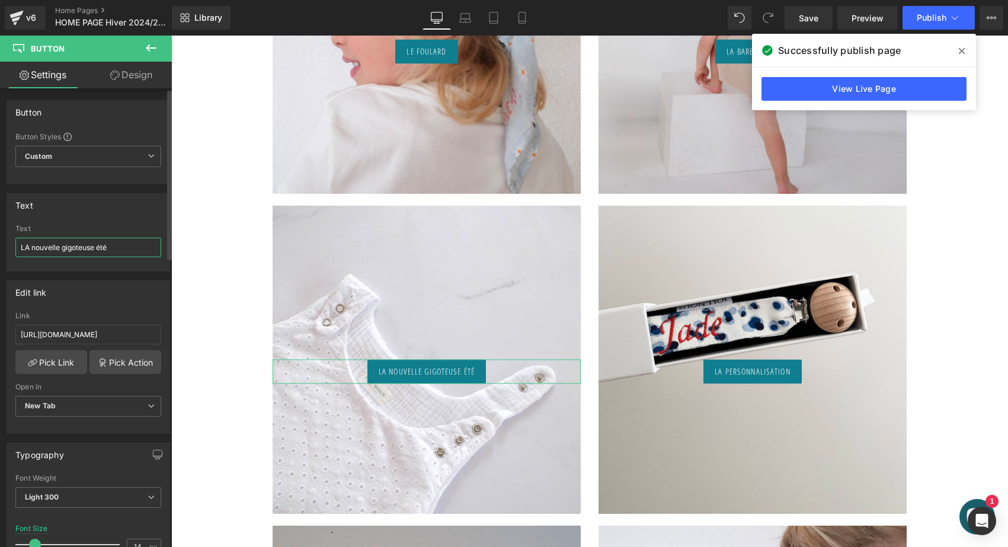
click at [53, 247] on input "LA nouvelle gigoteuse été" at bounding box center [88, 248] width 146 height 20
type input "La Gigoteuse réversible"
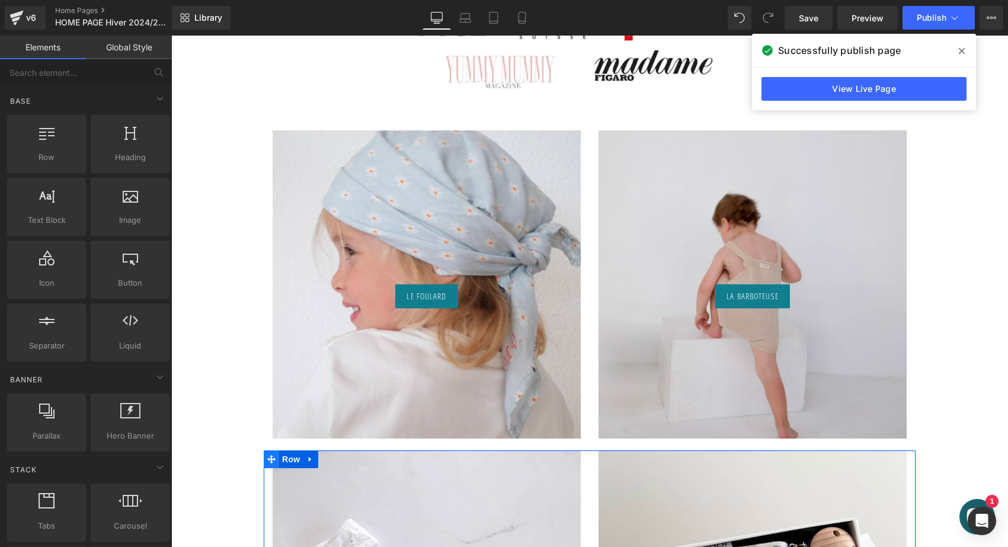
scroll to position [724, 0]
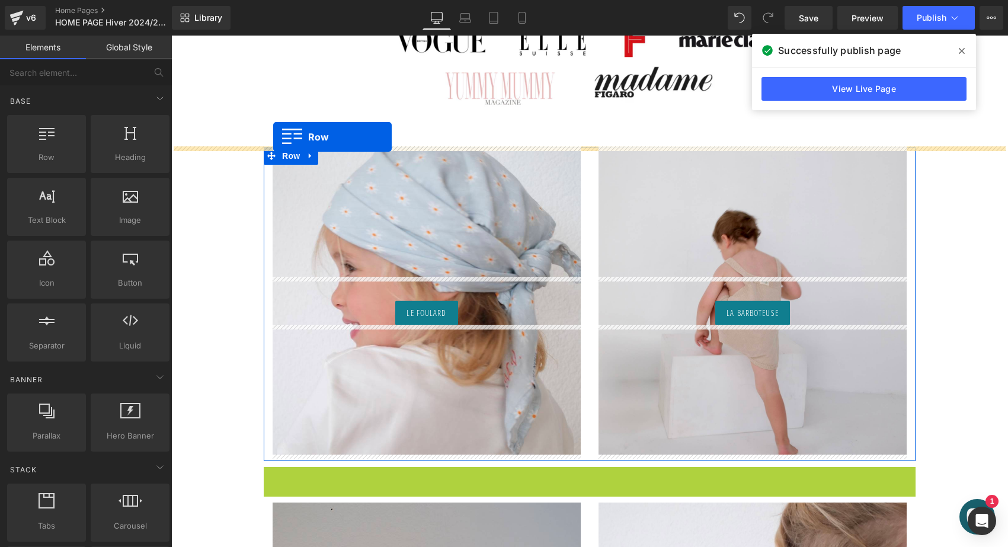
drag, startPoint x: 268, startPoint y: 214, endPoint x: 273, endPoint y: 137, distance: 77.2
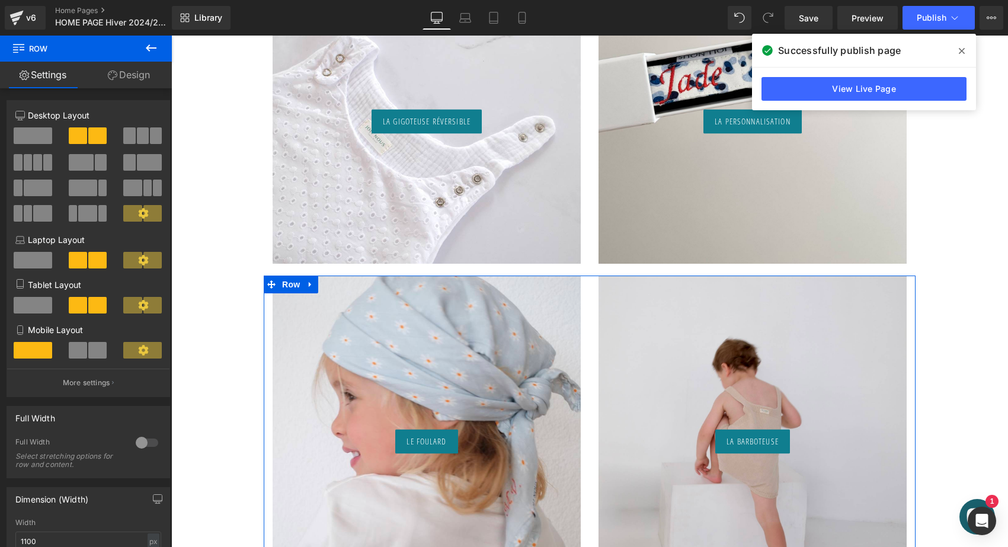
scroll to position [921, 0]
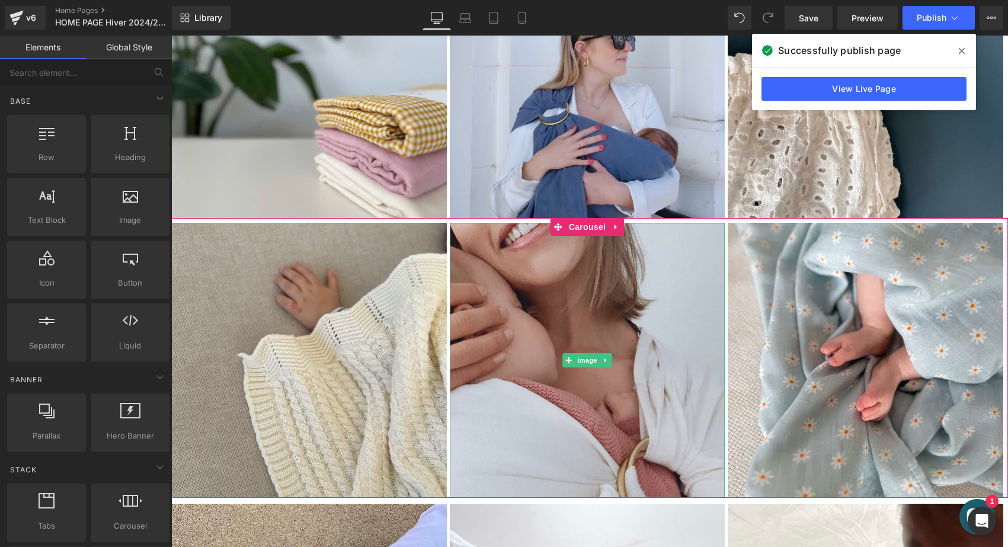
scroll to position [2583, 0]
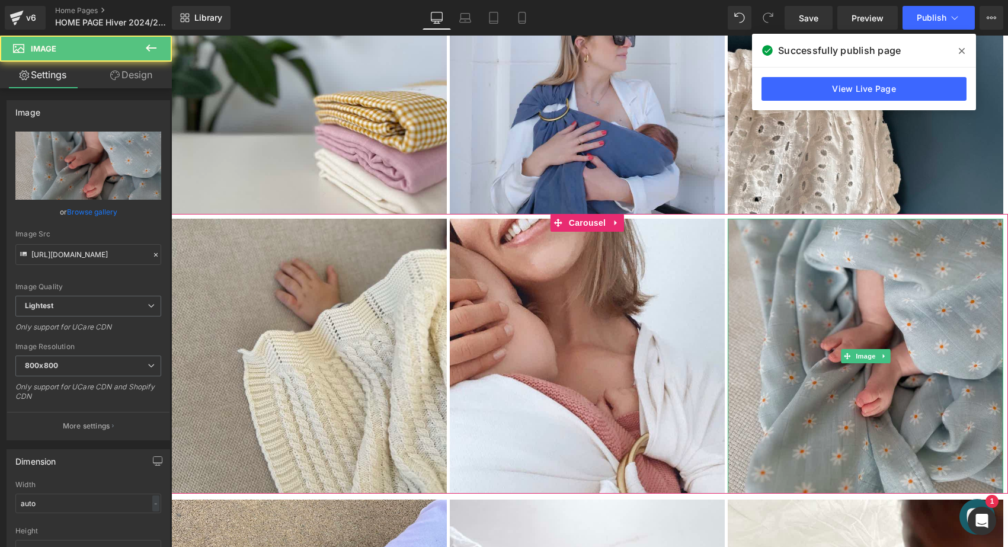
click at [825, 410] on img at bounding box center [866, 357] width 276 height 276
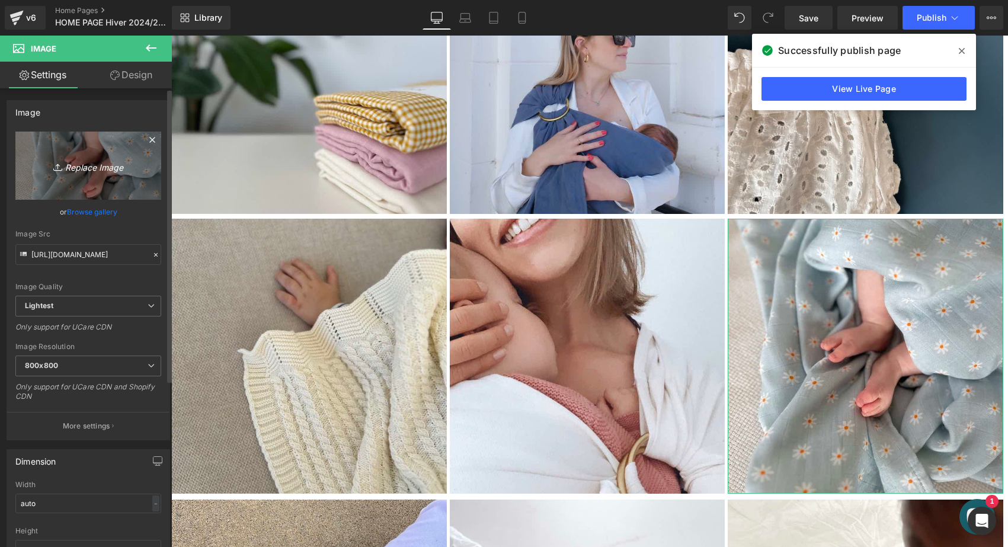
click at [79, 164] on icon "Replace Image" at bounding box center [88, 165] width 95 height 15
type input "C:\fakepath\lange-xl-joli-nous-doux-confortable-cocoon-élégant-qualité-excel…"
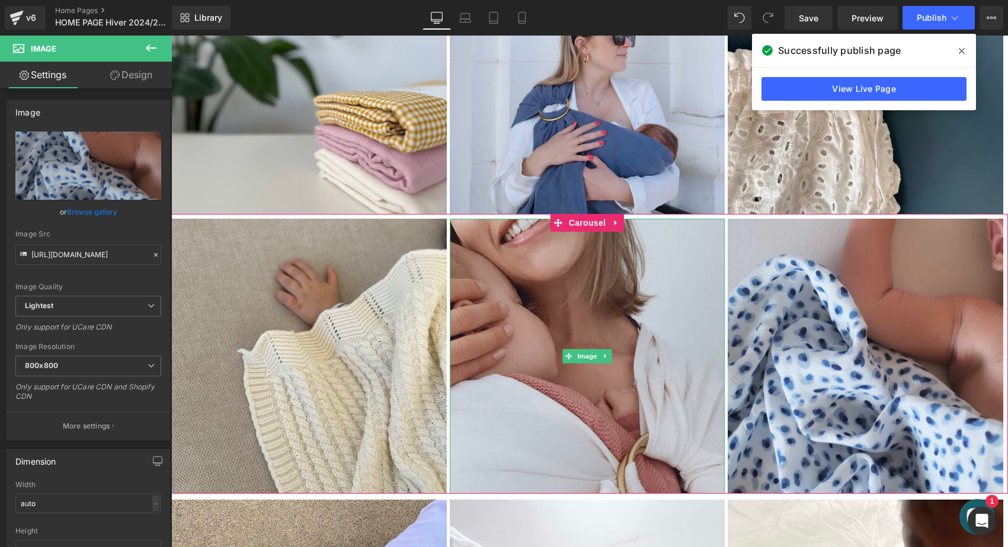
type input "https://ucarecdn.com/a9abcd71-4bd6-4c32-8d10-ece0c8d8b052/-/format/auto/-/previ…"
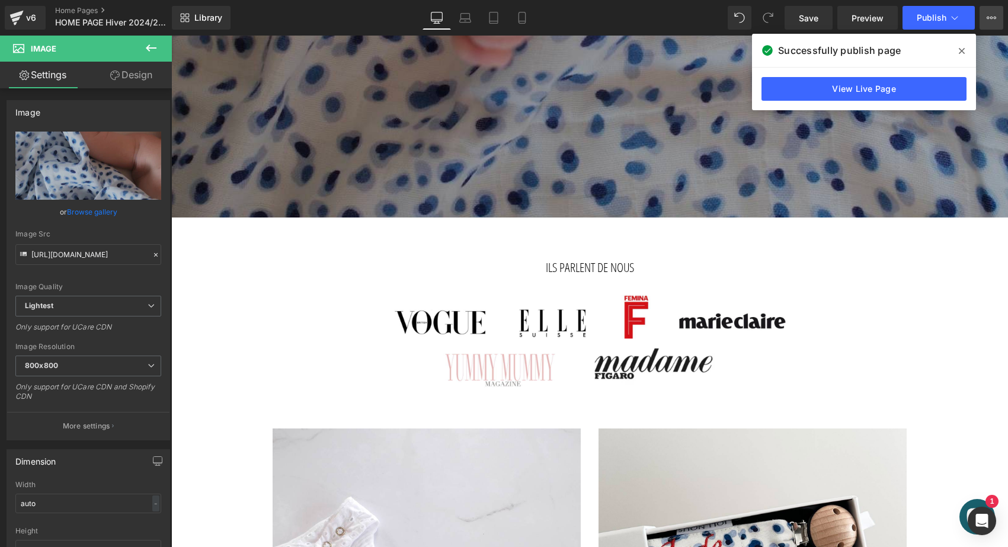
scroll to position [465, 0]
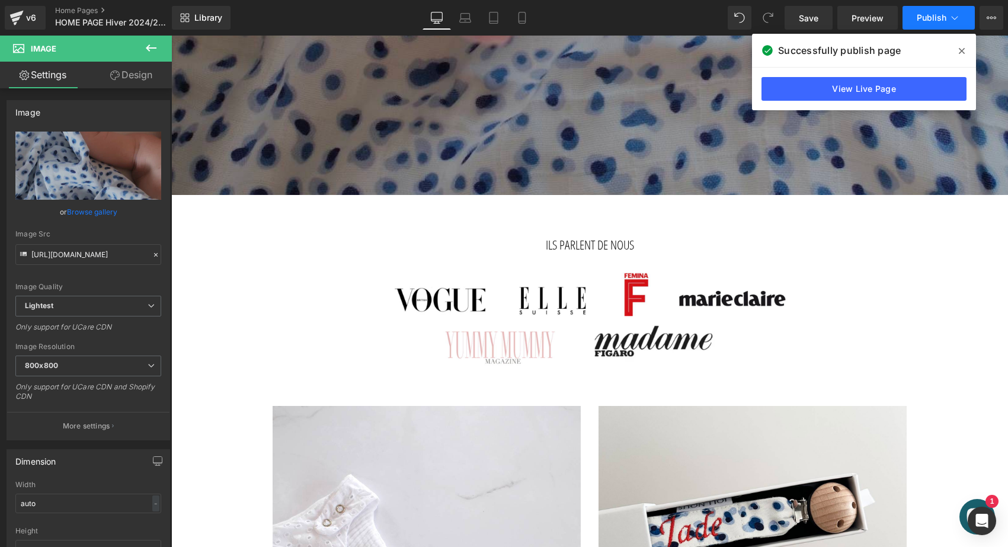
click at [939, 16] on span "Publish" at bounding box center [932, 17] width 30 height 9
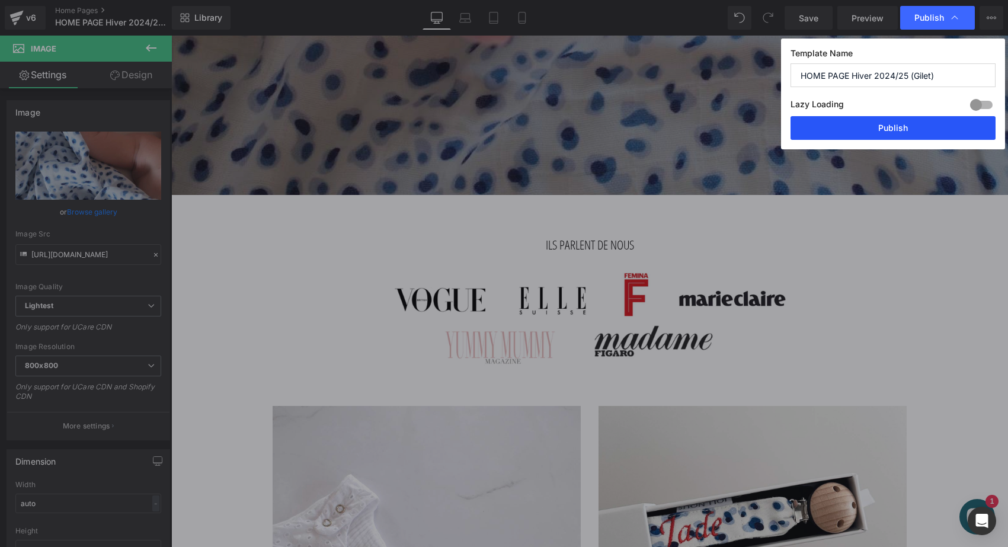
click at [905, 126] on button "Publish" at bounding box center [893, 128] width 205 height 24
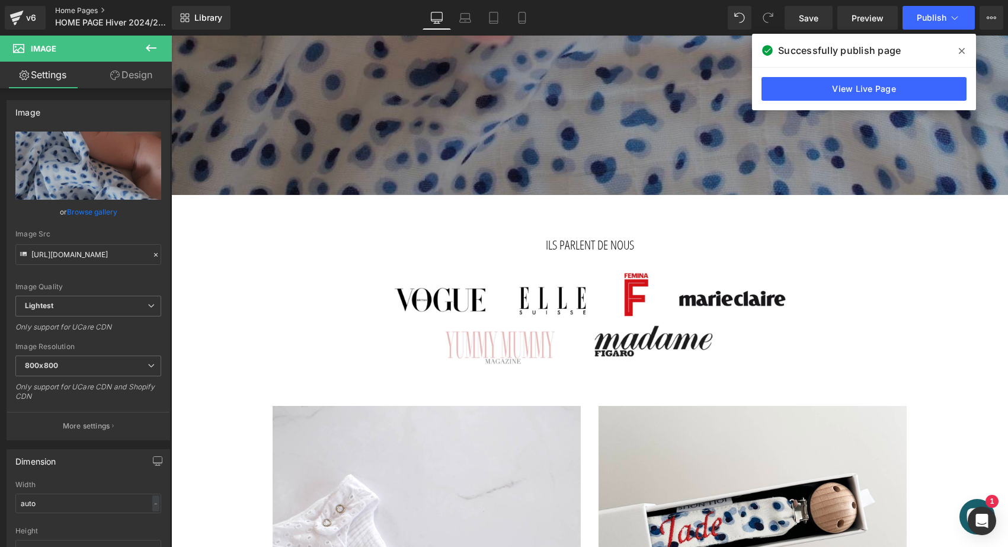
click at [79, 12] on link "Home Pages" at bounding box center [123, 10] width 136 height 9
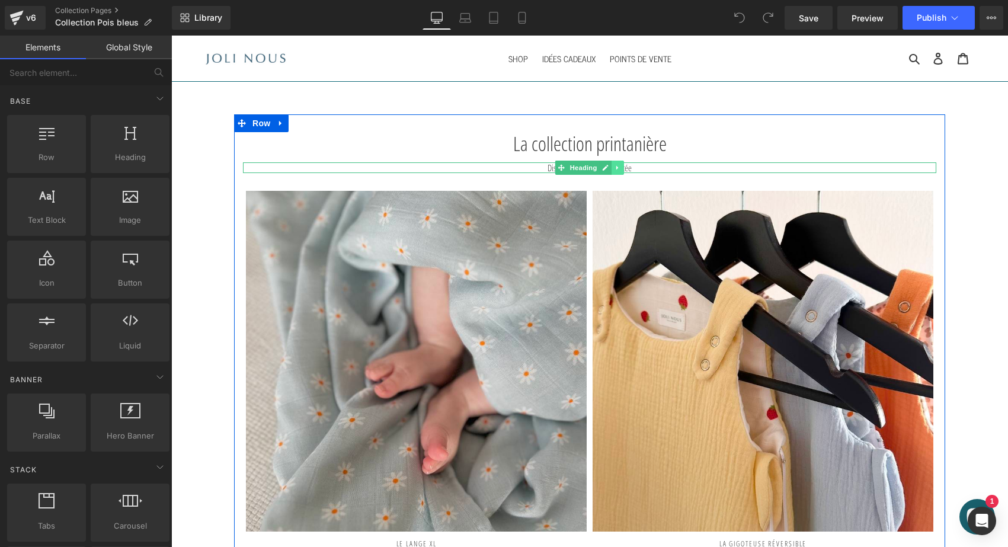
click at [617, 167] on icon at bounding box center [618, 167] width 2 height 4
click at [618, 167] on link at bounding box center [624, 168] width 12 height 14
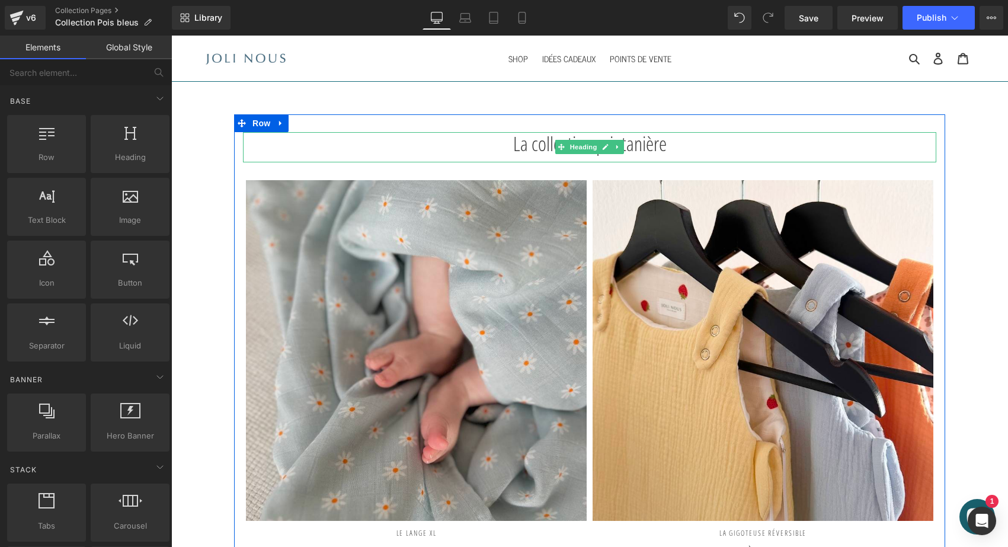
click at [520, 142] on h1 "La collection printanière" at bounding box center [590, 144] width 694 height 24
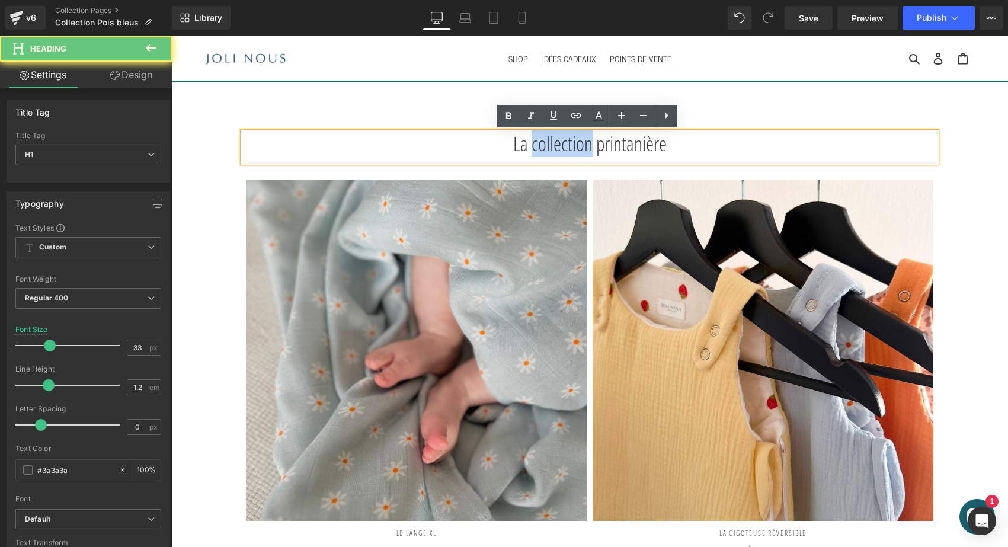
click at [520, 142] on h1 "La collection printanière" at bounding box center [590, 144] width 694 height 24
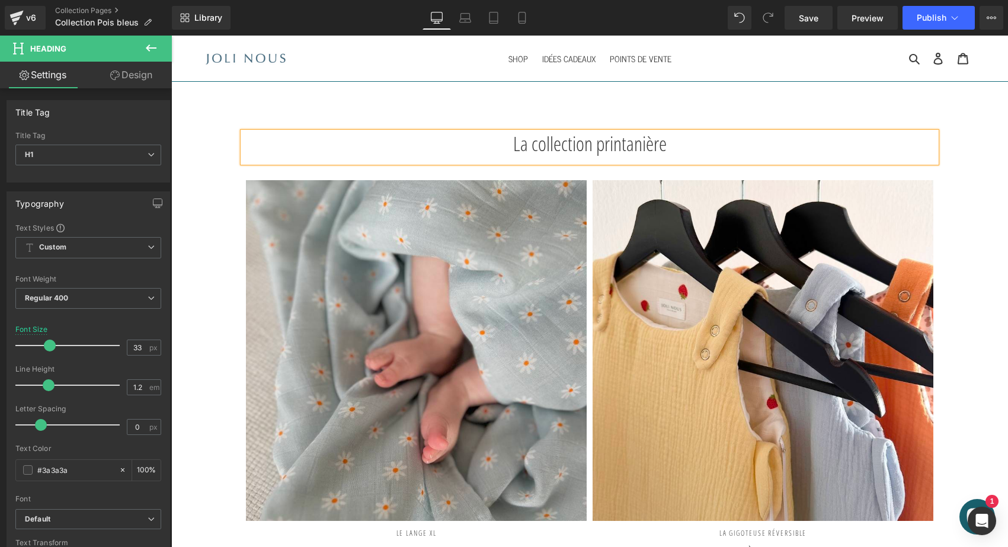
click at [507, 136] on h1 "La collection printanière" at bounding box center [590, 144] width 694 height 24
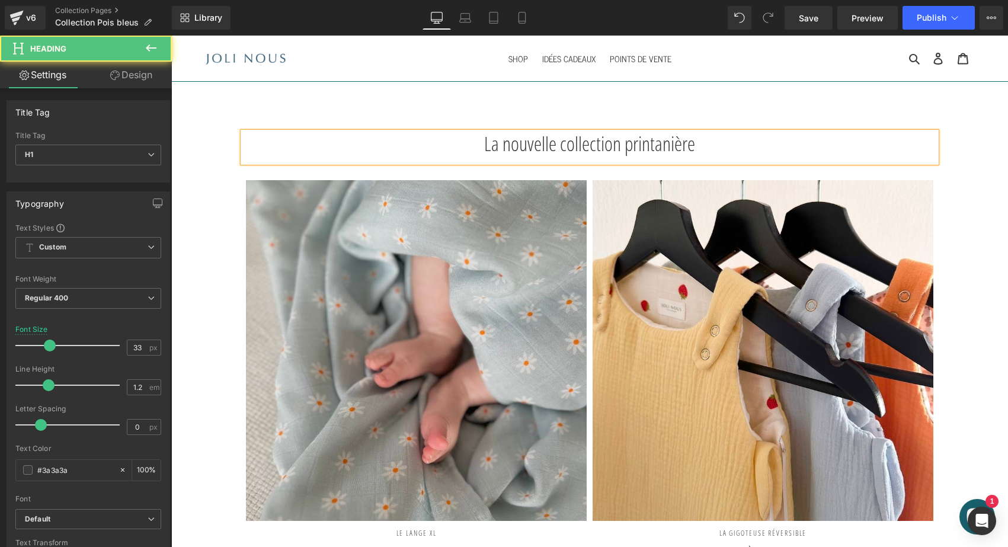
drag, startPoint x: 560, startPoint y: 130, endPoint x: 734, endPoint y: 143, distance: 174.8
click at [734, 143] on h1 "La nouvelle collection printanière" at bounding box center [590, 144] width 694 height 24
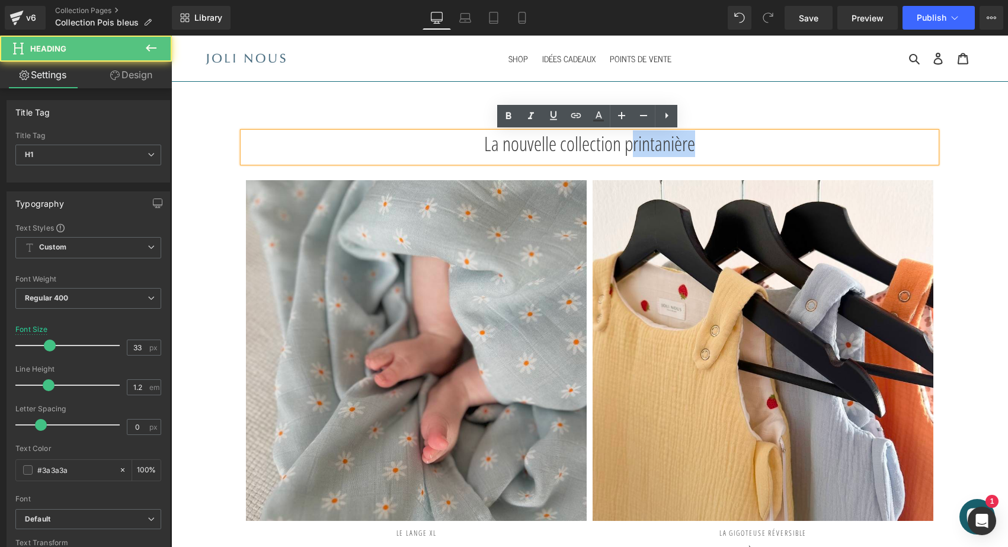
drag, startPoint x: 734, startPoint y: 142, endPoint x: 644, endPoint y: 145, distance: 90.1
click at [644, 145] on h1 "La nouvelle collection printanière" at bounding box center [590, 144] width 694 height 24
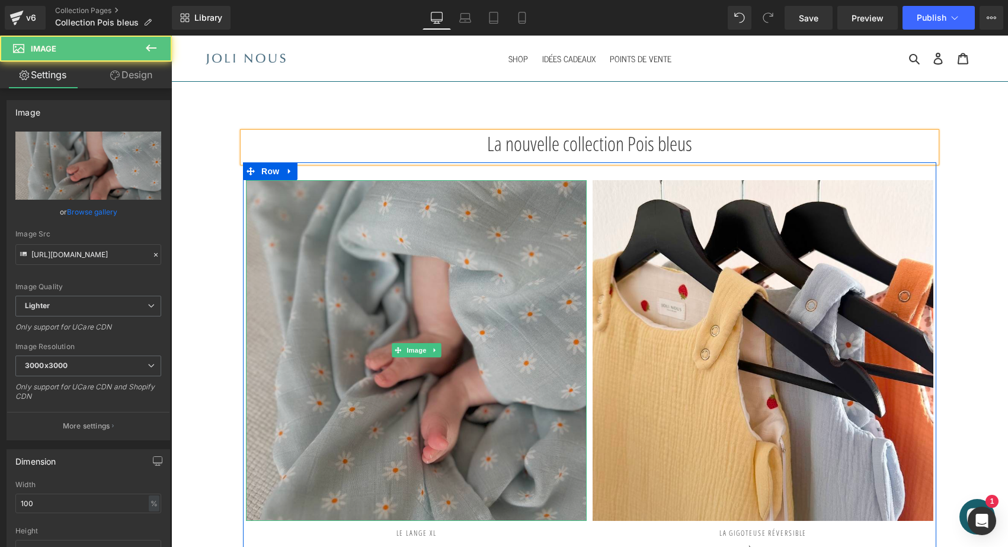
click at [436, 278] on img at bounding box center [416, 350] width 341 height 341
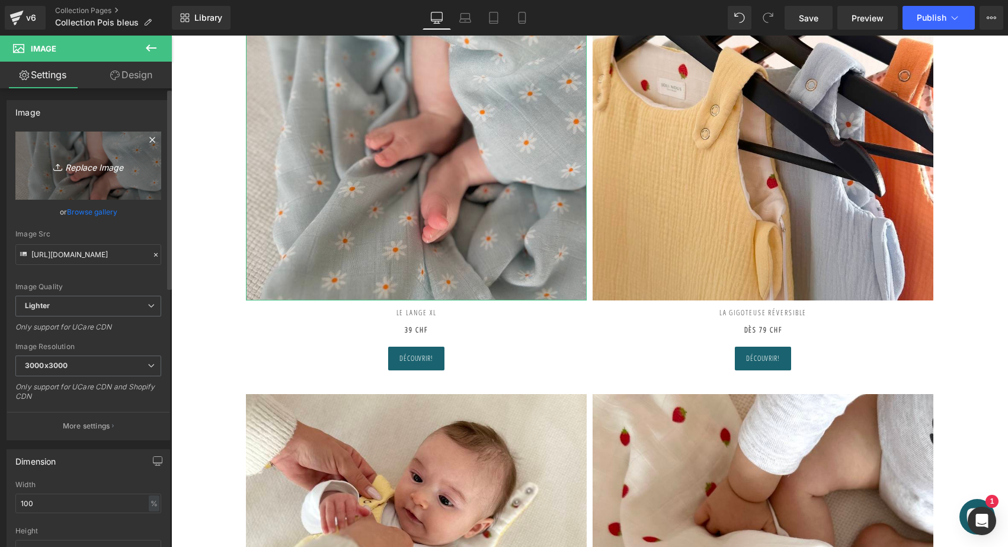
scroll to position [-1, 0]
click at [109, 159] on icon "Replace Image" at bounding box center [88, 165] width 95 height 15
type input "C:\fakepath\lange-xl-joli-nous-doux-confortable-cocoon-élégant-qualité-excel…"
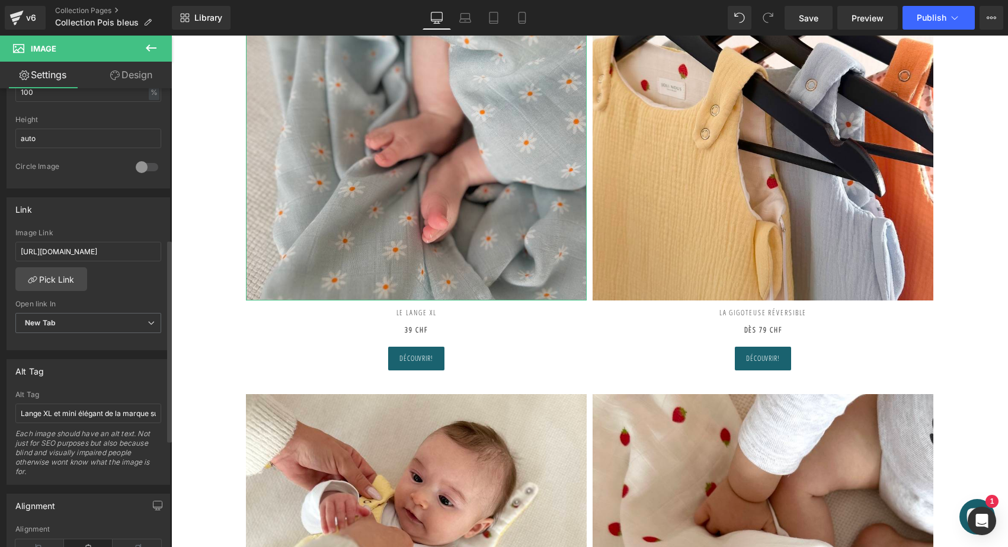
type input "https://ucarecdn.com/a9d46bfb-57b7-4ca2-bac5-28024a77ca99/-/format/auto/-/previ…"
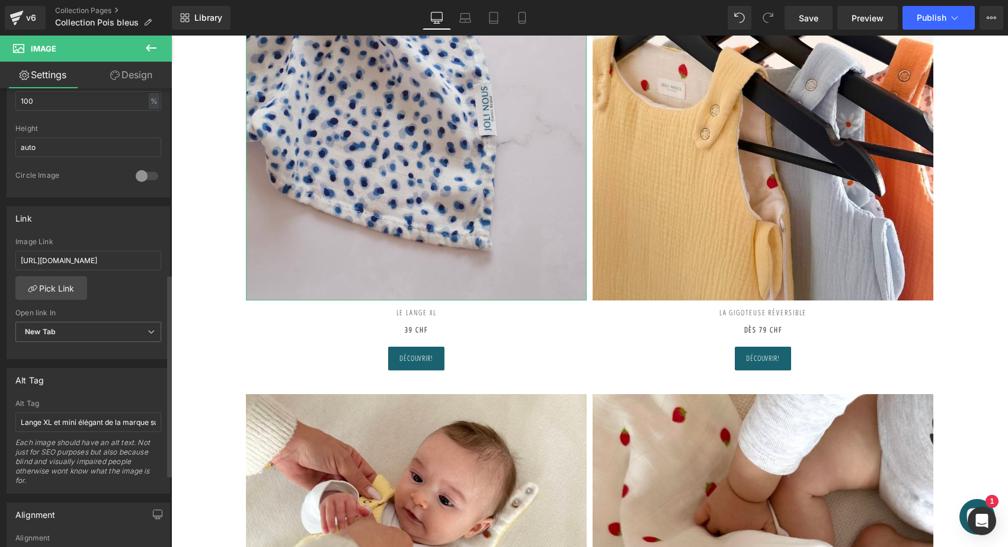
scroll to position [434, 0]
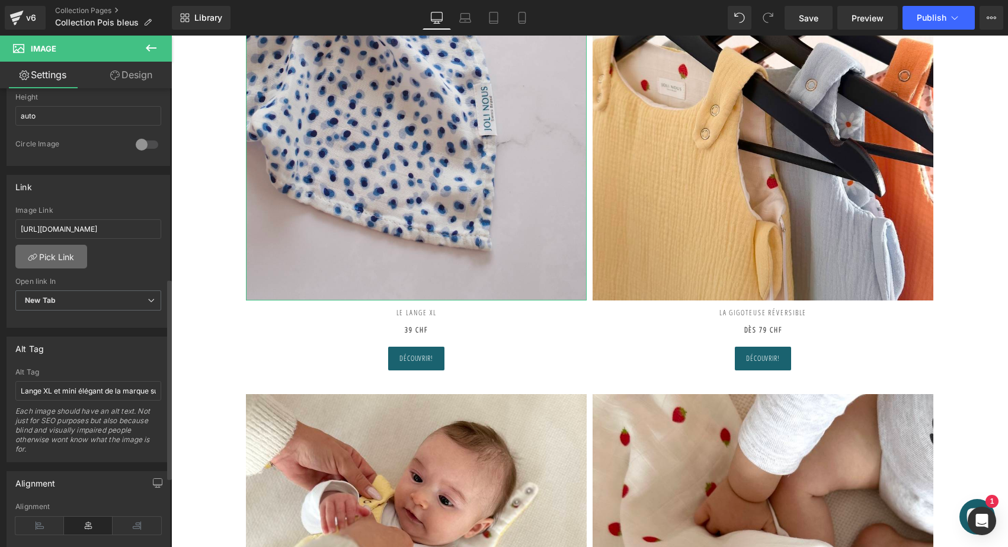
click at [65, 255] on link "Pick Link" at bounding box center [51, 257] width 72 height 24
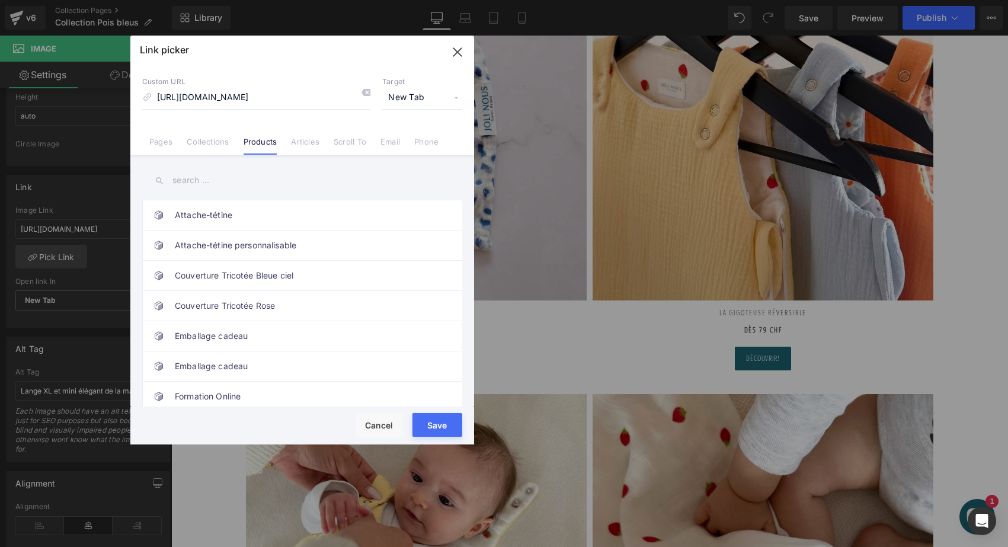
click at [368, 93] on icon at bounding box center [365, 92] width 9 height 9
click at [218, 186] on input "text" at bounding box center [302, 180] width 320 height 27
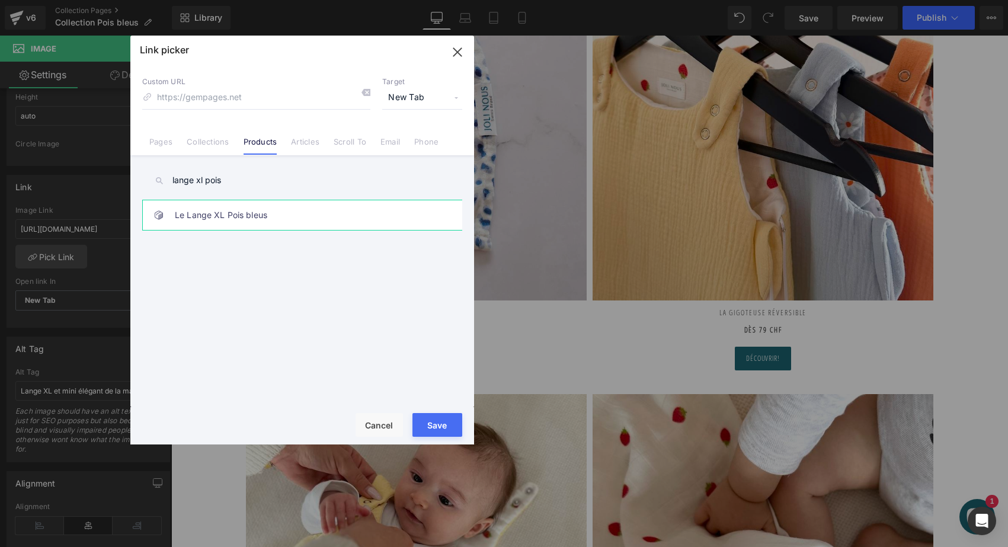
type input "lange xl pois"
click at [280, 205] on link "Le Lange XL Pois bleus" at bounding box center [305, 215] width 261 height 30
type input "/products/le-lange-xl-pois-bleus"
click at [431, 427] on button "Save" at bounding box center [438, 425] width 50 height 24
type input "/products/le-lange-xl-pois-bleus"
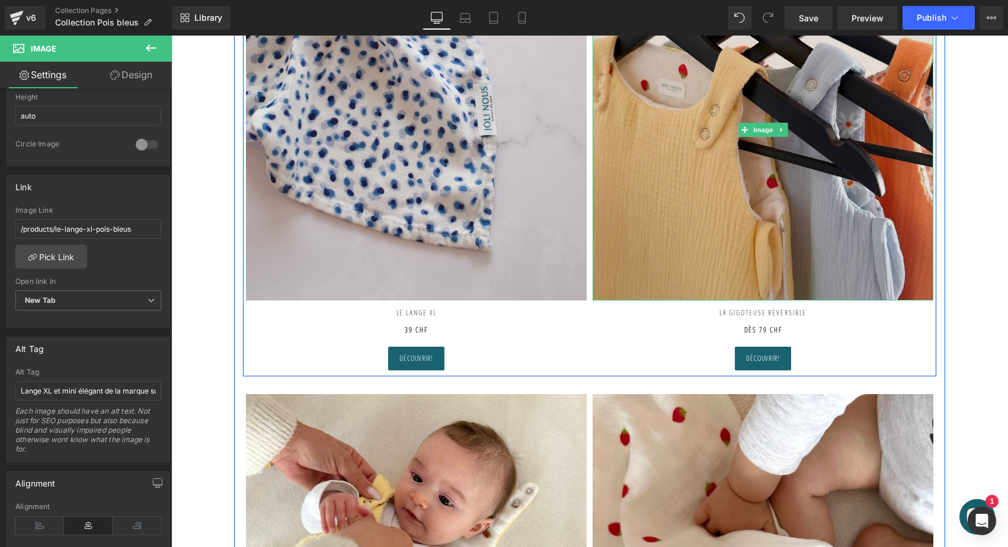
click at [771, 156] on img at bounding box center [763, 130] width 341 height 341
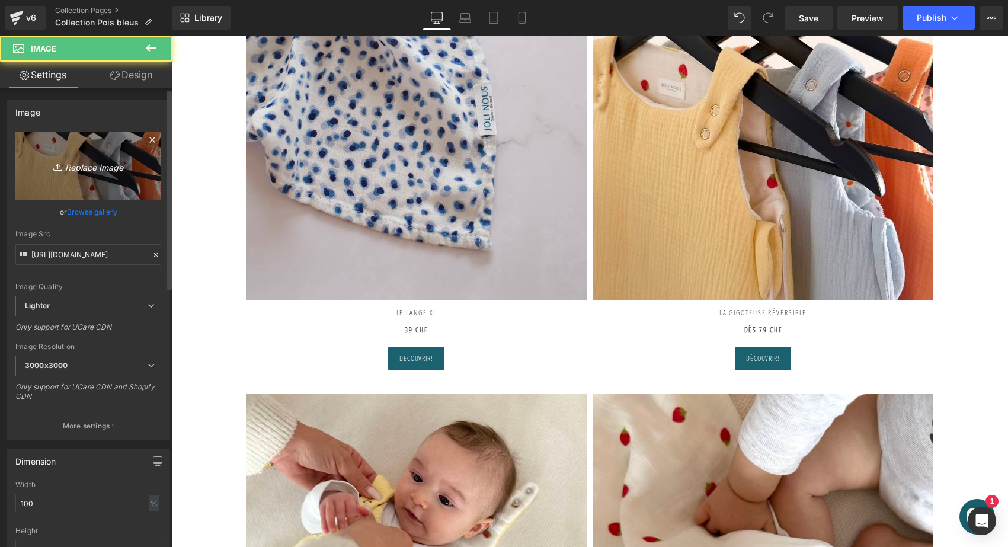
click at [111, 167] on icon "Replace Image" at bounding box center [88, 165] width 95 height 15
type input "C:\fakepath\gigoteuse-réversible-tog2-pois-bleu-uni-blanc-oeko-tex-gots-coton-…"
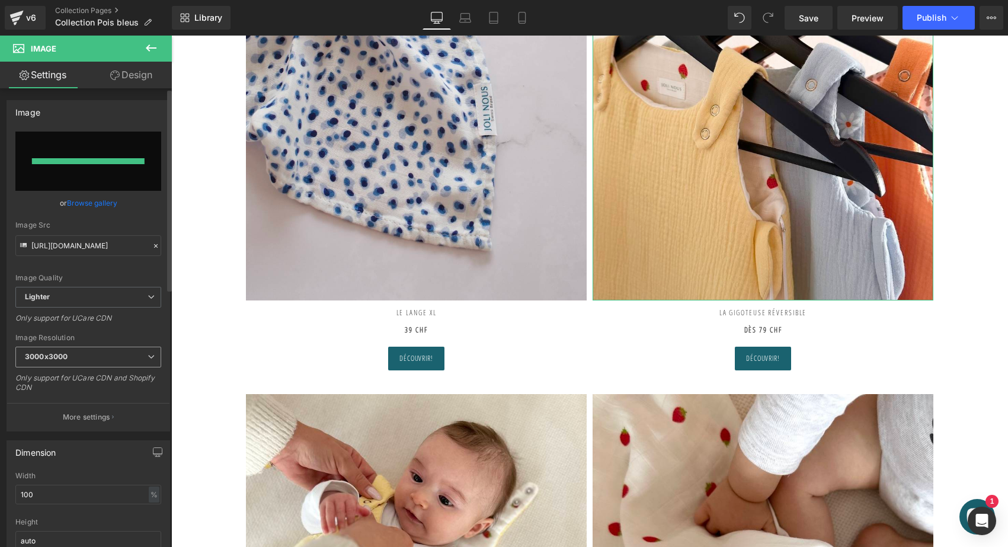
type input "https://ucarecdn.com/8d51f457-9166-46ac-b4c4-8f07932988eb/-/format/auto/-/previ…"
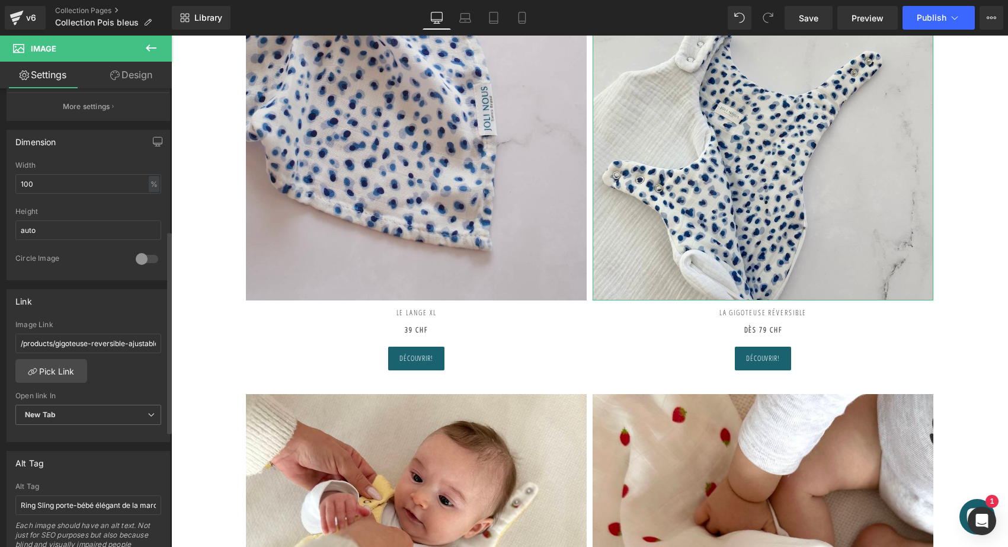
scroll to position [324, 0]
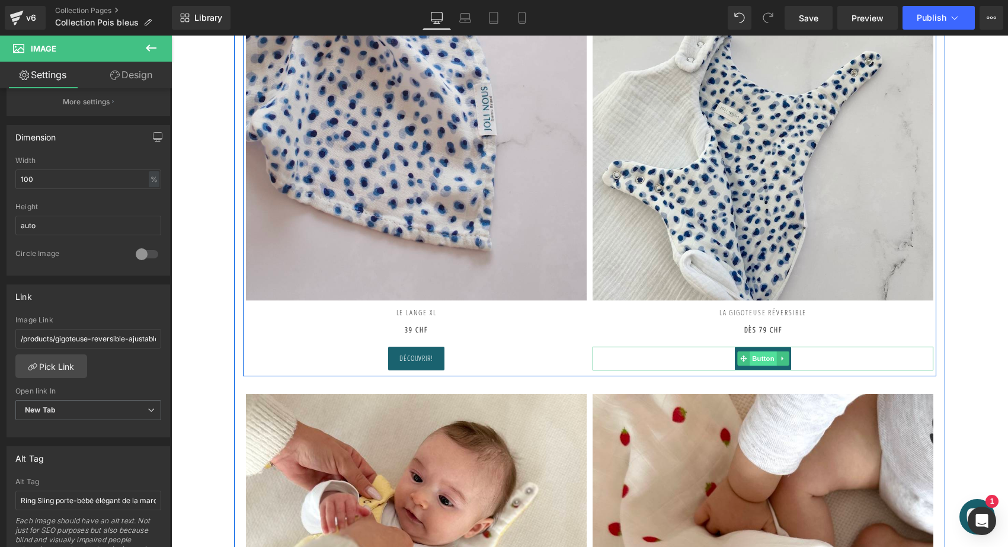
click at [762, 356] on span "Button" at bounding box center [763, 359] width 27 height 14
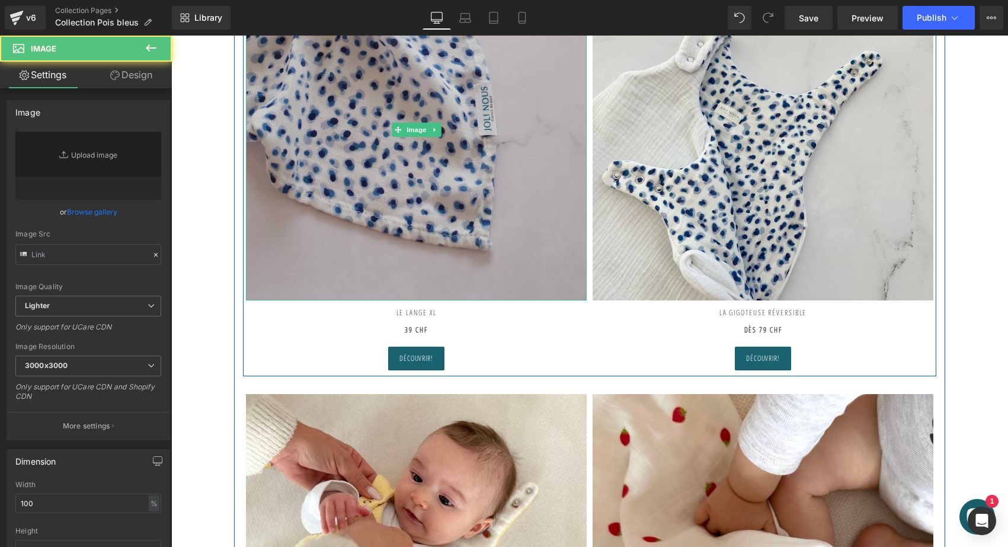
type input "https://ucarecdn.com/a9d46bfb-57b7-4ca2-bac5-28024a77ca99/-/format/auto/-/previ…"
click at [484, 143] on img at bounding box center [416, 130] width 341 height 341
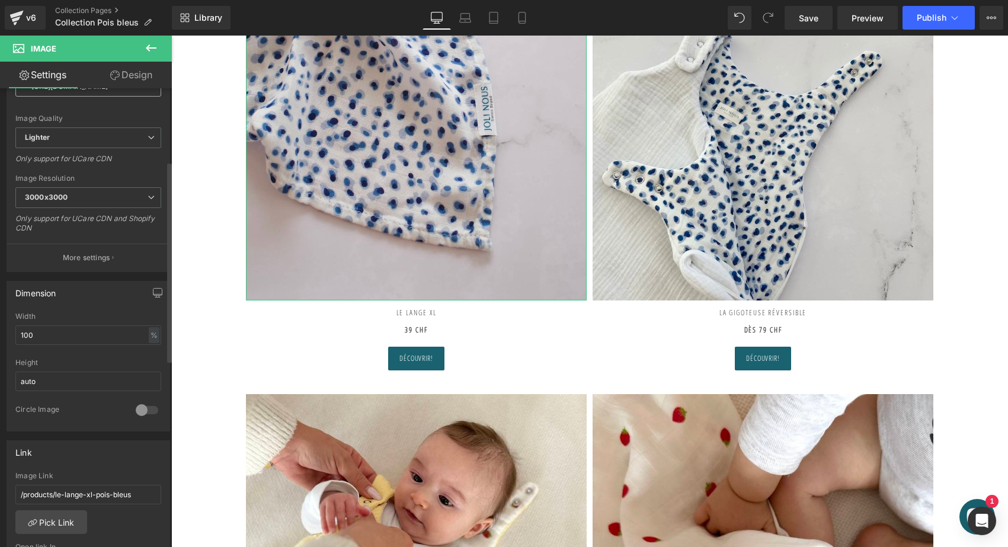
scroll to position [170, 0]
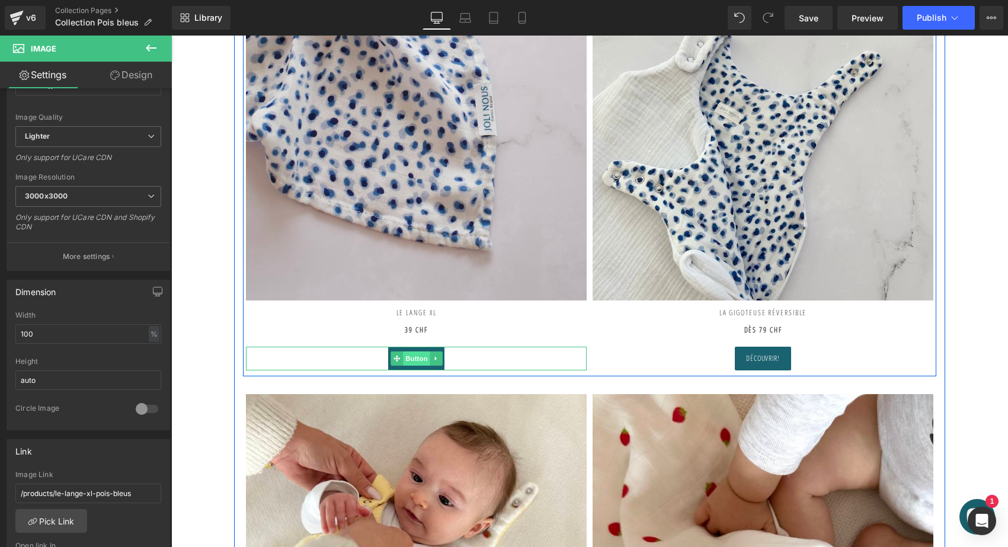
click at [417, 357] on span "Button" at bounding box center [416, 359] width 27 height 14
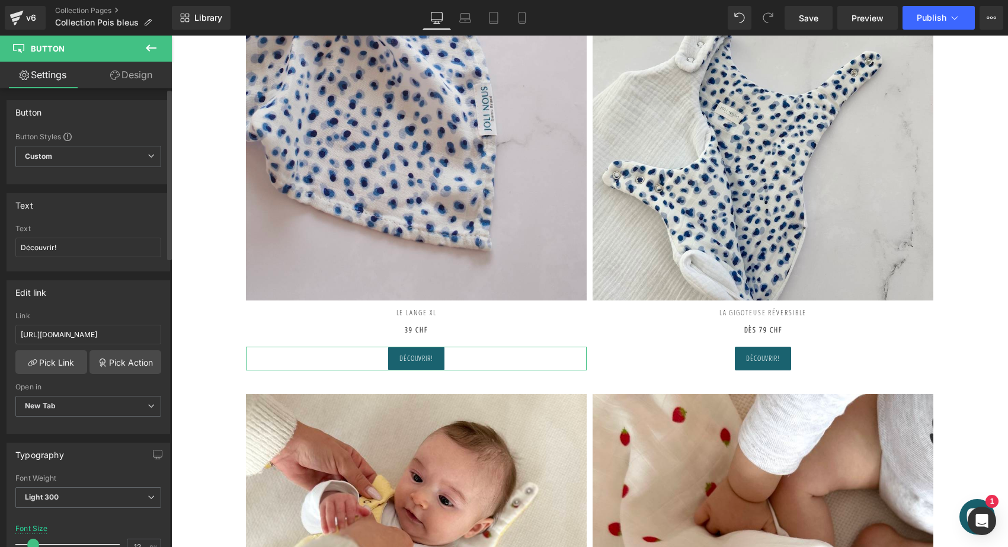
scroll to position [0, 0]
click at [62, 358] on link "Pick Link" at bounding box center [51, 362] width 72 height 24
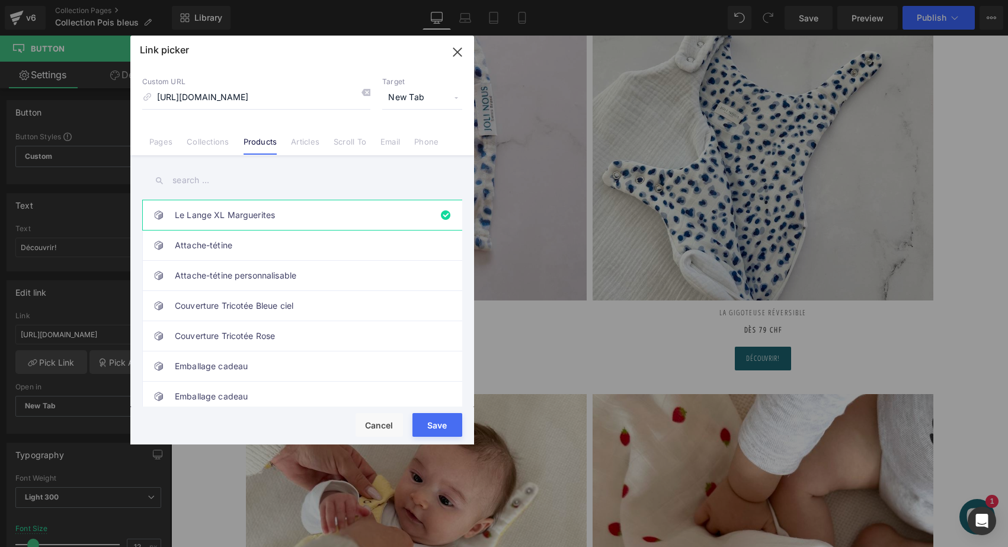
click at [365, 91] on icon at bounding box center [365, 92] width 9 height 9
click at [219, 178] on input "text" at bounding box center [302, 180] width 320 height 27
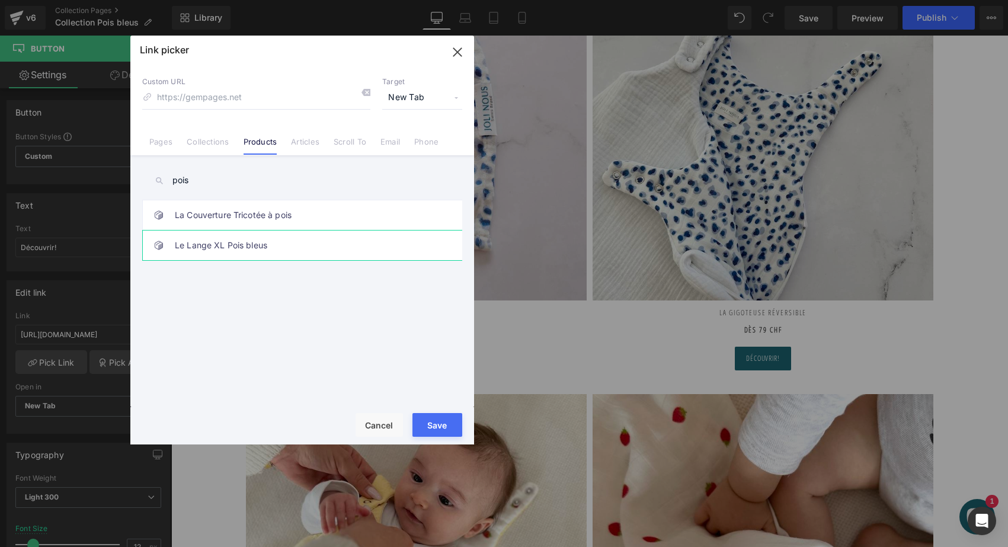
type input "pois"
click at [222, 239] on link "Le Lange XL Pois bleus" at bounding box center [305, 246] width 261 height 30
type input "/products/le-lange-xl-pois-bleus"
click at [436, 421] on button "Save" at bounding box center [438, 425] width 50 height 24
type input "/products/le-lange-xl-pois-bleus"
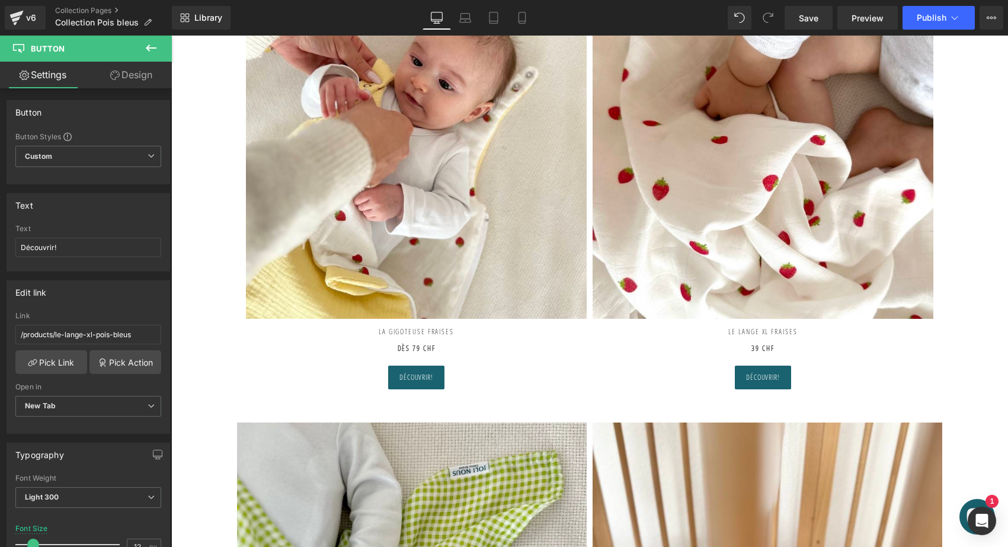
scroll to position [646, 0]
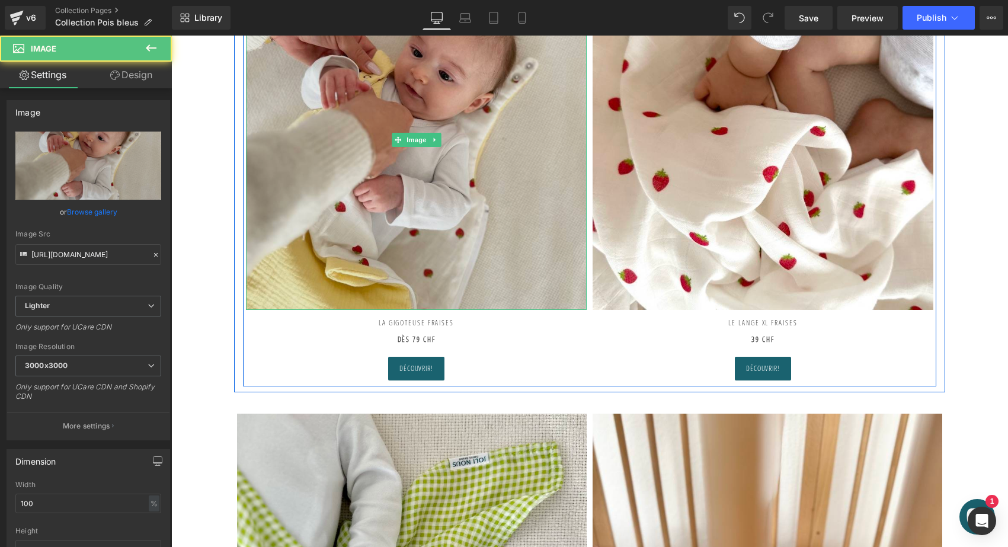
click at [483, 199] on img at bounding box center [416, 139] width 341 height 341
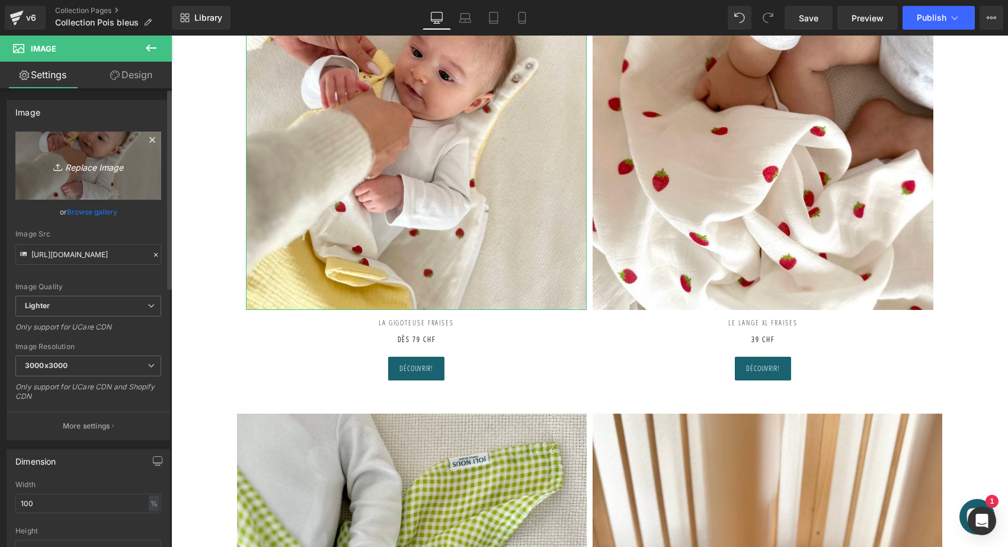
click at [101, 170] on icon "Replace Image" at bounding box center [88, 165] width 95 height 15
type input "C:\fakepath\gigoteuse-réversible-tog2-pois-bleu-uni-blanc-oeko-tex-gots-coton-…"
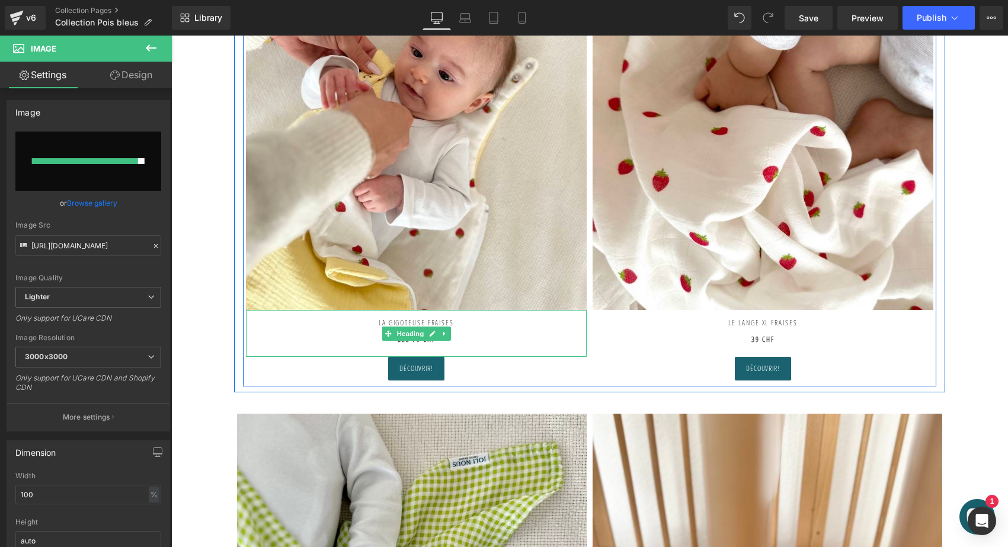
type input "https://ucarecdn.com/46ed9029-b972-4574-9bbe-dbfb458f3e99/-/format/auto/-/previ…"
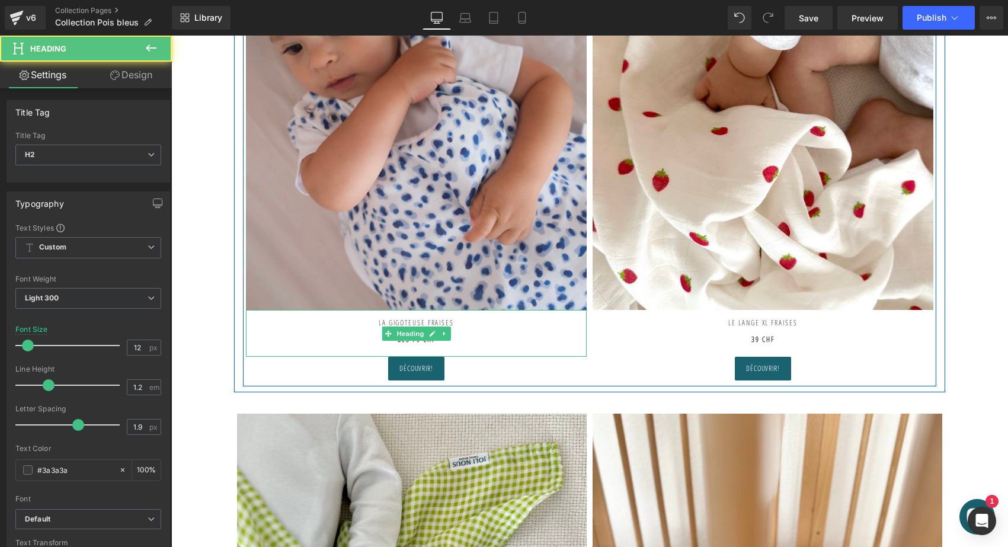
click at [458, 317] on h2 "La gigoteuse fraises dès 79 CHF" at bounding box center [416, 327] width 341 height 34
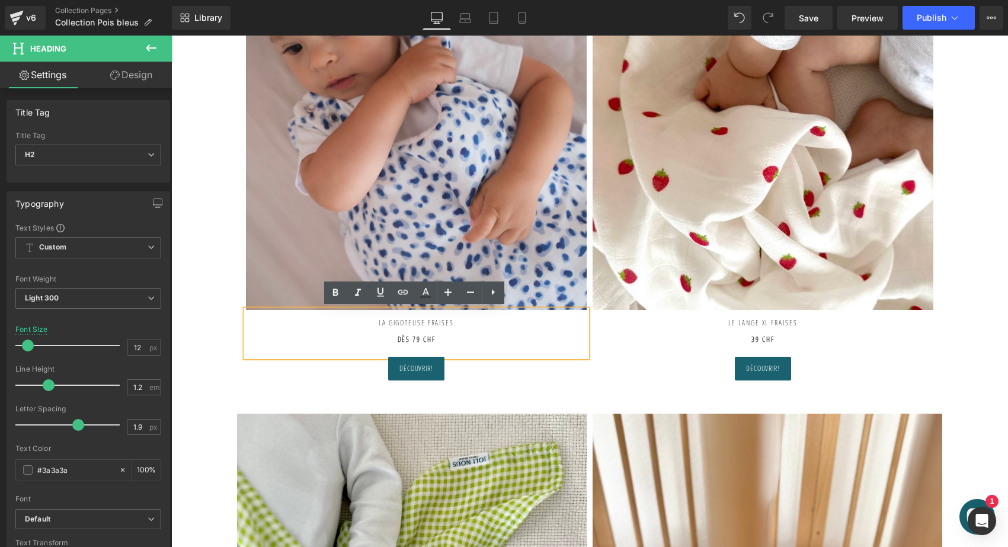
drag, startPoint x: 429, startPoint y: 320, endPoint x: 493, endPoint y: 320, distance: 64.6
click at [494, 321] on h2 "La gigoteuse fraises dès 79 CHF" at bounding box center [416, 327] width 341 height 34
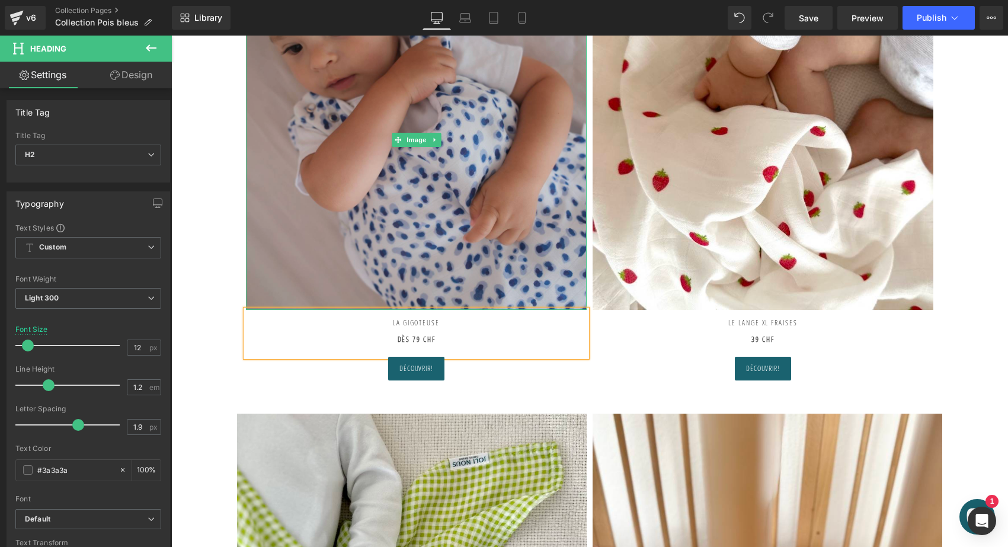
click at [448, 191] on img at bounding box center [416, 139] width 341 height 341
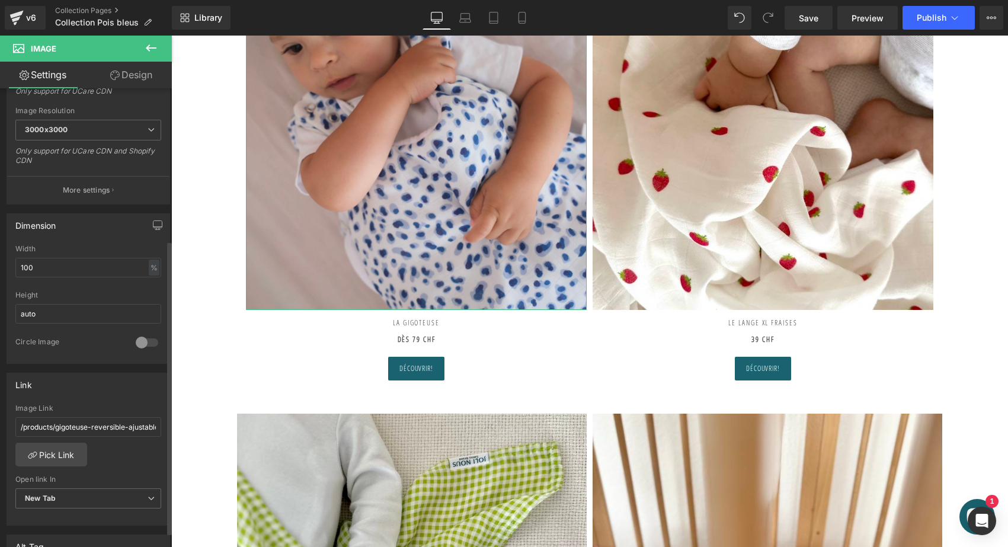
scroll to position [237, 0]
click at [102, 431] on input "/products/gigoteuse-reversible-ajustable" at bounding box center [88, 426] width 146 height 20
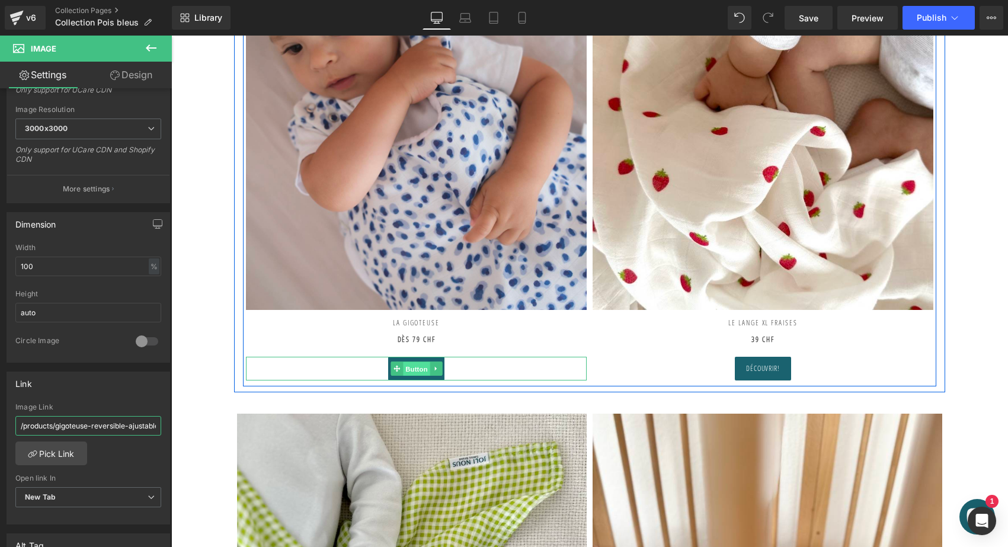
click at [403, 362] on span "Button" at bounding box center [416, 369] width 27 height 14
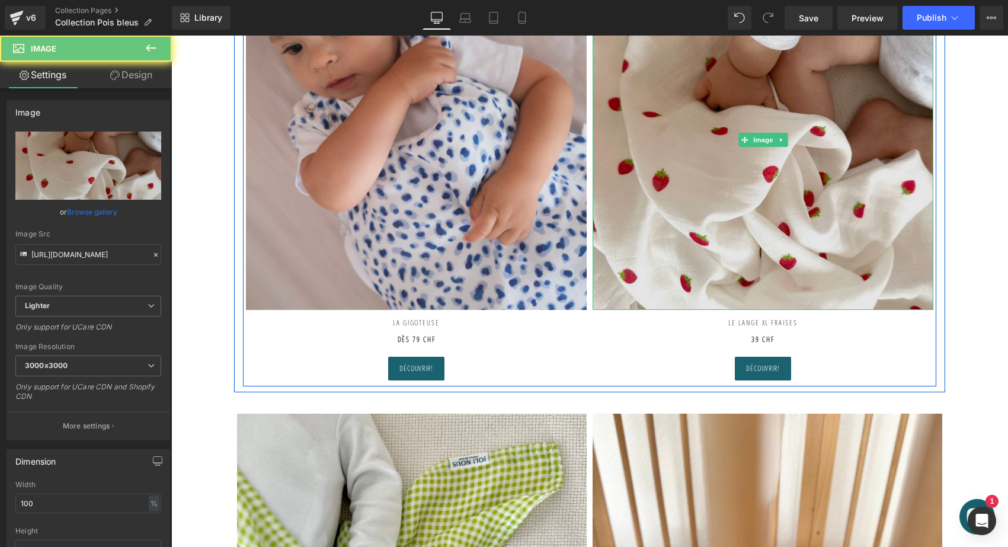
click at [759, 171] on img at bounding box center [763, 139] width 341 height 341
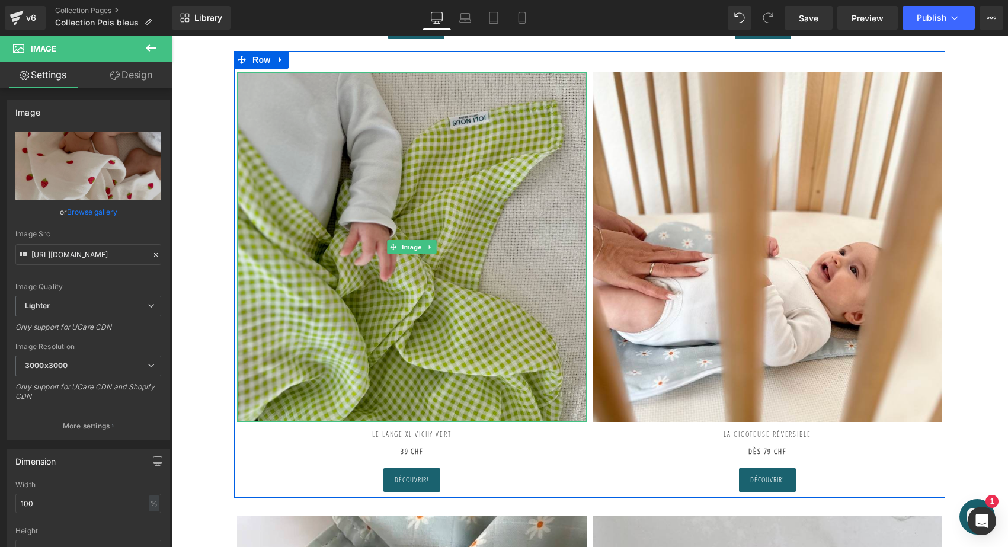
scroll to position [823, 0]
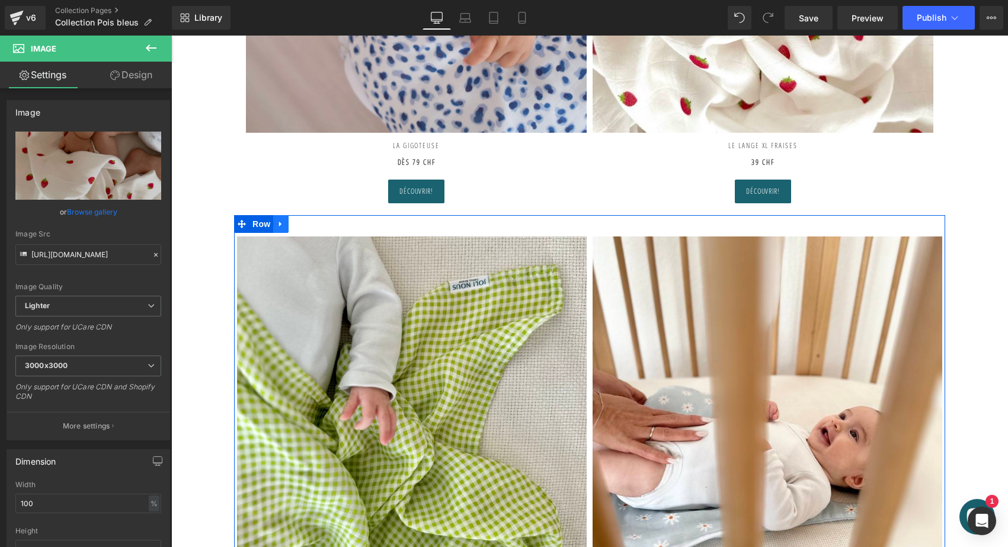
click at [280, 223] on icon at bounding box center [281, 223] width 8 height 9
click at [312, 221] on icon at bounding box center [312, 224] width 8 height 8
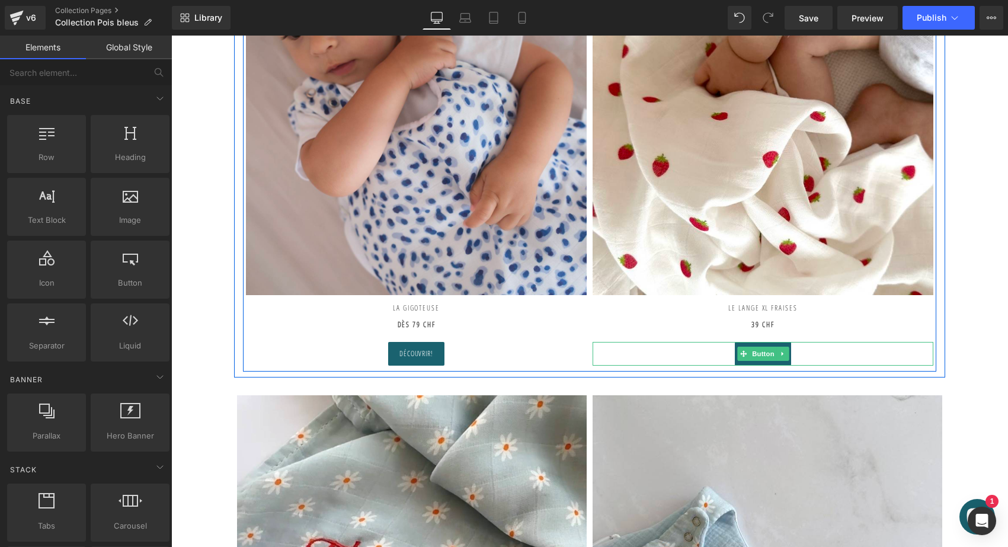
scroll to position [623, 0]
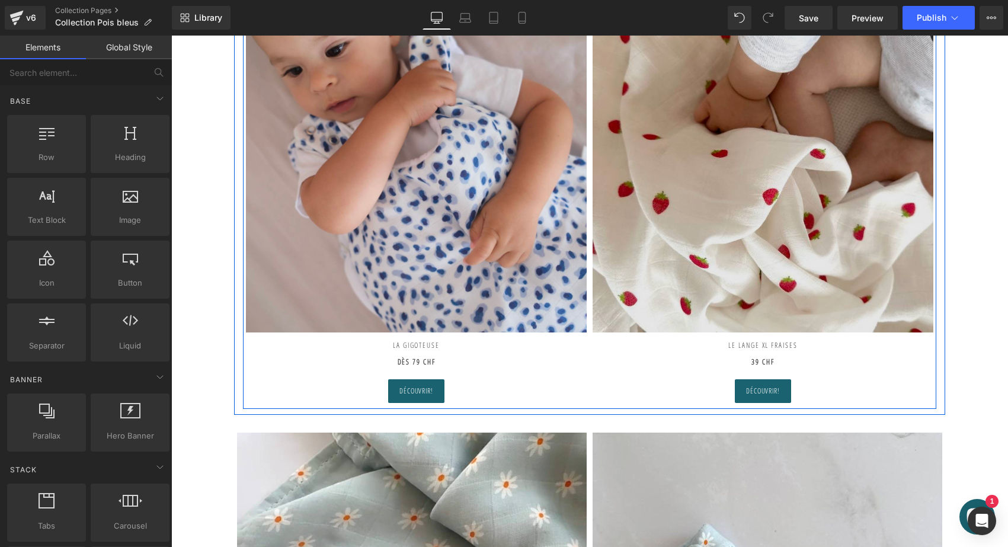
click at [700, 163] on img at bounding box center [763, 162] width 341 height 341
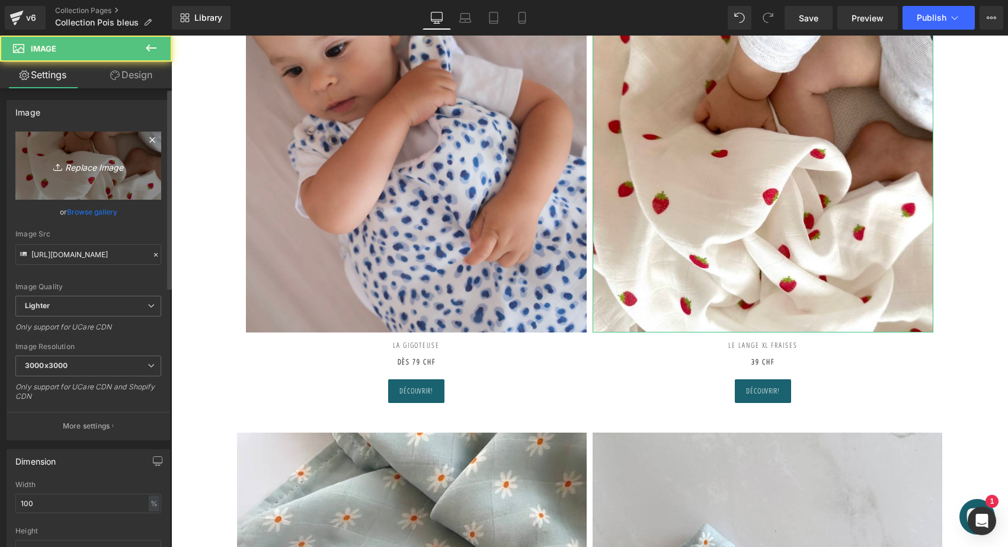
click at [110, 161] on icon "Replace Image" at bounding box center [88, 165] width 95 height 15
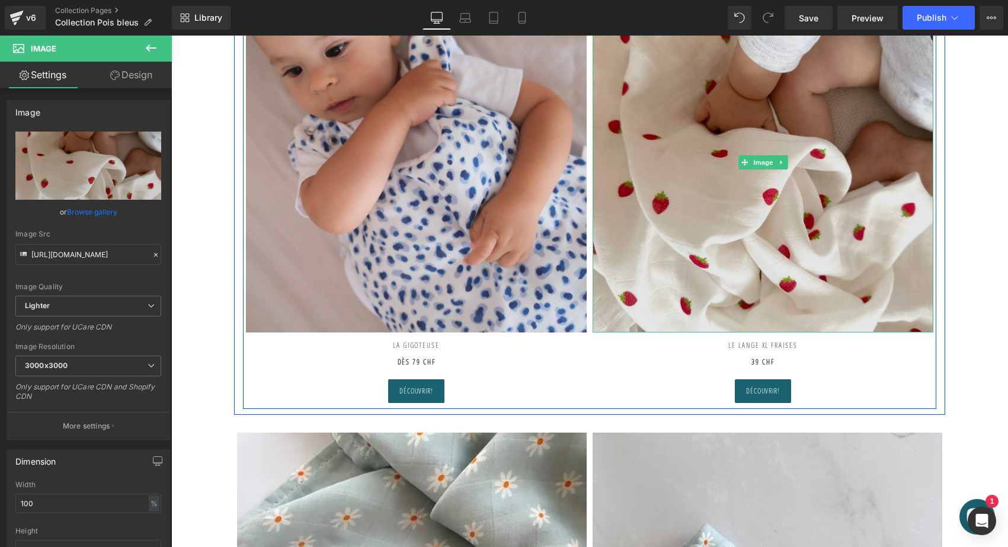
click at [725, 168] on img at bounding box center [763, 162] width 341 height 341
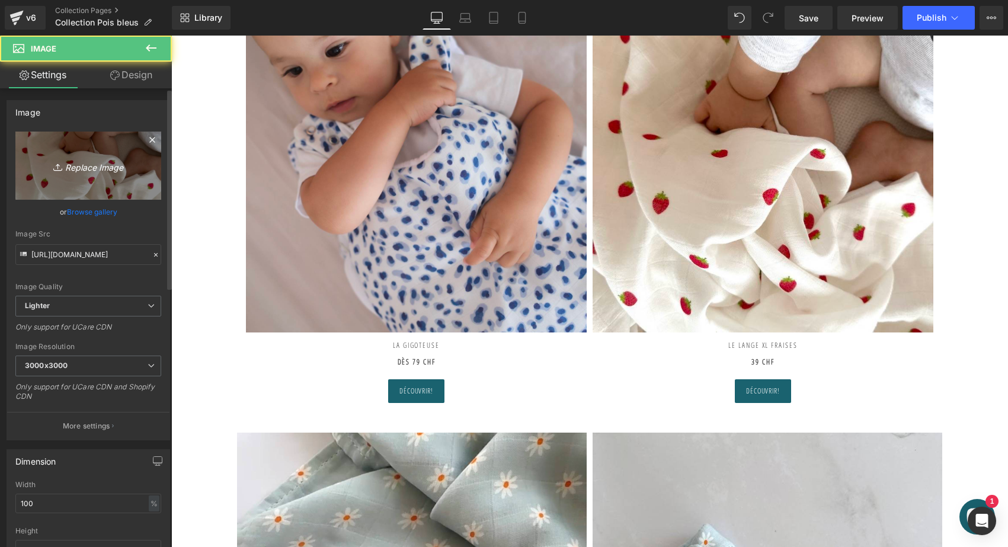
click at [100, 164] on icon "Replace Image" at bounding box center [88, 165] width 95 height 15
type input "C:\fakepath\attache-tétine-pois-bleus-joli-nous-doux-fabriqué-portugal-excell…"
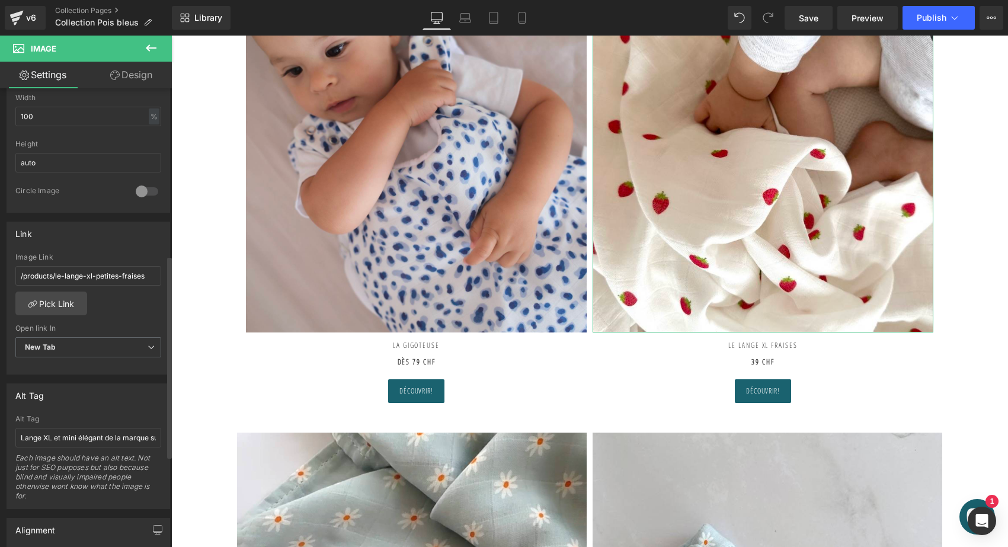
scroll to position [378, 0]
click at [66, 299] on link "Pick Link" at bounding box center [51, 304] width 72 height 24
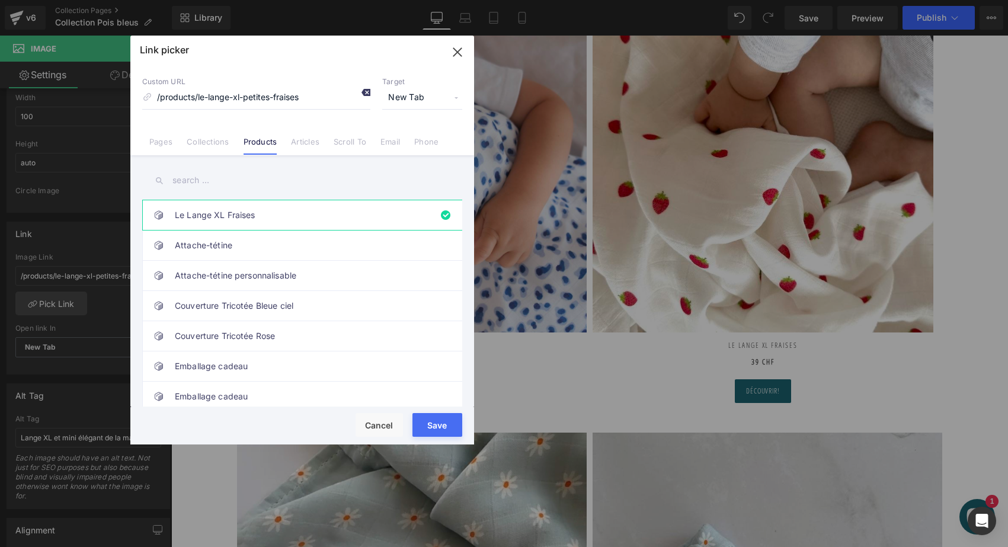
click at [365, 92] on icon at bounding box center [365, 92] width 9 height 9
click at [211, 187] on input "text" at bounding box center [302, 180] width 320 height 27
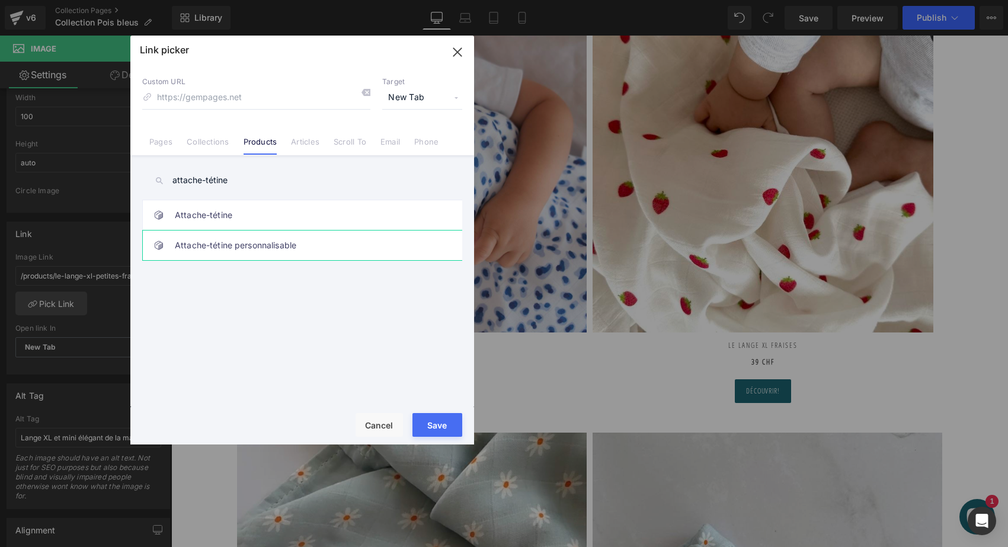
type input "attache-tétine"
click at [227, 241] on link "Attache-tétine personnalisable" at bounding box center [305, 246] width 261 height 30
type input "/products/attache-tetine-leopard-personnalisee"
click at [430, 427] on button "Save" at bounding box center [438, 425] width 50 height 24
type input "/products/attache-tetine-leopard-personnalisee"
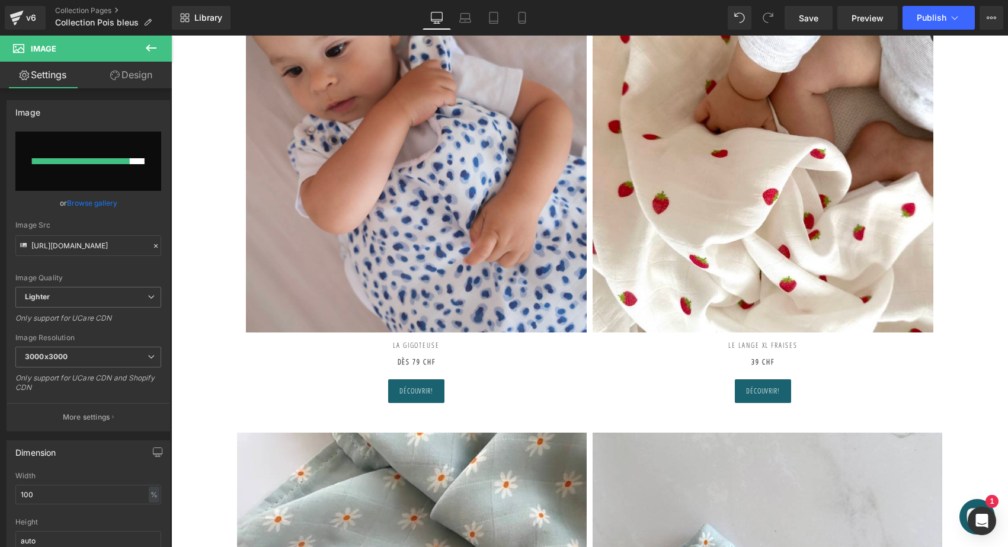
scroll to position [0, 0]
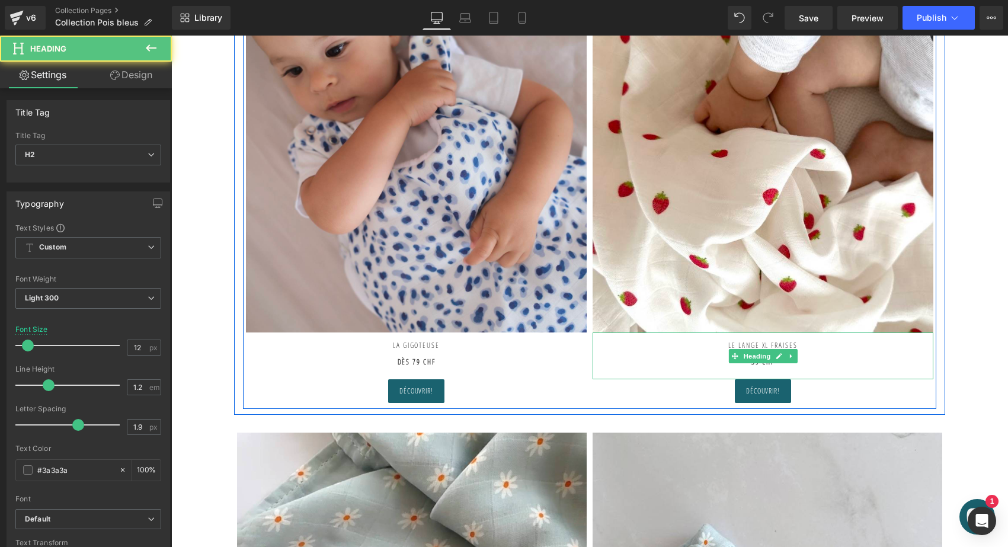
click at [724, 342] on h2 "Le lange xl fraises" at bounding box center [763, 345] width 341 height 25
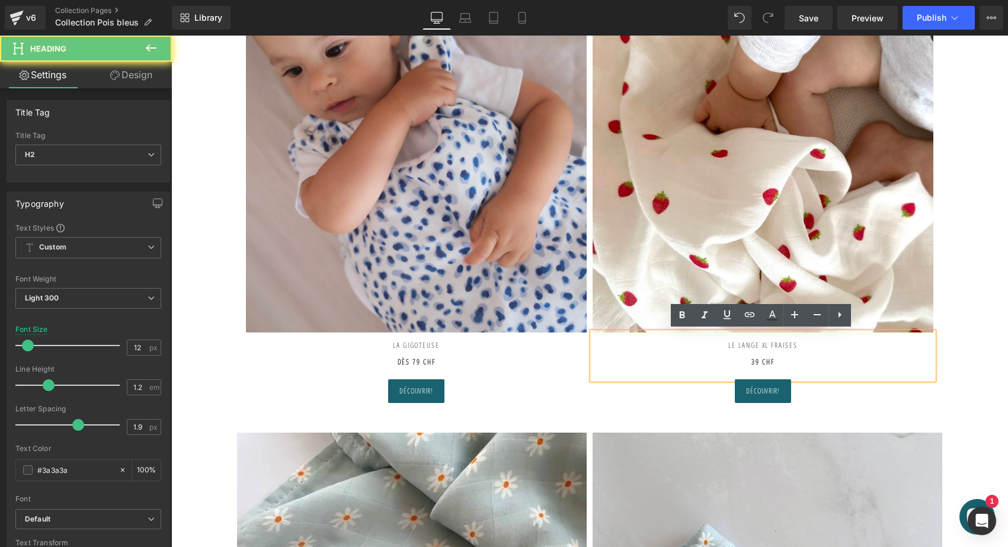
click at [724, 342] on h2 "Le lange xl fraises" at bounding box center [763, 345] width 341 height 25
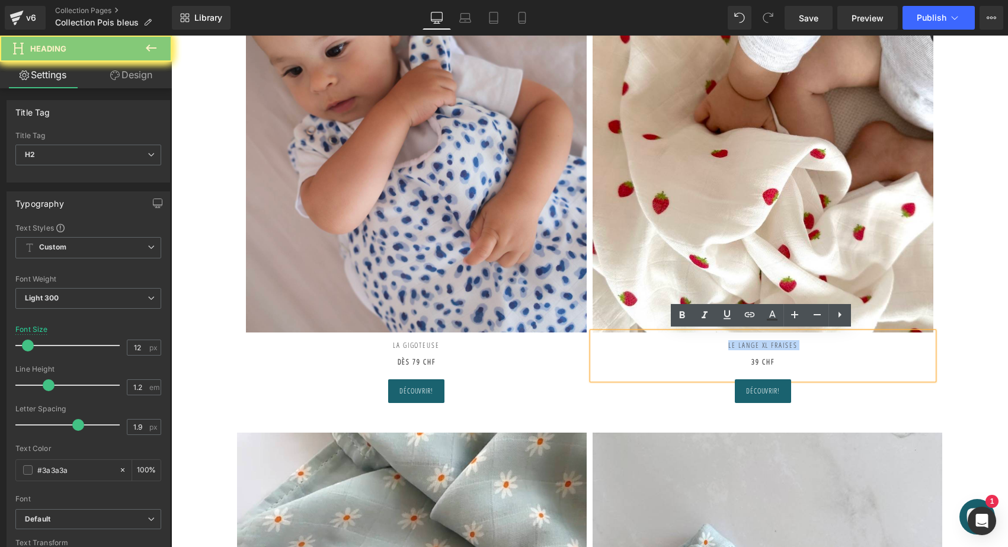
click at [724, 342] on h2 "Le lange xl fraises" at bounding box center [763, 345] width 341 height 25
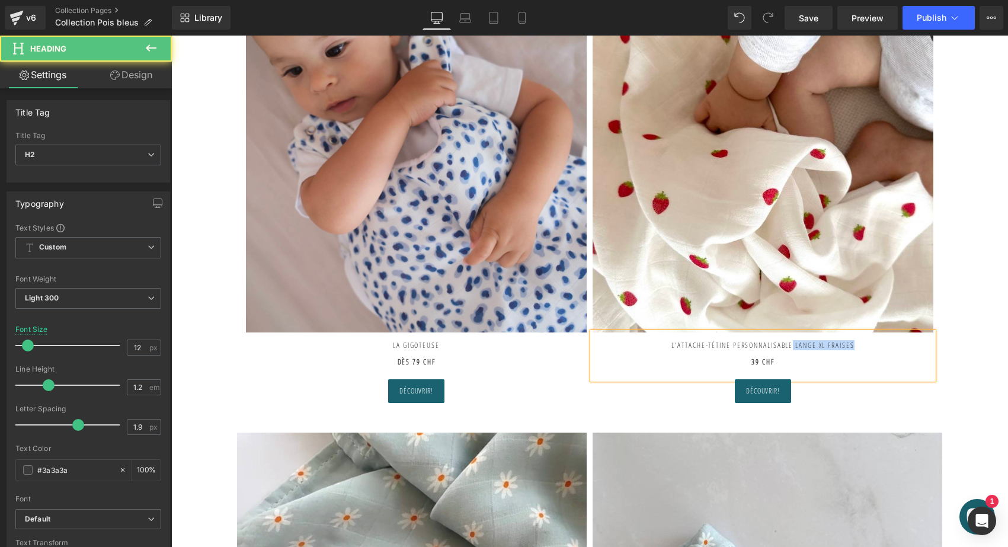
drag, startPoint x: 801, startPoint y: 346, endPoint x: 936, endPoint y: 347, distance: 135.2
click at [754, 359] on strong "39 CHF" at bounding box center [763, 362] width 23 height 10
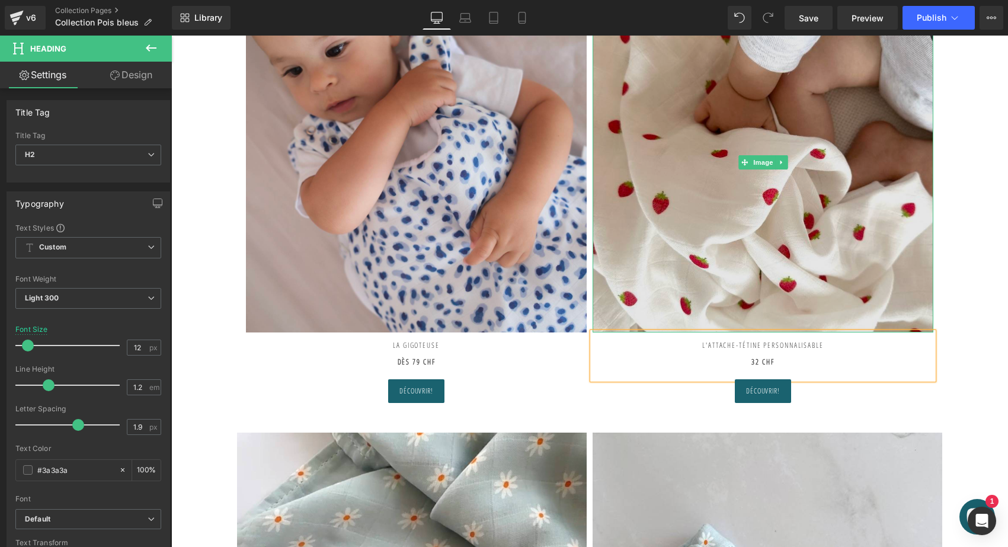
click at [783, 224] on img at bounding box center [763, 162] width 341 height 341
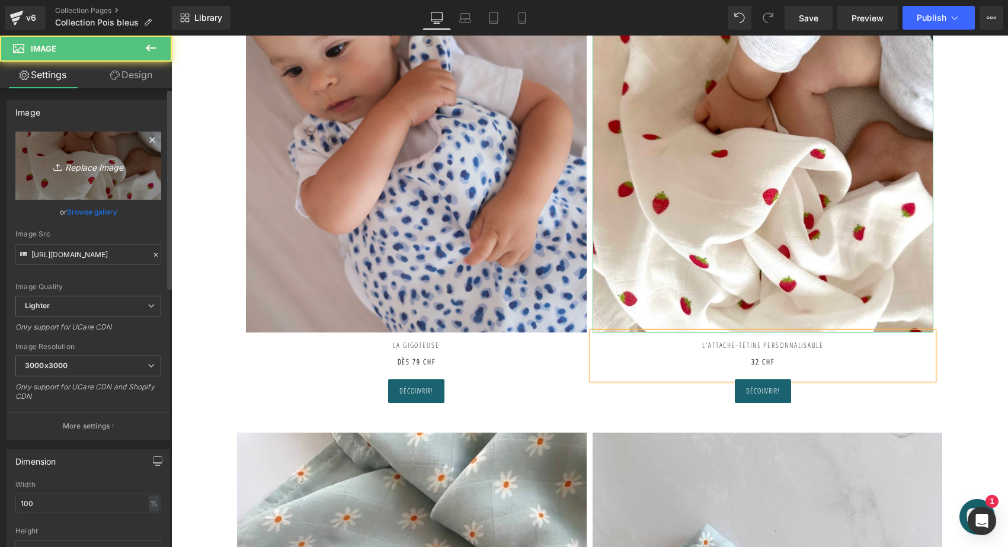
click at [114, 176] on link "Replace Image" at bounding box center [88, 166] width 146 height 68
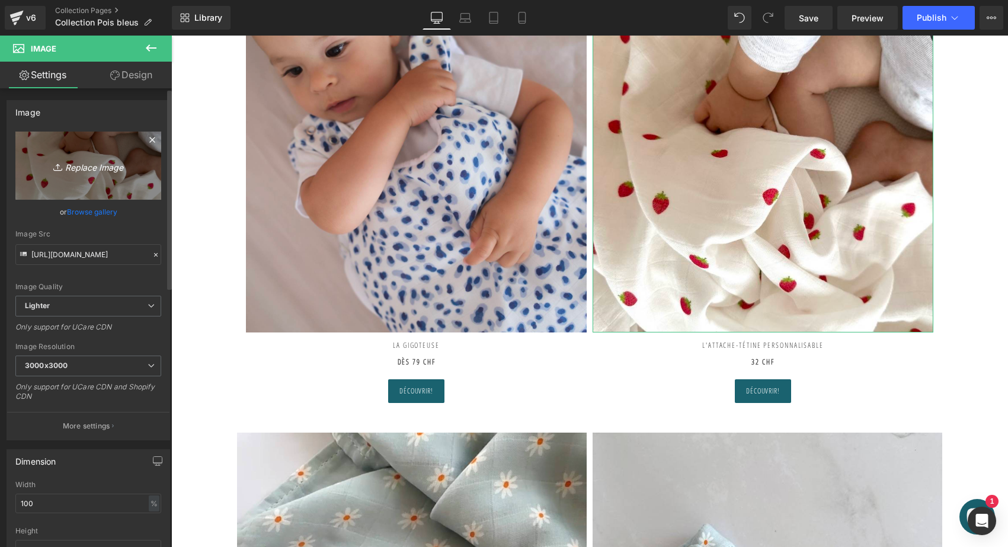
type input "C:\fakepath\attache-tétine-pois-bleus-joli-nous-doux-fabriqué-portugal-excell…"
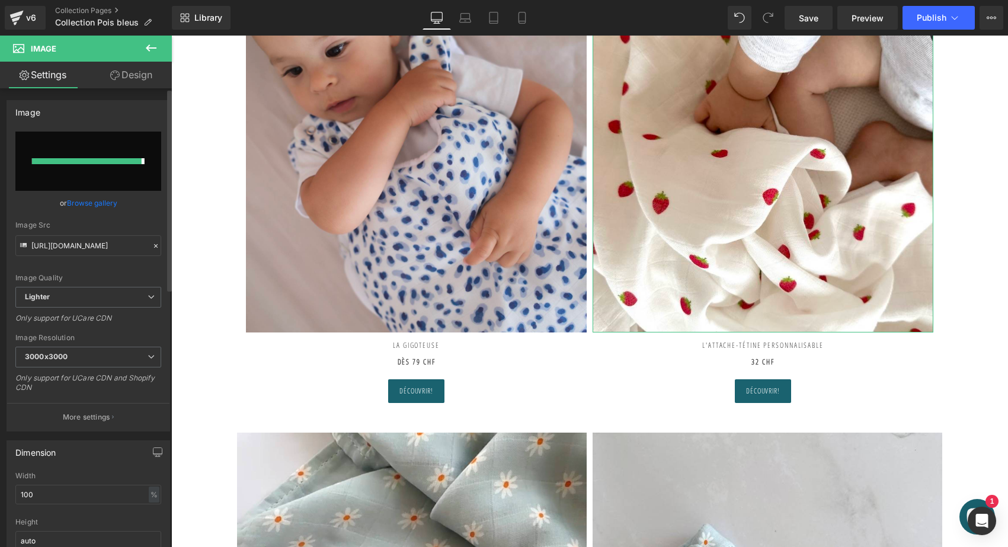
type input "https://ucarecdn.com/04f2ca43-b9fe-4aa5-8e7a-8479a4cd1220/-/format/auto/-/previ…"
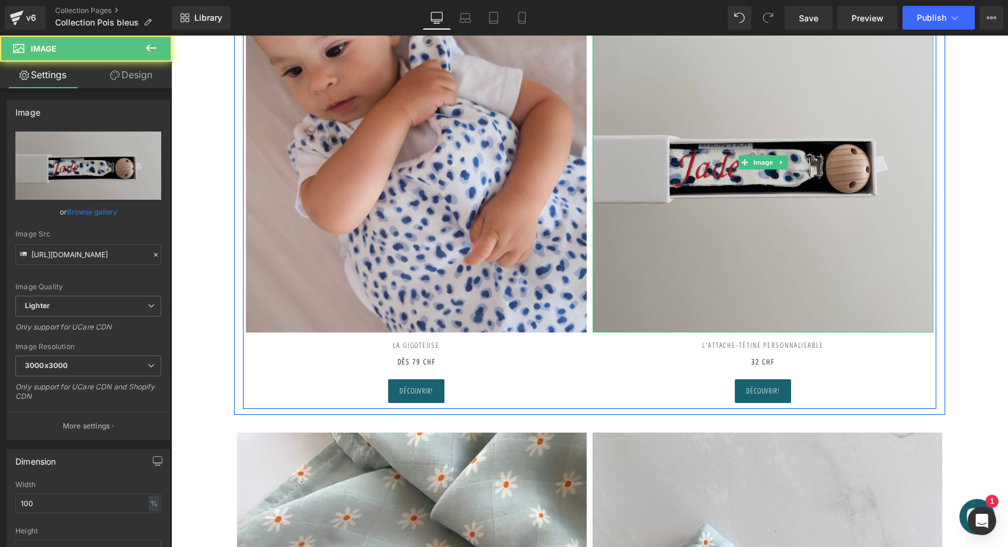
click at [783, 210] on img at bounding box center [763, 162] width 341 height 341
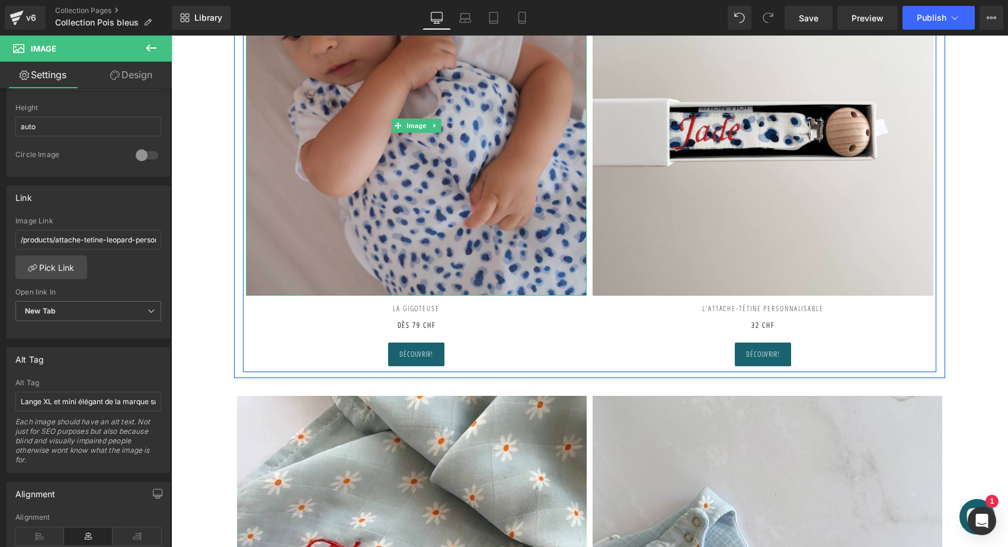
scroll to position [662, 0]
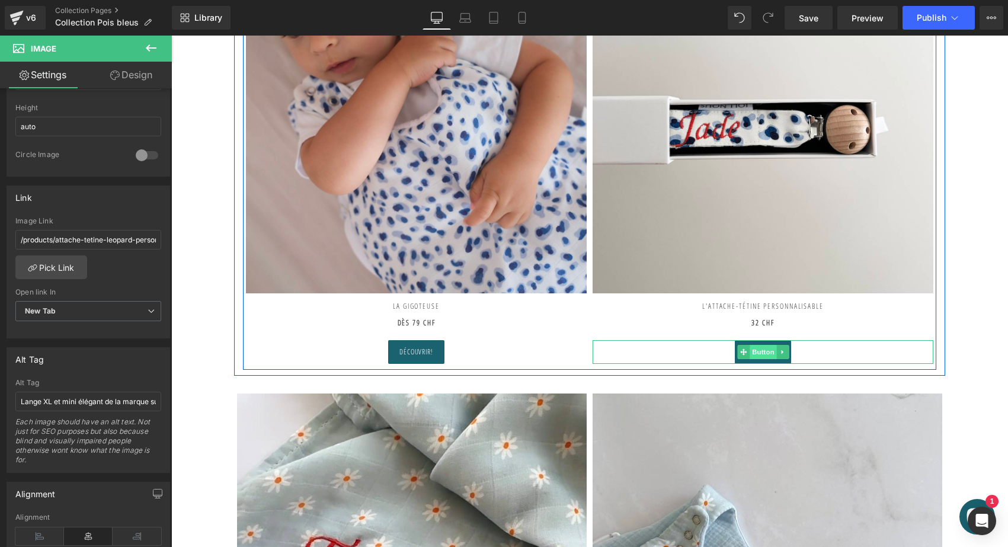
click at [756, 350] on span "Button" at bounding box center [763, 352] width 27 height 14
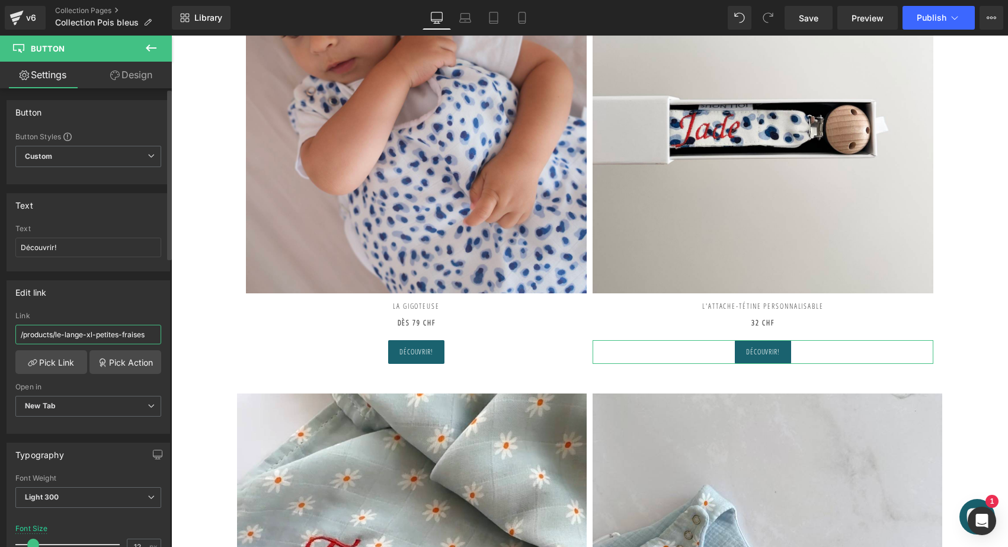
click at [102, 332] on input "/products/le-lange-xl-petites-fraises" at bounding box center [88, 335] width 146 height 20
click at [61, 358] on link "Pick Link" at bounding box center [51, 362] width 72 height 24
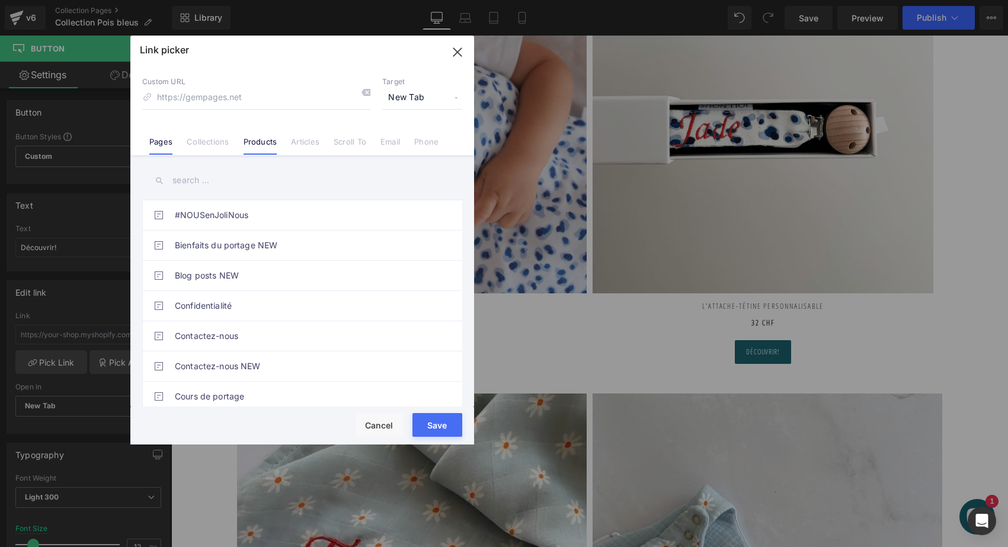
click at [250, 139] on link "Products" at bounding box center [261, 146] width 34 height 18
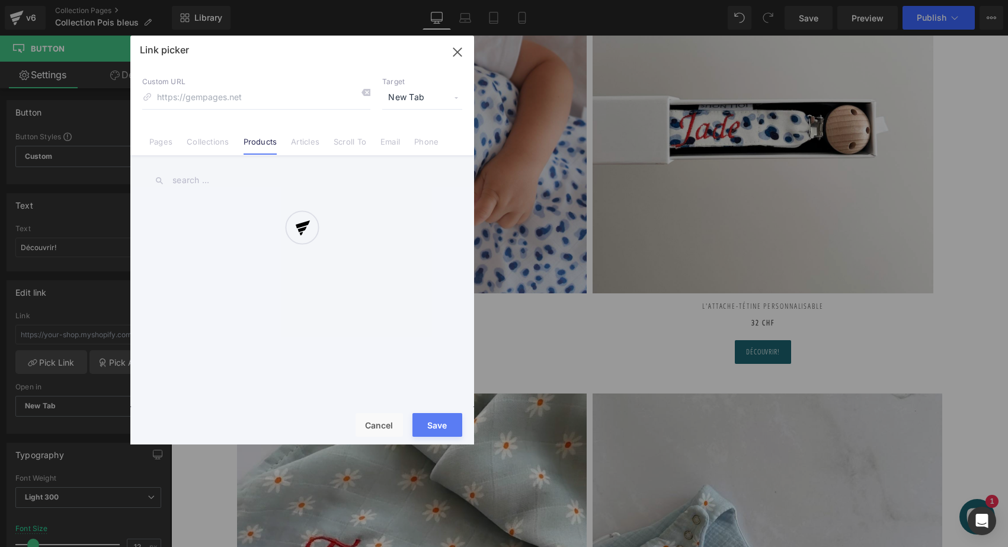
click at [207, 175] on div at bounding box center [302, 240] width 344 height 409
click at [187, 185] on div at bounding box center [302, 240] width 344 height 409
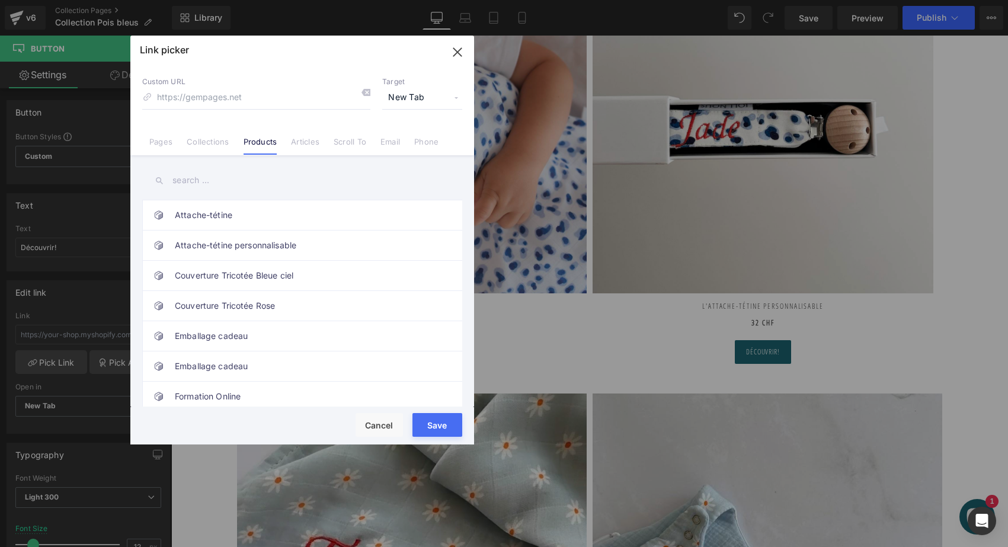
click at [184, 180] on input "text" at bounding box center [302, 180] width 320 height 27
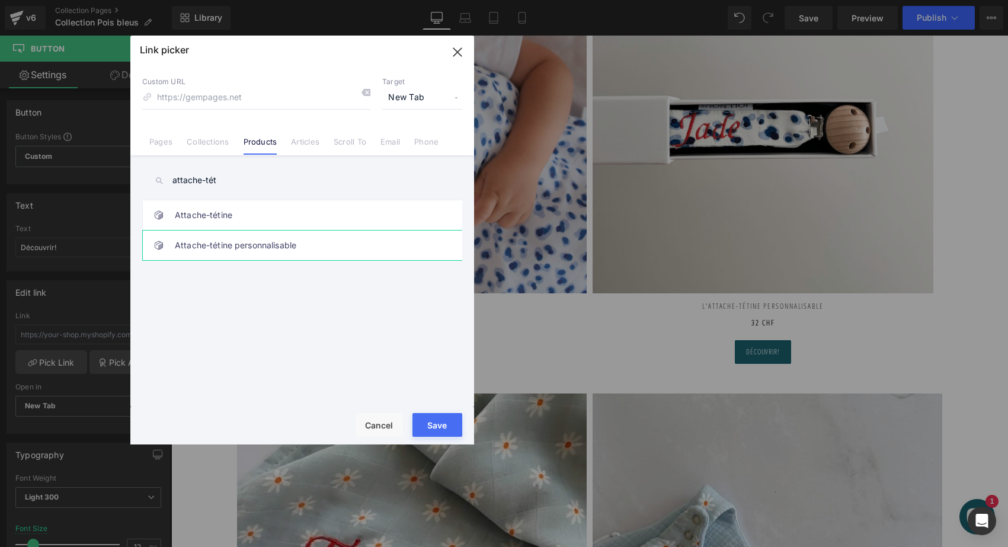
type input "attache-tét"
click at [223, 235] on link "Attache-tétine personnalisable" at bounding box center [305, 246] width 261 height 30
type input "/products/attache-tetine-leopard-personnalisee"
click at [439, 424] on button "Save" at bounding box center [438, 425] width 50 height 24
type input "/products/attache-tetine-leopard-personnalisee"
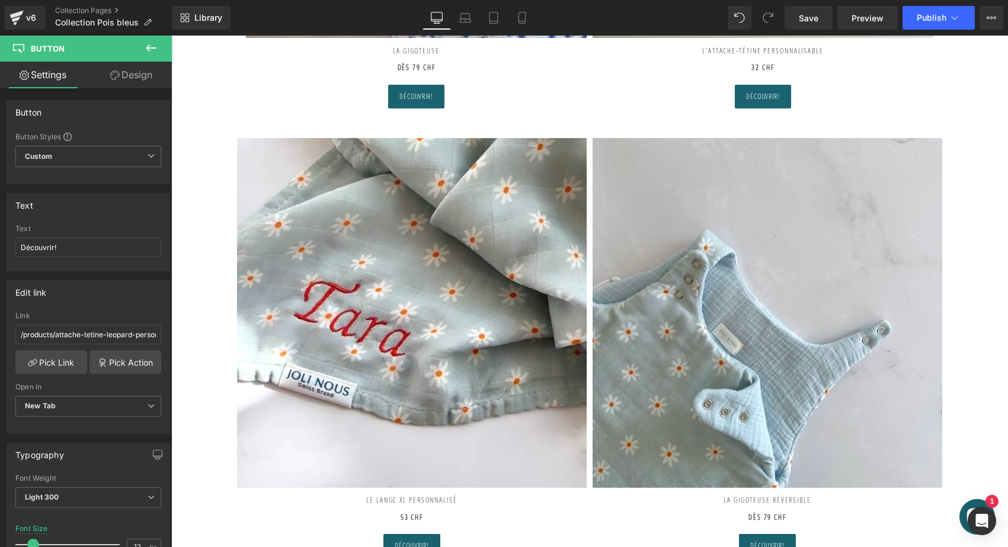
scroll to position [1053, 0]
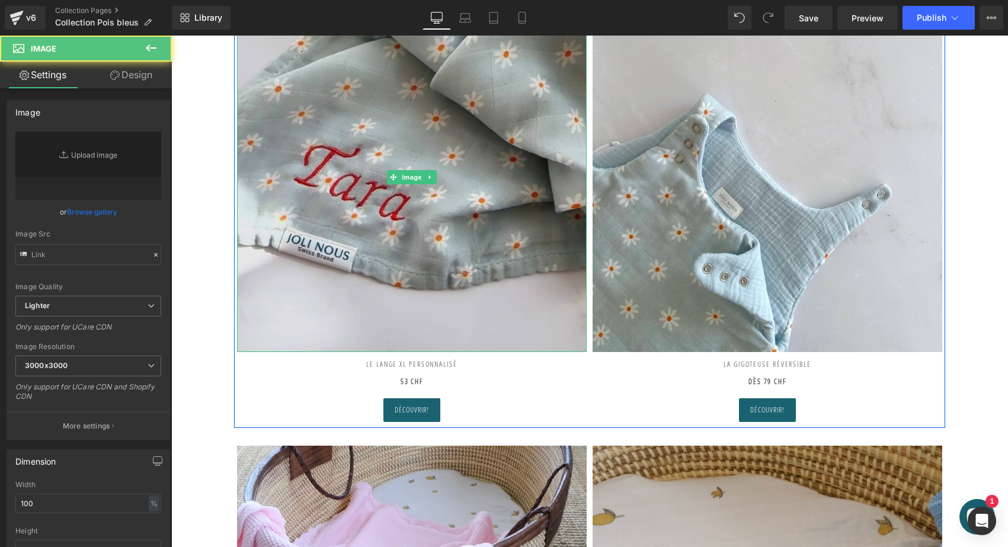
type input "https://ucarecdn.com/72ba29cc-c1fa-498c-9a5a-3e140eb39b87/-/format/auto/-/previ…"
click at [499, 181] on img at bounding box center [412, 177] width 350 height 350
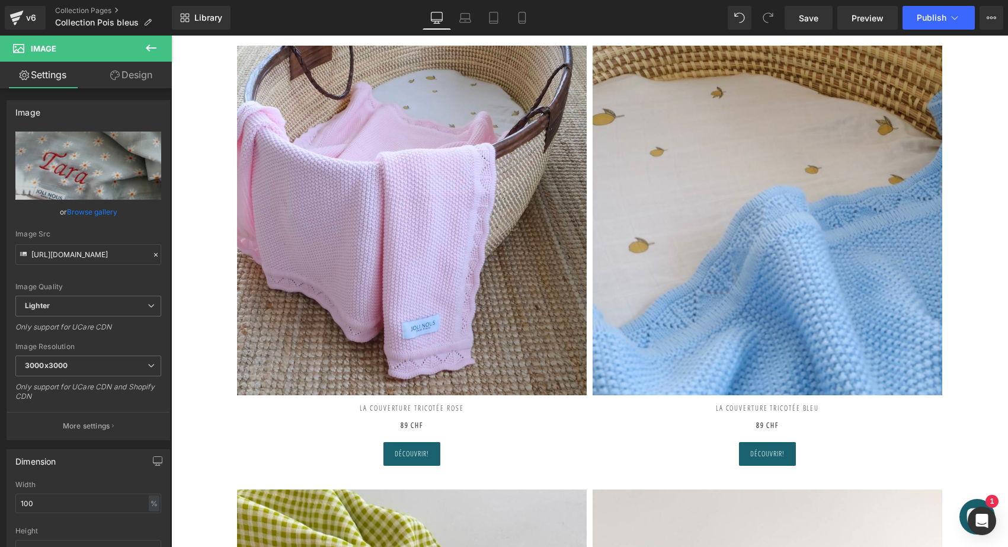
scroll to position [893, 0]
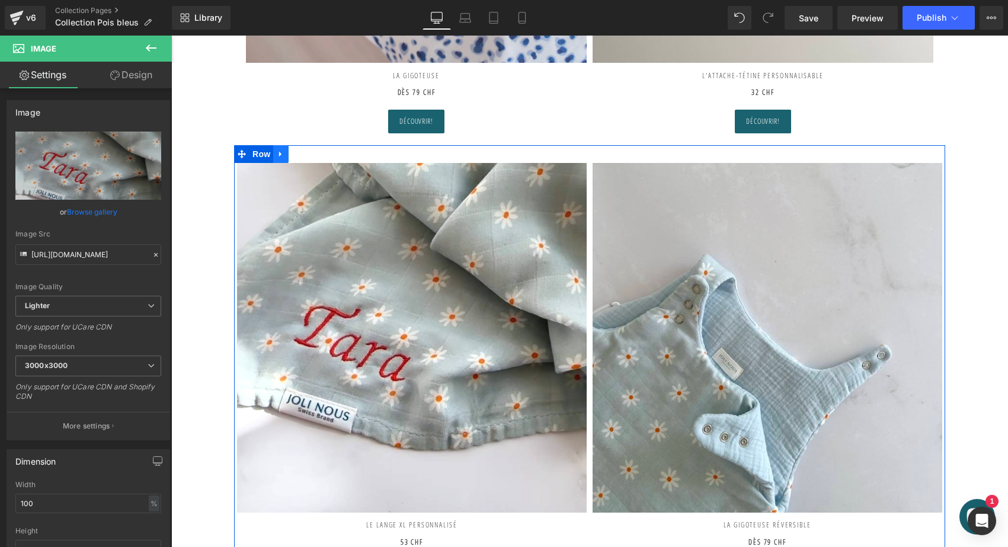
click at [282, 152] on icon at bounding box center [281, 153] width 8 height 9
click at [314, 150] on link at bounding box center [311, 154] width 15 height 18
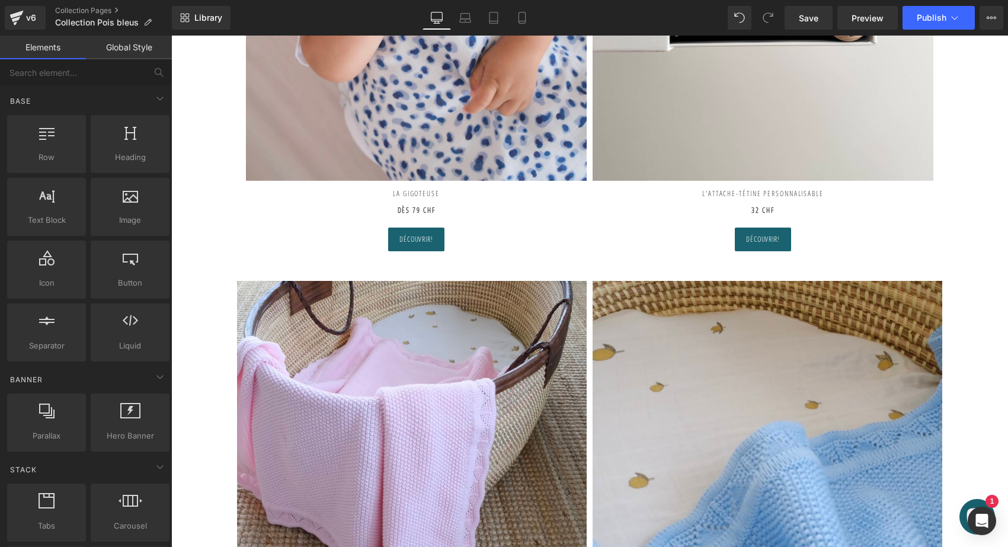
scroll to position [804, 0]
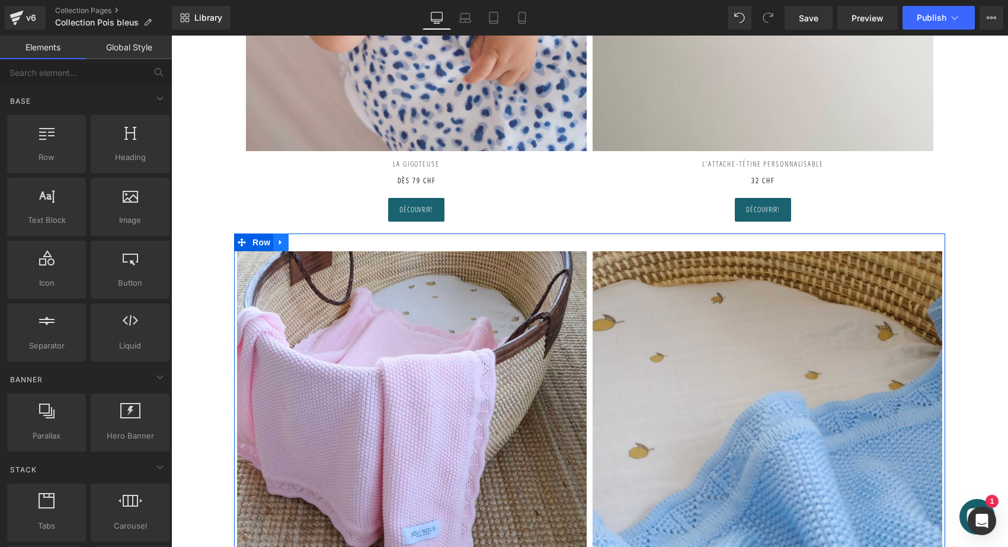
click at [282, 241] on icon at bounding box center [281, 242] width 8 height 9
click at [308, 239] on icon at bounding box center [312, 242] width 8 height 8
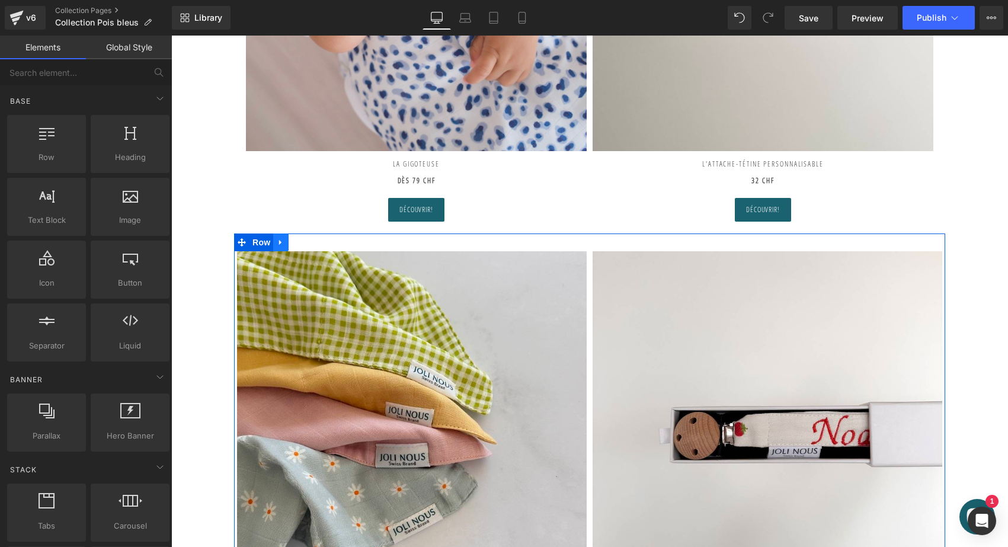
click at [279, 242] on icon at bounding box center [281, 242] width 8 height 9
click at [310, 239] on icon at bounding box center [312, 242] width 8 height 8
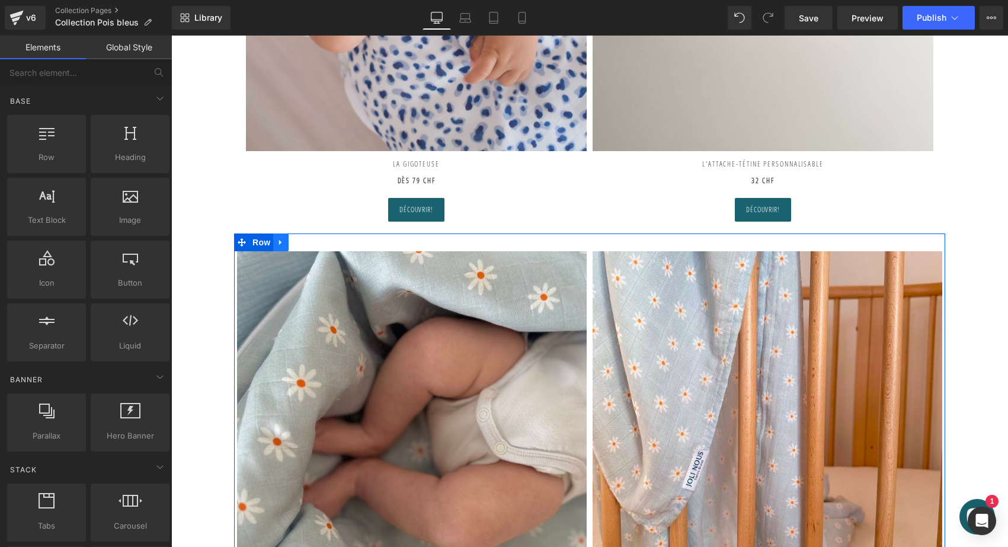
click at [282, 242] on icon at bounding box center [281, 242] width 8 height 9
click at [311, 243] on icon at bounding box center [312, 242] width 8 height 8
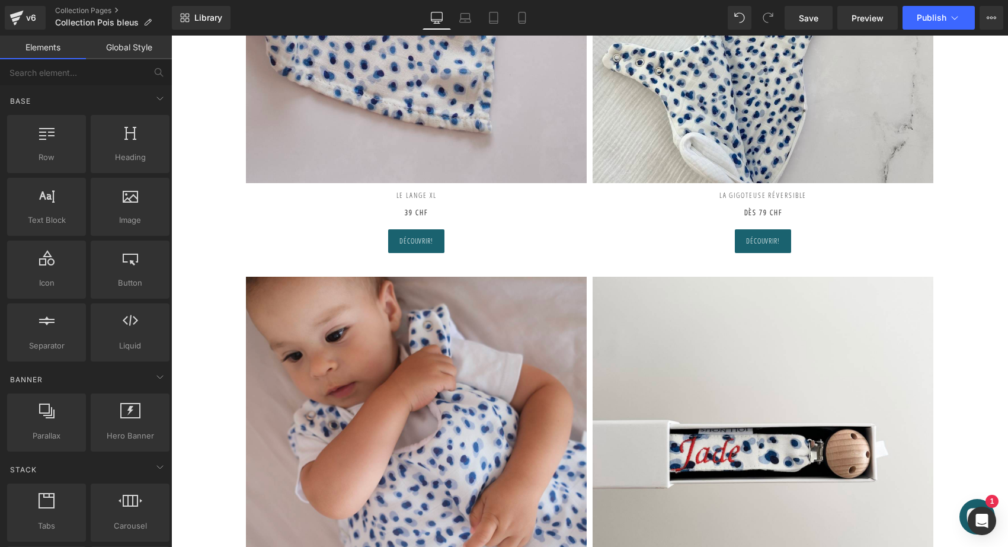
scroll to position [320, 0]
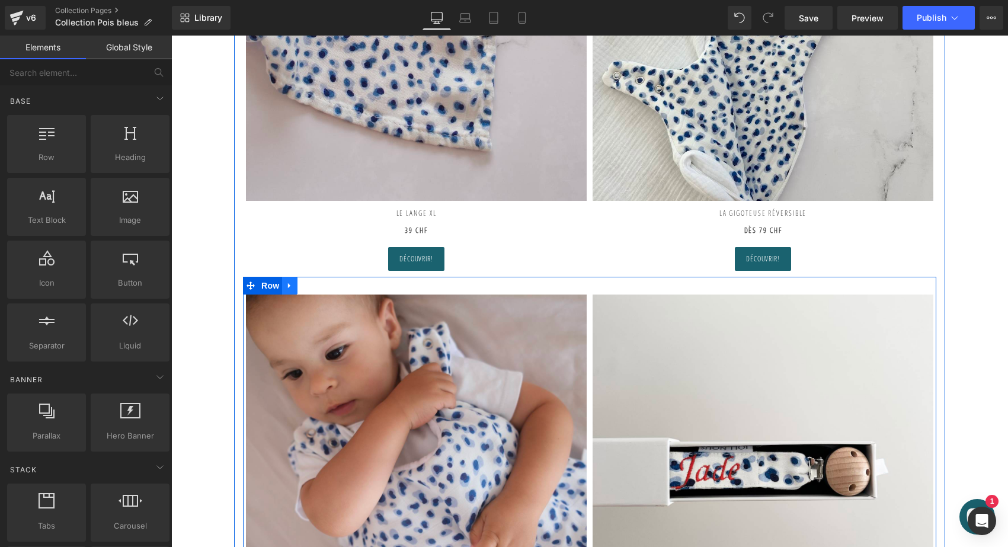
click at [288, 282] on icon at bounding box center [290, 286] width 8 height 9
click at [306, 282] on icon at bounding box center [305, 286] width 8 height 9
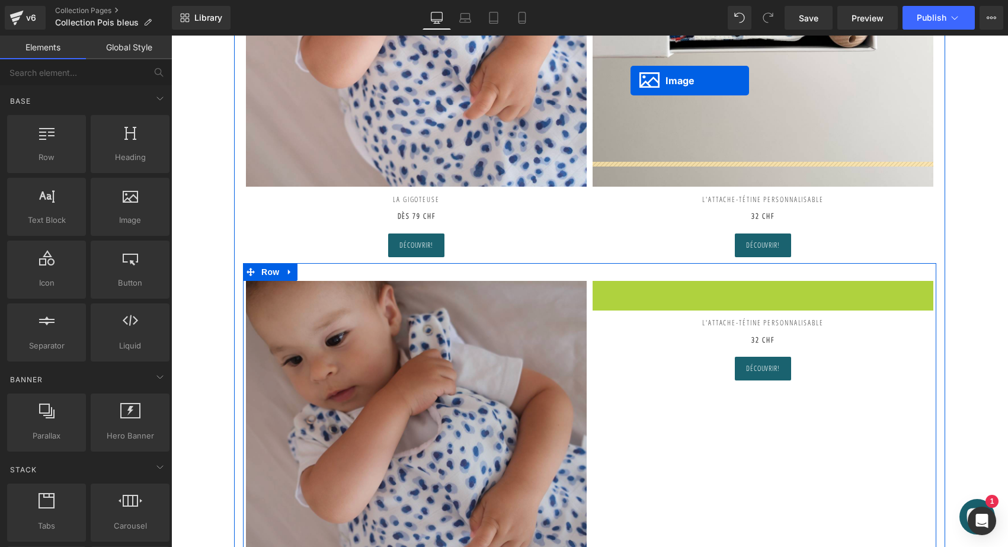
scroll to position [757, 0]
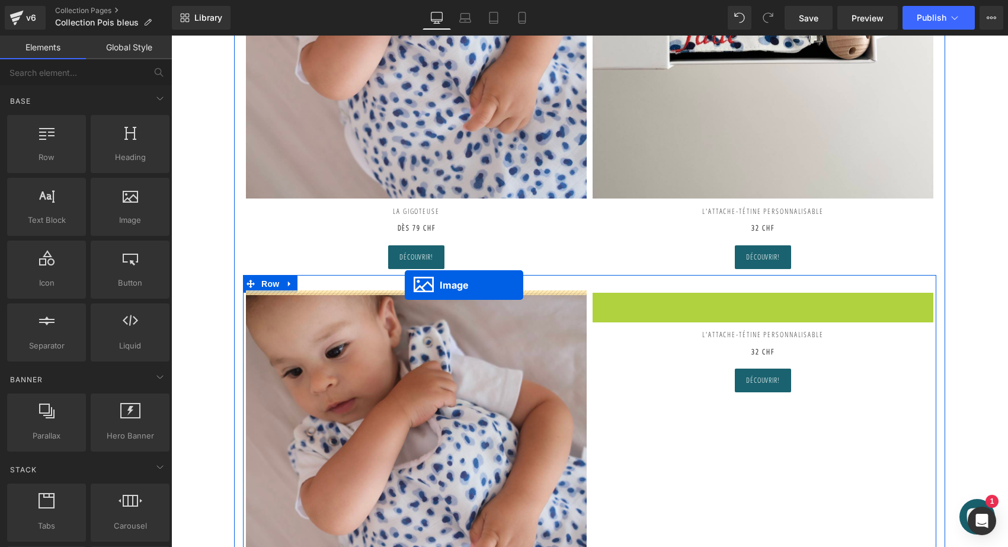
drag, startPoint x: 742, startPoint y: 272, endPoint x: 405, endPoint y: 285, distance: 337.6
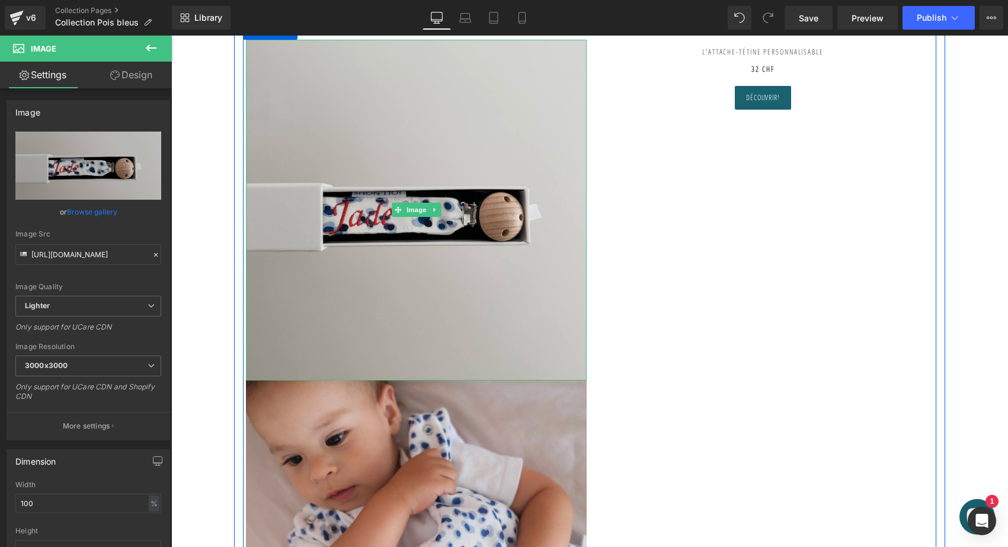
scroll to position [1272, 0]
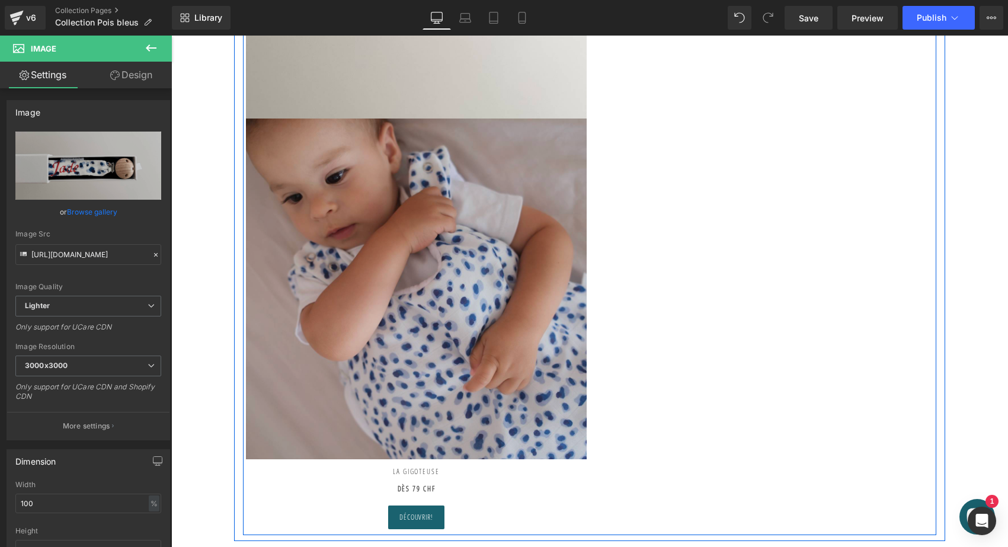
click at [402, 292] on div "Image" at bounding box center [416, 289] width 341 height 341
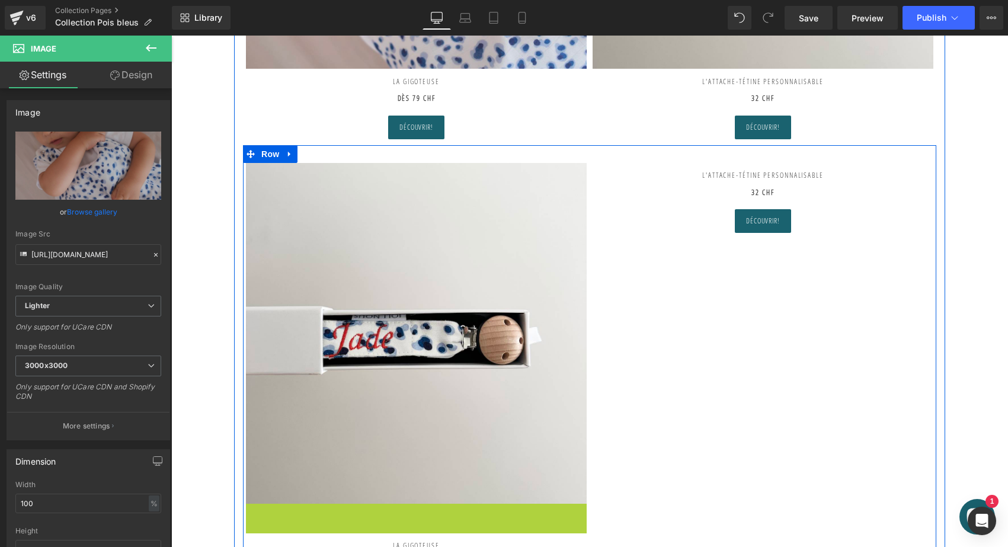
scroll to position [853, 0]
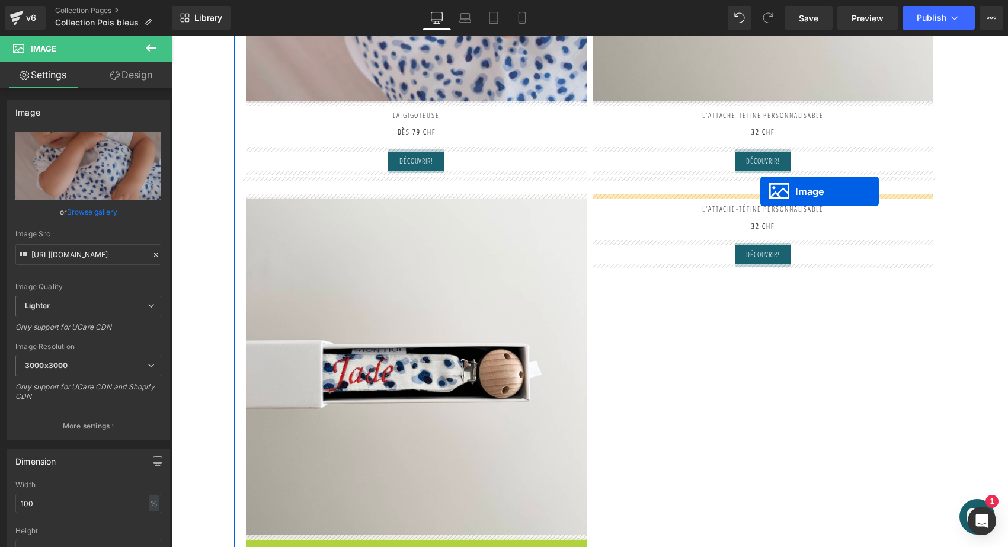
drag, startPoint x: 392, startPoint y: 290, endPoint x: 761, endPoint y: 191, distance: 381.8
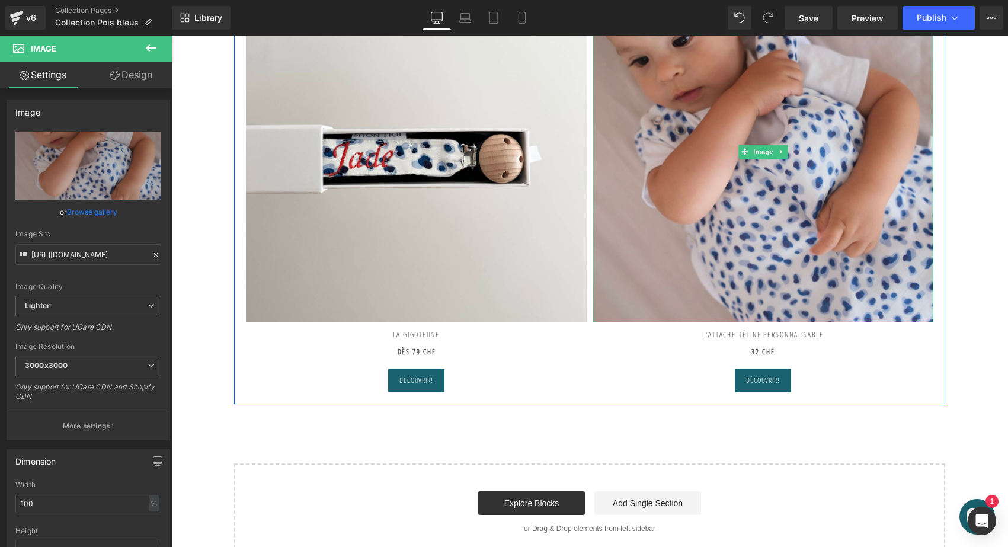
scroll to position [1178, 0]
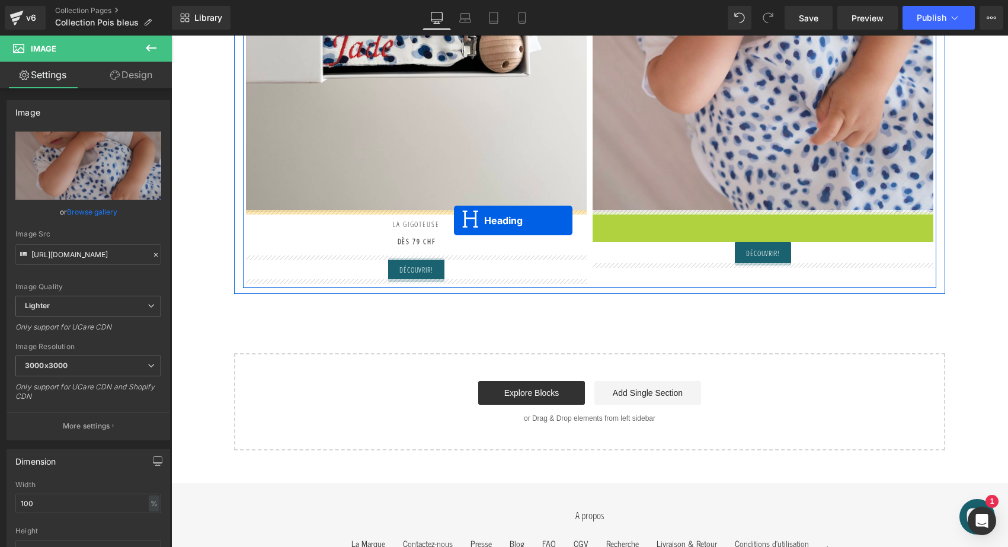
drag, startPoint x: 732, startPoint y: 232, endPoint x: 454, endPoint y: 221, distance: 278.3
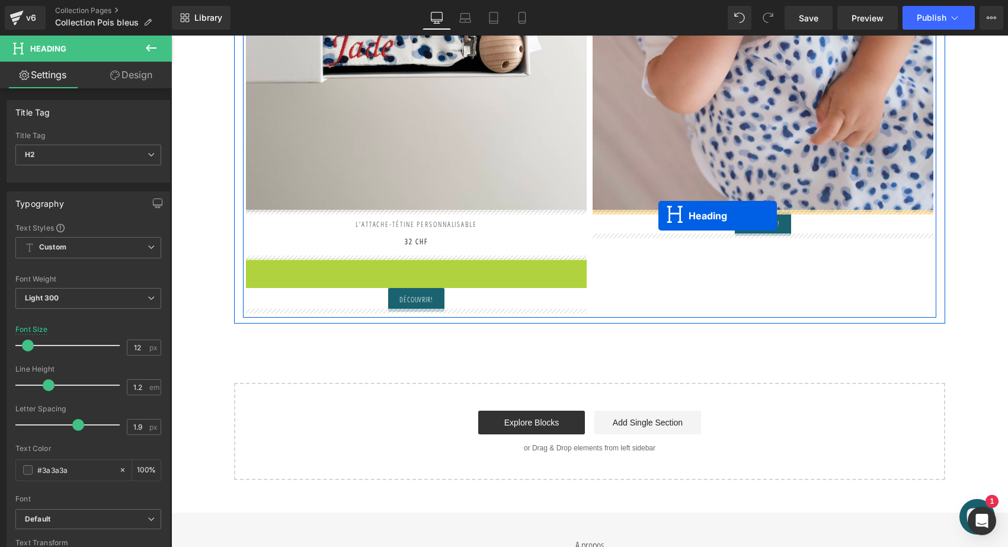
drag, startPoint x: 384, startPoint y: 277, endPoint x: 659, endPoint y: 216, distance: 281.8
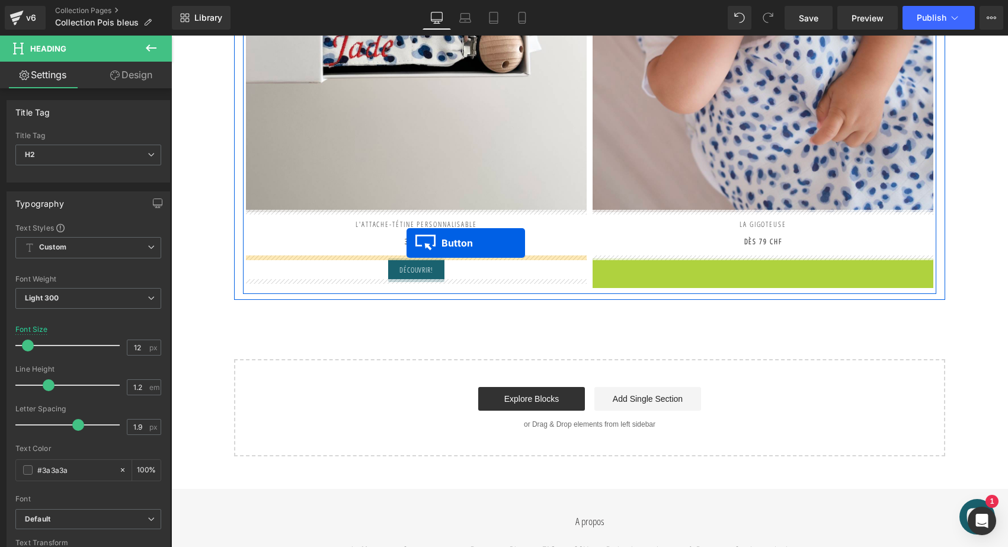
drag, startPoint x: 739, startPoint y: 269, endPoint x: 407, endPoint y: 247, distance: 333.3
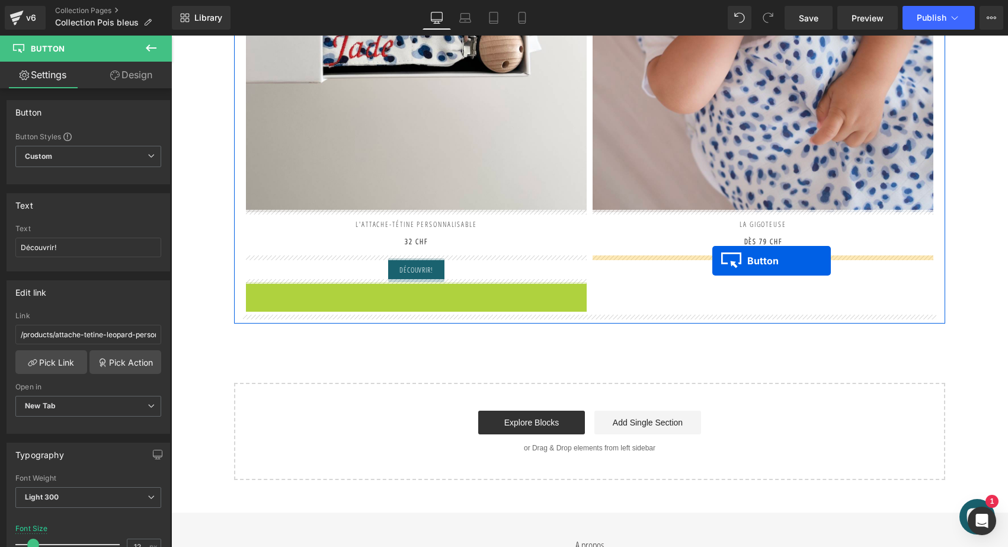
drag, startPoint x: 391, startPoint y: 292, endPoint x: 713, endPoint y: 261, distance: 322.8
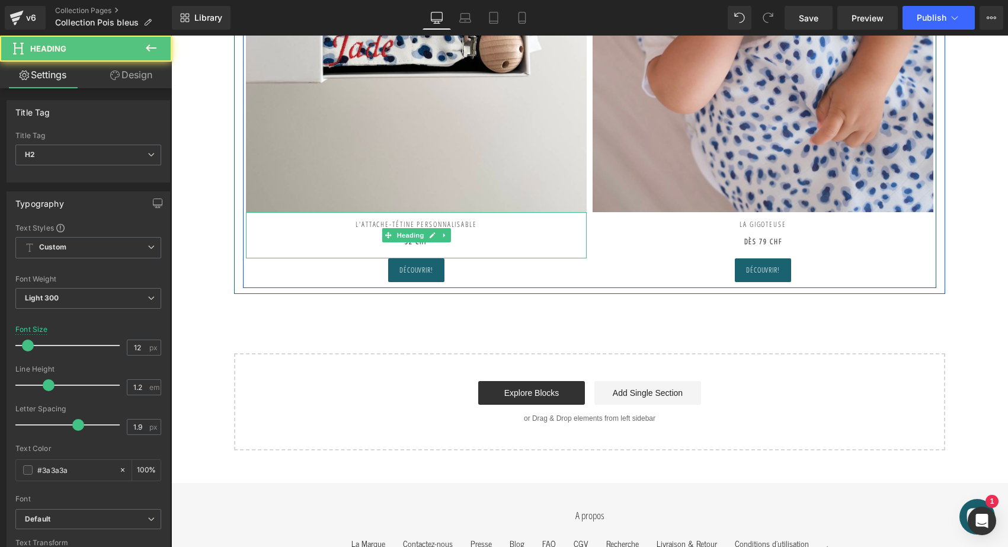
click at [421, 219] on h2 "L'ATtache-tétine personnalisable" at bounding box center [416, 224] width 341 height 25
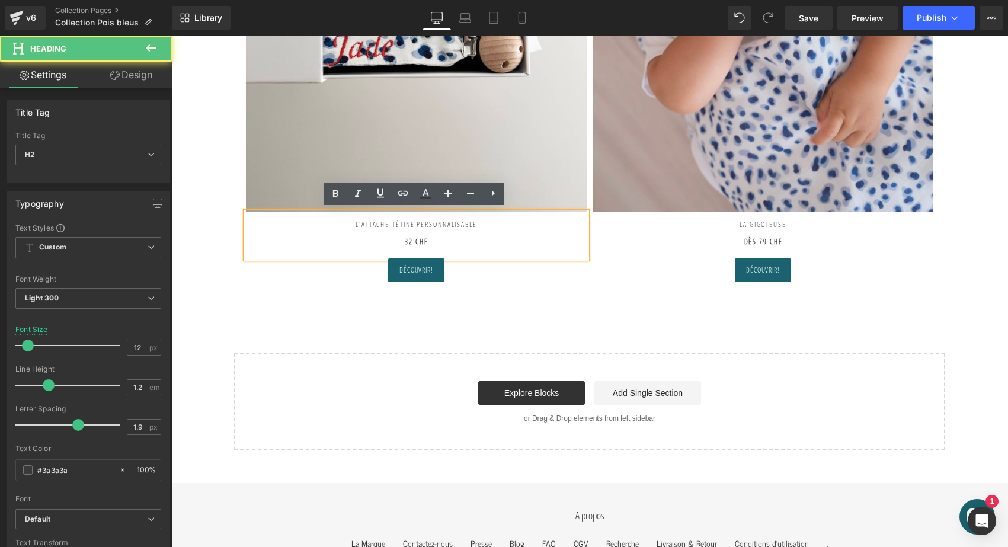
click at [417, 221] on h2 "L'ATtache-tétine personnalisable" at bounding box center [416, 224] width 341 height 25
drag, startPoint x: 416, startPoint y: 221, endPoint x: 559, endPoint y: 221, distance: 142.9
click at [559, 221] on h2 "L'ATtache-tétine personnalisable" at bounding box center [416, 224] width 341 height 25
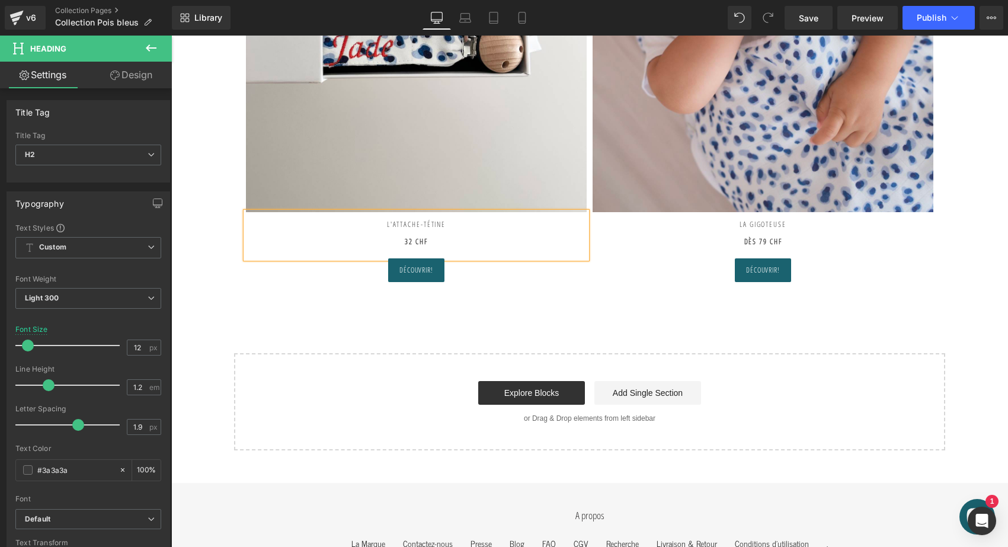
click at [405, 237] on strong "32 CHF" at bounding box center [416, 242] width 23 height 10
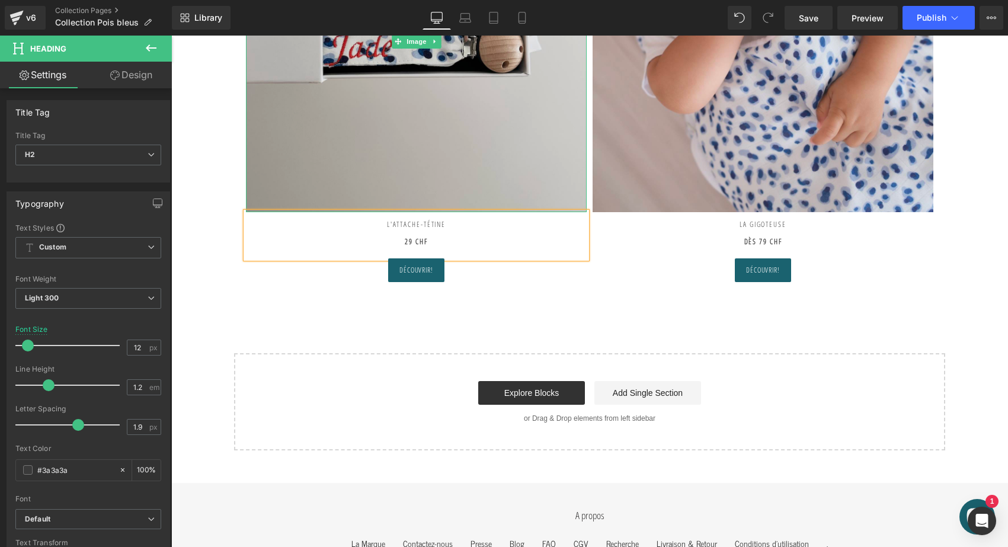
click at [460, 103] on img at bounding box center [416, 41] width 341 height 341
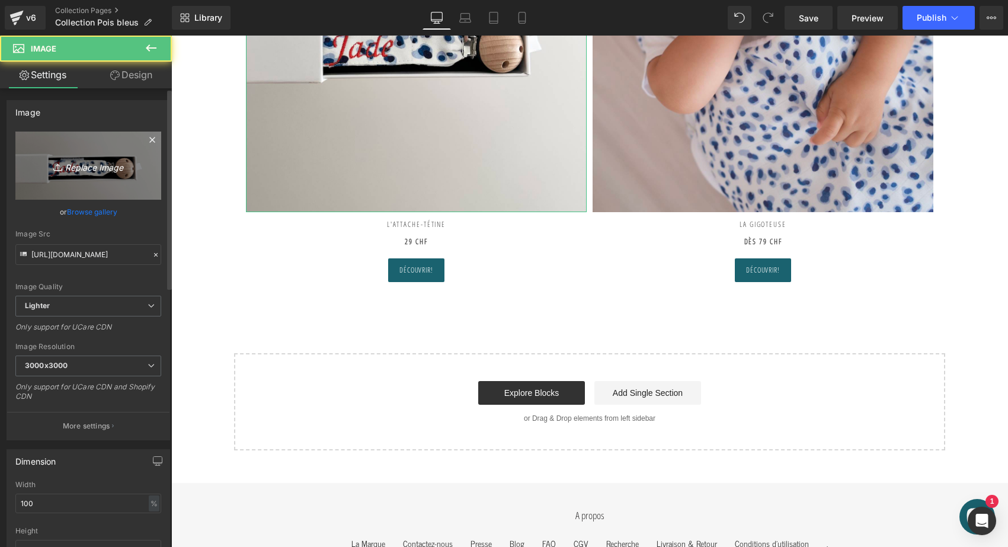
click at [120, 164] on icon "Replace Image" at bounding box center [88, 165] width 95 height 15
type input "C:\fakepath\attache-tétine-pois-bleus-joli-nous-doux-fabriqué-portugal-excell…"
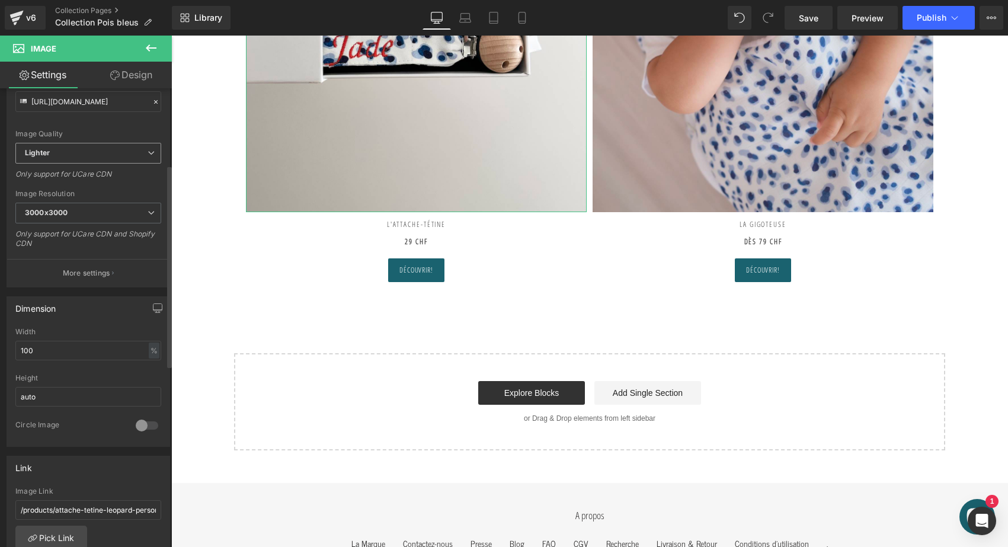
scroll to position [362, 0]
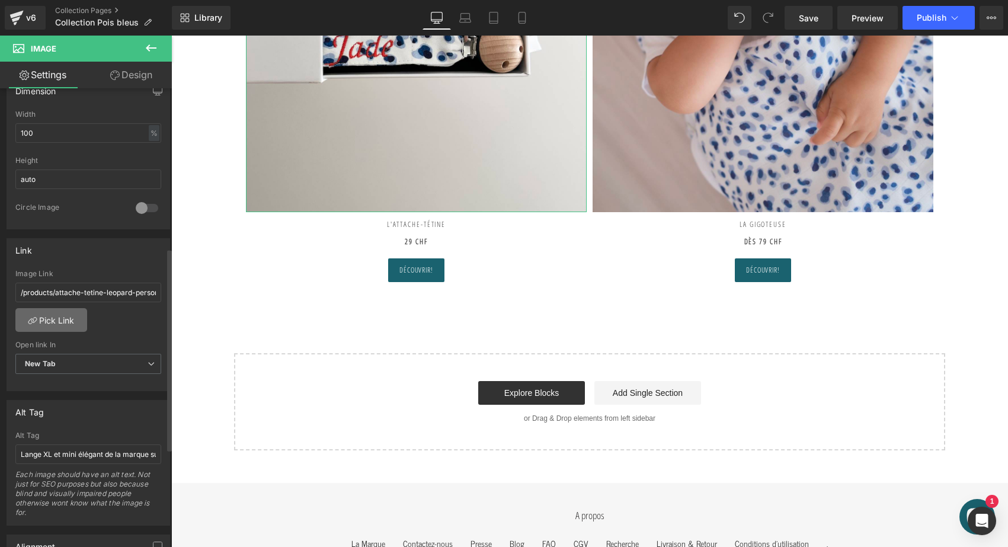
click at [66, 321] on link "Pick Link" at bounding box center [51, 320] width 72 height 24
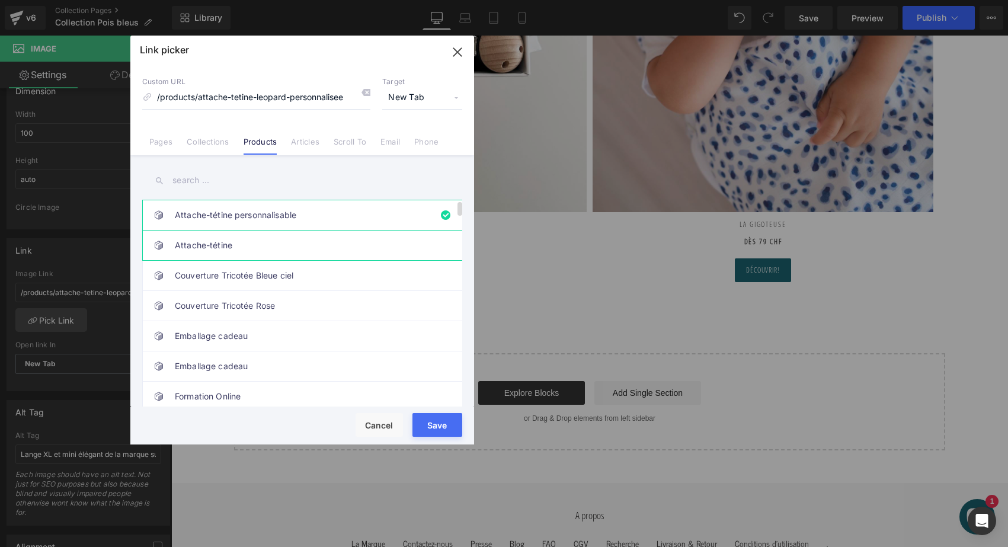
click at [260, 252] on link "Attache-tétine" at bounding box center [305, 246] width 261 height 30
type input "/products/attache-tetine-doudou"
click at [429, 423] on button "Save" at bounding box center [438, 425] width 50 height 24
type input "/products/attache-tetine-doudou"
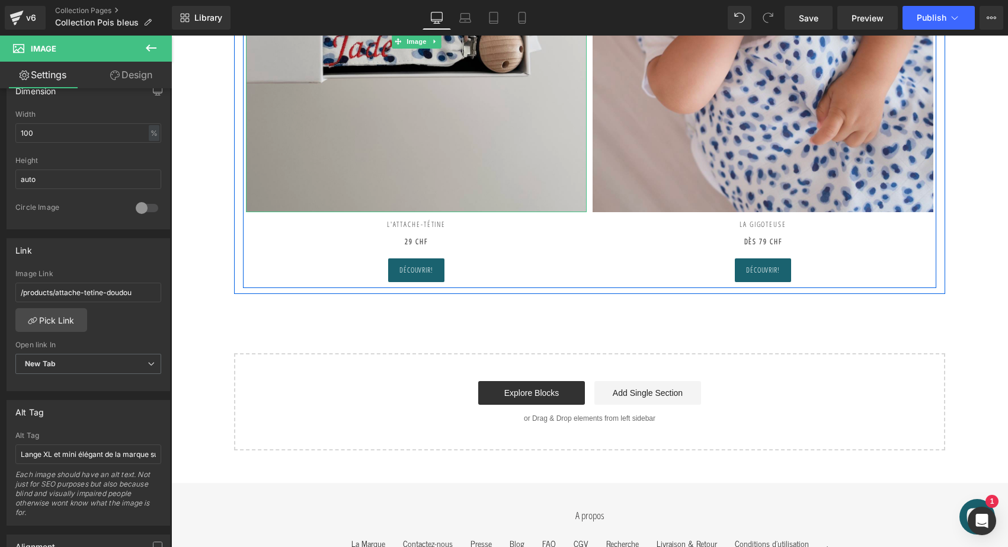
click at [411, 165] on img at bounding box center [416, 41] width 341 height 341
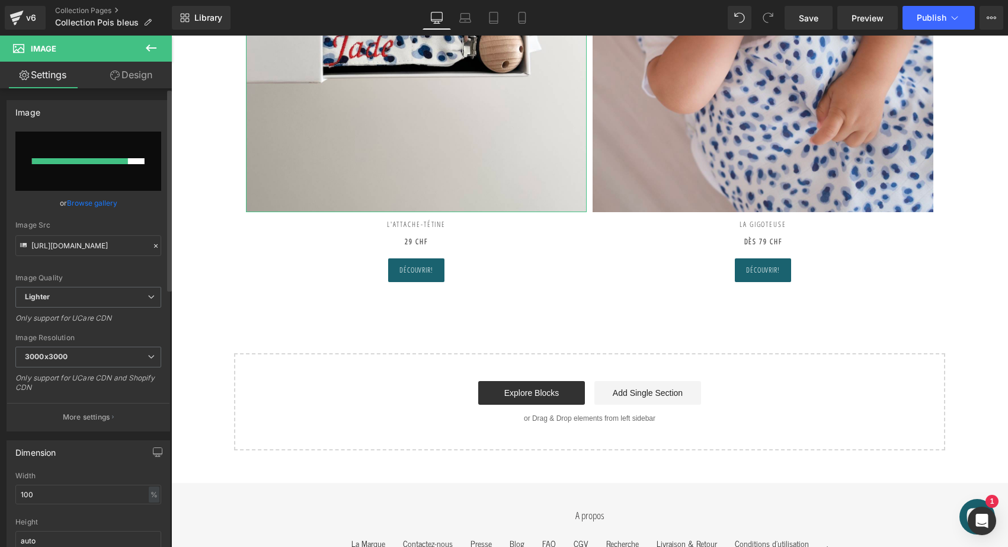
scroll to position [0, 0]
click at [101, 151] on input "file" at bounding box center [88, 161] width 146 height 59
type input "C:\fakepath\attache-tétine-pois-bleus-joli-nous-doux-fabriqué-portugal-excell…"
type input "https://ucarecdn.com/fe88f77a-21ac-4c26-8622-448284ef4aa5/-/format/auto/-/previ…"
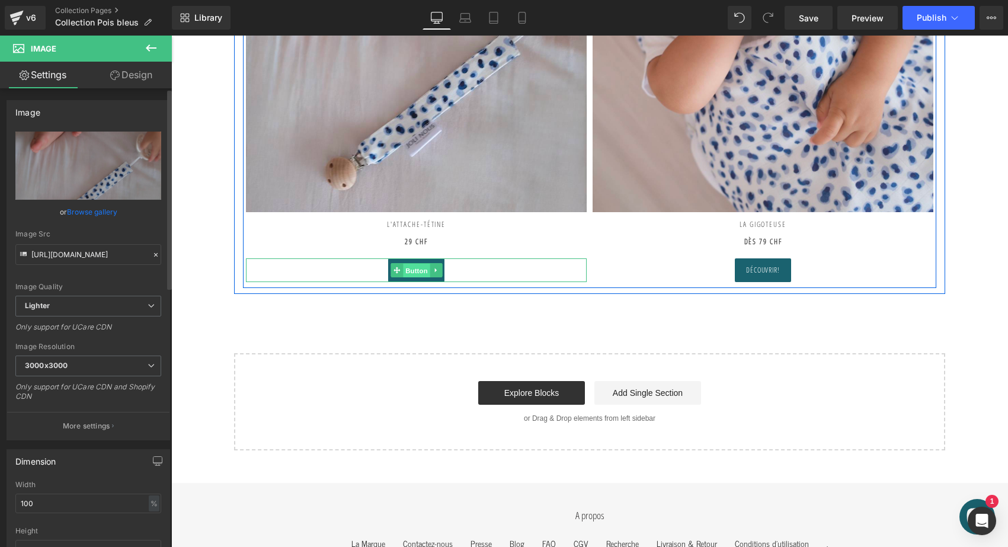
click at [416, 272] on span "Button" at bounding box center [416, 271] width 27 height 14
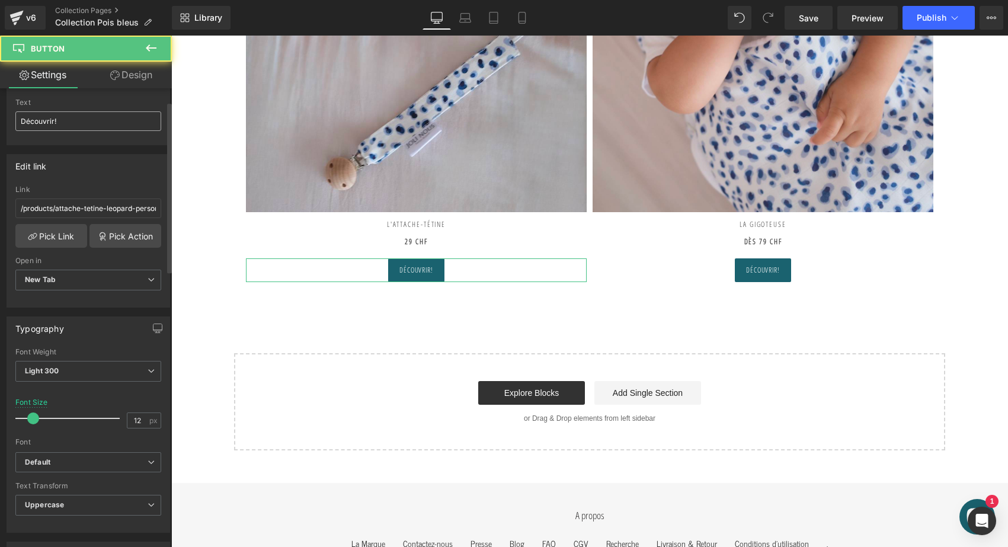
scroll to position [135, 0]
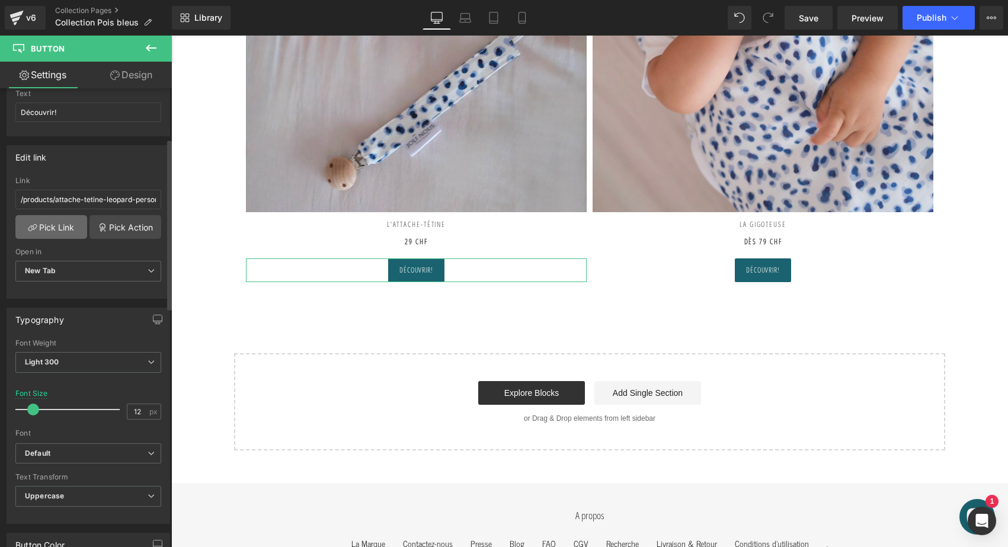
click at [58, 229] on link "Pick Link" at bounding box center [51, 227] width 72 height 24
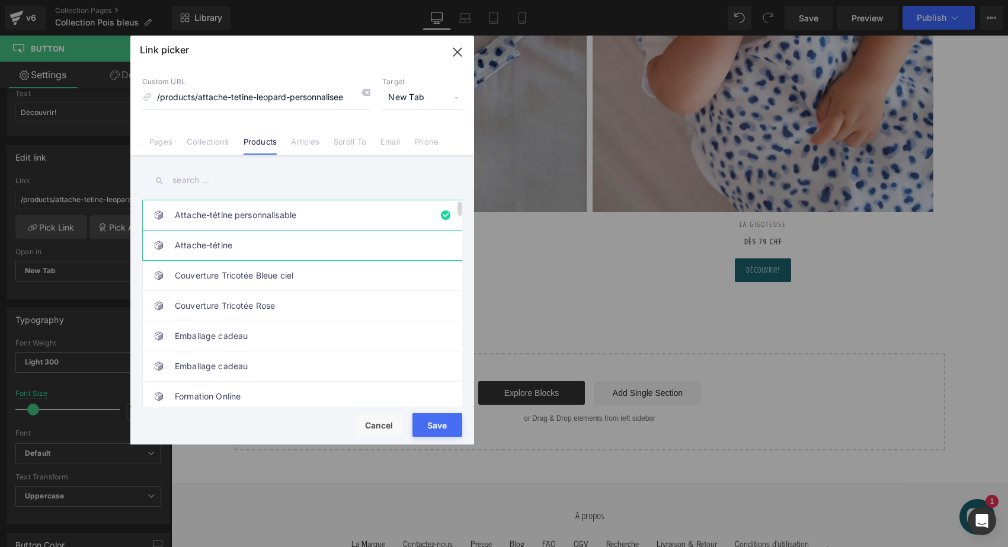
click at [235, 249] on link "Attache-tétine" at bounding box center [305, 246] width 261 height 30
type input "/products/attache-tetine-doudou"
click at [442, 424] on button "Save" at bounding box center [438, 425] width 50 height 24
type input "/products/attache-tetine-doudou"
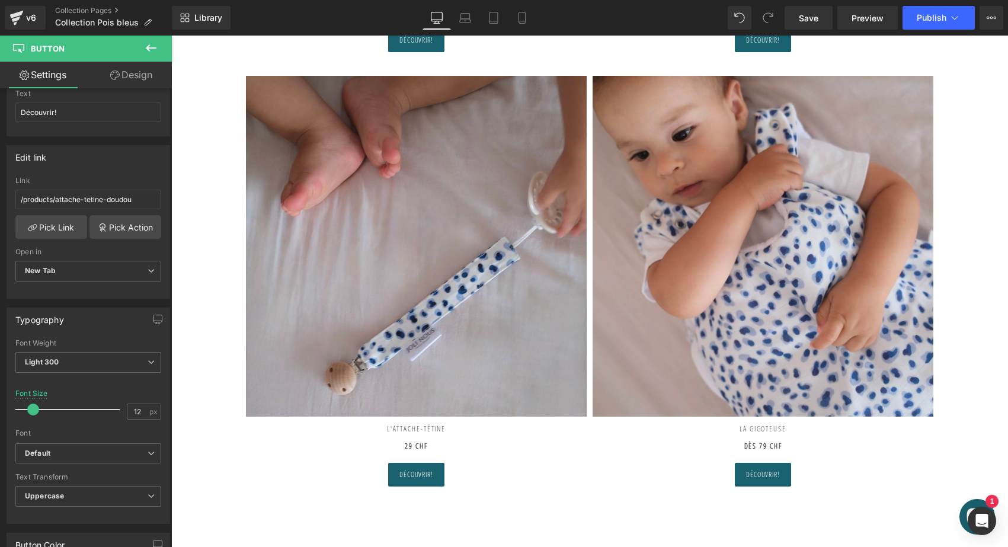
scroll to position [854, 0]
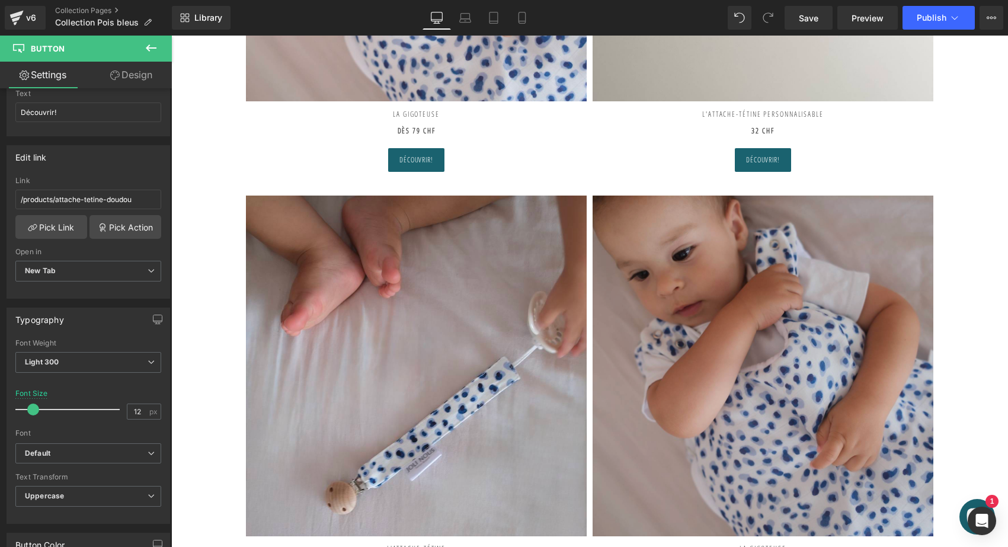
click at [726, 363] on img at bounding box center [763, 366] width 341 height 341
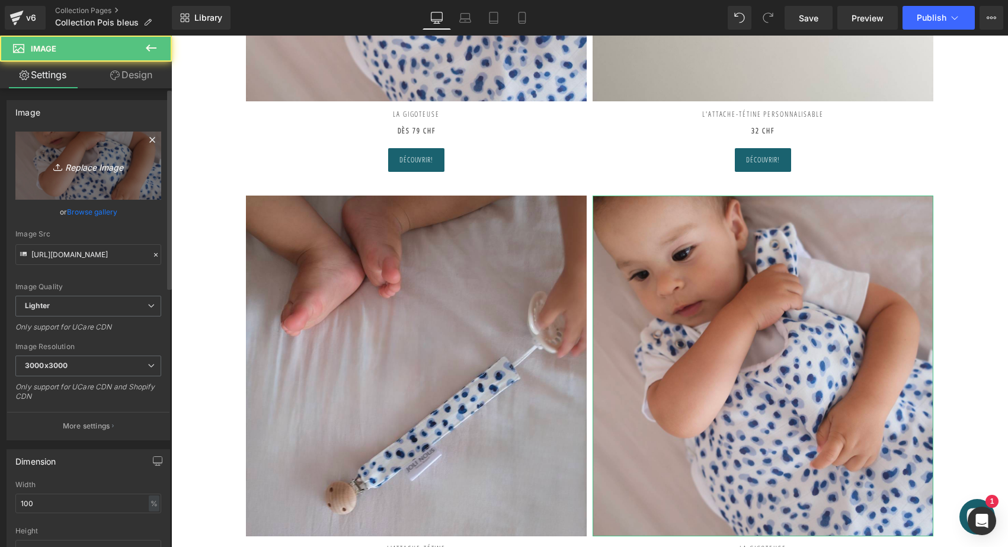
click at [133, 154] on link "Replace Image" at bounding box center [88, 166] width 146 height 68
type input "C:\fakepath\gigoteuse-réversible-tog2-pois-bleu-uni-blanc-oeko-tex-gots-coton-…"
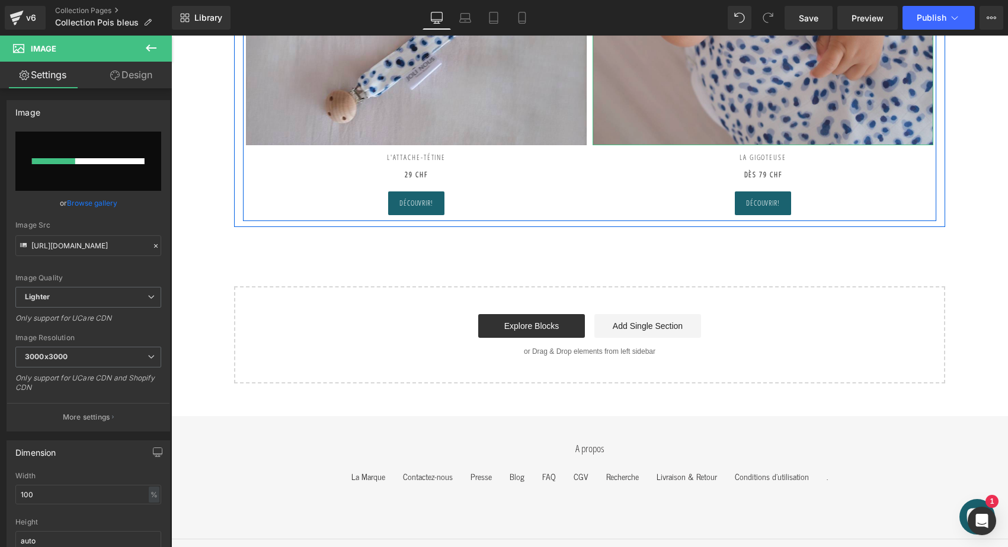
scroll to position [1249, 0]
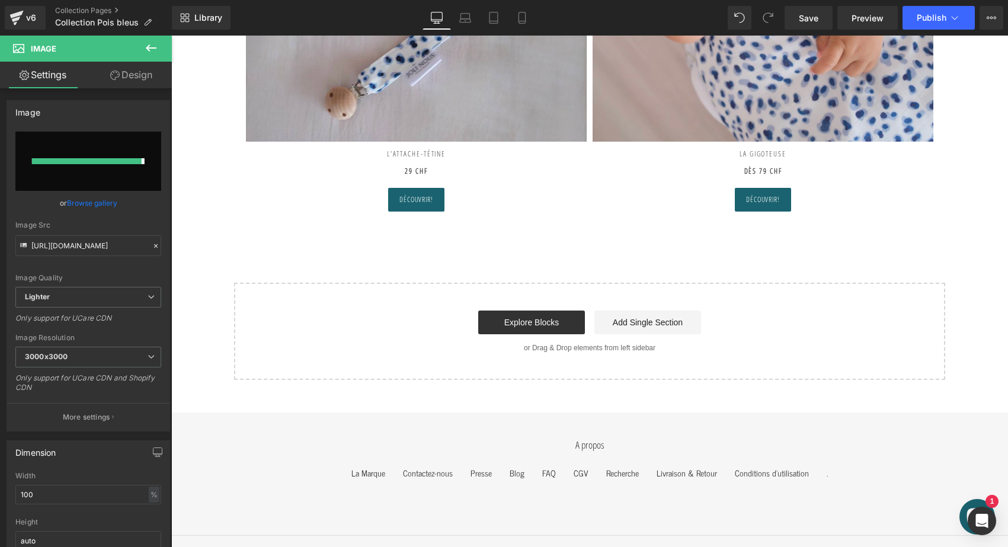
type input "https://ucarecdn.com/10420607-0d39-4e39-8b46-58a27c469335/-/format/auto/-/previ…"
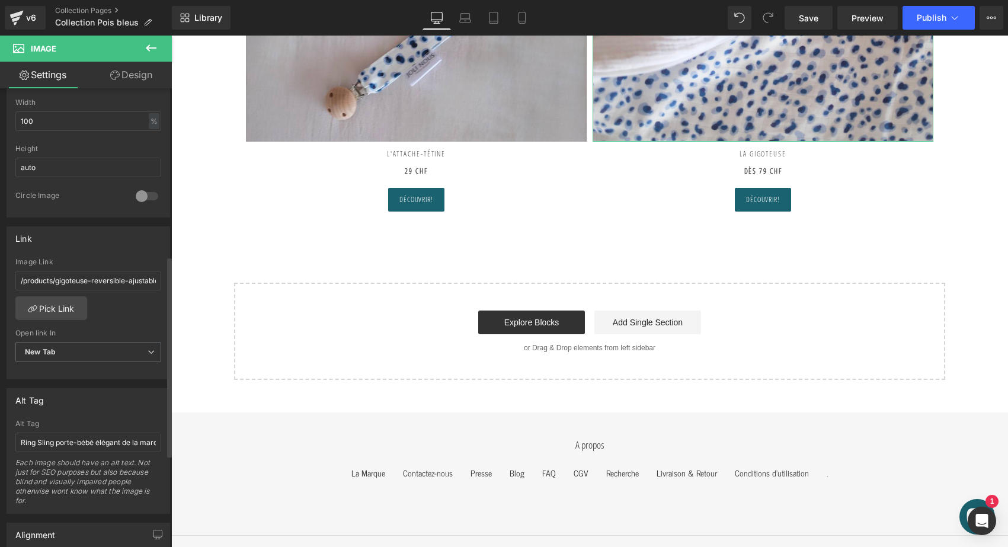
scroll to position [383, 0]
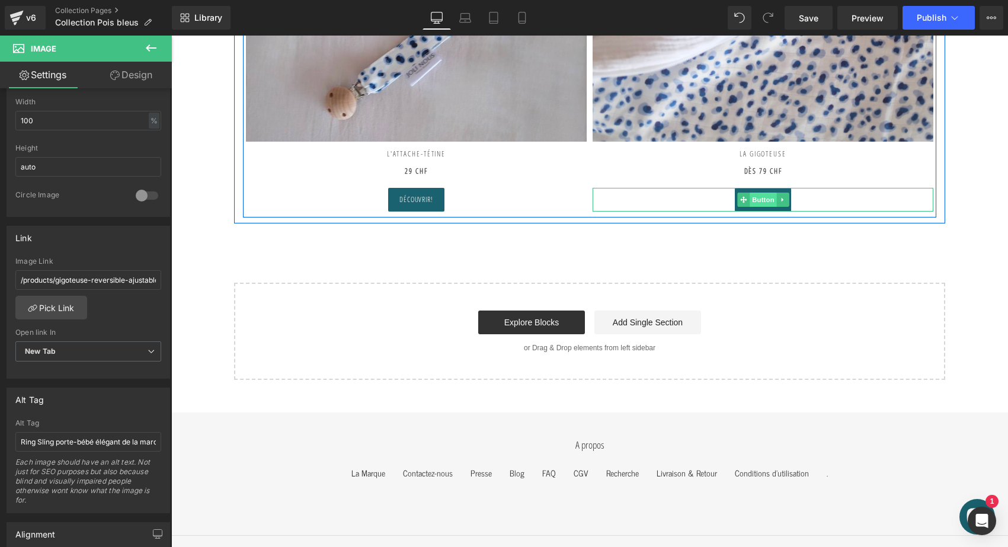
click at [769, 193] on span "Button" at bounding box center [763, 200] width 27 height 14
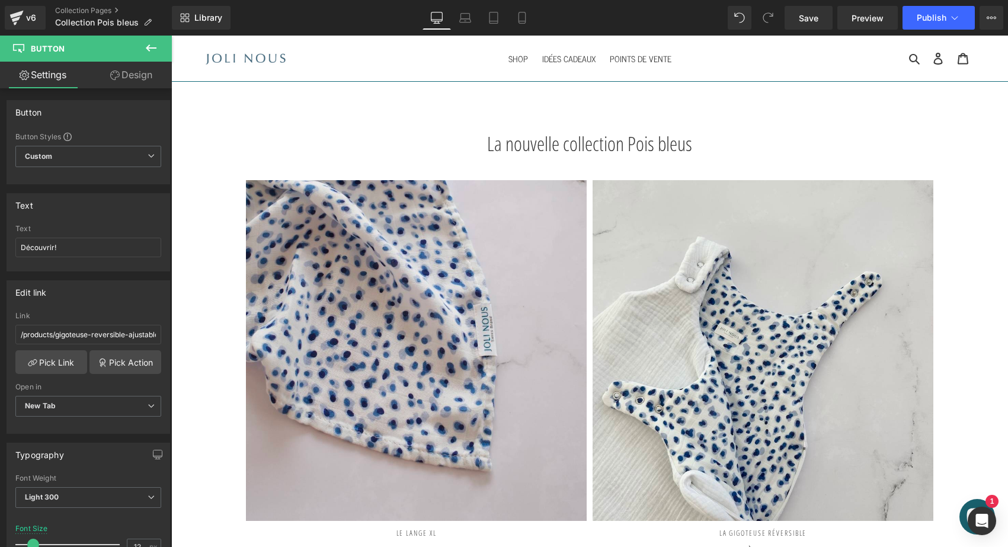
scroll to position [0, 0]
click at [924, 15] on span "Publish" at bounding box center [932, 17] width 30 height 9
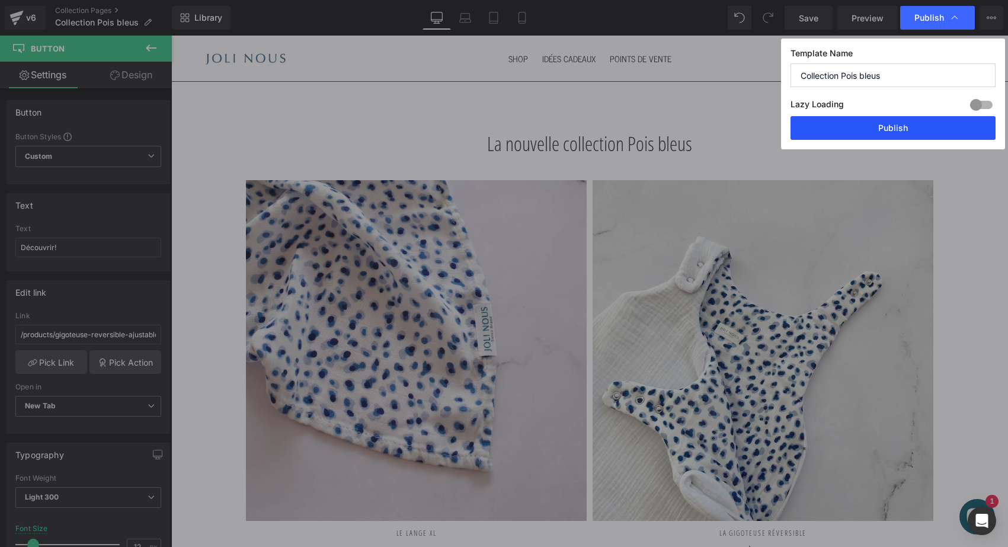
click at [884, 124] on button "Publish" at bounding box center [893, 128] width 205 height 24
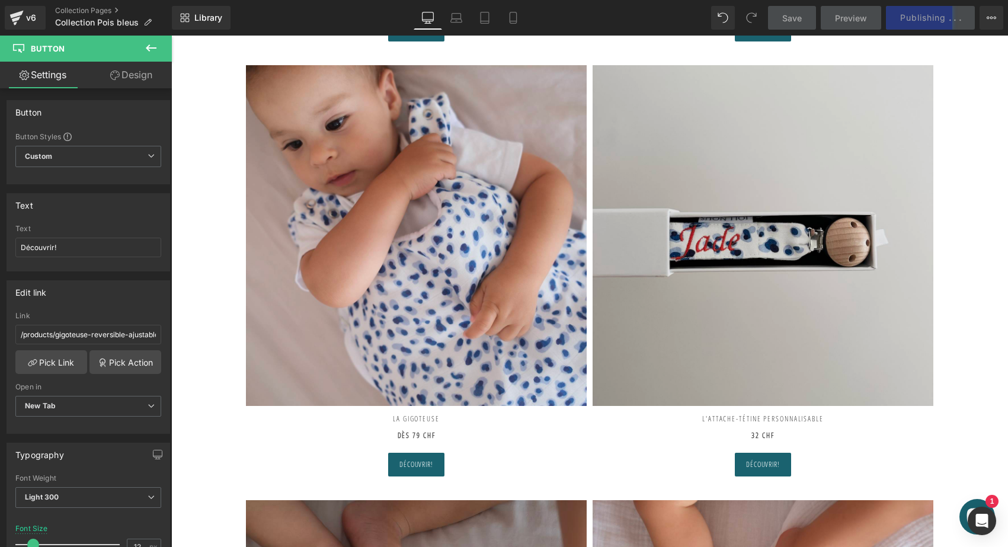
scroll to position [550, 0]
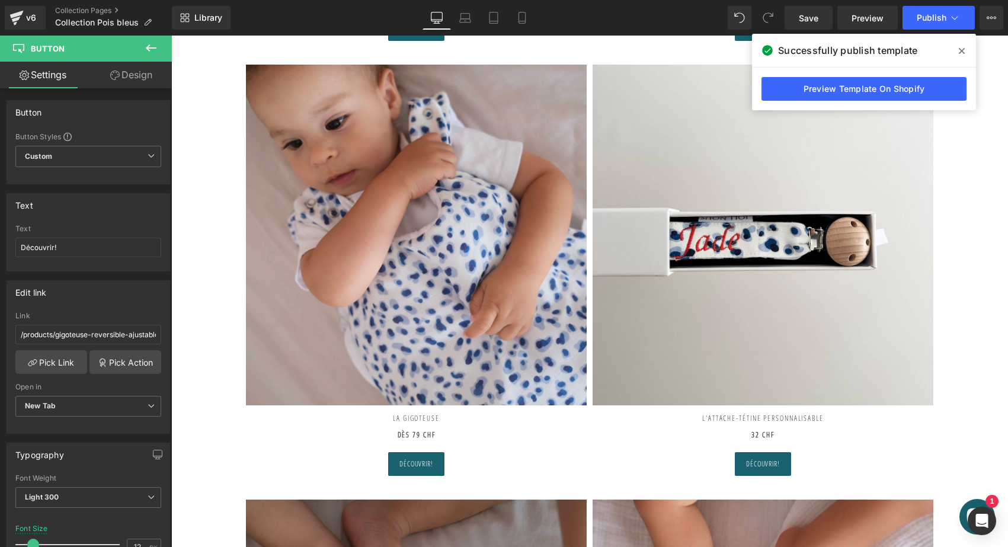
click at [963, 46] on icon at bounding box center [962, 50] width 6 height 9
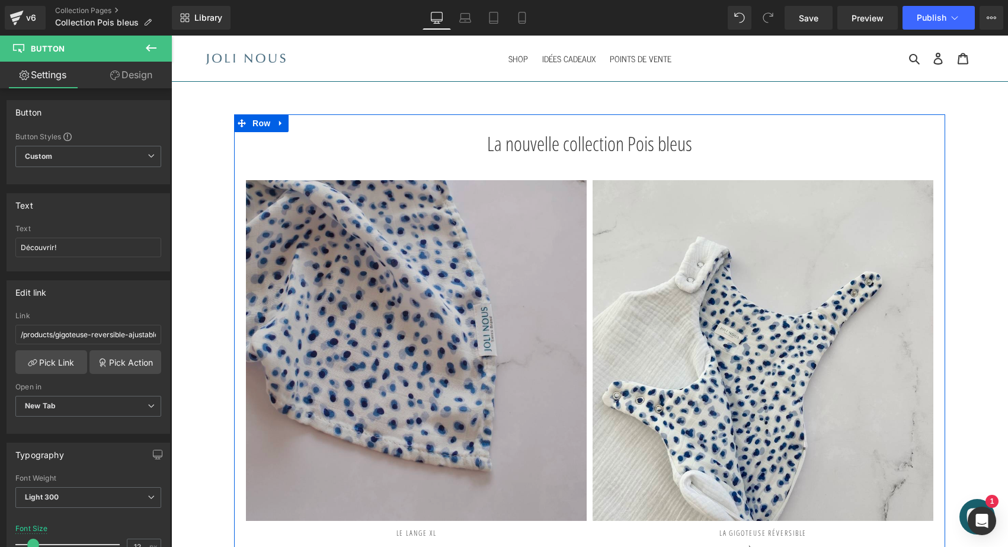
scroll to position [0, 0]
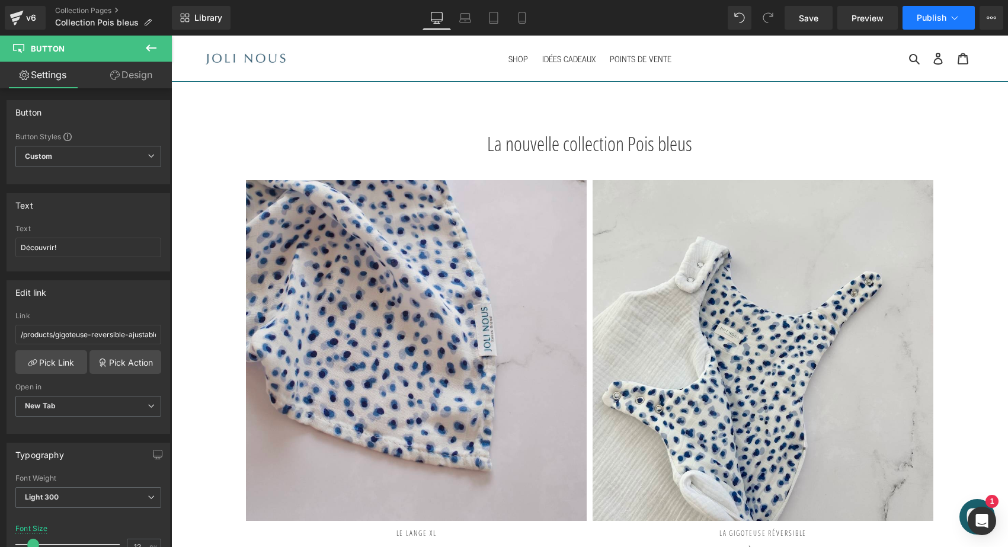
click at [925, 20] on span "Publish" at bounding box center [932, 17] width 30 height 9
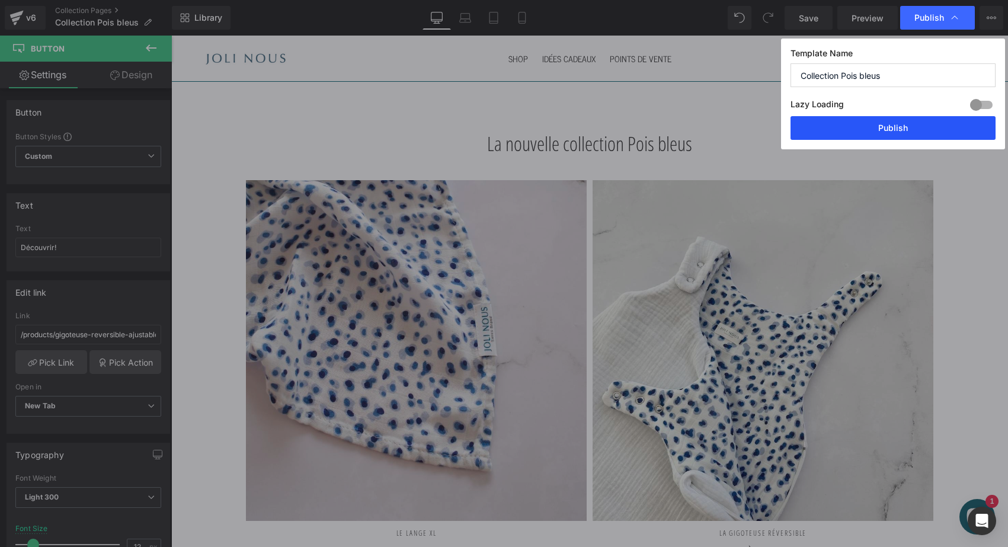
click at [861, 132] on button "Publish" at bounding box center [893, 128] width 205 height 24
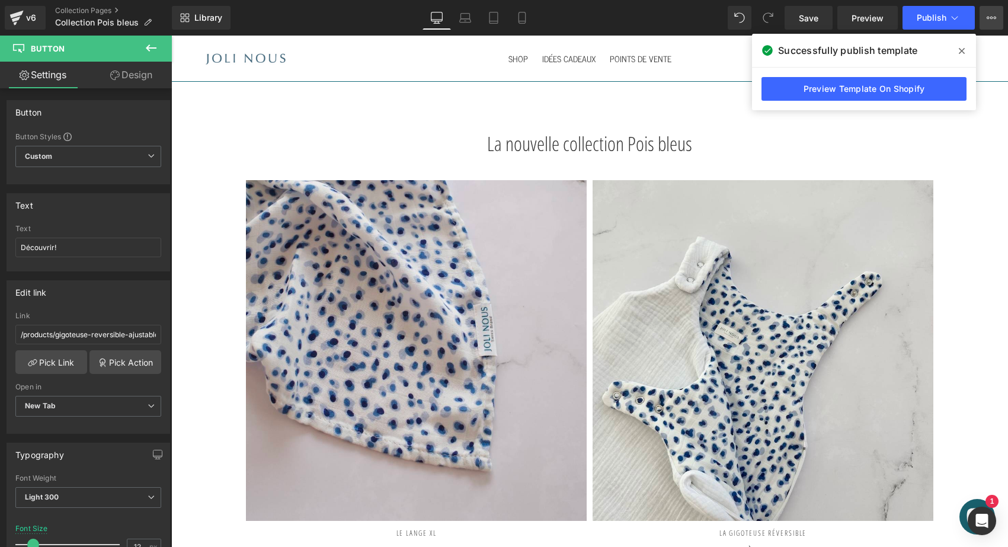
click at [991, 20] on icon at bounding box center [991, 17] width 9 height 9
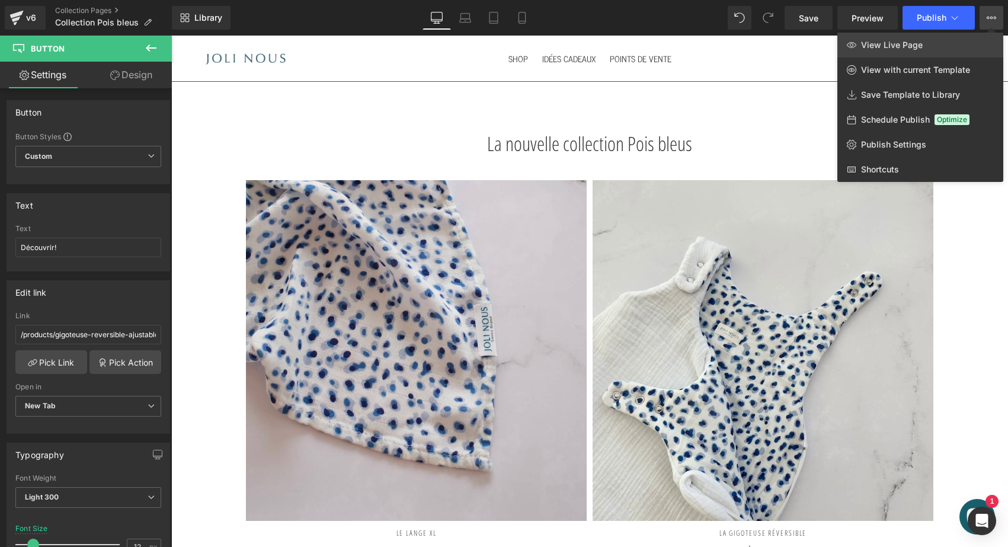
click at [928, 40] on link "View Live Page" at bounding box center [921, 45] width 166 height 25
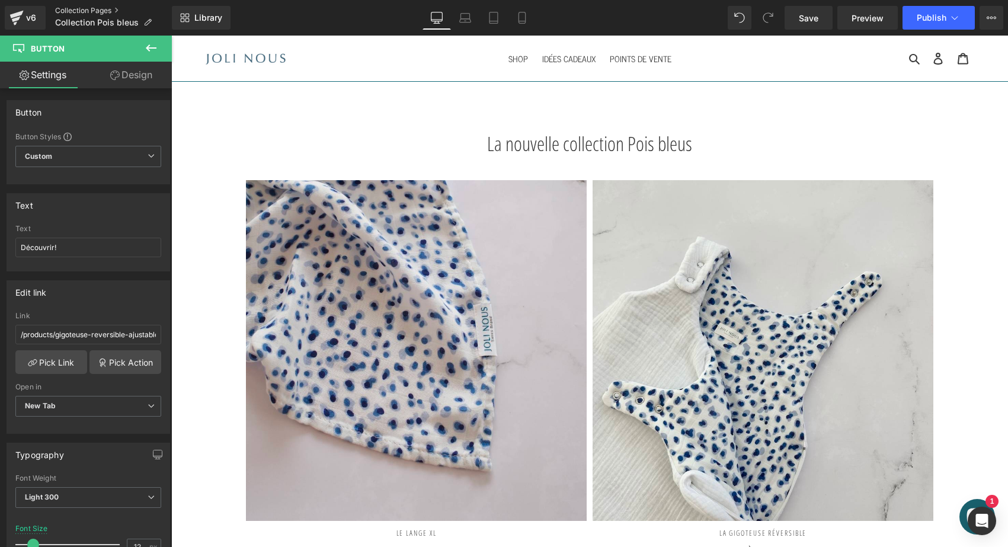
click at [87, 7] on link "Collection Pages" at bounding box center [113, 10] width 117 height 9
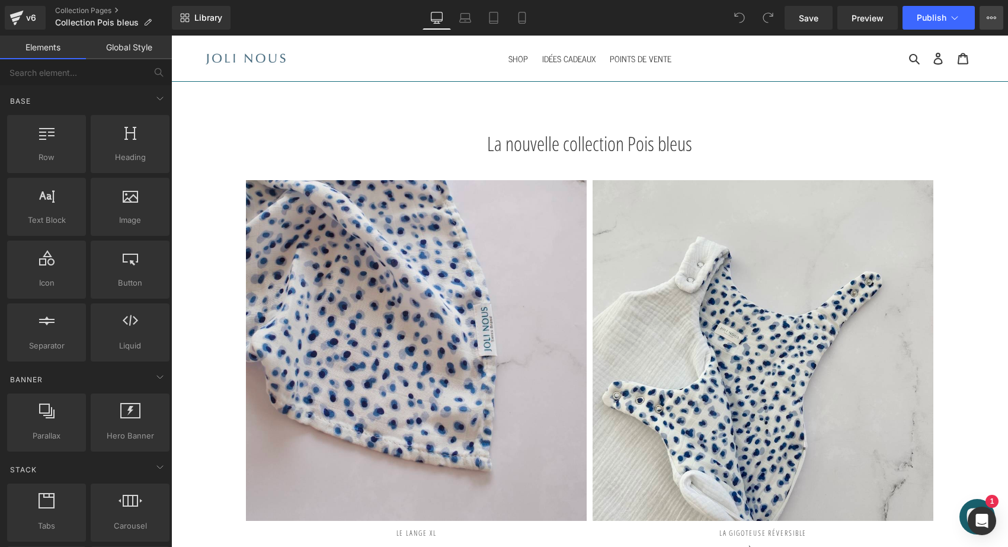
click at [992, 14] on icon at bounding box center [991, 17] width 9 height 9
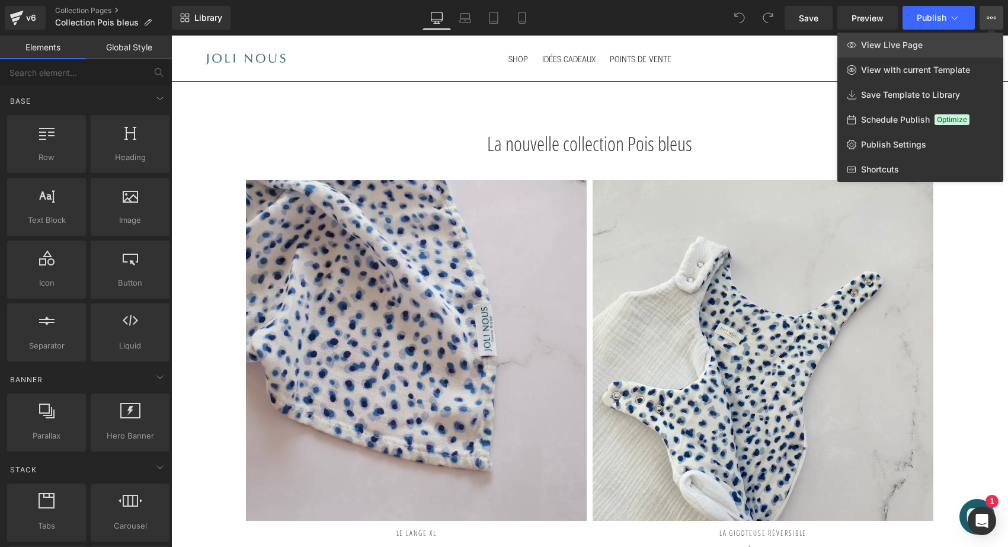
click at [935, 49] on link "View Live Page" at bounding box center [921, 45] width 166 height 25
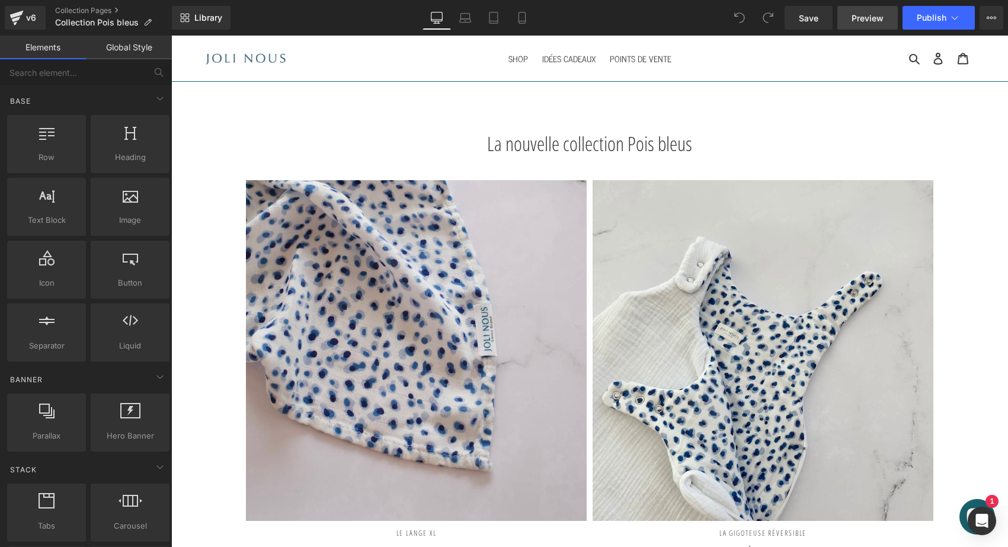
click at [863, 23] on span "Preview" at bounding box center [868, 18] width 32 height 12
click at [73, 7] on link "Collection Pages" at bounding box center [113, 10] width 117 height 9
click at [963, 12] on button "Publish" at bounding box center [939, 18] width 72 height 24
click at [860, 17] on span "Preview" at bounding box center [868, 18] width 32 height 12
click at [63, 11] on link "Collection Pages" at bounding box center [113, 10] width 117 height 9
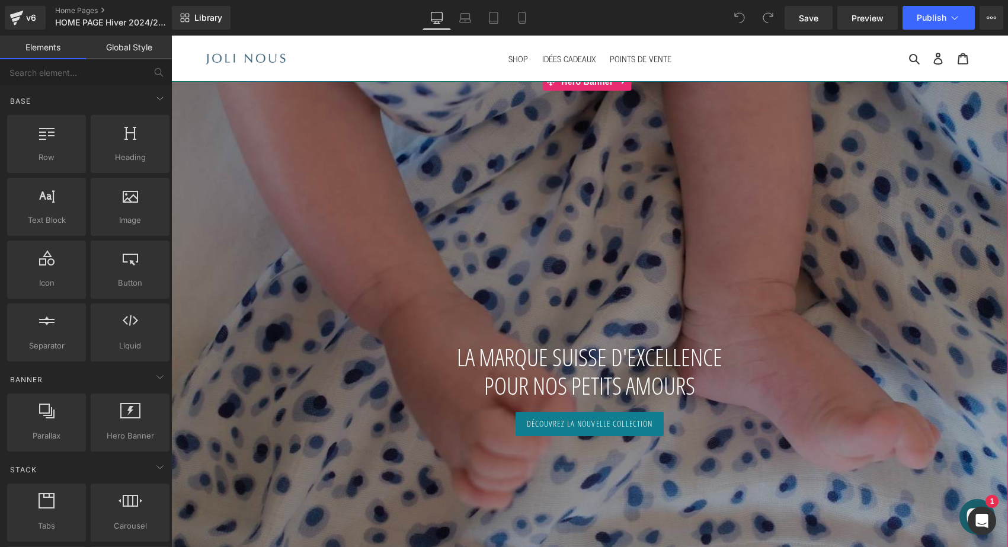
click at [531, 418] on link "Découvrez la nouvelle collection" at bounding box center [590, 424] width 149 height 24
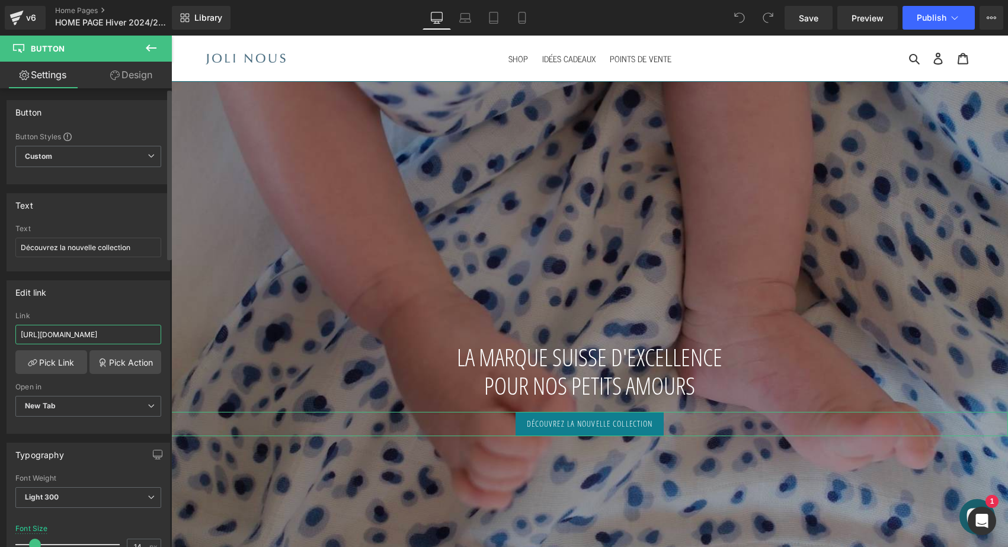
click at [45, 333] on input "[URL][DOMAIN_NAME]" at bounding box center [88, 335] width 146 height 20
click at [49, 371] on link "Pick Link" at bounding box center [51, 362] width 72 height 24
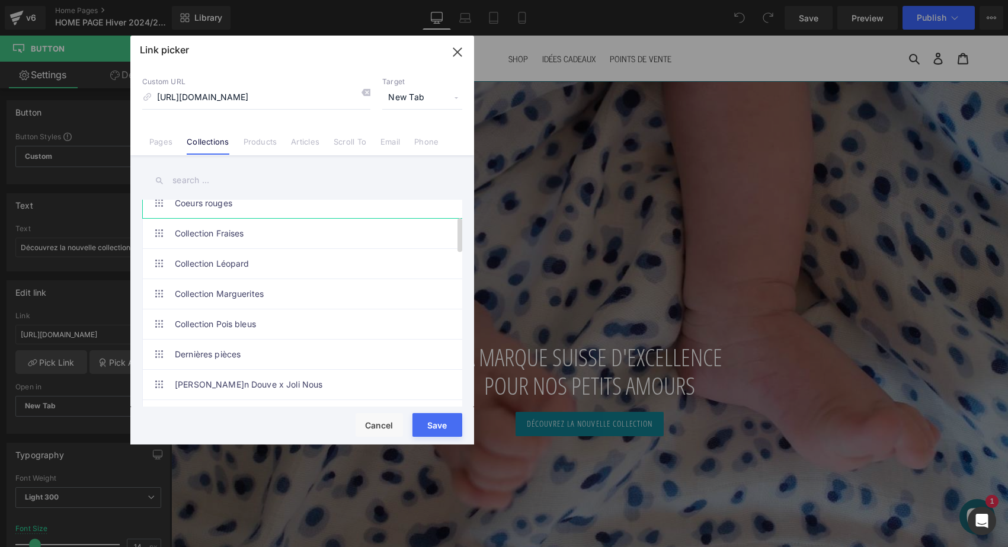
scroll to position [110, 0]
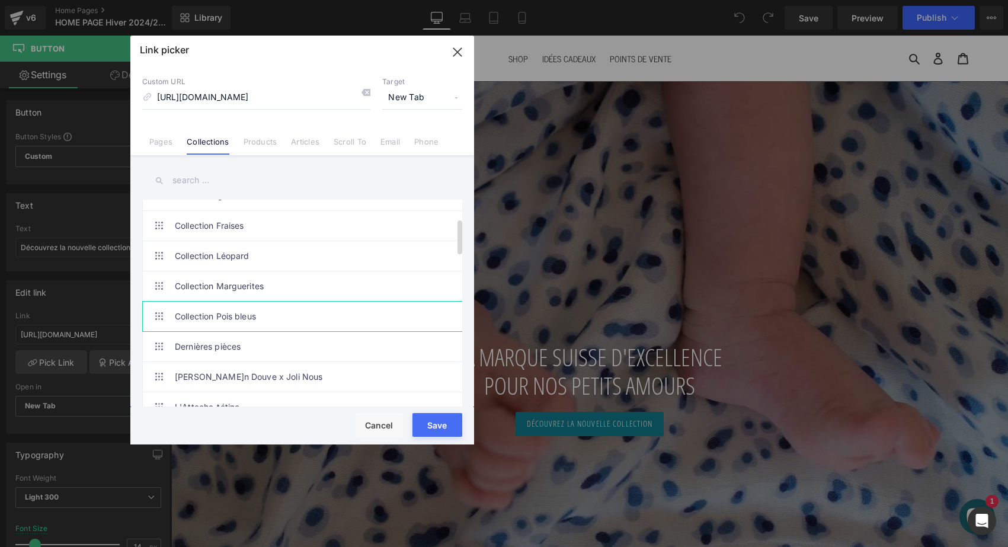
click at [206, 308] on link "Collection Pois bleus" at bounding box center [305, 317] width 261 height 30
type input "/collections/collection-pois-bleus"
click at [443, 424] on button "Save" at bounding box center [438, 425] width 50 height 24
type input "/collections/collection-pois-bleus"
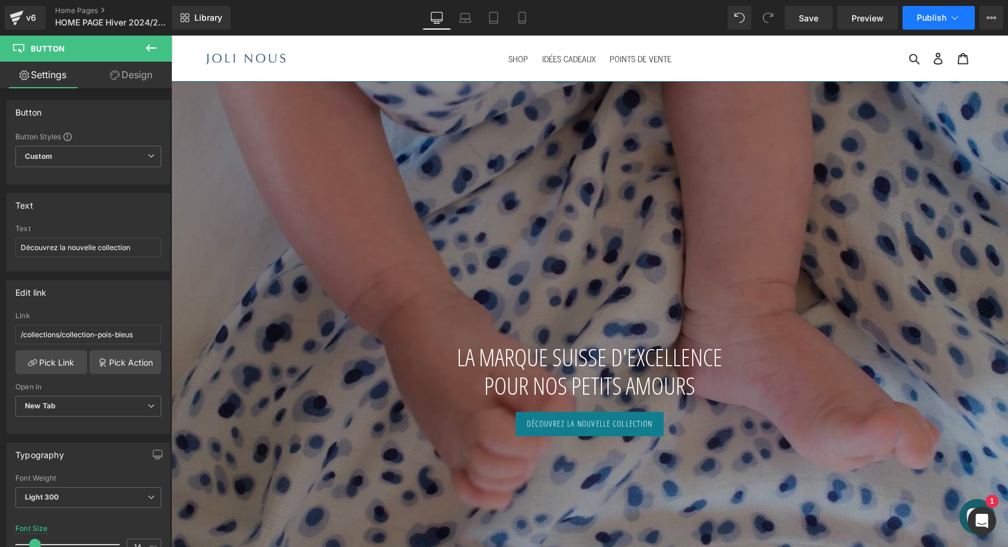
click at [940, 23] on button "Publish" at bounding box center [939, 18] width 72 height 24
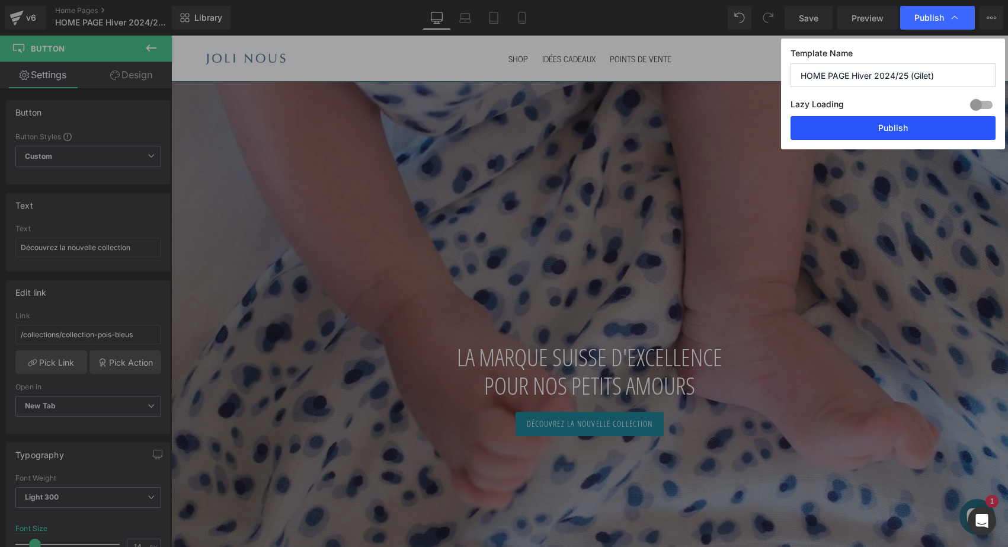
click at [908, 120] on button "Publish" at bounding box center [893, 128] width 205 height 24
